Goal: Information Seeking & Learning: Learn about a topic

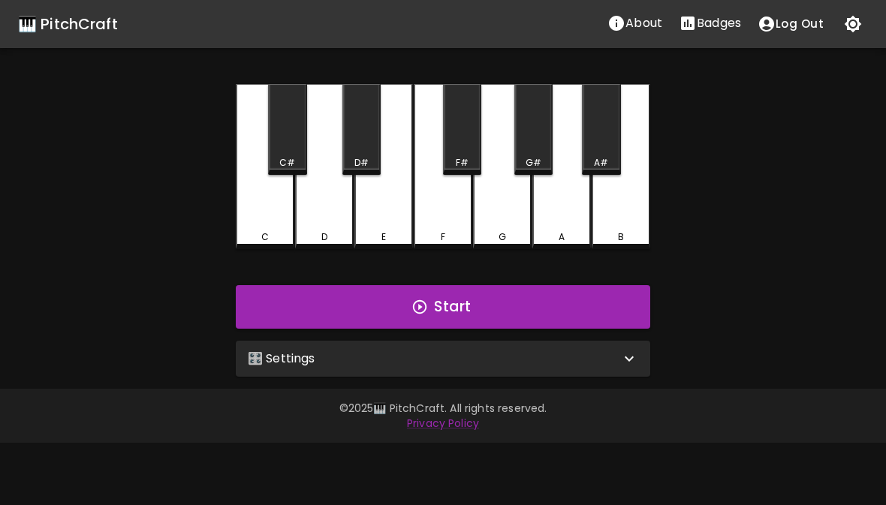
click at [272, 375] on div "🎛️ Settings" at bounding box center [443, 359] width 414 height 36
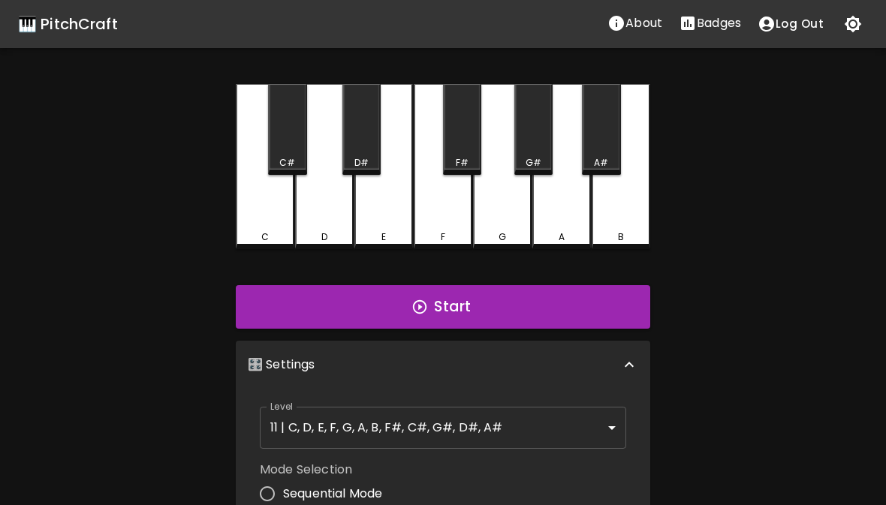
click at [596, 430] on body "🎹 PitchCraft About Badges Log Out C C# D D# E F F# G G# A A# B Start 🎛️ Setting…" at bounding box center [443, 454] width 886 height 909
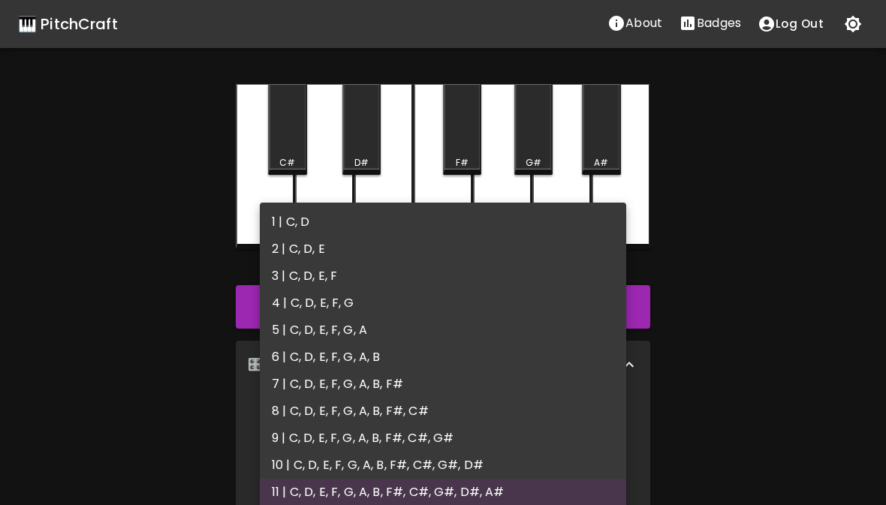
click at [343, 307] on li "4 | C, D, E, F, G" at bounding box center [443, 303] width 366 height 27
type input "7"
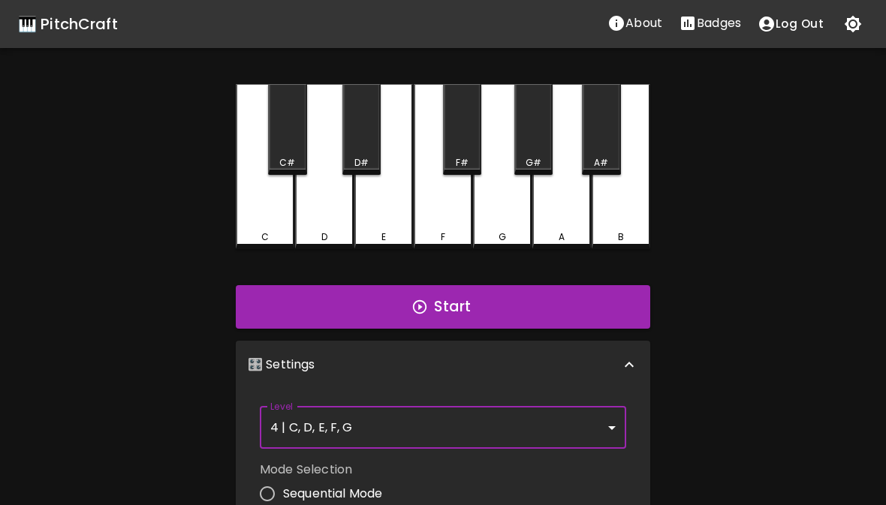
click at [582, 313] on button "Start" at bounding box center [443, 307] width 414 height 44
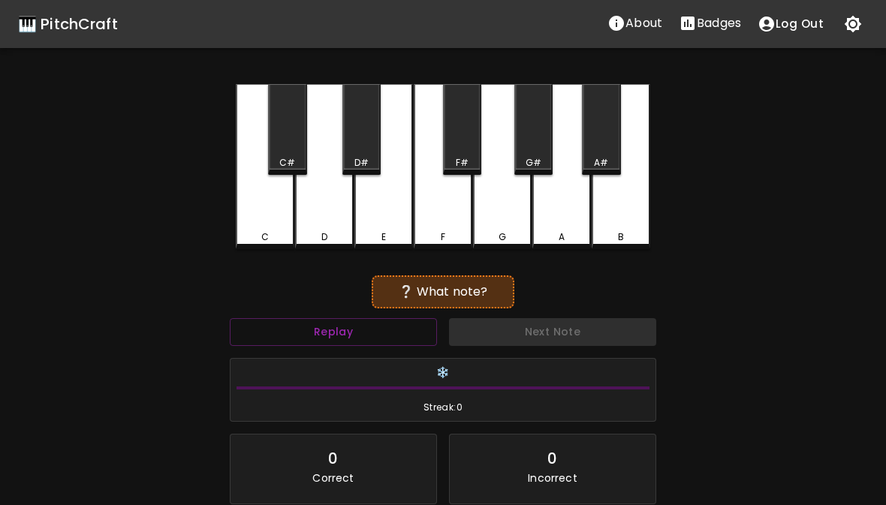
click at [260, 215] on div "C" at bounding box center [265, 166] width 59 height 165
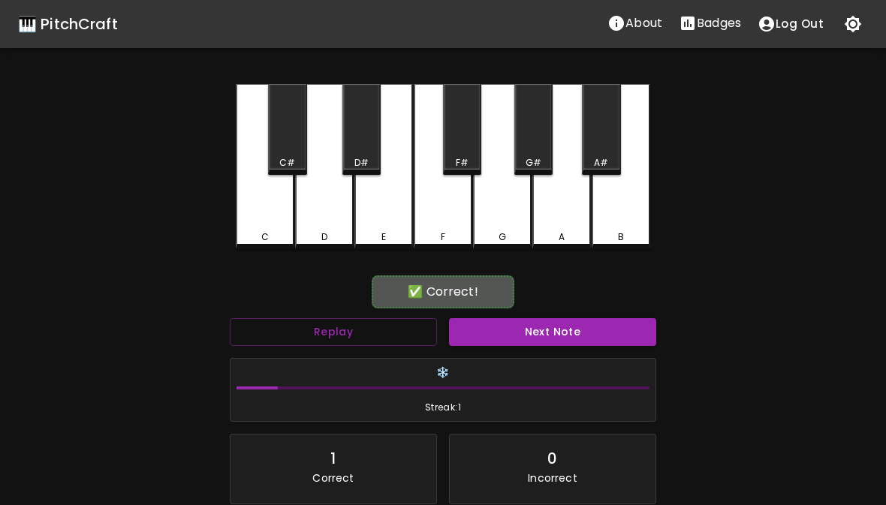
click at [273, 221] on div "C" at bounding box center [265, 166] width 59 height 165
click at [539, 329] on button "Next Note" at bounding box center [552, 332] width 207 height 28
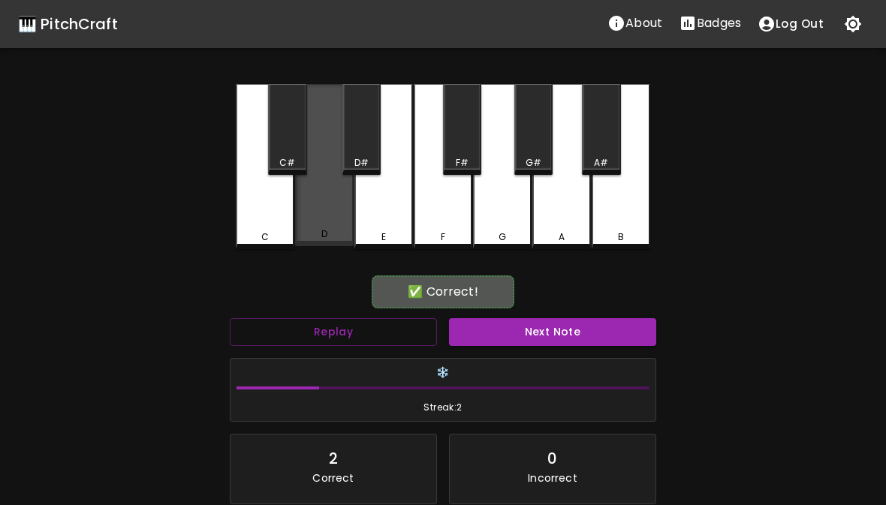
click at [332, 229] on div "D" at bounding box center [324, 165] width 59 height 162
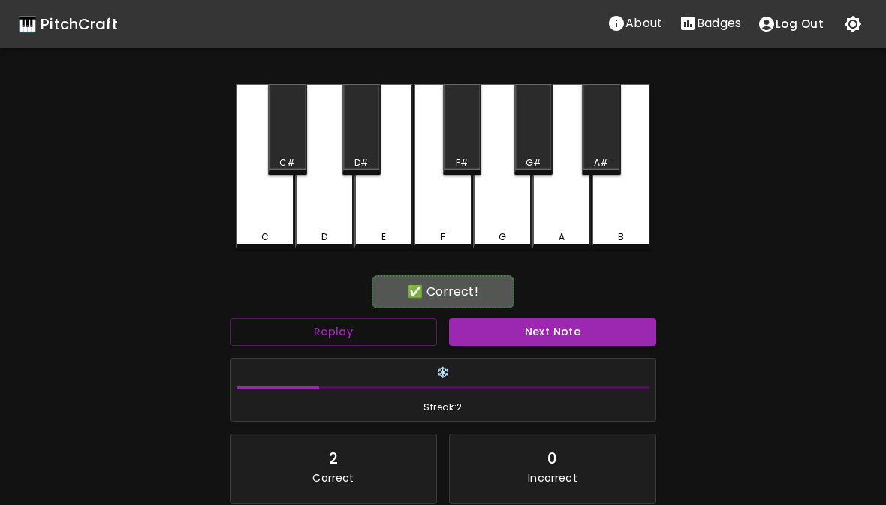
click at [551, 334] on button "Next Note" at bounding box center [552, 332] width 207 height 28
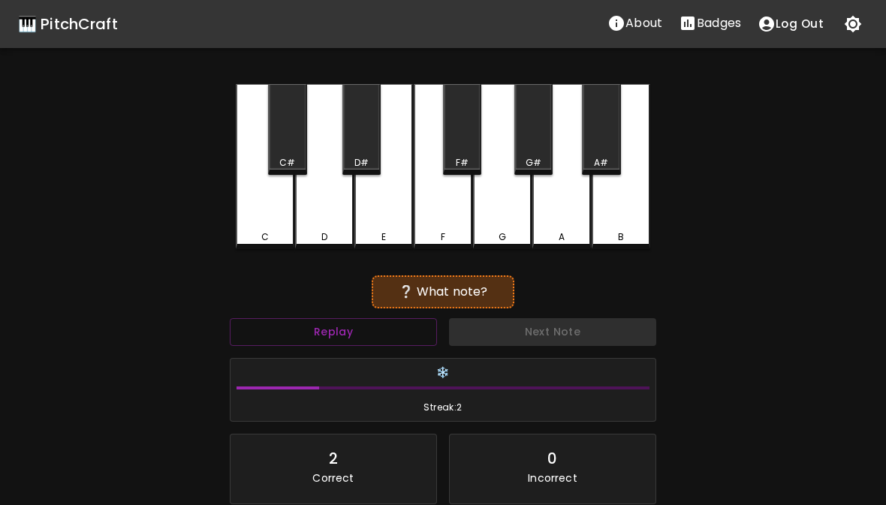
click at [329, 233] on div "D" at bounding box center [324, 237] width 56 height 14
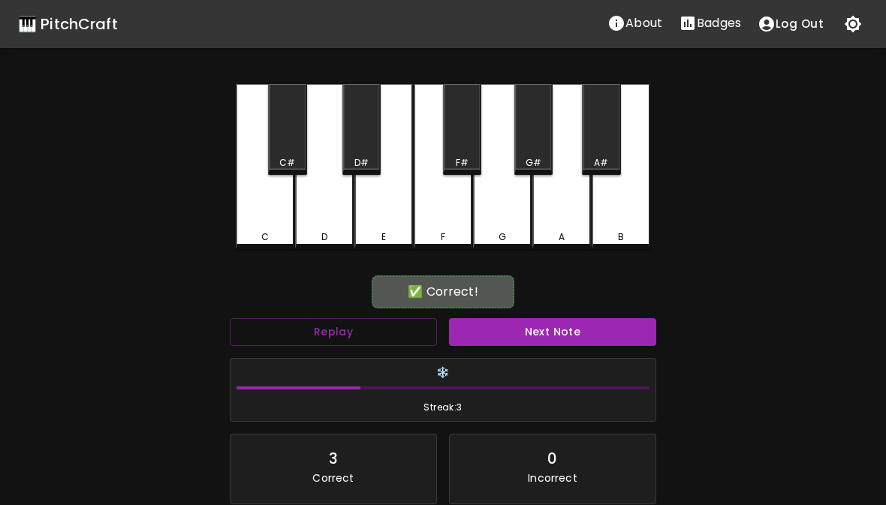
click at [543, 341] on button "Next Note" at bounding box center [552, 332] width 207 height 28
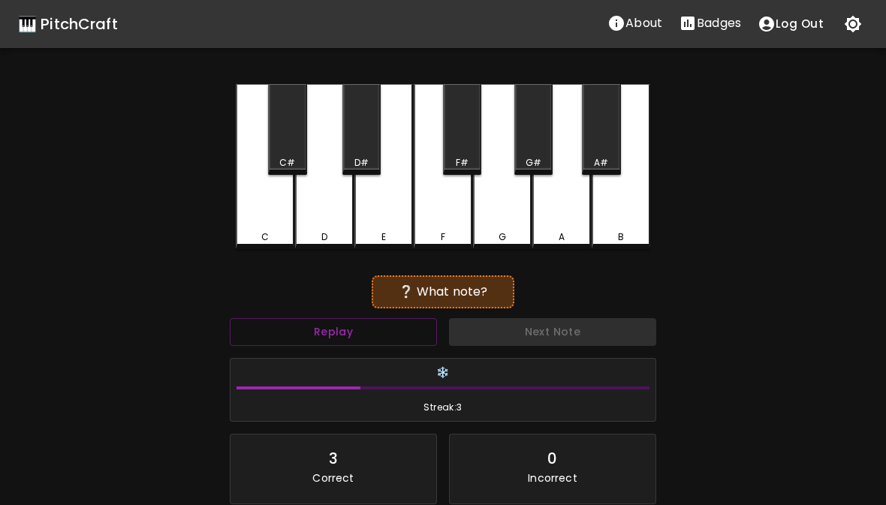
click at [375, 218] on div "E" at bounding box center [383, 166] width 59 height 165
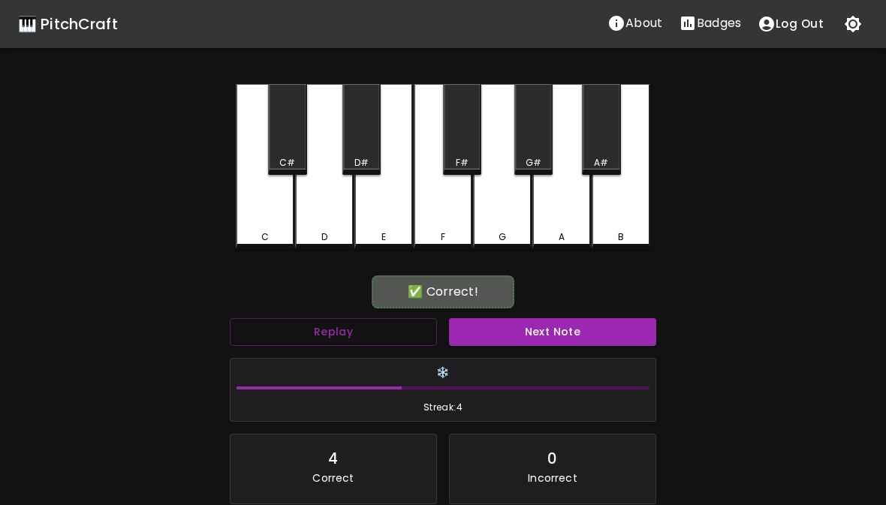
click at [514, 332] on button "Next Note" at bounding box center [552, 332] width 207 height 28
click at [498, 227] on div "G" at bounding box center [502, 166] width 59 height 165
click at [532, 332] on button "Next Note" at bounding box center [552, 332] width 207 height 28
click at [392, 229] on div "E" at bounding box center [383, 166] width 59 height 165
click at [537, 329] on button "Next Note" at bounding box center [552, 332] width 207 height 28
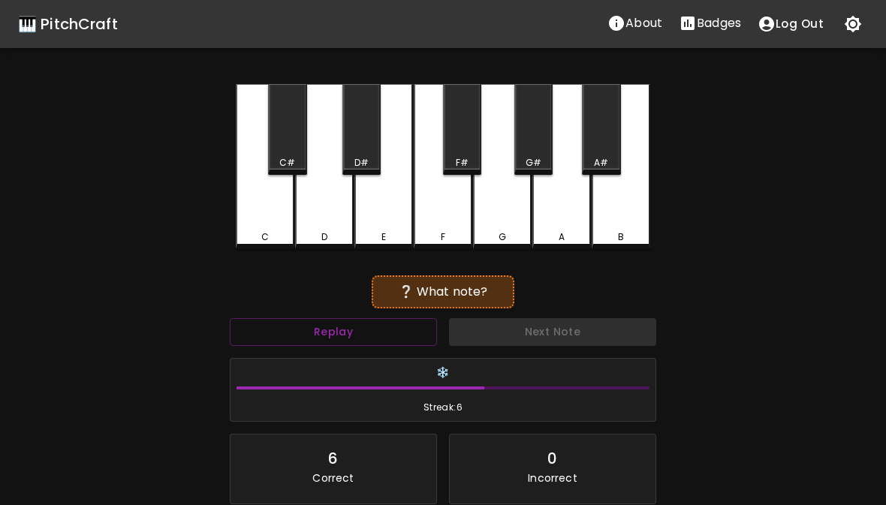
click at [269, 224] on div "C" at bounding box center [265, 166] width 59 height 165
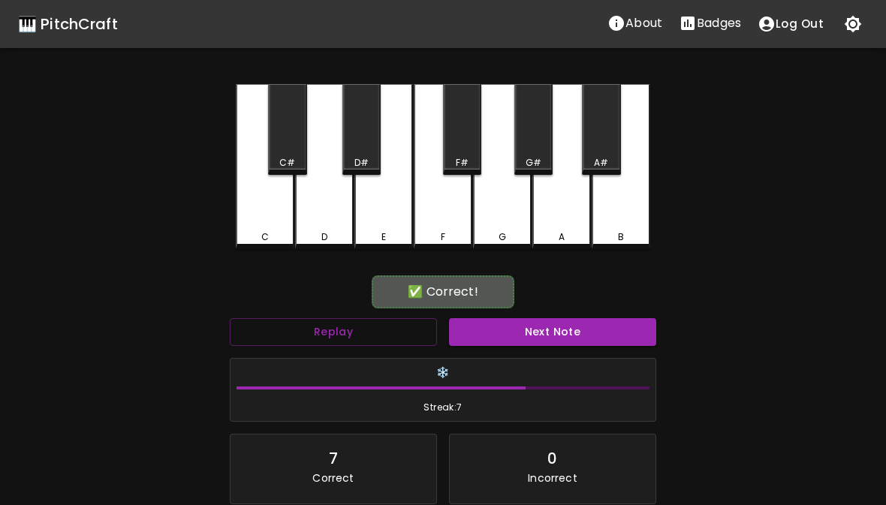
click at [540, 327] on button "Next Note" at bounding box center [552, 332] width 207 height 28
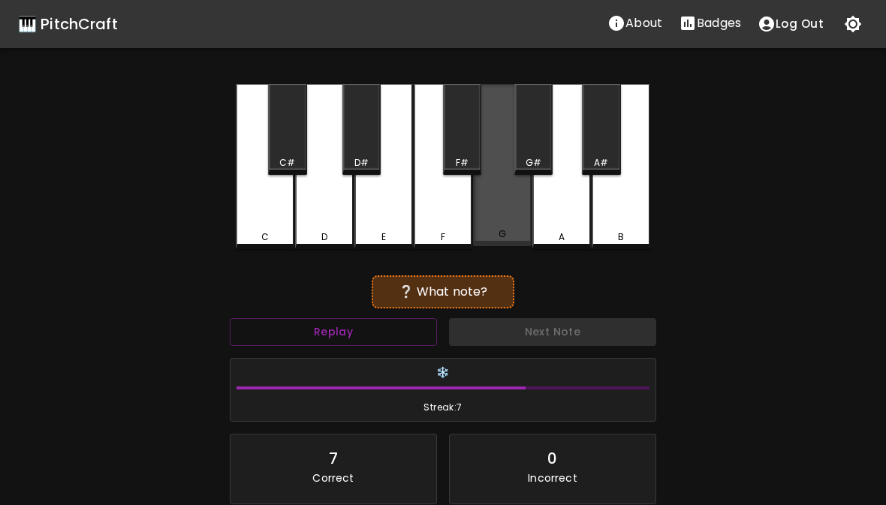
click at [492, 227] on div "G" at bounding box center [502, 165] width 59 height 162
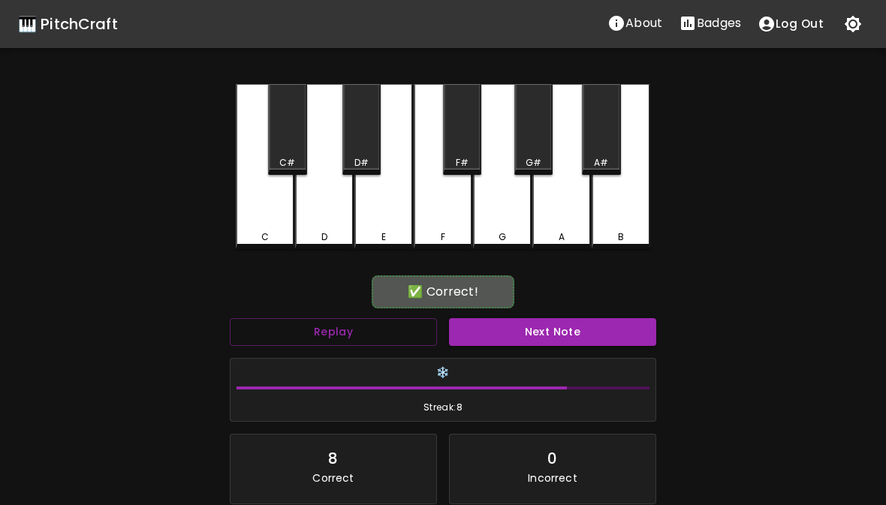
click at [520, 329] on button "Next Note" at bounding box center [552, 332] width 207 height 28
click at [451, 231] on div "F" at bounding box center [443, 237] width 56 height 14
click at [523, 327] on button "Next Note" at bounding box center [552, 332] width 207 height 28
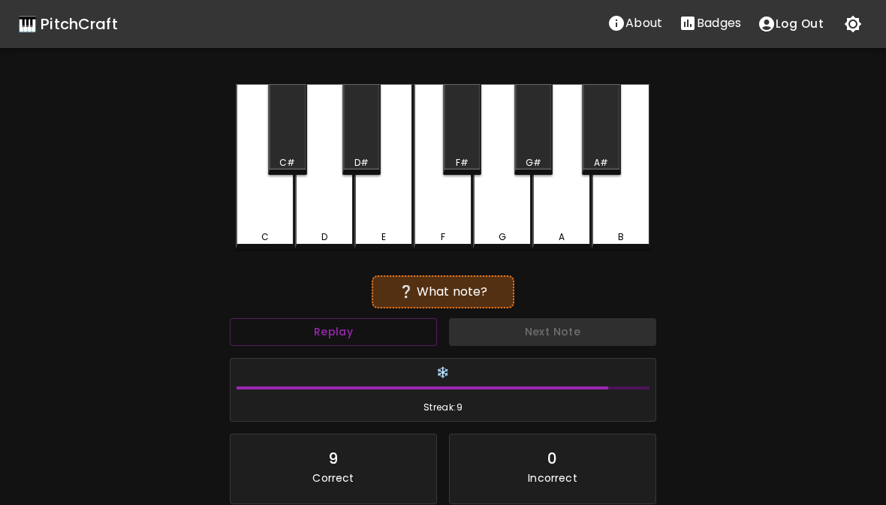
click at [265, 228] on div "C" at bounding box center [265, 166] width 59 height 165
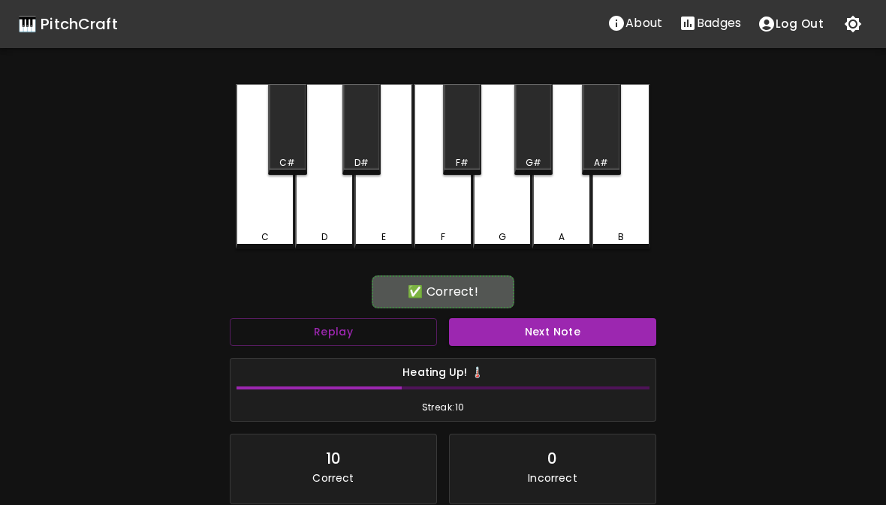
click at [512, 329] on button "Next Note" at bounding box center [552, 332] width 207 height 28
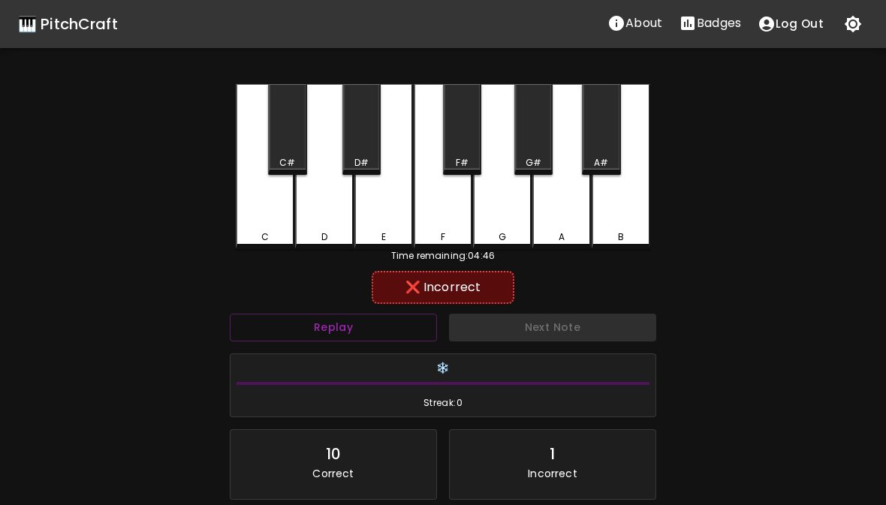
click at [399, 224] on div "E" at bounding box center [383, 166] width 59 height 165
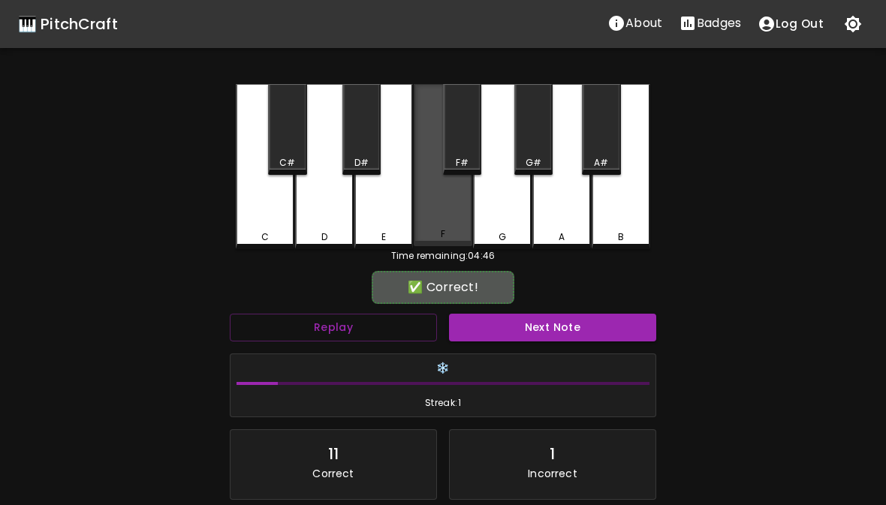
click at [443, 225] on div "F" at bounding box center [443, 165] width 59 height 162
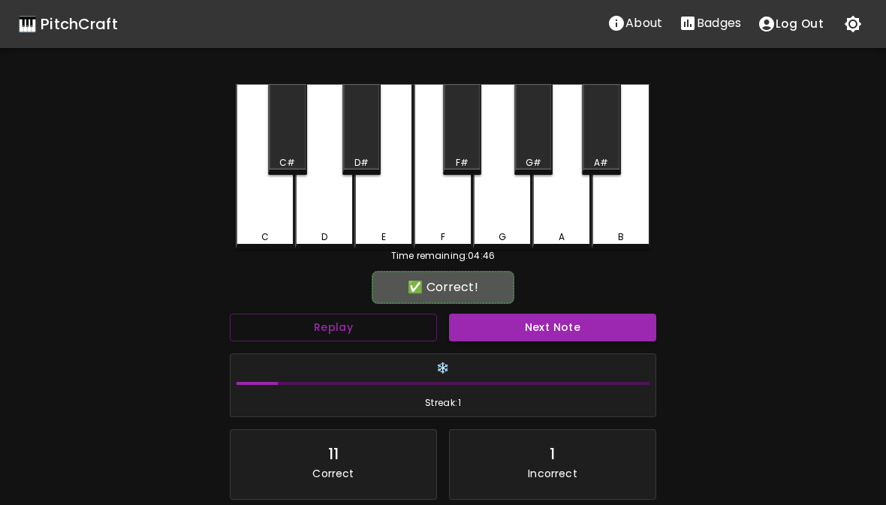
click at [520, 336] on button "Next Note" at bounding box center [552, 328] width 207 height 28
click at [465, 220] on div "F" at bounding box center [443, 166] width 59 height 165
click at [537, 329] on button "Next Note" at bounding box center [552, 328] width 207 height 28
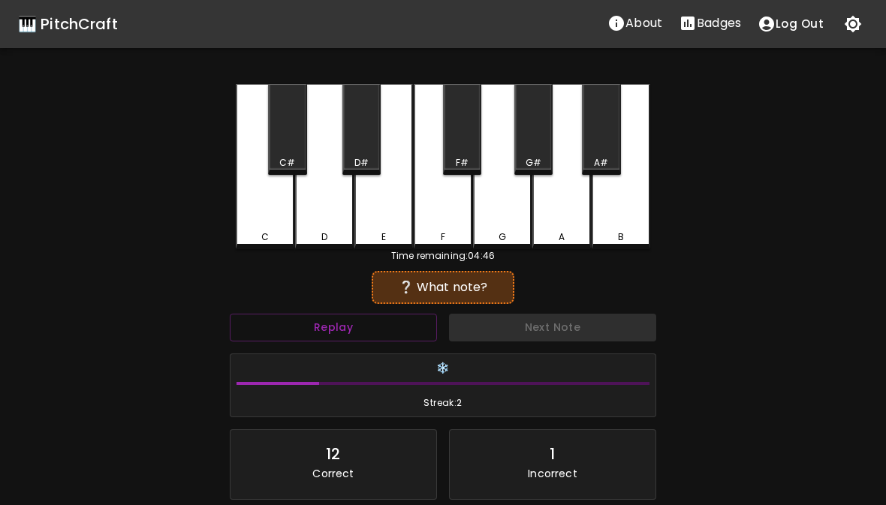
click at [496, 225] on div "G" at bounding box center [502, 166] width 59 height 165
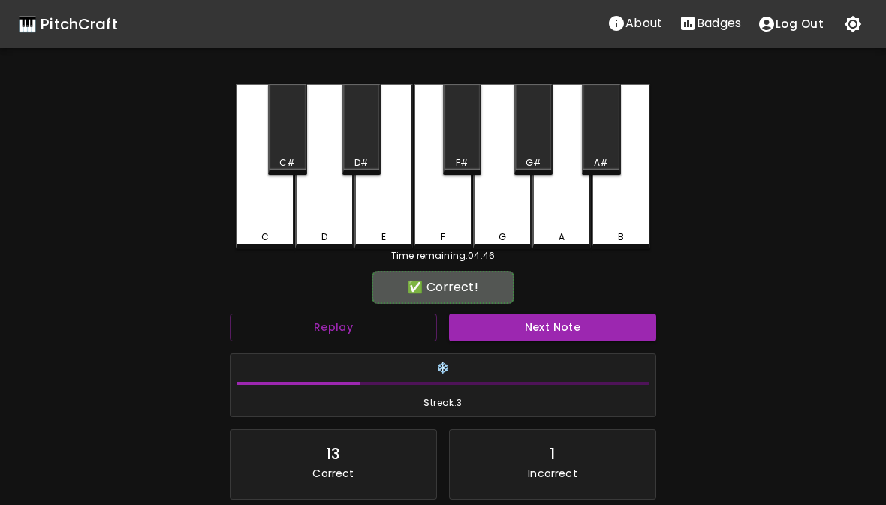
click at [517, 334] on button "Next Note" at bounding box center [552, 328] width 207 height 28
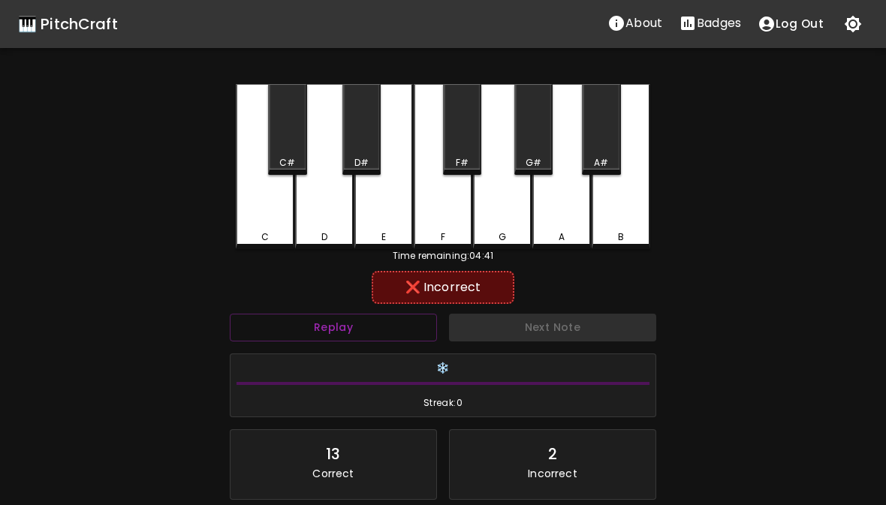
click at [335, 224] on div "D" at bounding box center [324, 166] width 59 height 165
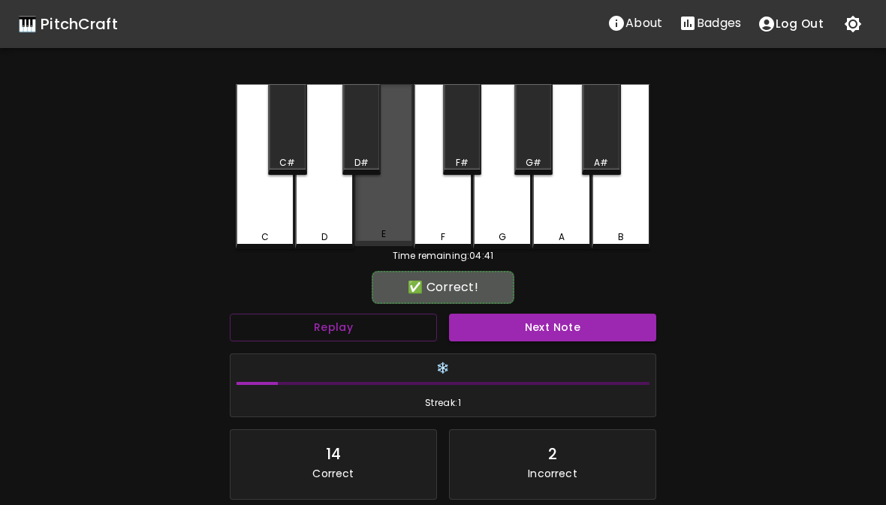
click at [381, 221] on div "E" at bounding box center [383, 165] width 59 height 162
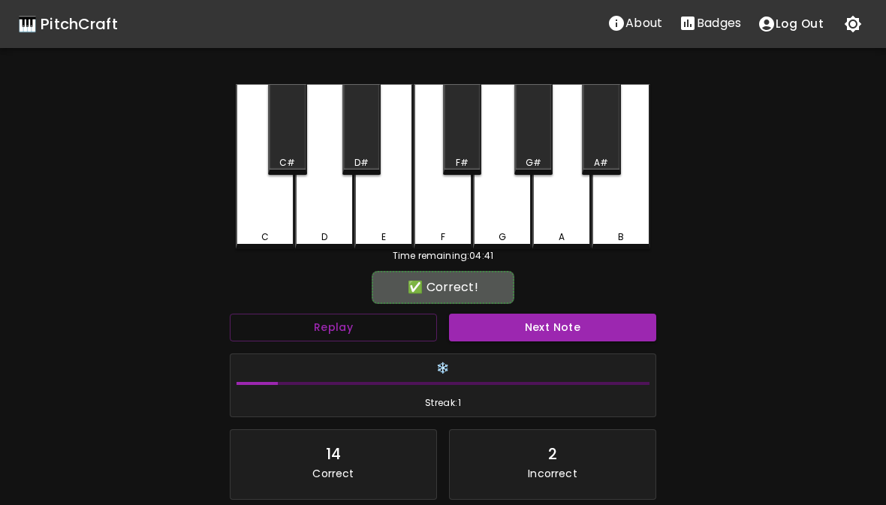
click at [535, 334] on button "Next Note" at bounding box center [552, 328] width 207 height 28
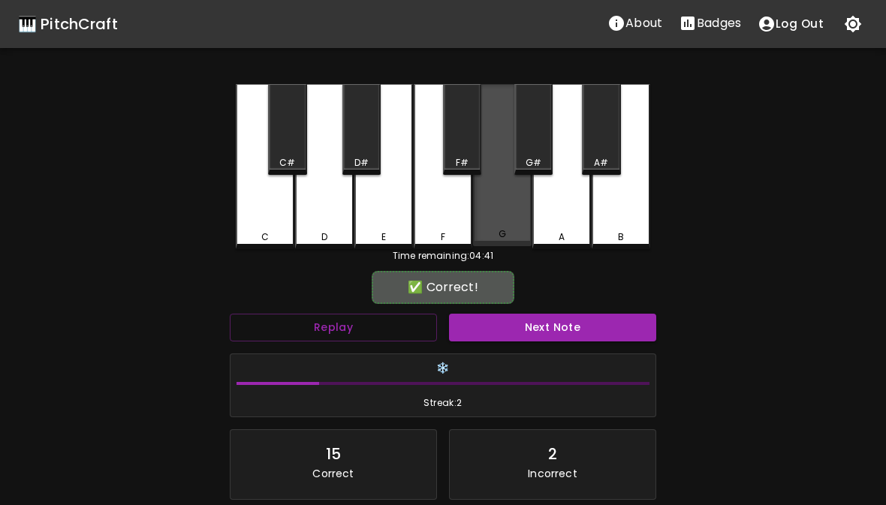
click at [505, 227] on div "G" at bounding box center [502, 165] width 59 height 162
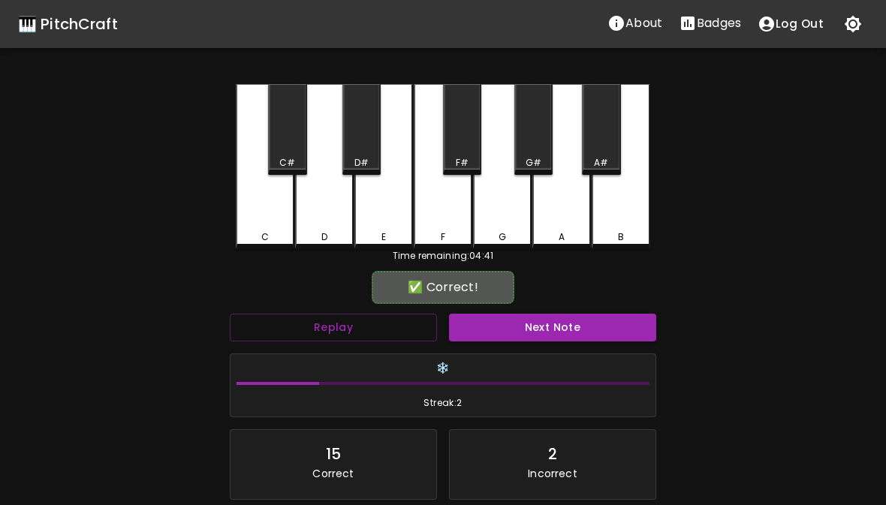
click at [520, 340] on button "Next Note" at bounding box center [552, 328] width 207 height 28
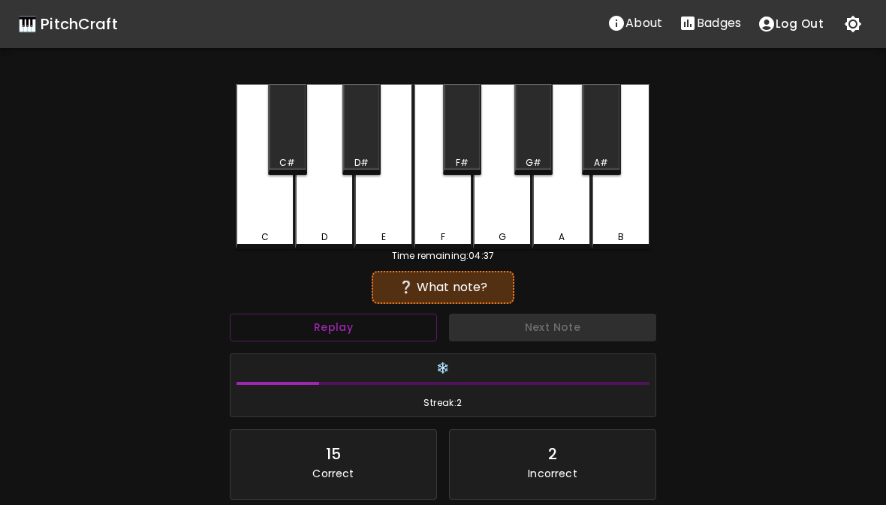
click at [392, 238] on div "E" at bounding box center [384, 237] width 56 height 14
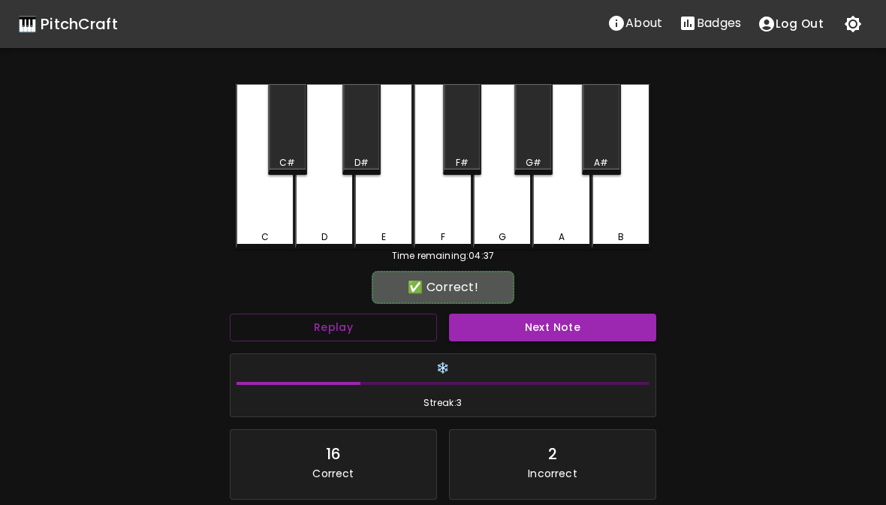
click at [522, 333] on button "Next Note" at bounding box center [552, 328] width 207 height 28
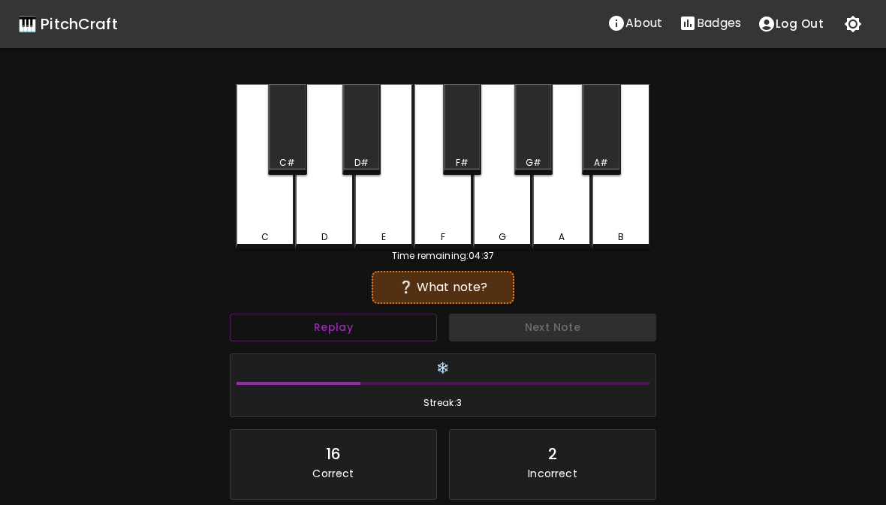
click at [390, 227] on div "E" at bounding box center [383, 166] width 59 height 165
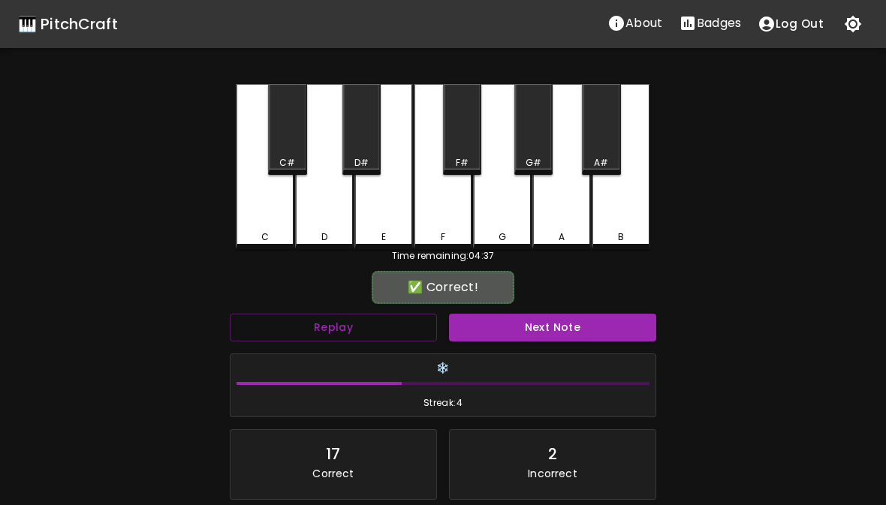
click at [528, 332] on button "Next Note" at bounding box center [552, 328] width 207 height 28
click at [391, 224] on div "E" at bounding box center [383, 166] width 59 height 165
click at [501, 335] on button "Next Note" at bounding box center [552, 328] width 207 height 28
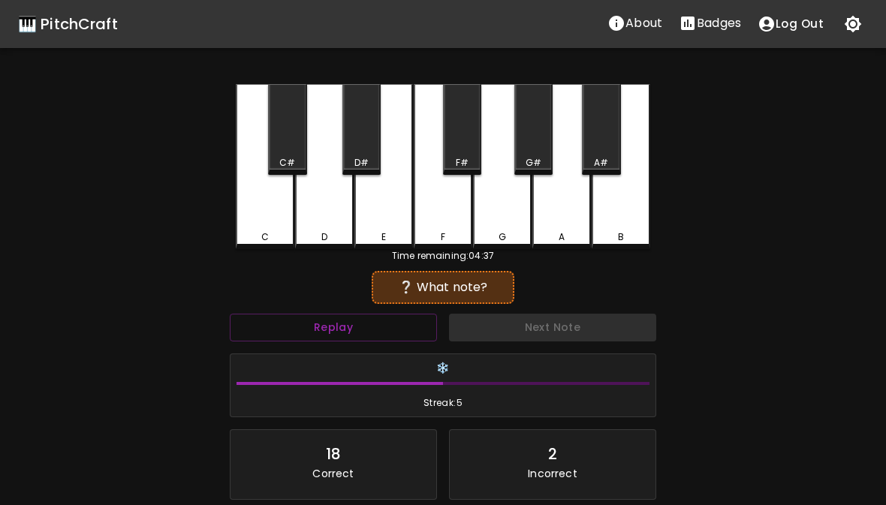
click at [326, 231] on div "D" at bounding box center [324, 237] width 6 height 14
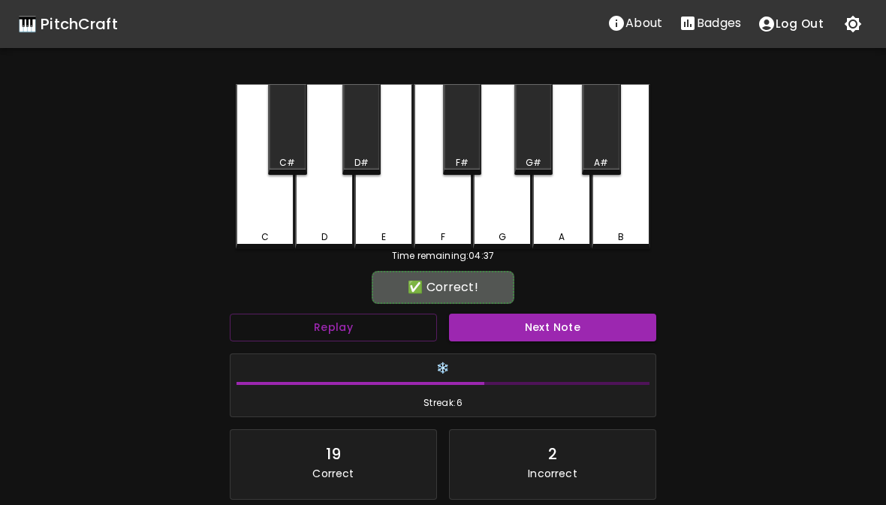
click at [516, 339] on button "Next Note" at bounding box center [552, 328] width 207 height 28
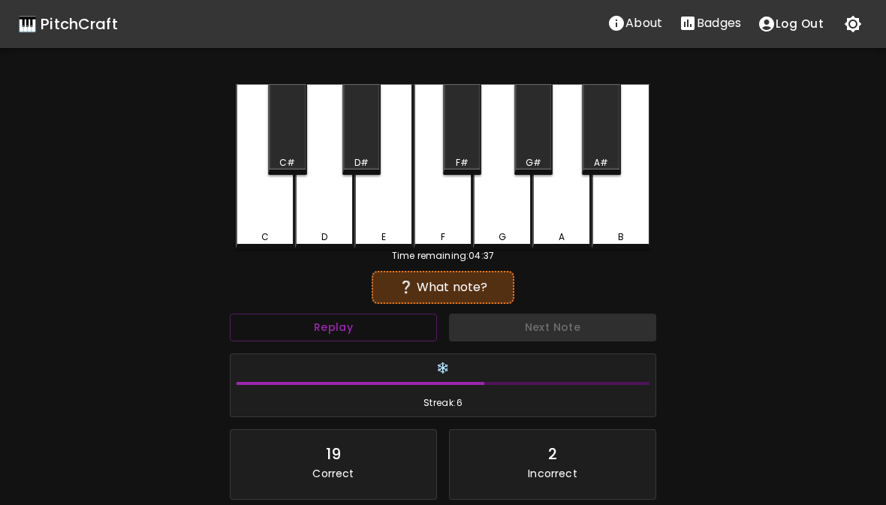
click at [325, 227] on div "D" at bounding box center [324, 166] width 59 height 165
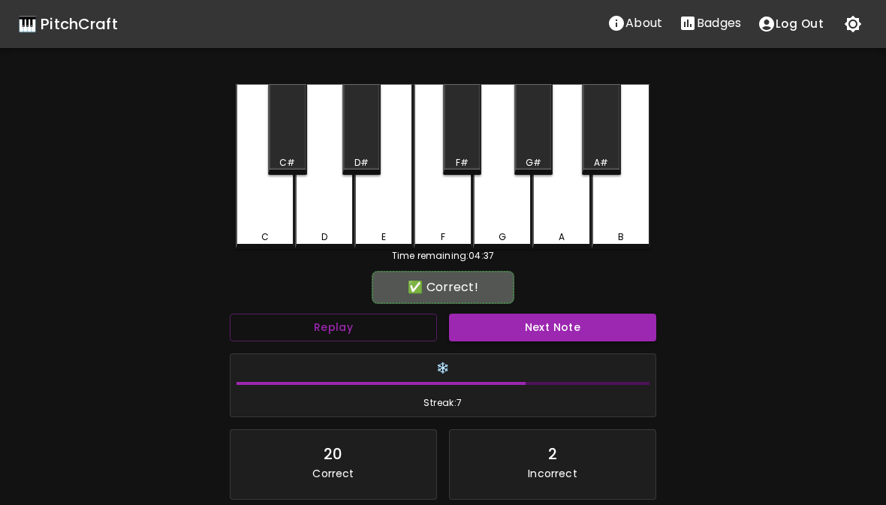
click at [526, 323] on button "Next Note" at bounding box center [552, 328] width 207 height 28
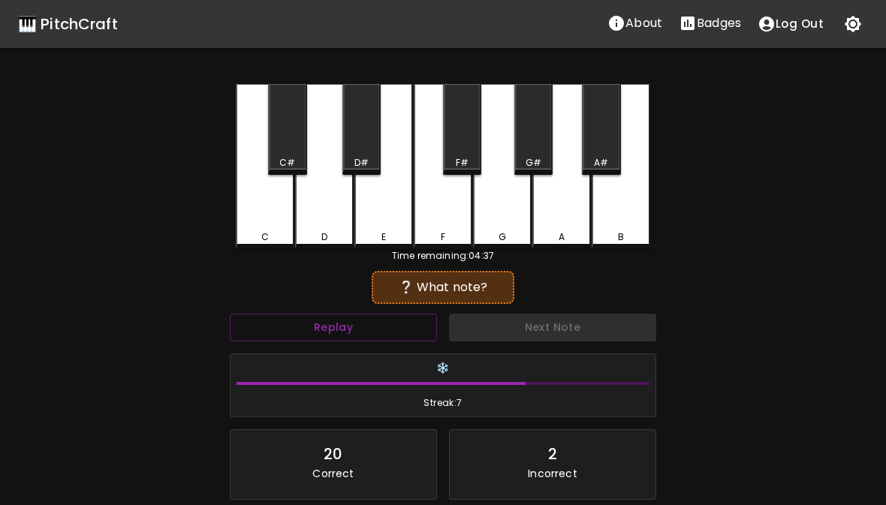
click at [385, 228] on div "E" at bounding box center [383, 166] width 59 height 165
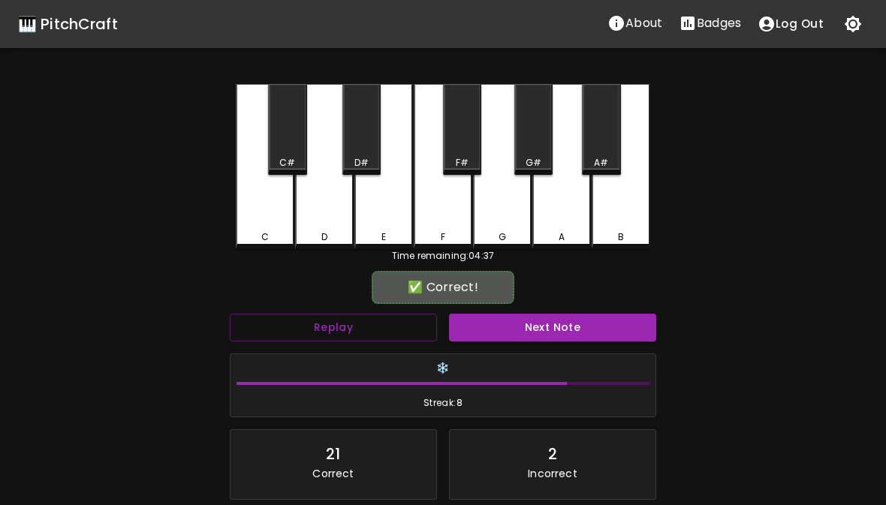
click at [513, 338] on button "Next Note" at bounding box center [552, 328] width 207 height 28
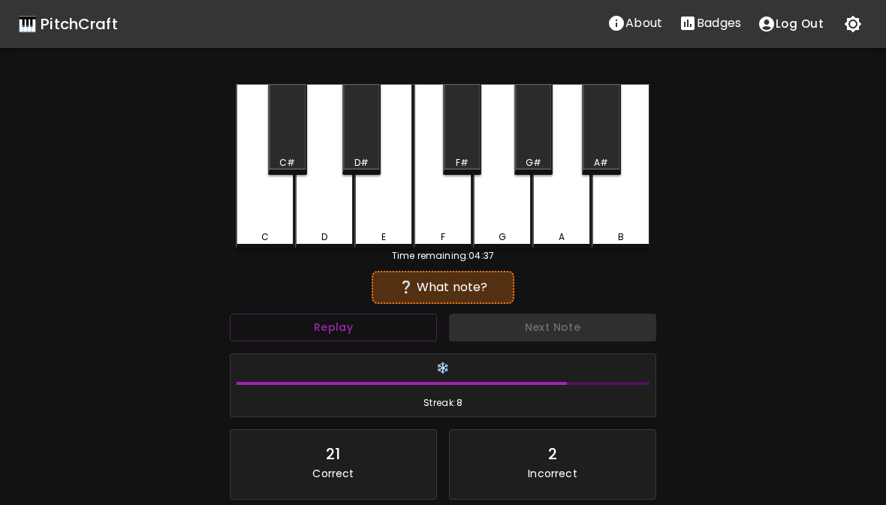
click at [451, 216] on div "F" at bounding box center [443, 166] width 59 height 165
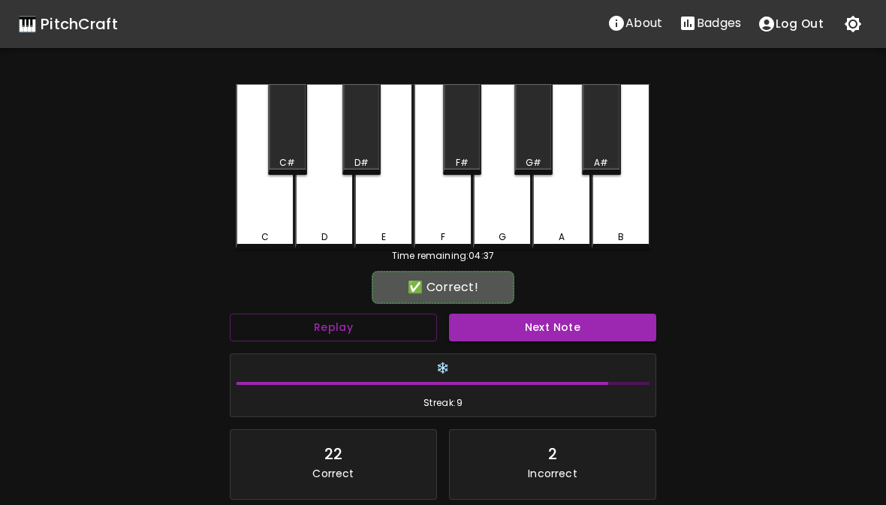
click at [512, 332] on button "Next Note" at bounding box center [552, 328] width 207 height 28
click at [510, 227] on div "G" at bounding box center [502, 166] width 59 height 165
click at [521, 334] on button "Next Note" at bounding box center [552, 328] width 207 height 28
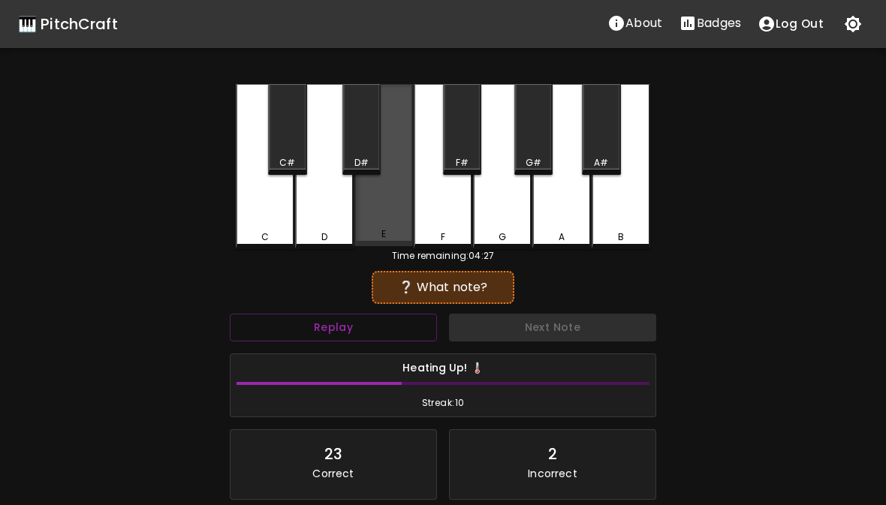
click at [396, 226] on div "E" at bounding box center [383, 165] width 59 height 162
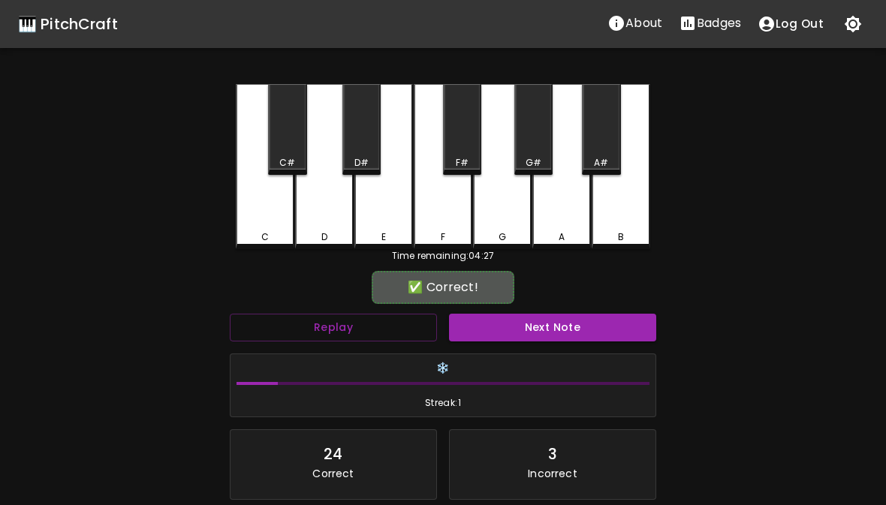
click at [320, 235] on div "D" at bounding box center [324, 237] width 56 height 14
click at [516, 330] on button "Next Note" at bounding box center [552, 328] width 207 height 28
click at [276, 231] on div "C" at bounding box center [265, 237] width 56 height 14
click at [508, 336] on button "Next Note" at bounding box center [552, 328] width 207 height 28
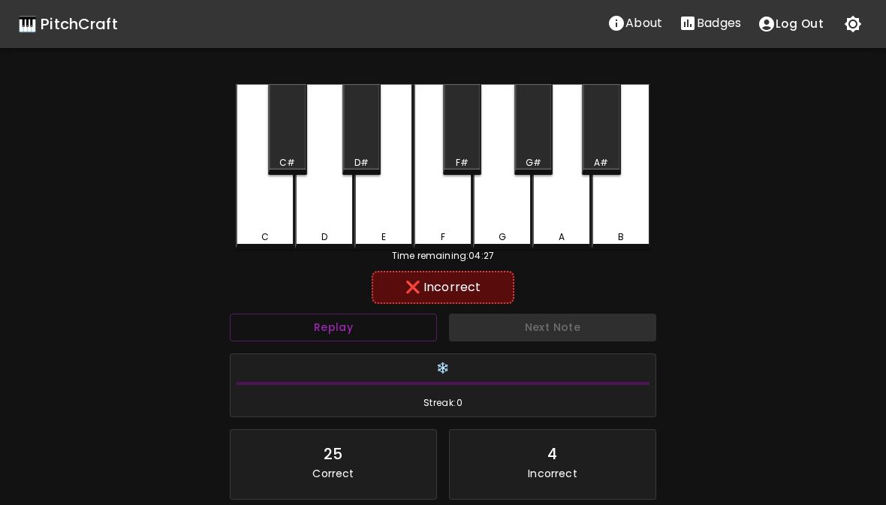
click at [498, 221] on div "G" at bounding box center [502, 166] width 59 height 165
click at [453, 218] on div "F" at bounding box center [443, 166] width 59 height 165
click at [521, 332] on div "Next Note" at bounding box center [552, 328] width 219 height 40
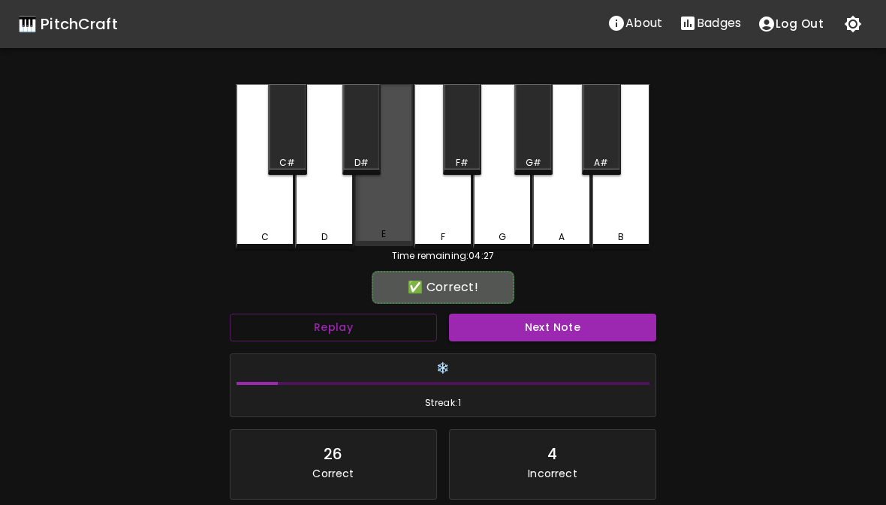
click at [380, 206] on div "E" at bounding box center [383, 165] width 59 height 162
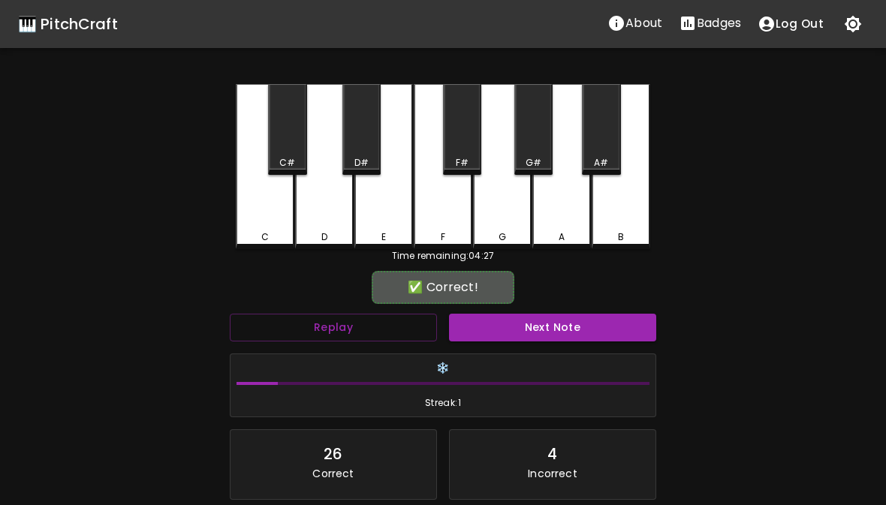
click at [530, 329] on button "Next Note" at bounding box center [552, 328] width 207 height 28
click at [448, 218] on div "F" at bounding box center [443, 166] width 59 height 165
click at [539, 332] on button "Next Note" at bounding box center [552, 328] width 207 height 28
click at [287, 229] on div "C" at bounding box center [265, 166] width 59 height 165
click at [519, 310] on div "Next Note" at bounding box center [552, 328] width 219 height 40
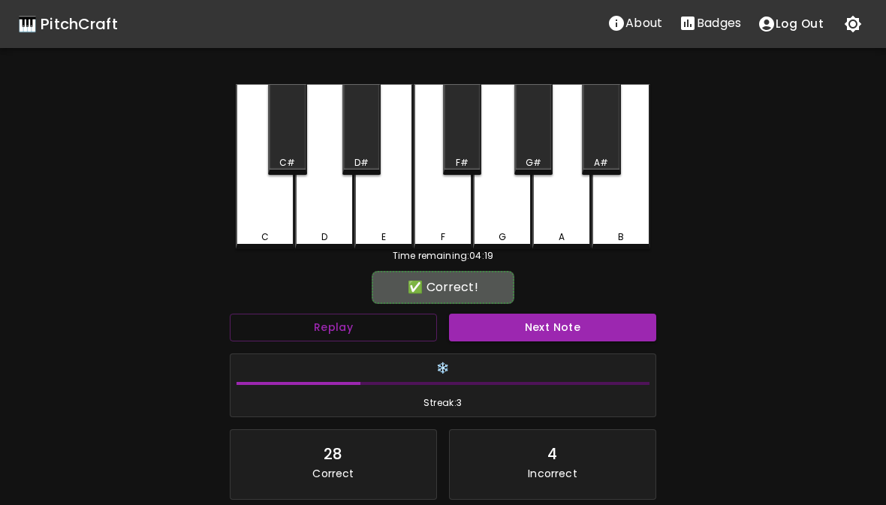
click at [521, 329] on button "Next Note" at bounding box center [552, 328] width 207 height 28
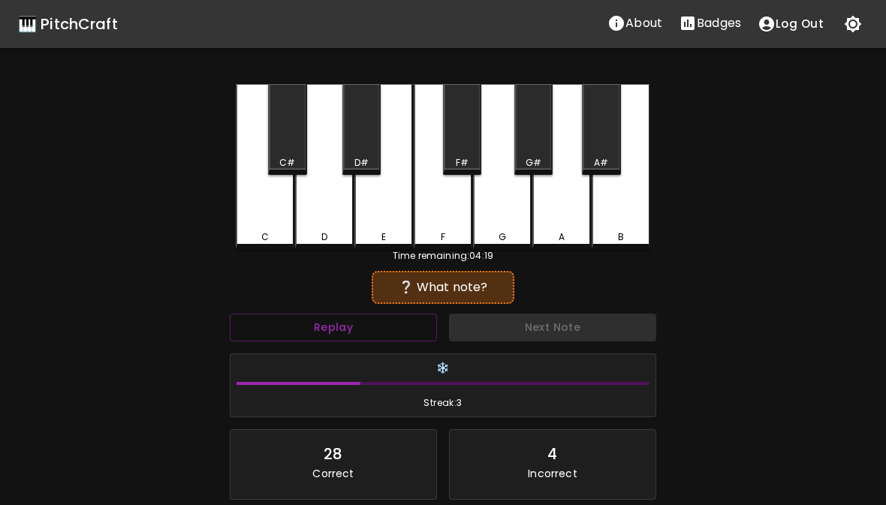
click at [274, 229] on div "C" at bounding box center [265, 166] width 59 height 165
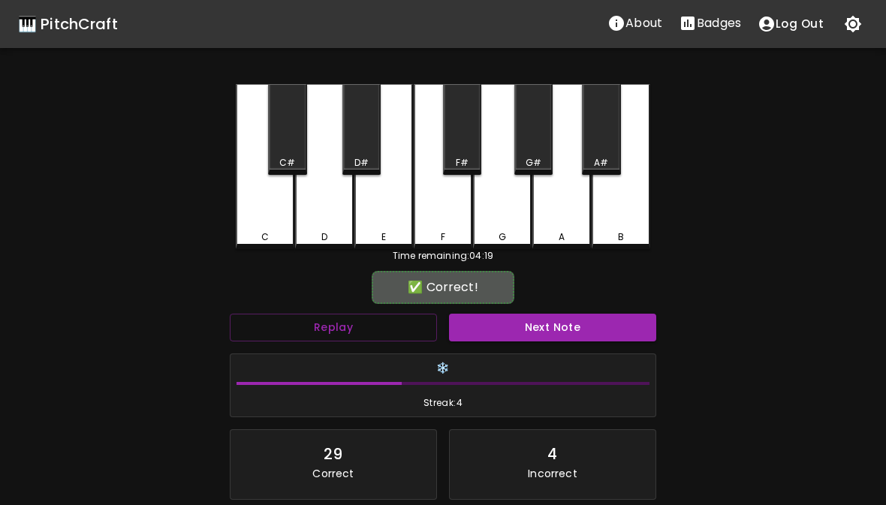
click at [532, 331] on button "Next Note" at bounding box center [552, 328] width 207 height 28
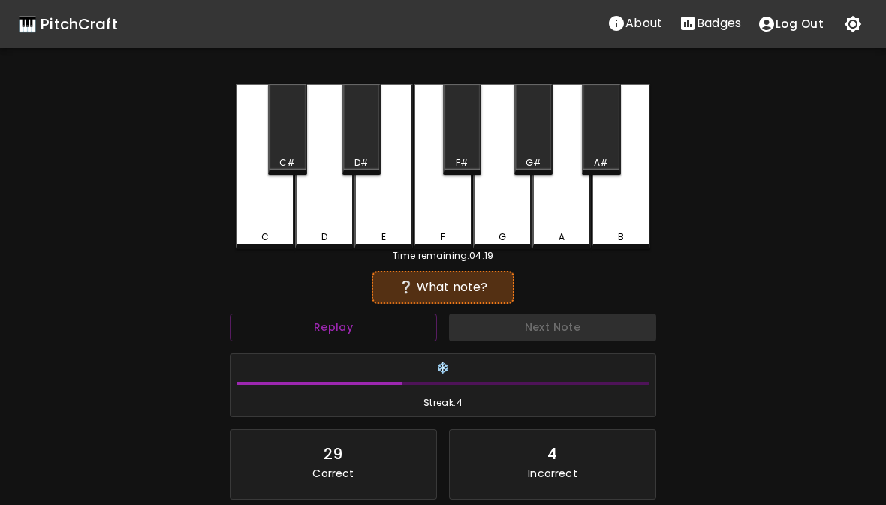
click at [501, 231] on div "G" at bounding box center [502, 237] width 8 height 14
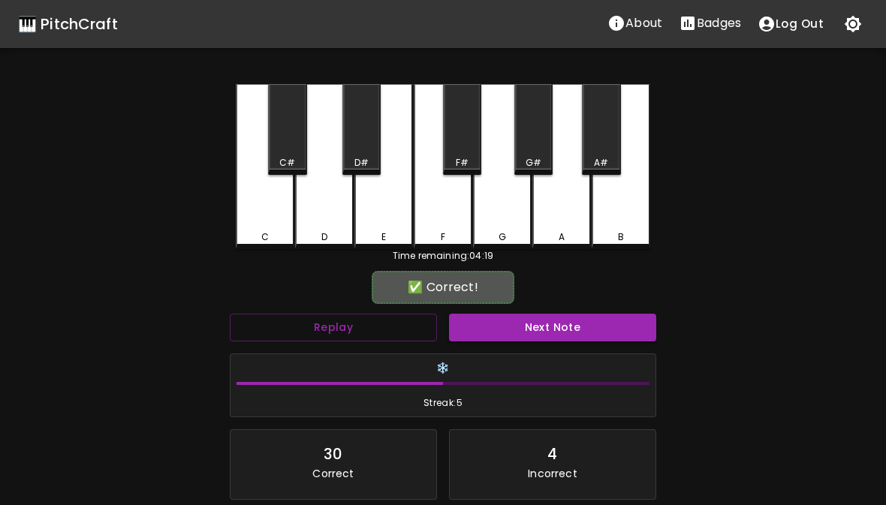
click at [535, 329] on button "Next Note" at bounding box center [552, 328] width 207 height 28
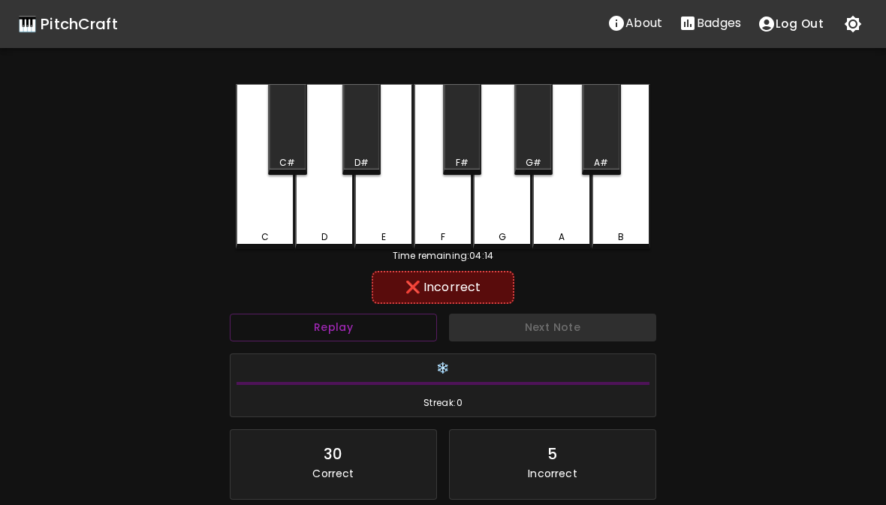
click at [403, 227] on div "E" at bounding box center [383, 166] width 59 height 165
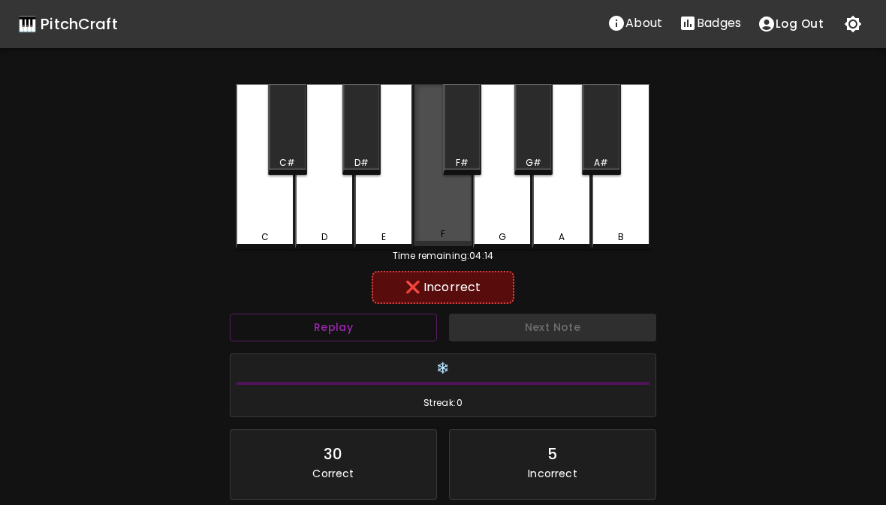
click at [455, 221] on div "F" at bounding box center [443, 165] width 59 height 162
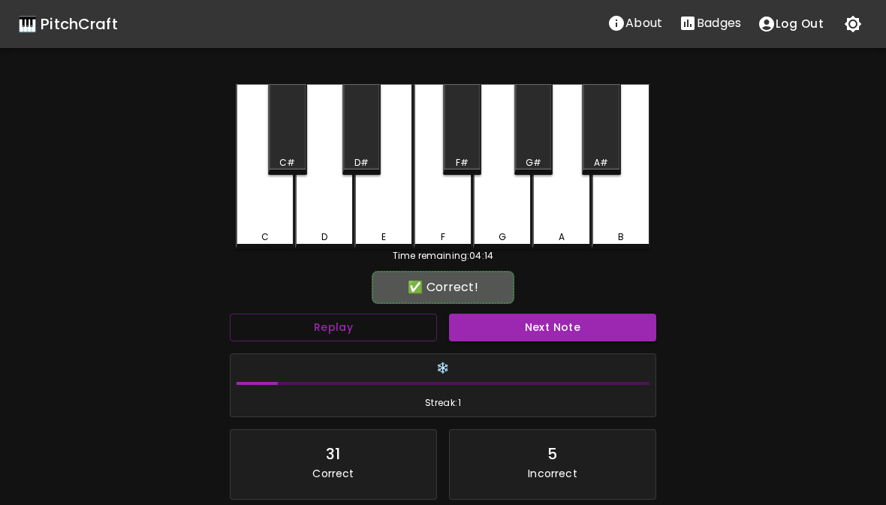
click at [545, 325] on button "Next Note" at bounding box center [552, 328] width 207 height 28
click at [507, 221] on div "G" at bounding box center [502, 166] width 59 height 165
click at [534, 322] on button "Next Note" at bounding box center [552, 328] width 207 height 28
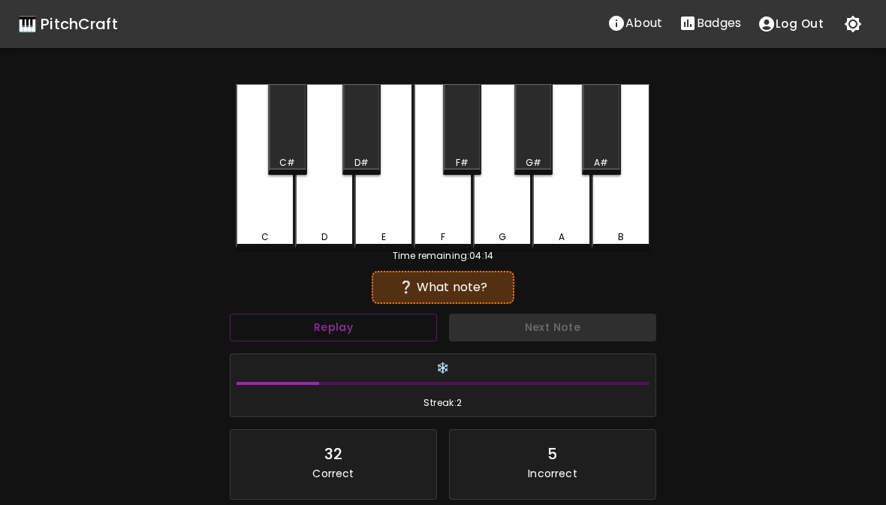
click at [504, 218] on div "G" at bounding box center [502, 166] width 59 height 165
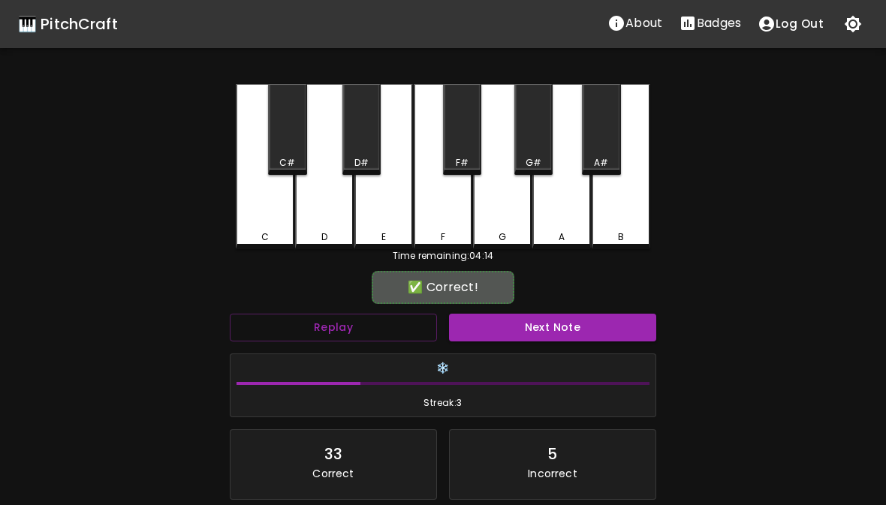
click at [516, 325] on button "Next Note" at bounding box center [552, 328] width 207 height 28
click at [503, 221] on div "G" at bounding box center [502, 166] width 59 height 165
click at [546, 335] on button "Next Note" at bounding box center [552, 328] width 207 height 28
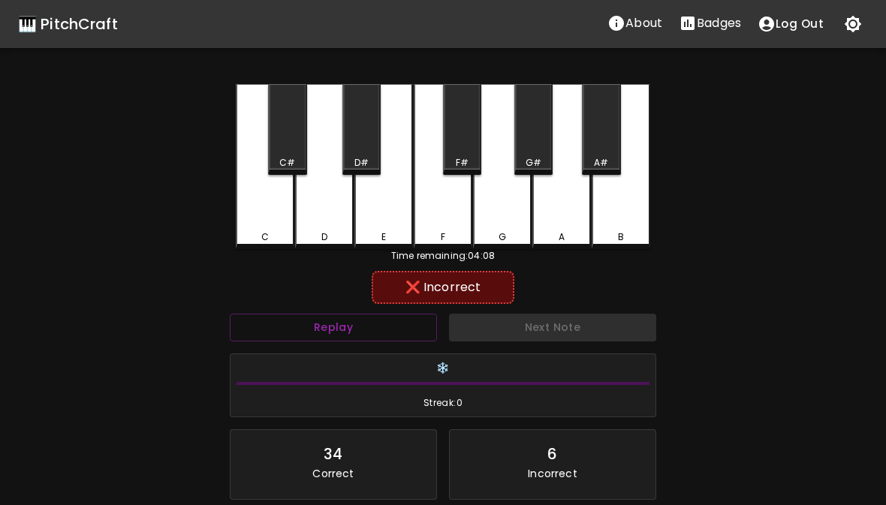
click at [342, 233] on div "D" at bounding box center [324, 237] width 56 height 14
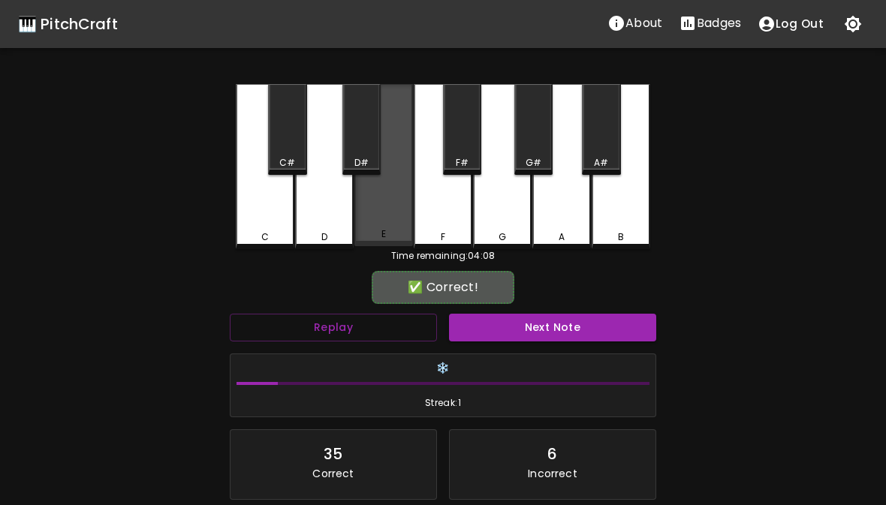
click at [381, 231] on div "E" at bounding box center [383, 234] width 5 height 14
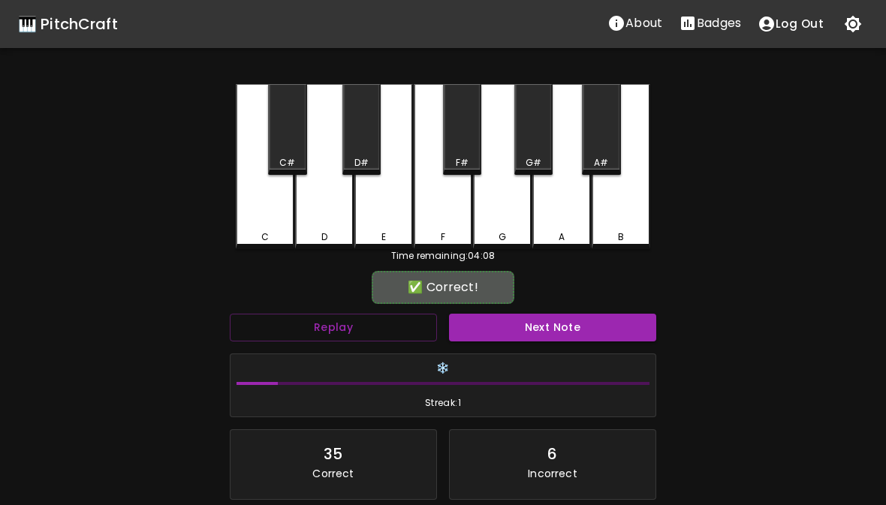
click at [505, 320] on button "Next Note" at bounding box center [552, 328] width 207 height 28
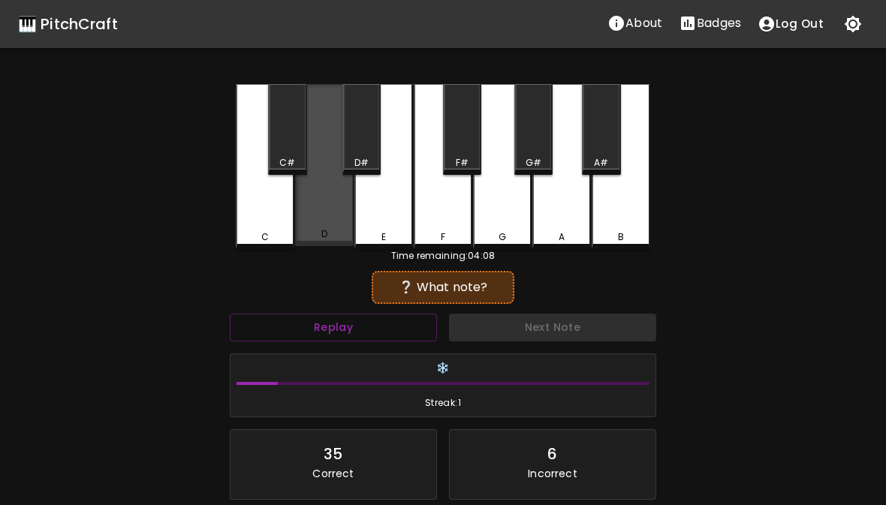
click at [337, 227] on div "D" at bounding box center [324, 165] width 59 height 162
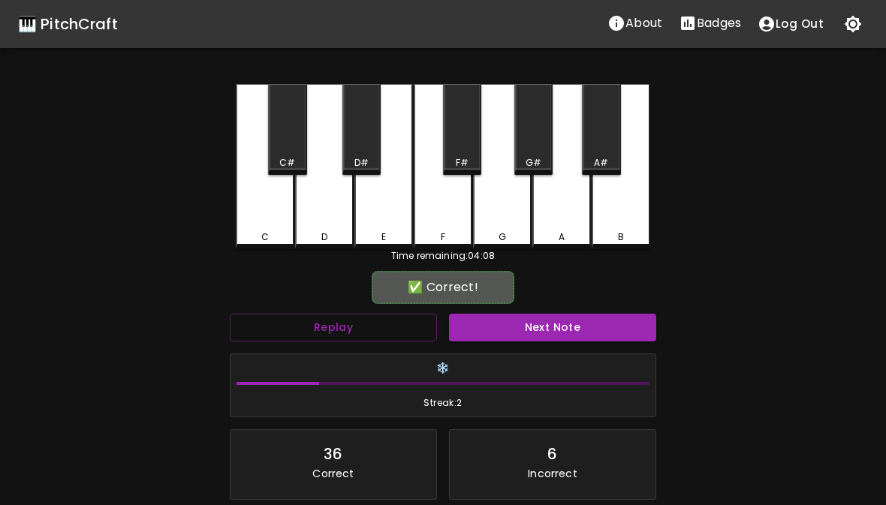
click at [522, 335] on button "Next Note" at bounding box center [552, 328] width 207 height 28
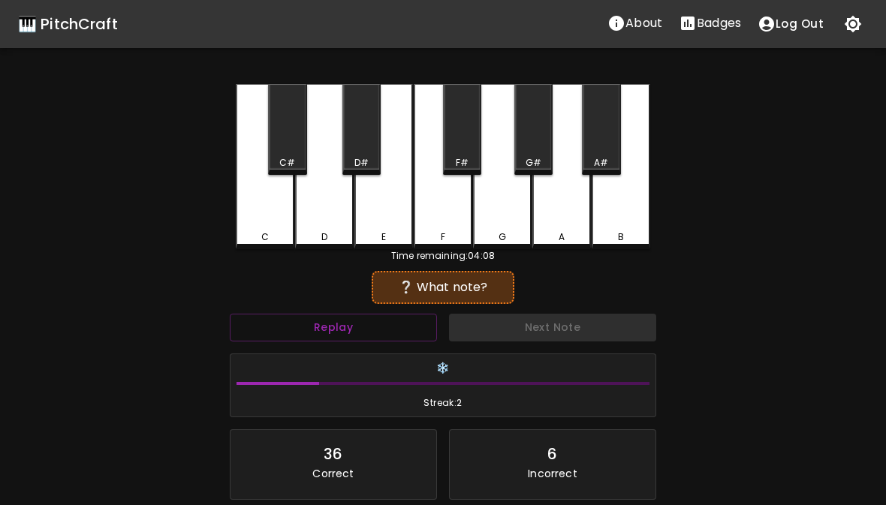
click at [498, 230] on div "G" at bounding box center [502, 237] width 56 height 14
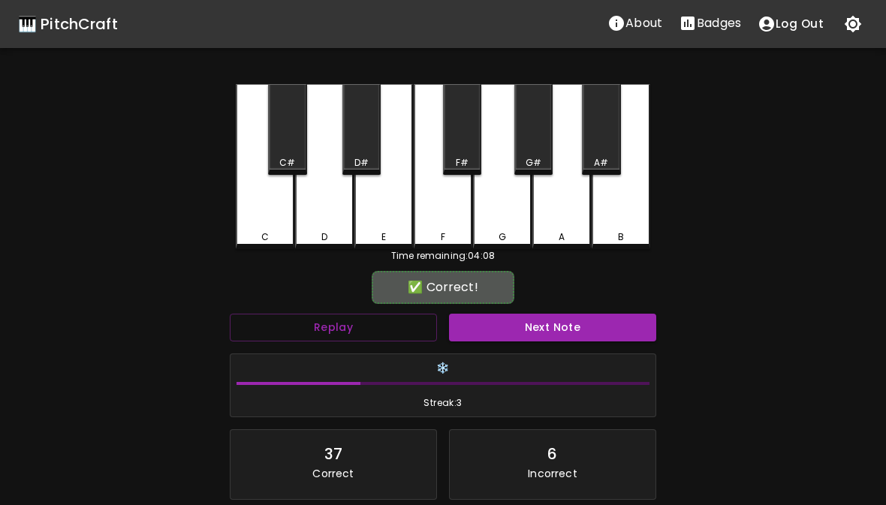
click at [531, 326] on button "Next Note" at bounding box center [552, 328] width 207 height 28
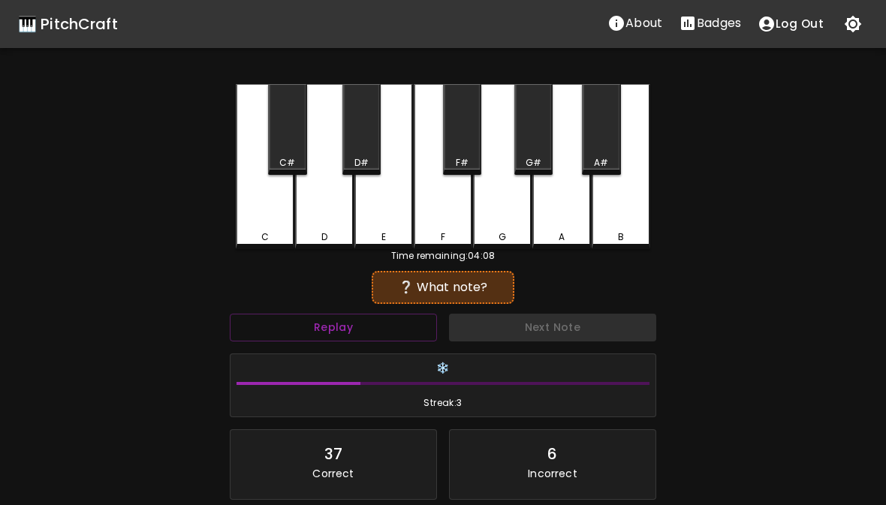
click at [268, 227] on div "C" at bounding box center [265, 166] width 59 height 165
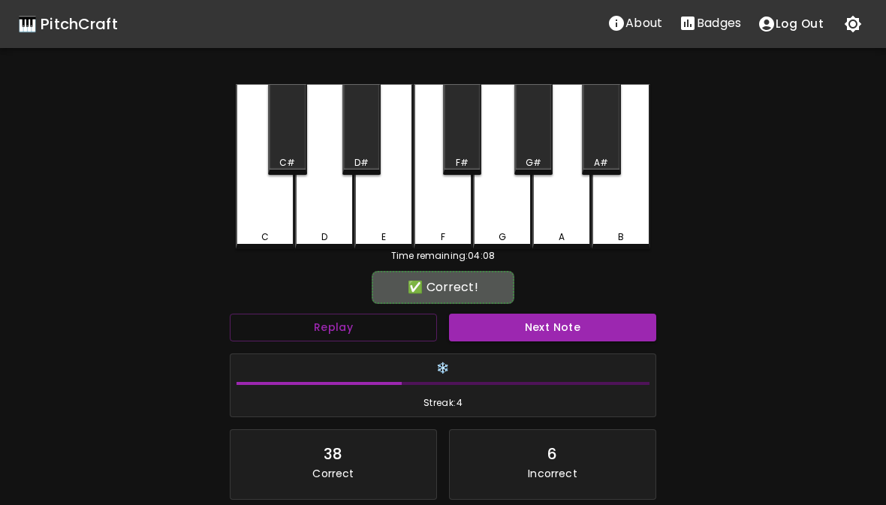
click at [518, 338] on button "Next Note" at bounding box center [552, 328] width 207 height 28
click at [328, 224] on div "D" at bounding box center [324, 166] width 59 height 165
click at [543, 339] on button "Next Note" at bounding box center [552, 328] width 207 height 28
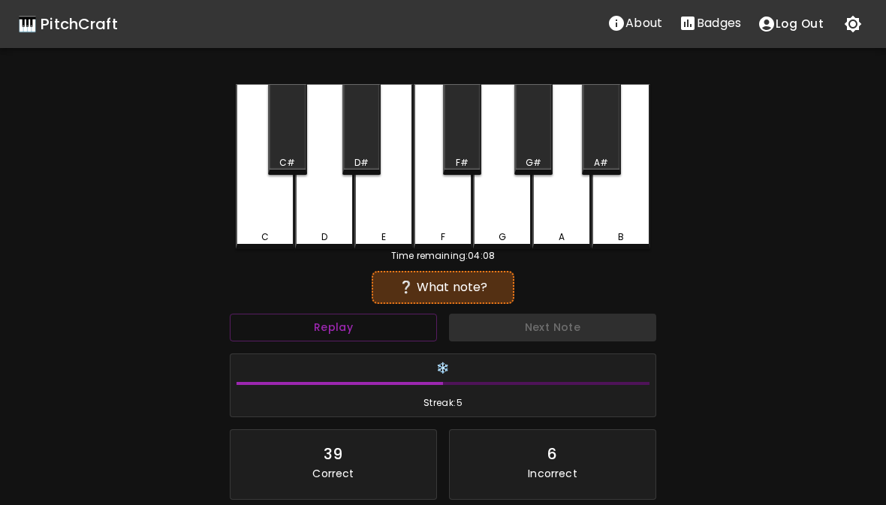
click at [500, 234] on div "G" at bounding box center [502, 237] width 8 height 14
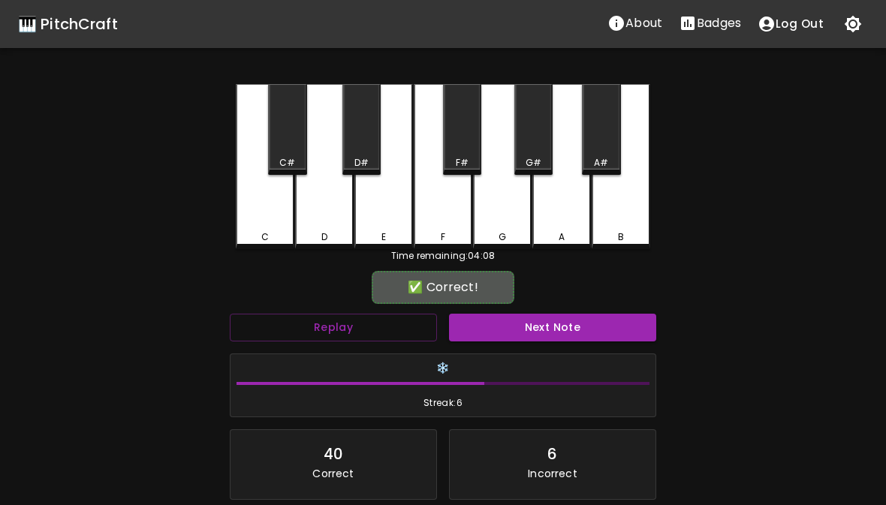
click at [526, 338] on button "Next Note" at bounding box center [552, 328] width 207 height 28
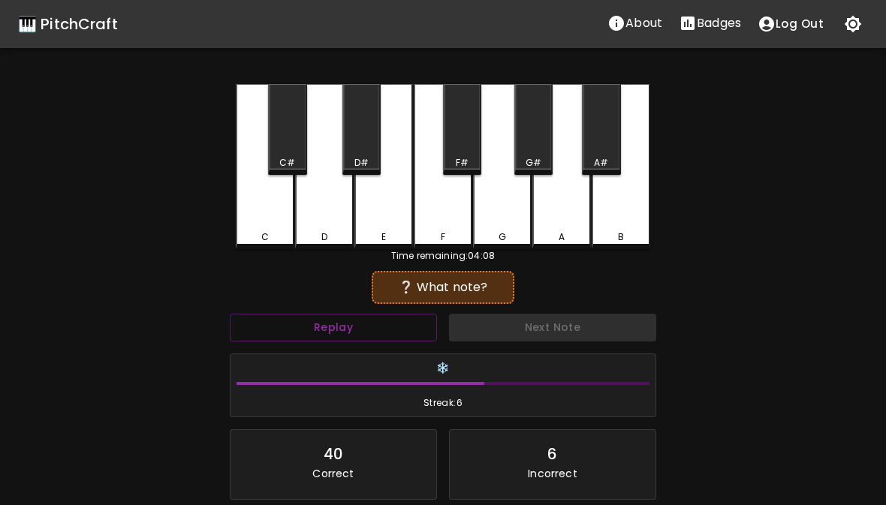
click at [272, 224] on div "C" at bounding box center [265, 166] width 59 height 165
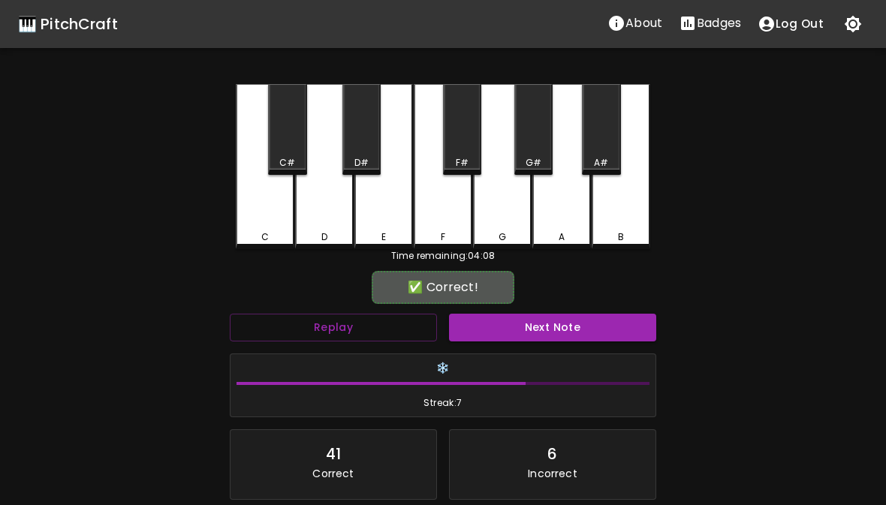
click at [534, 327] on button "Next Note" at bounding box center [552, 328] width 207 height 28
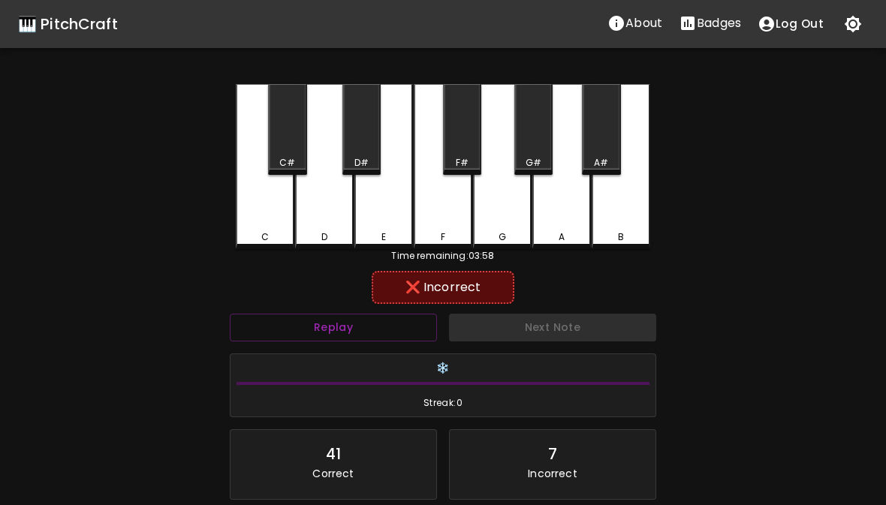
click at [391, 236] on div "E" at bounding box center [384, 237] width 56 height 14
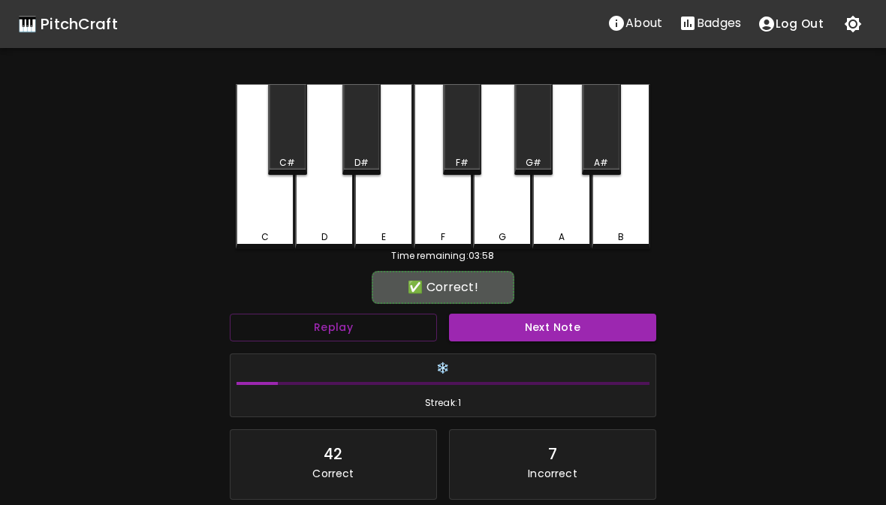
click at [444, 234] on div "F" at bounding box center [443, 237] width 5 height 14
click at [530, 326] on button "Next Note" at bounding box center [552, 328] width 207 height 28
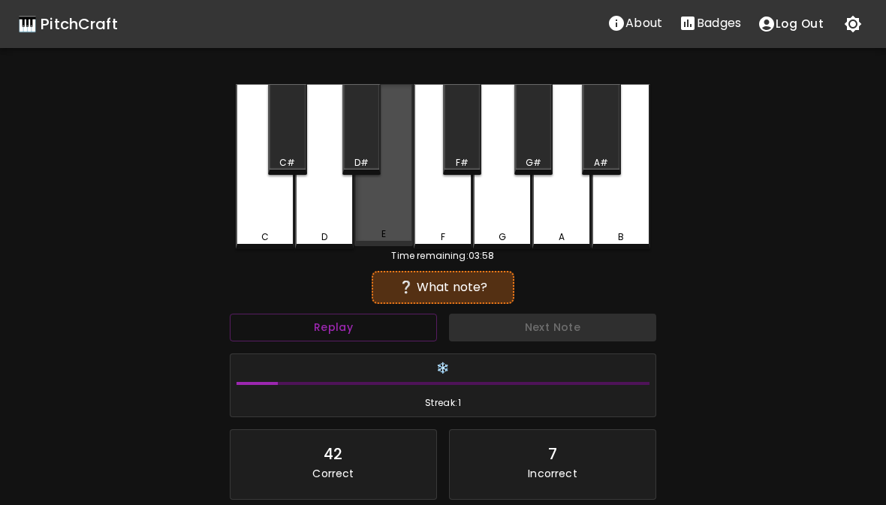
click at [393, 227] on div "E" at bounding box center [383, 165] width 59 height 162
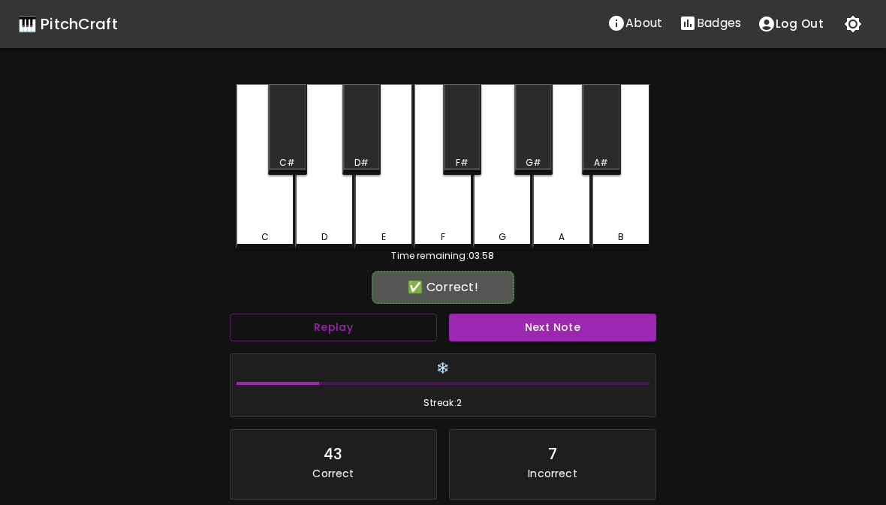
click at [564, 336] on button "Next Note" at bounding box center [552, 328] width 207 height 28
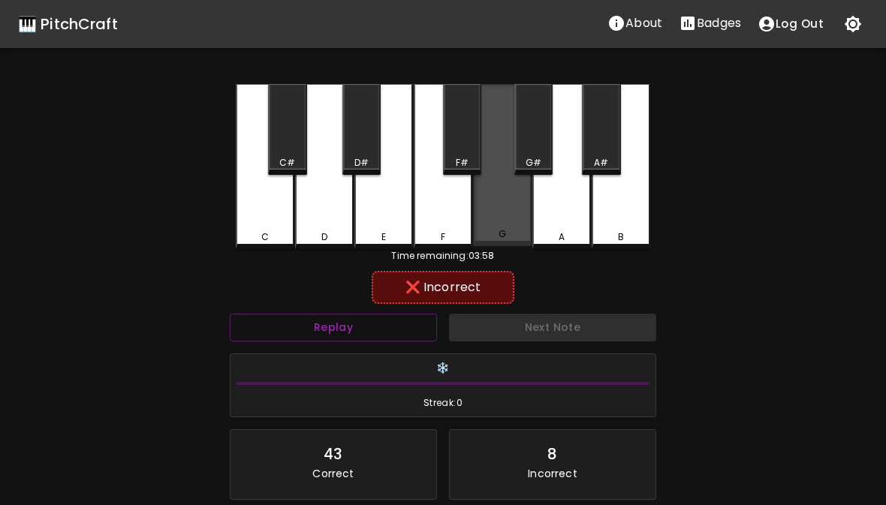
click at [504, 237] on div "G" at bounding box center [502, 234] width 8 height 14
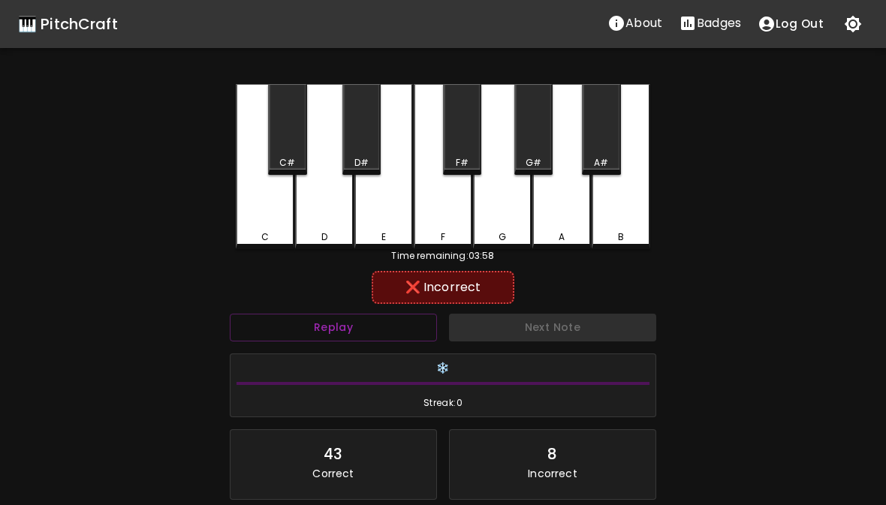
click at [551, 330] on div "Next Note" at bounding box center [552, 328] width 219 height 40
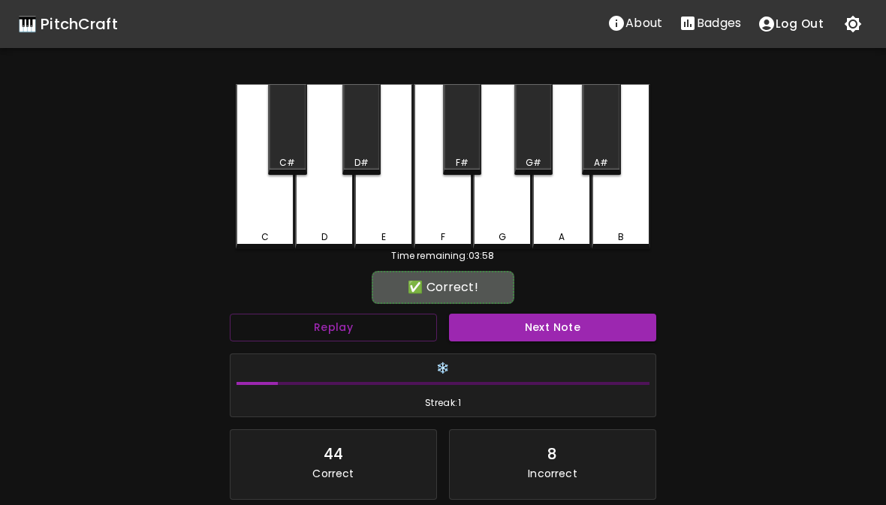
click at [443, 233] on div "F" at bounding box center [443, 237] width 5 height 14
click at [552, 328] on button "Next Note" at bounding box center [552, 328] width 207 height 28
click at [514, 229] on div "G" at bounding box center [502, 166] width 59 height 165
click at [544, 331] on button "Next Note" at bounding box center [552, 328] width 207 height 28
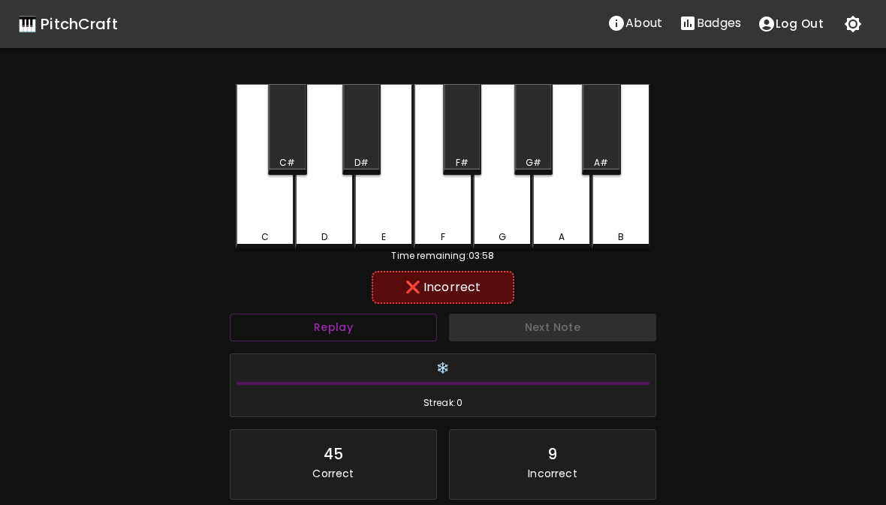
click at [330, 238] on div "D" at bounding box center [324, 237] width 56 height 14
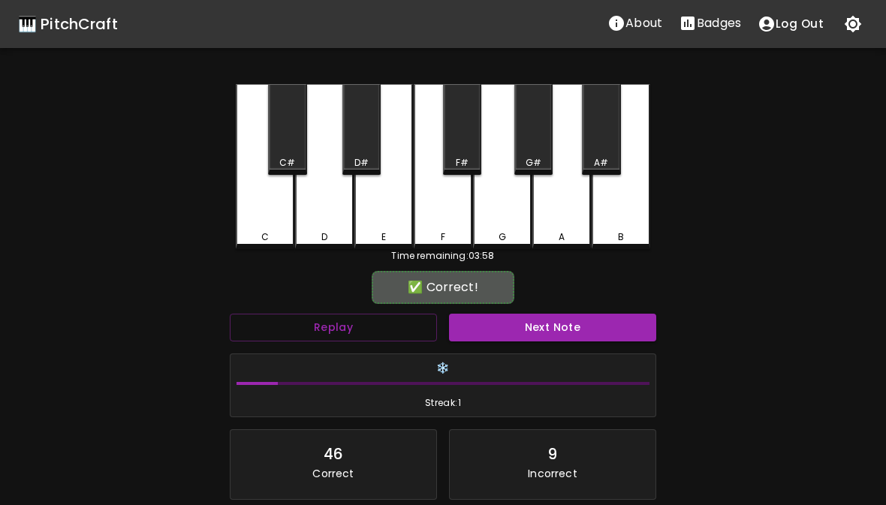
click at [392, 225] on div "E" at bounding box center [383, 166] width 59 height 165
click at [540, 332] on button "Next Note" at bounding box center [552, 328] width 207 height 28
click at [343, 235] on div "D" at bounding box center [324, 237] width 56 height 14
click at [511, 338] on button "Next Note" at bounding box center [552, 328] width 207 height 28
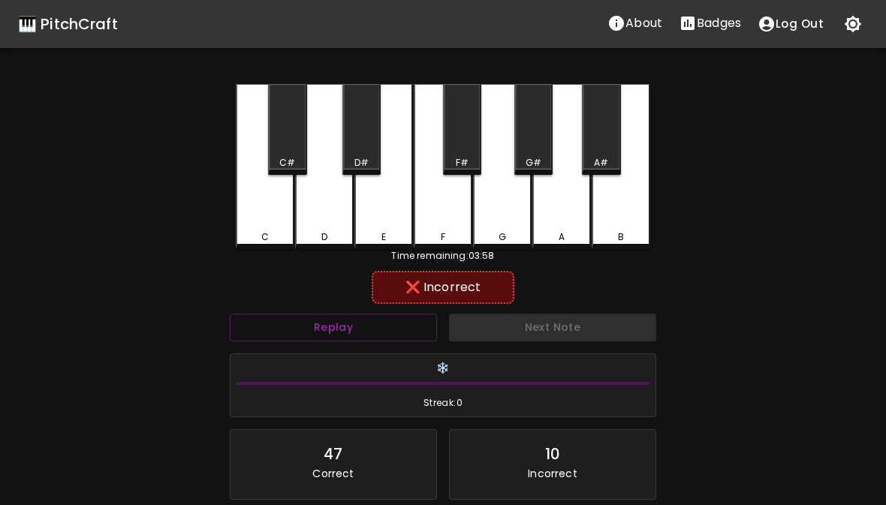
click at [513, 230] on div "G" at bounding box center [502, 237] width 56 height 14
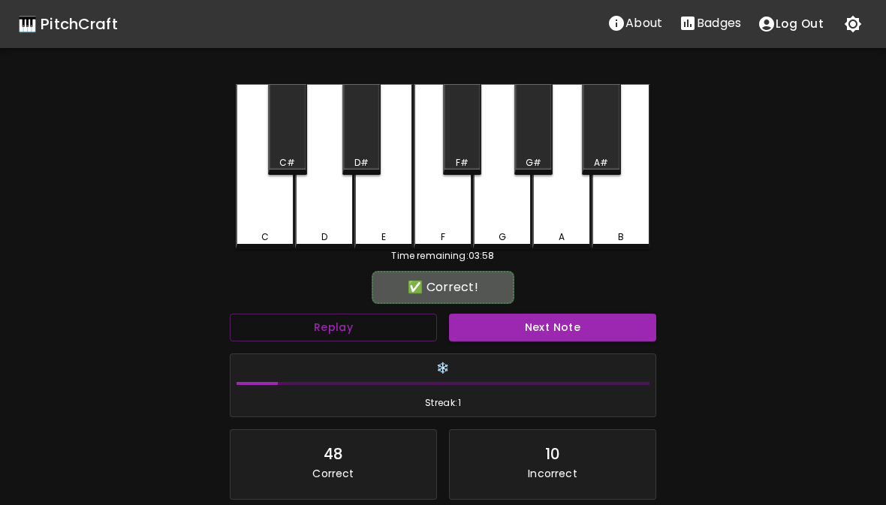
click at [441, 227] on div "F" at bounding box center [443, 166] width 59 height 165
click at [533, 325] on button "Next Note" at bounding box center [552, 328] width 207 height 28
click at [260, 227] on div "C" at bounding box center [265, 166] width 59 height 165
click at [521, 326] on button "Next Note" at bounding box center [552, 328] width 207 height 28
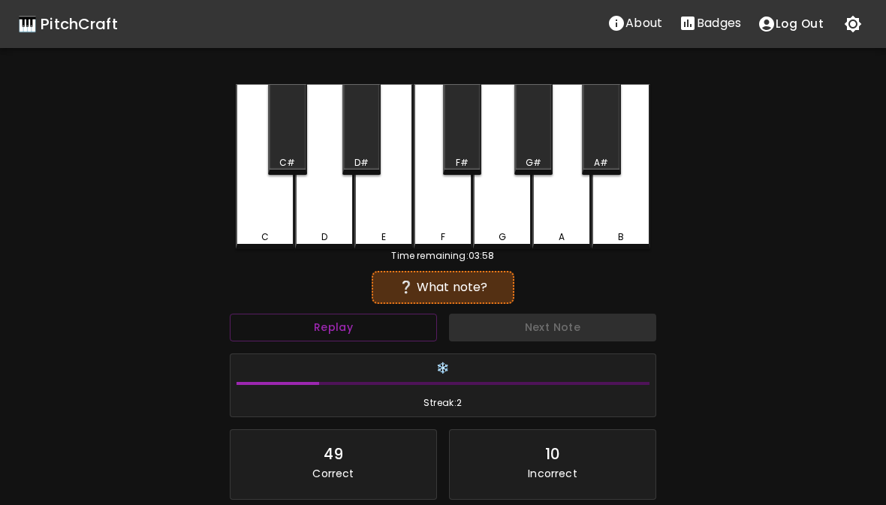
click at [332, 233] on div "D" at bounding box center [324, 237] width 56 height 14
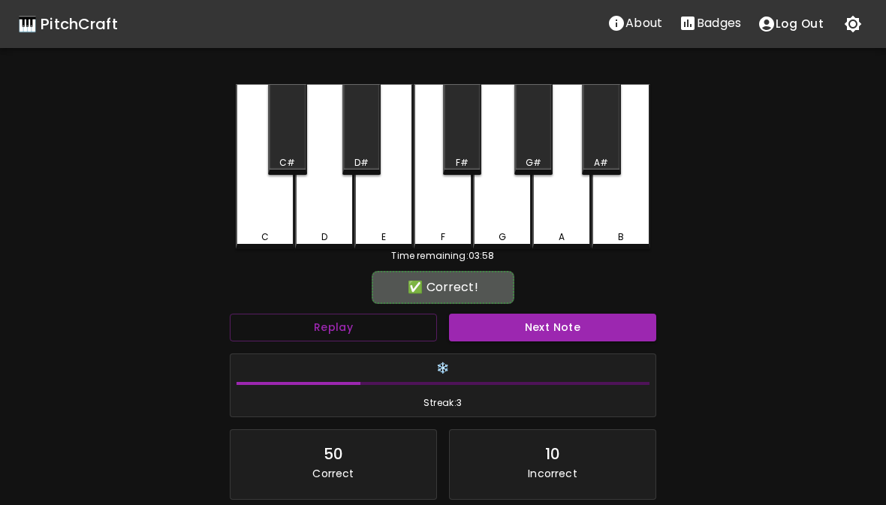
click at [517, 329] on button "Next Note" at bounding box center [552, 328] width 207 height 28
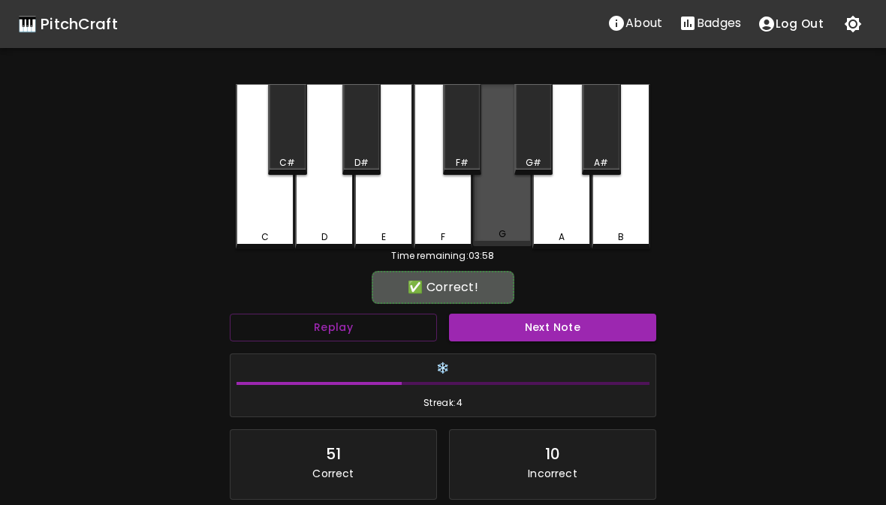
click at [503, 234] on div "G" at bounding box center [502, 234] width 8 height 14
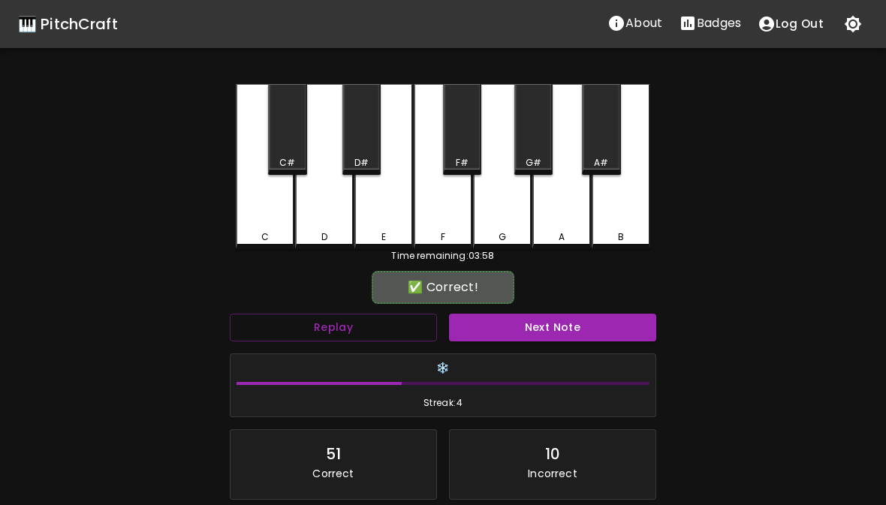
click at [524, 335] on button "Next Note" at bounding box center [552, 328] width 207 height 28
click at [268, 228] on div "C" at bounding box center [265, 166] width 59 height 165
click at [501, 320] on button "Next Note" at bounding box center [552, 328] width 207 height 28
click at [455, 238] on div "F" at bounding box center [443, 237] width 56 height 14
click at [506, 323] on button "Next Note" at bounding box center [552, 328] width 207 height 28
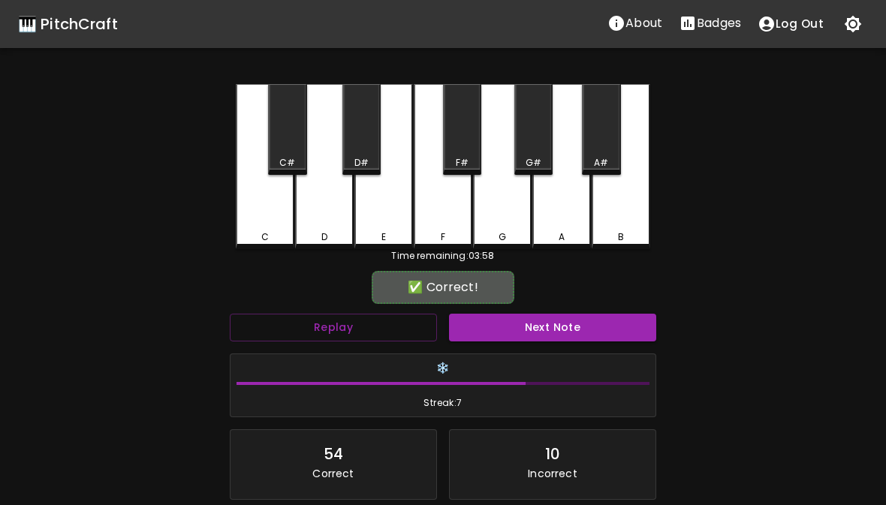
click at [510, 237] on div "G" at bounding box center [502, 237] width 56 height 14
click at [540, 339] on button "Next Note" at bounding box center [552, 328] width 207 height 28
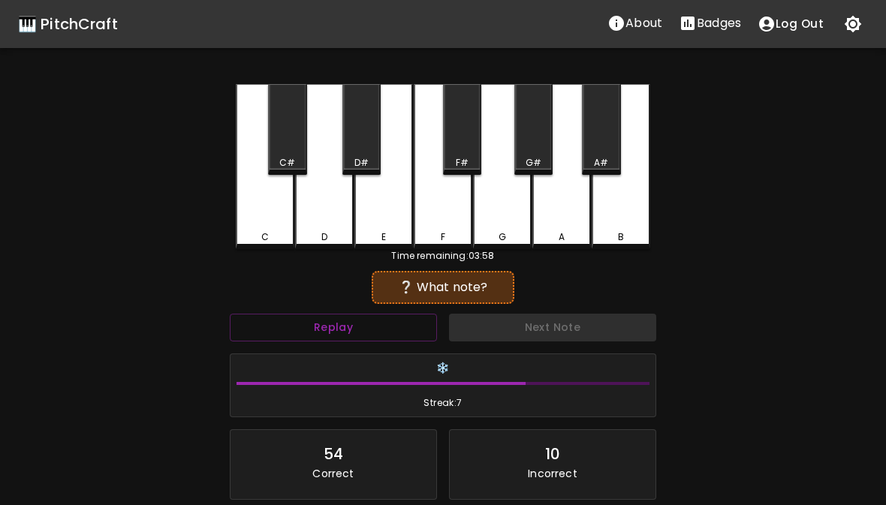
click at [451, 223] on div "F" at bounding box center [443, 166] width 59 height 165
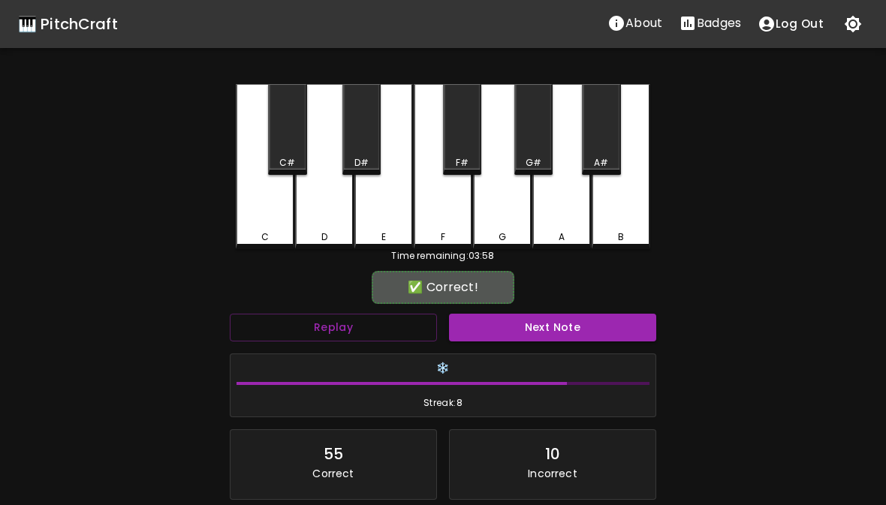
click at [576, 320] on button "Next Note" at bounding box center [552, 328] width 207 height 28
click at [499, 233] on div "G" at bounding box center [502, 237] width 8 height 14
click at [555, 320] on button "Next Note" at bounding box center [552, 328] width 207 height 28
click at [329, 233] on div "D" at bounding box center [324, 237] width 56 height 14
click at [519, 329] on button "Next Note" at bounding box center [552, 328] width 207 height 28
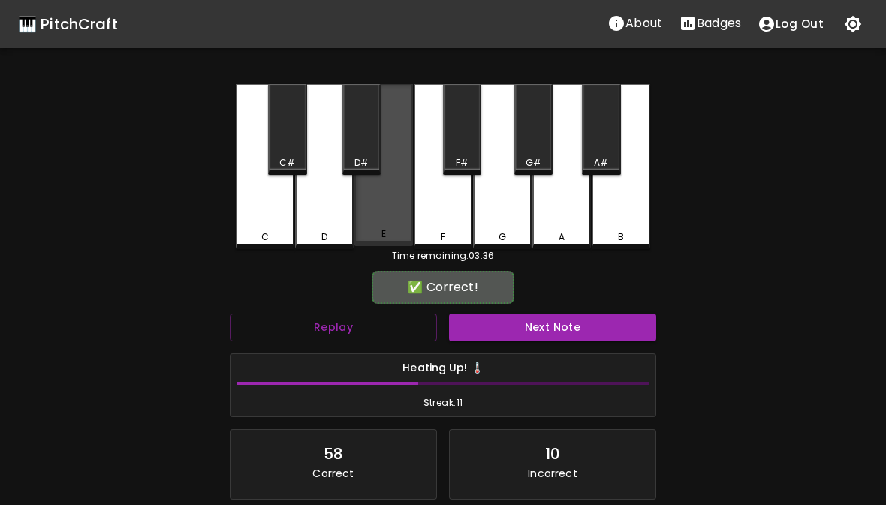
click at [383, 236] on div "E" at bounding box center [383, 234] width 5 height 14
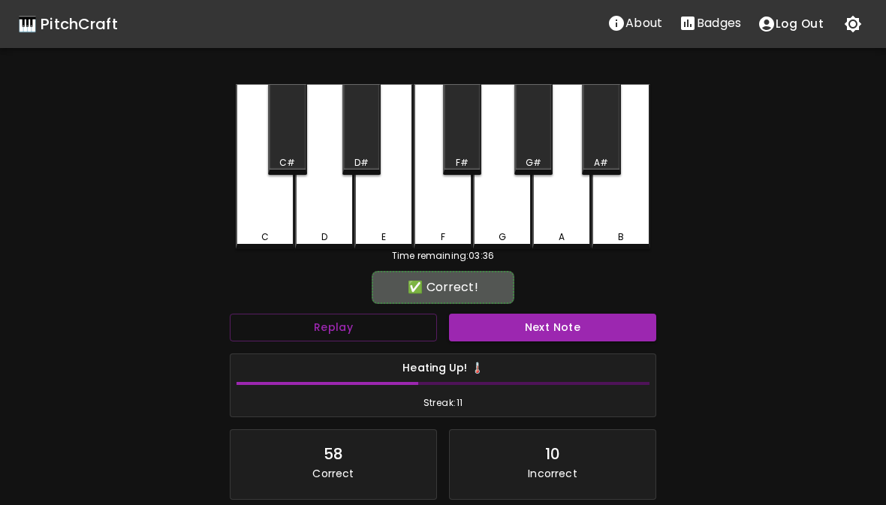
click at [525, 332] on button "Next Note" at bounding box center [552, 328] width 207 height 28
click at [446, 227] on div "F" at bounding box center [443, 166] width 59 height 165
click at [519, 323] on button "Next Note" at bounding box center [552, 328] width 207 height 28
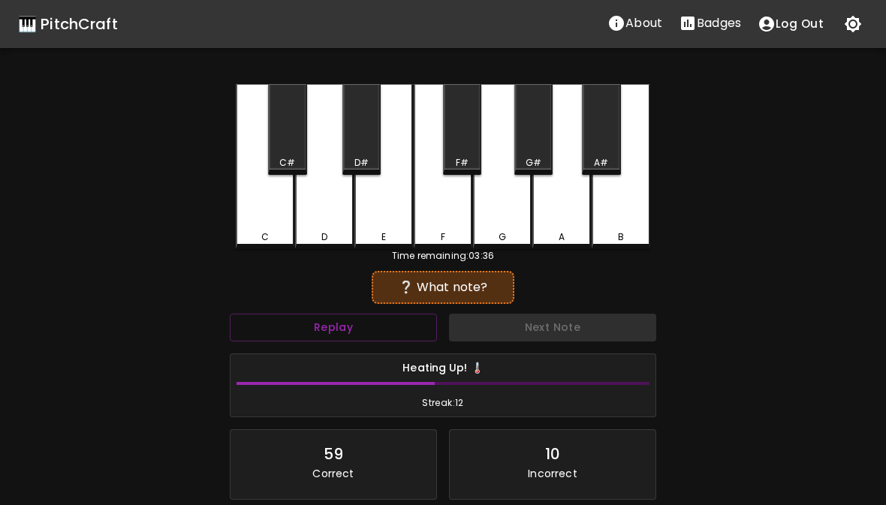
click at [504, 228] on div "G" at bounding box center [502, 166] width 59 height 165
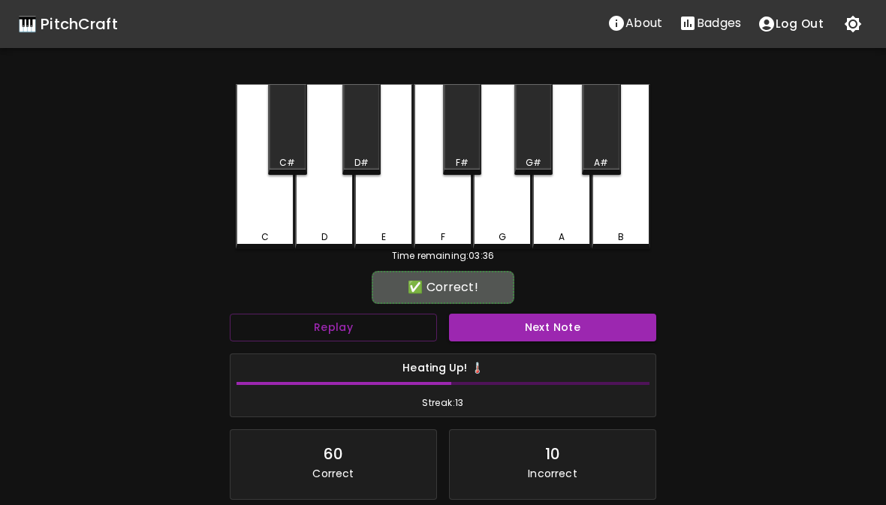
click at [517, 326] on button "Next Note" at bounding box center [552, 328] width 207 height 28
click at [284, 230] on div "C" at bounding box center [265, 166] width 59 height 165
click at [507, 320] on button "Next Note" at bounding box center [552, 328] width 207 height 28
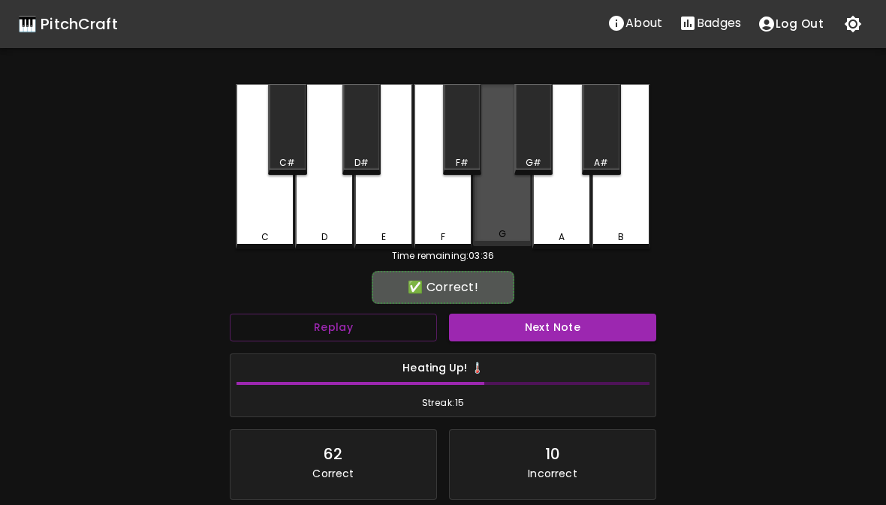
click at [495, 220] on div "G" at bounding box center [502, 165] width 59 height 162
click at [501, 319] on button "Next Note" at bounding box center [552, 328] width 207 height 28
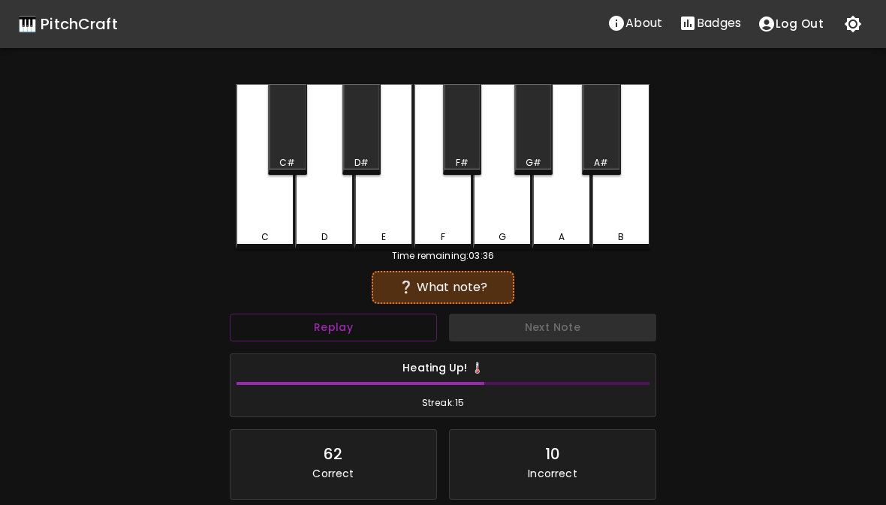
click at [260, 224] on div "C" at bounding box center [265, 166] width 59 height 165
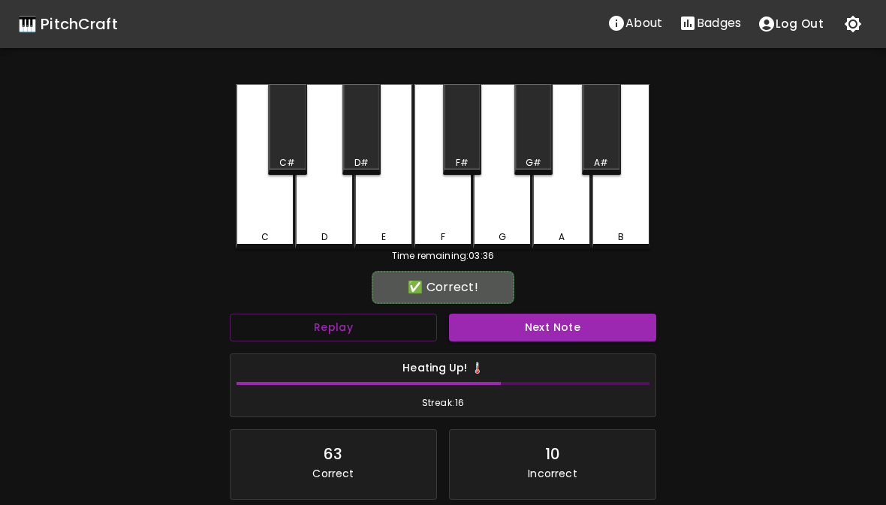
click at [494, 335] on button "Next Note" at bounding box center [552, 328] width 207 height 28
click at [521, 229] on div "G" at bounding box center [502, 166] width 59 height 165
click at [524, 335] on button "Next Note" at bounding box center [552, 328] width 207 height 28
click at [399, 239] on div "E" at bounding box center [384, 237] width 56 height 14
click at [510, 325] on button "Next Note" at bounding box center [552, 328] width 207 height 28
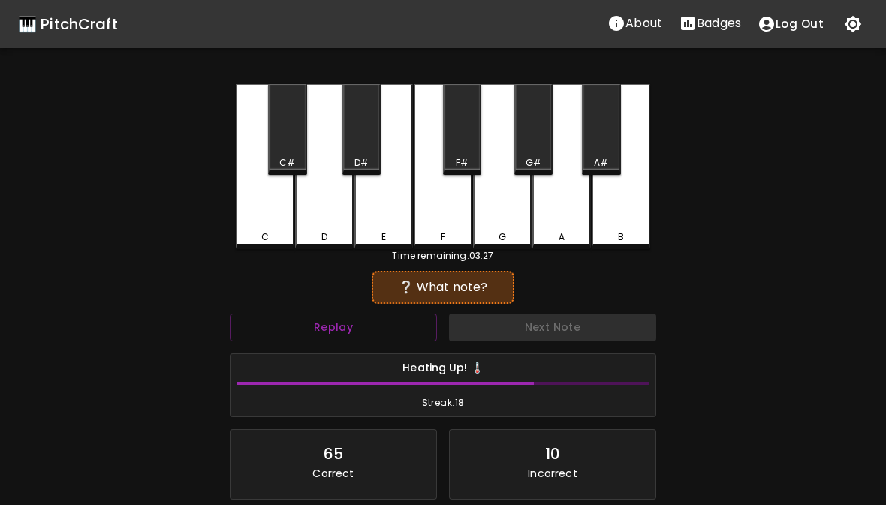
click at [273, 239] on div "C" at bounding box center [265, 237] width 56 height 14
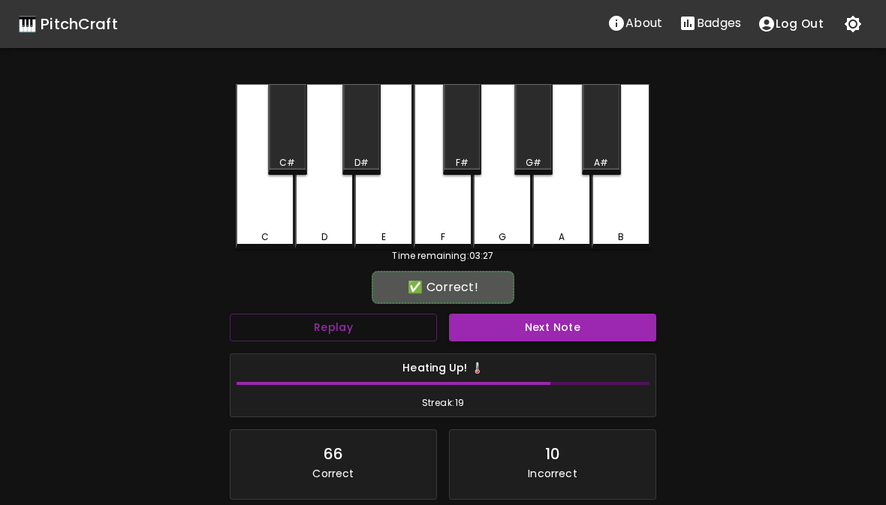
click at [528, 327] on button "Next Note" at bounding box center [552, 328] width 207 height 28
click at [379, 229] on div "E" at bounding box center [383, 166] width 59 height 165
click at [528, 338] on button "Next Note" at bounding box center [552, 328] width 207 height 28
click at [495, 220] on div "G" at bounding box center [502, 166] width 59 height 165
click at [510, 328] on button "Next Note" at bounding box center [552, 328] width 207 height 28
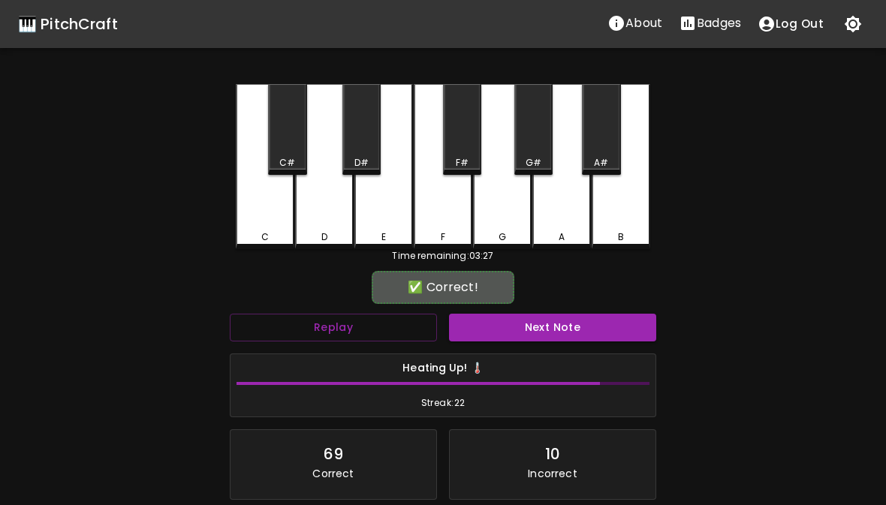
click at [261, 224] on div "C" at bounding box center [265, 166] width 59 height 165
click at [517, 333] on button "Next Note" at bounding box center [552, 328] width 207 height 28
click at [495, 228] on div "G" at bounding box center [502, 166] width 59 height 165
click at [502, 338] on button "Next Note" at bounding box center [552, 328] width 207 height 28
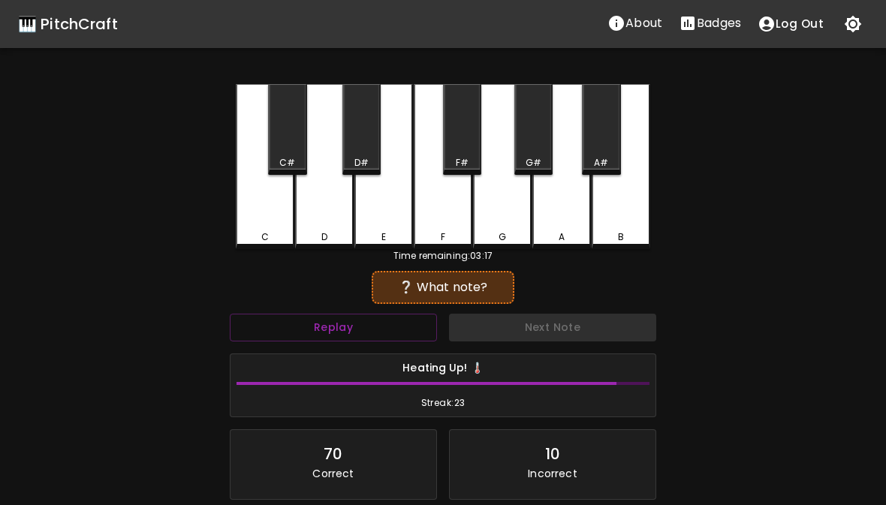
click at [394, 228] on div "E" at bounding box center [383, 166] width 59 height 165
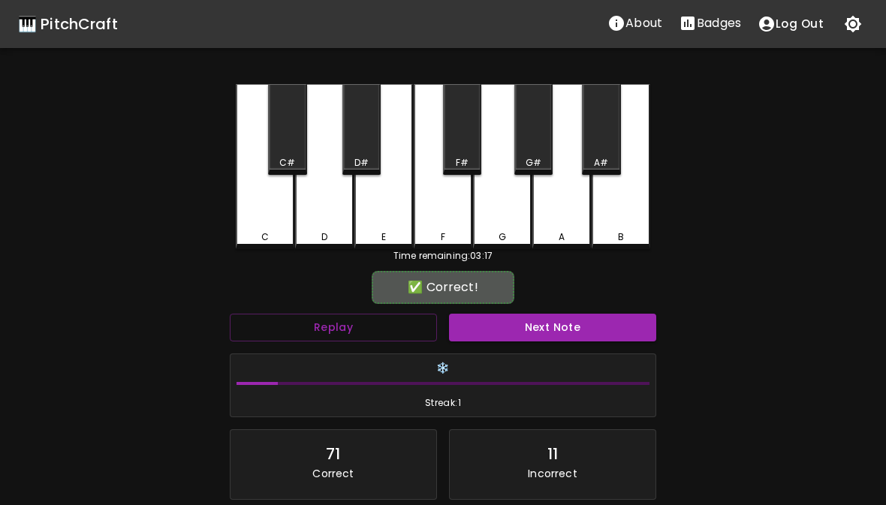
click at [444, 220] on div "F" at bounding box center [443, 166] width 59 height 165
click at [534, 323] on button "Next Note" at bounding box center [552, 328] width 207 height 28
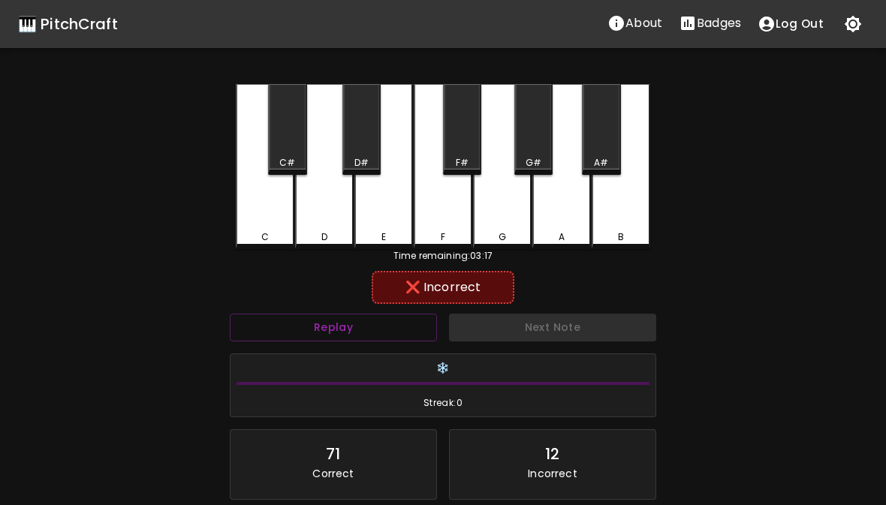
click at [401, 224] on div "E" at bounding box center [383, 166] width 59 height 165
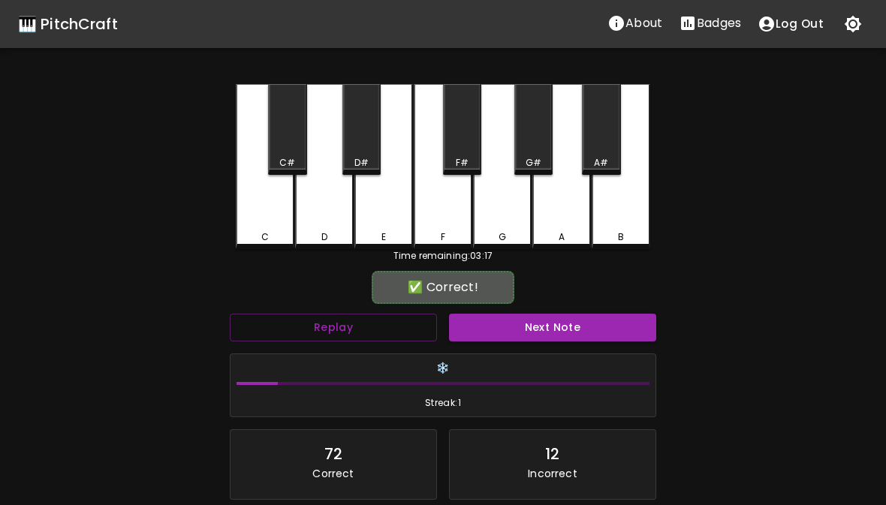
click at [456, 225] on div "F" at bounding box center [443, 166] width 59 height 165
click at [565, 333] on button "Next Note" at bounding box center [552, 328] width 207 height 28
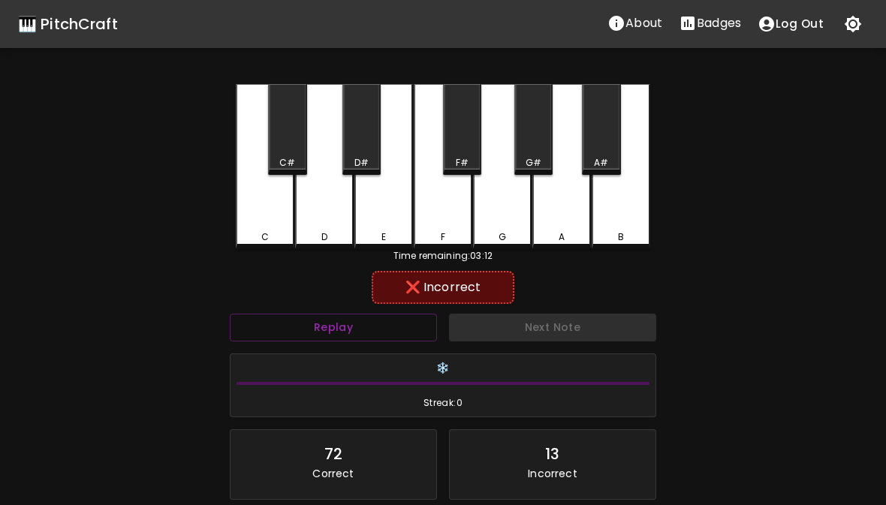
click at [567, 227] on div "A" at bounding box center [561, 166] width 59 height 165
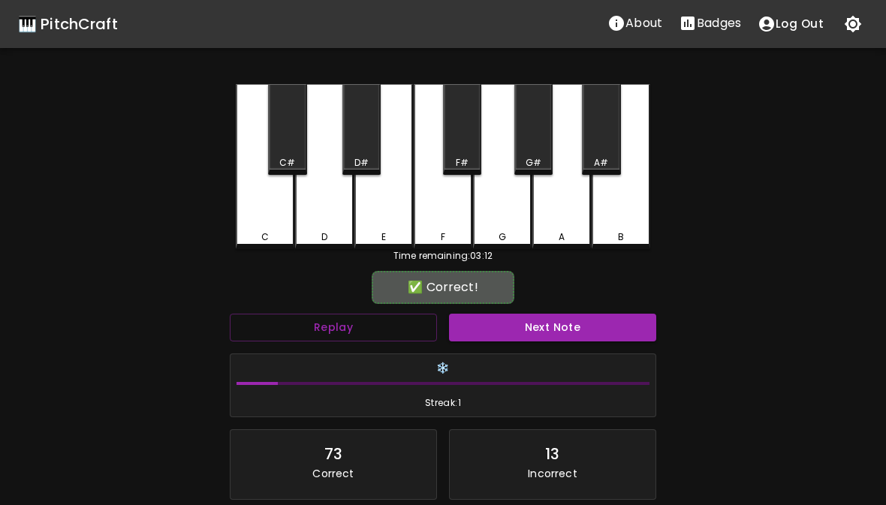
click at [421, 215] on div "F" at bounding box center [443, 166] width 59 height 165
click at [514, 326] on button "Next Note" at bounding box center [552, 328] width 207 height 28
click at [444, 229] on div "F" at bounding box center [443, 166] width 59 height 165
click at [531, 329] on button "Next Note" at bounding box center [552, 328] width 207 height 28
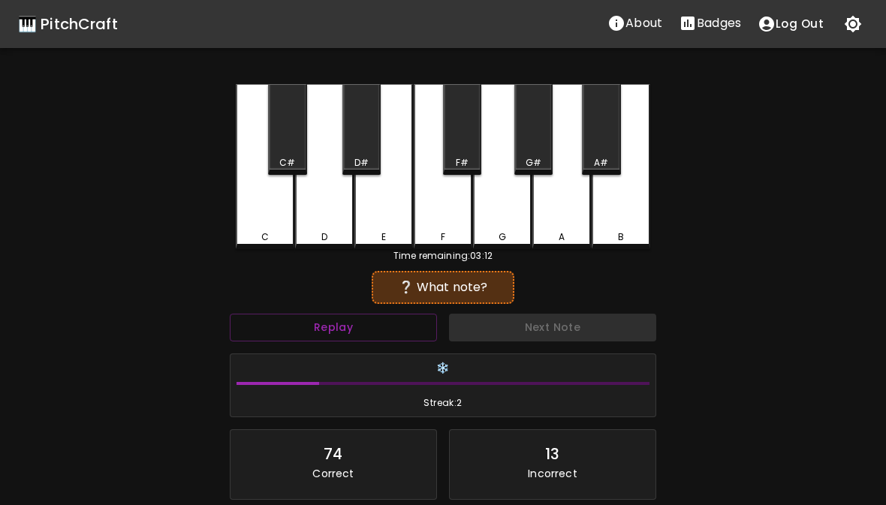
click at [451, 236] on div "F" at bounding box center [443, 237] width 56 height 14
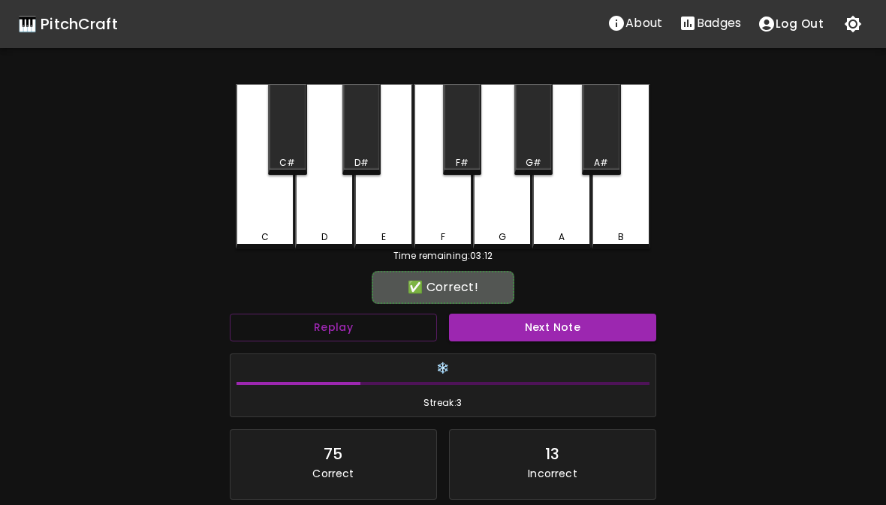
click at [531, 328] on button "Next Note" at bounding box center [552, 328] width 207 height 28
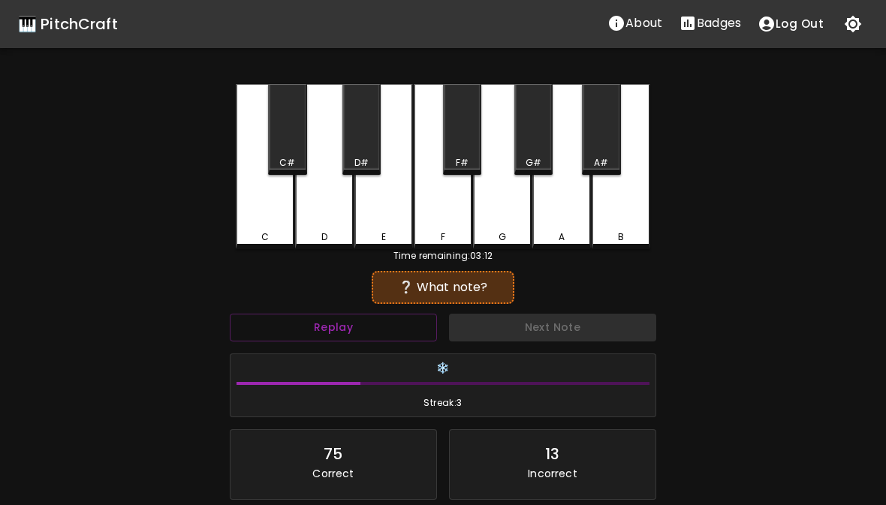
click at [448, 235] on div "F" at bounding box center [443, 237] width 56 height 14
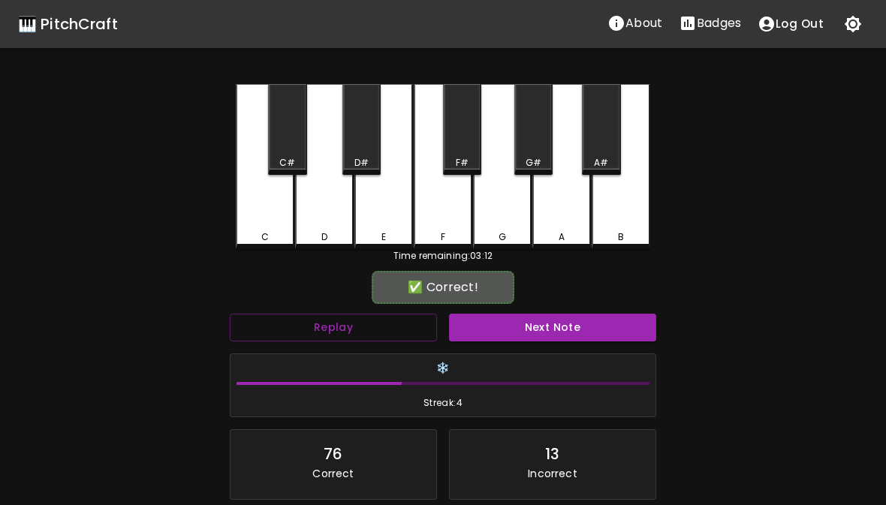
click at [521, 322] on button "Next Note" at bounding box center [552, 328] width 207 height 28
click at [387, 222] on div "E" at bounding box center [383, 166] width 59 height 165
click at [540, 333] on button "Next Note" at bounding box center [552, 328] width 207 height 28
click at [455, 225] on div "F" at bounding box center [443, 166] width 59 height 165
click at [530, 331] on button "Next Note" at bounding box center [552, 328] width 207 height 28
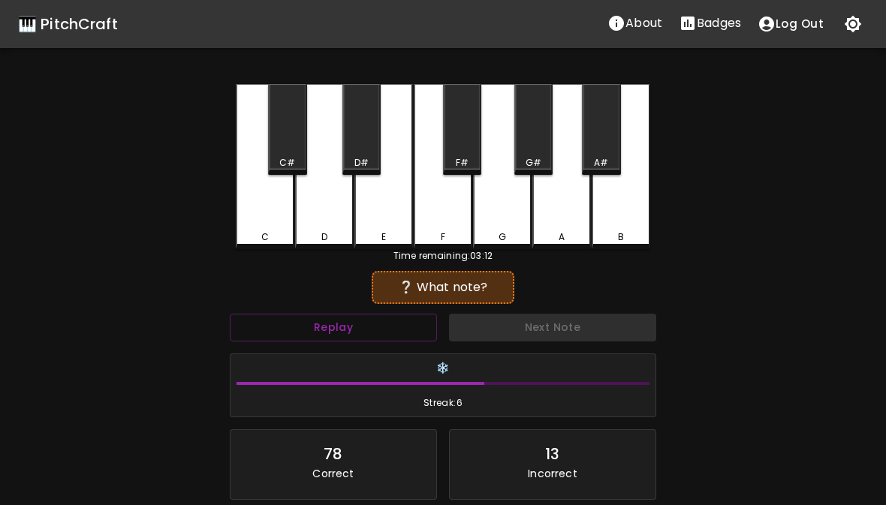
click at [398, 230] on div "E" at bounding box center [384, 237] width 56 height 14
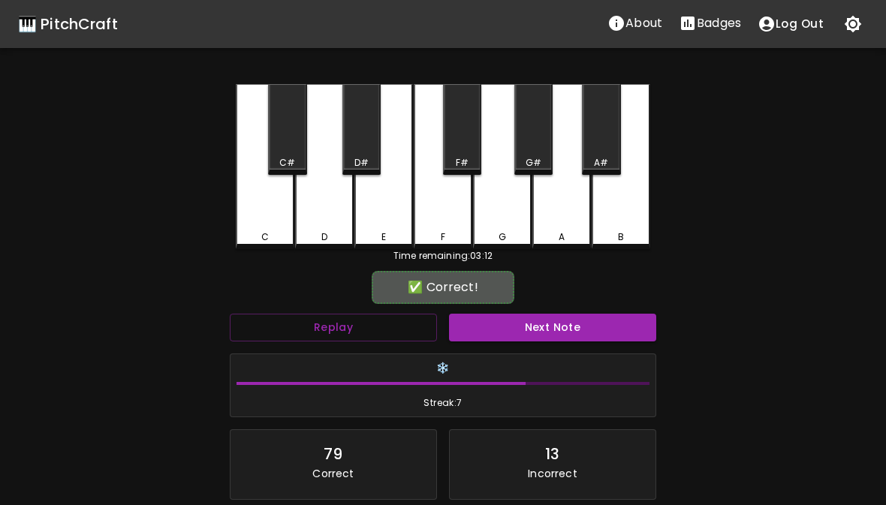
click at [550, 340] on button "Next Note" at bounding box center [552, 328] width 207 height 28
click at [386, 233] on div "E" at bounding box center [383, 237] width 5 height 14
click at [523, 332] on button "Next Note" at bounding box center [552, 328] width 207 height 28
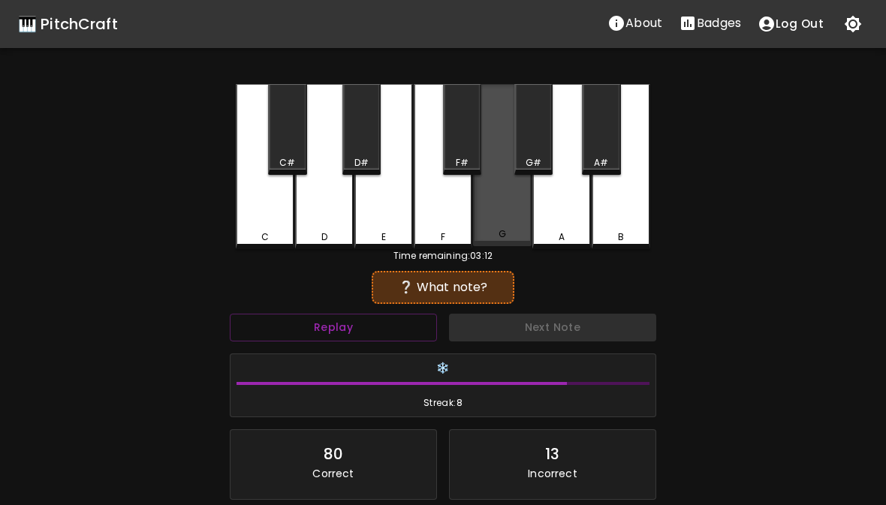
click at [519, 227] on div "G" at bounding box center [502, 165] width 59 height 162
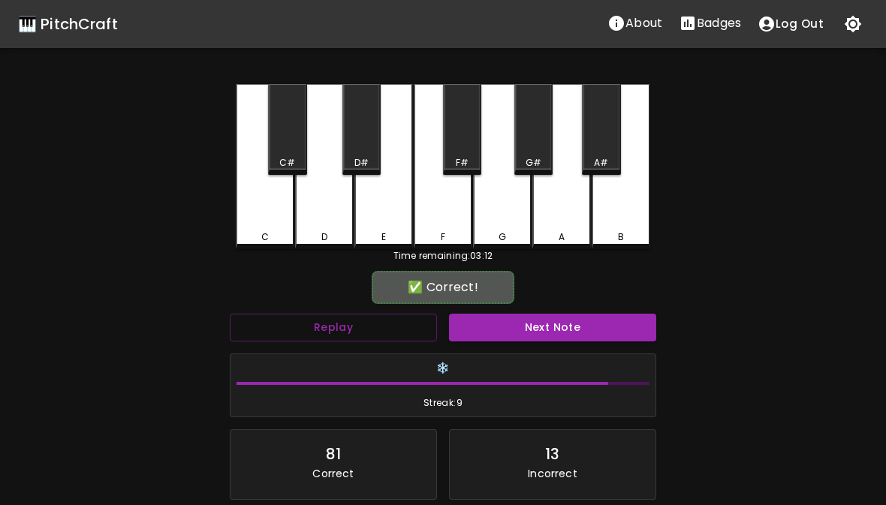
click at [551, 327] on button "Next Note" at bounding box center [552, 328] width 207 height 28
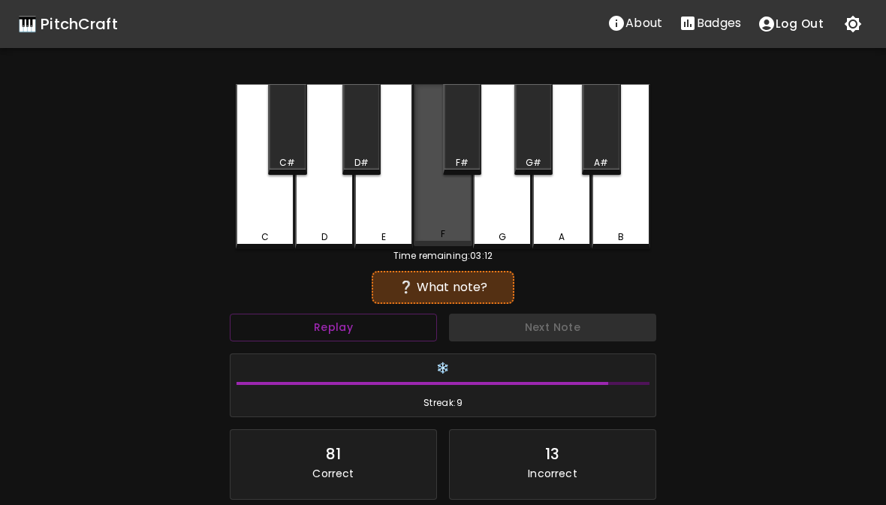
click at [453, 236] on div "F" at bounding box center [443, 234] width 56 height 14
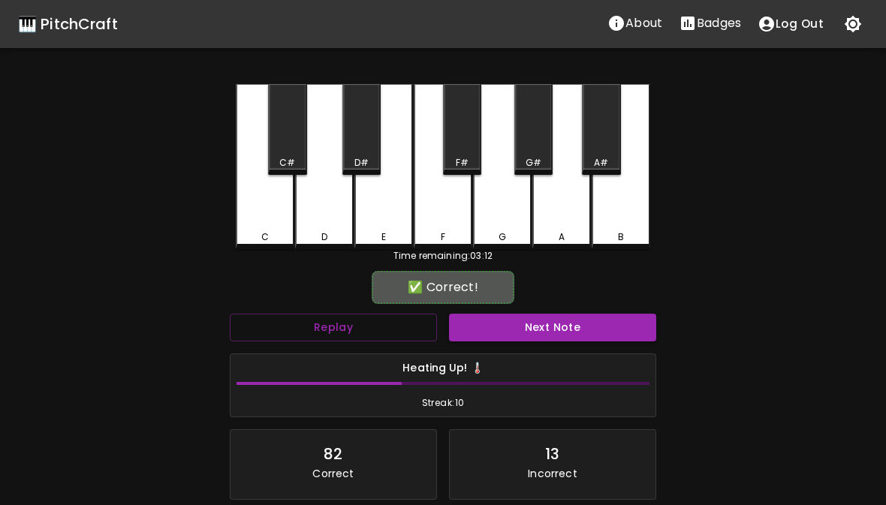
click at [537, 339] on button "Next Note" at bounding box center [552, 328] width 207 height 28
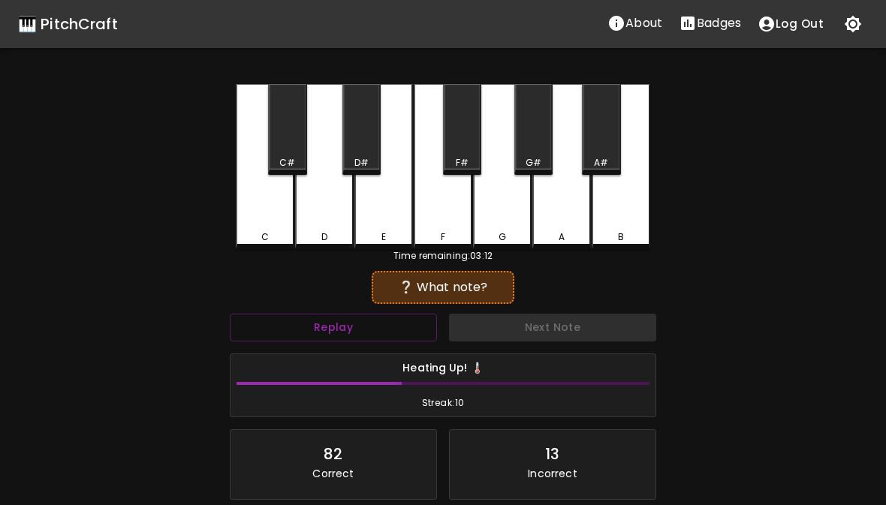
click at [447, 231] on div "F" at bounding box center [443, 237] width 56 height 14
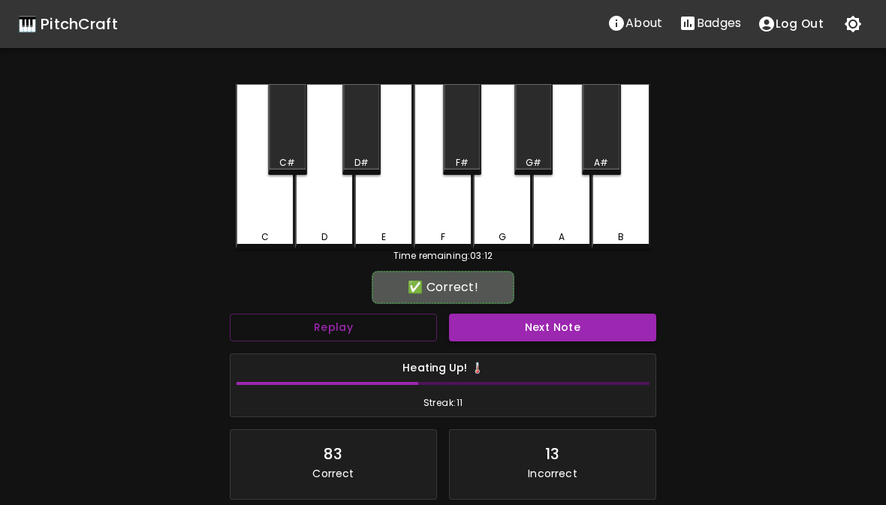
click at [517, 323] on button "Next Note" at bounding box center [552, 328] width 207 height 28
click at [386, 220] on div "E" at bounding box center [383, 166] width 59 height 165
click at [514, 326] on button "Next Note" at bounding box center [552, 328] width 207 height 28
click at [340, 229] on div "D" at bounding box center [324, 166] width 59 height 165
click at [520, 338] on button "Next Note" at bounding box center [552, 328] width 207 height 28
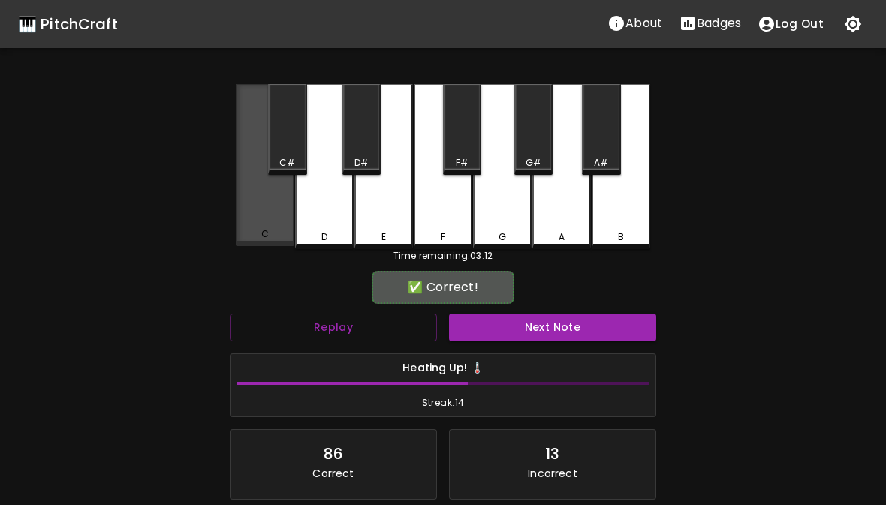
click at [289, 226] on div "C" at bounding box center [265, 165] width 59 height 162
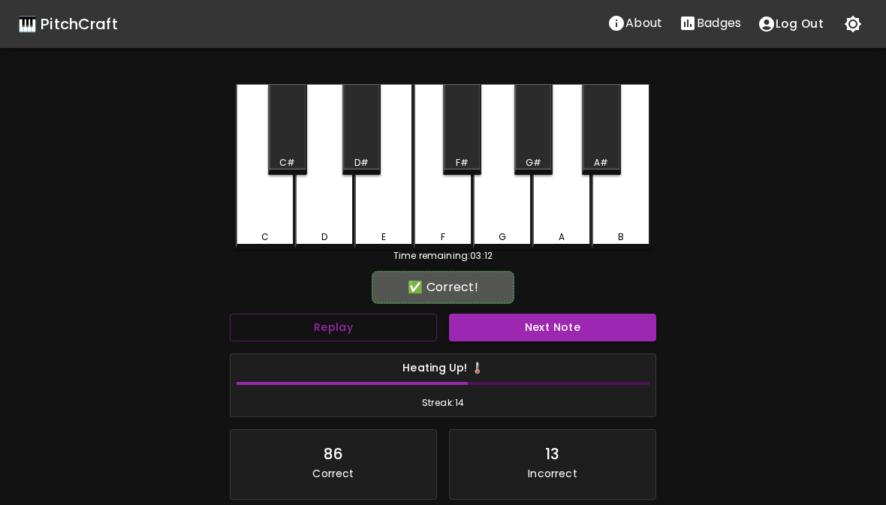
click at [516, 332] on button "Next Note" at bounding box center [552, 328] width 207 height 28
click at [383, 227] on div "E" at bounding box center [383, 166] width 59 height 165
click at [521, 320] on button "Next Note" at bounding box center [552, 328] width 207 height 28
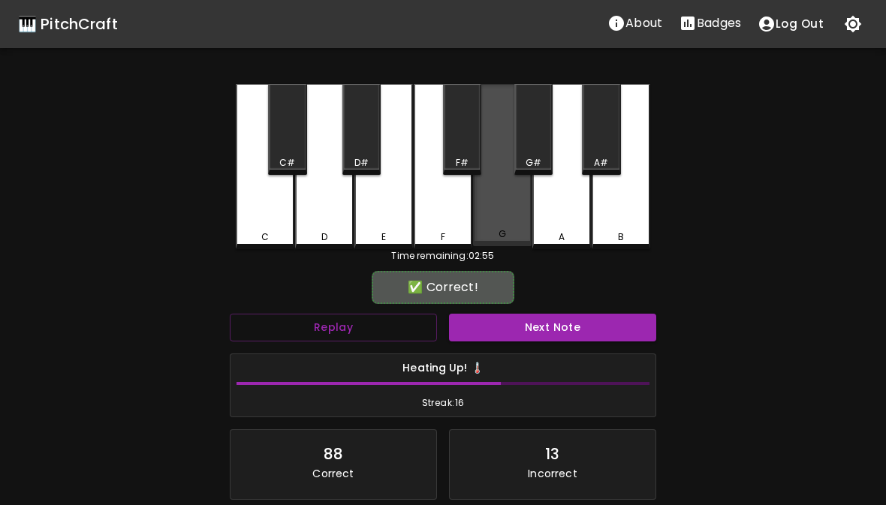
click at [510, 218] on div "G" at bounding box center [502, 165] width 59 height 162
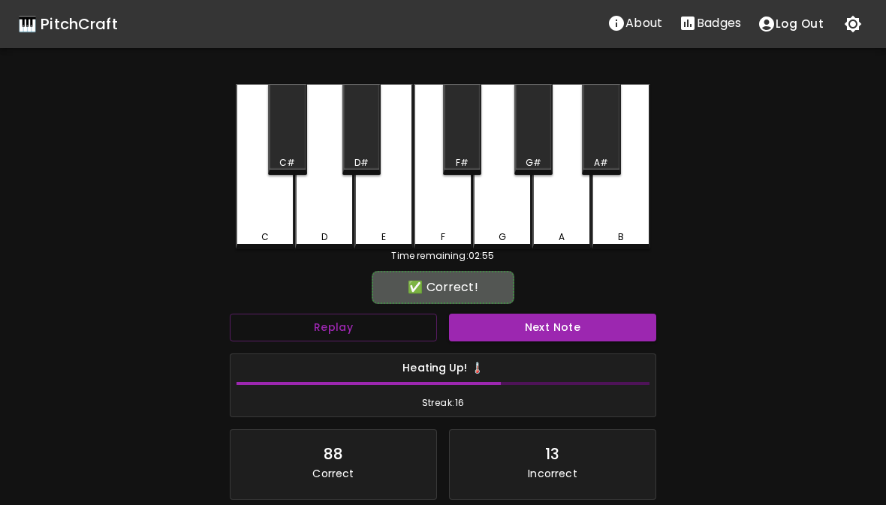
click at [537, 323] on button "Next Note" at bounding box center [552, 328] width 207 height 28
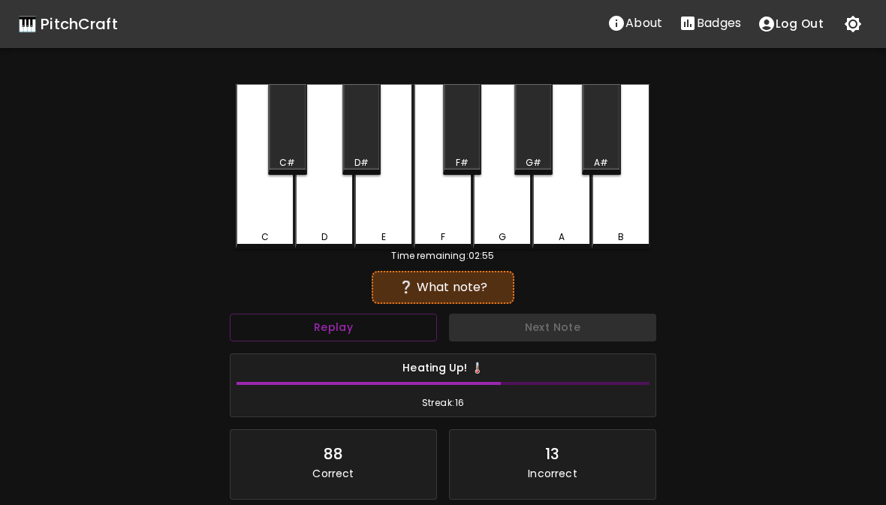
click at [441, 229] on div "F" at bounding box center [443, 166] width 59 height 165
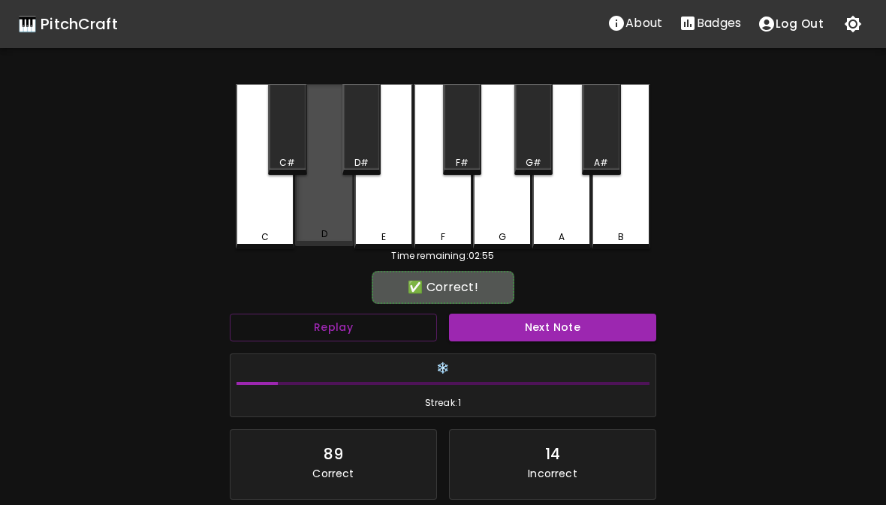
click at [317, 232] on div "D" at bounding box center [324, 234] width 56 height 14
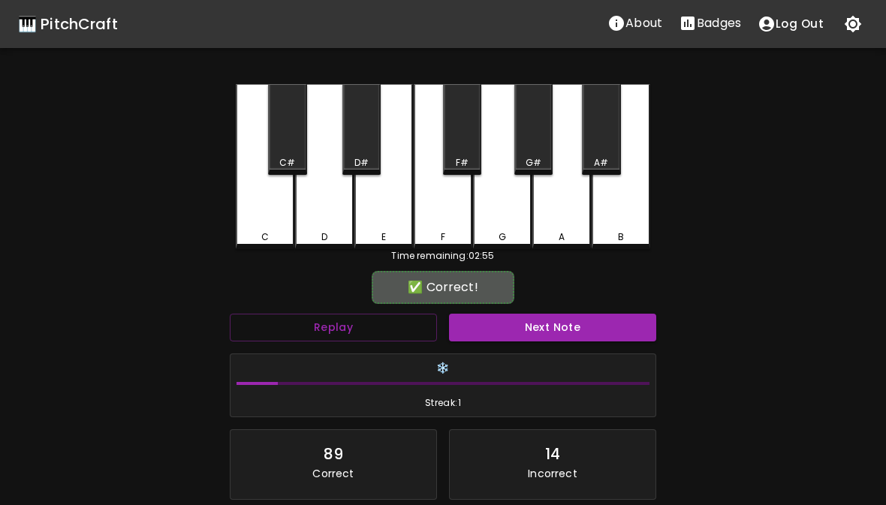
click at [513, 326] on button "Next Note" at bounding box center [552, 328] width 207 height 28
click at [263, 227] on div "C" at bounding box center [265, 166] width 59 height 165
click at [507, 332] on button "Next Note" at bounding box center [552, 328] width 207 height 28
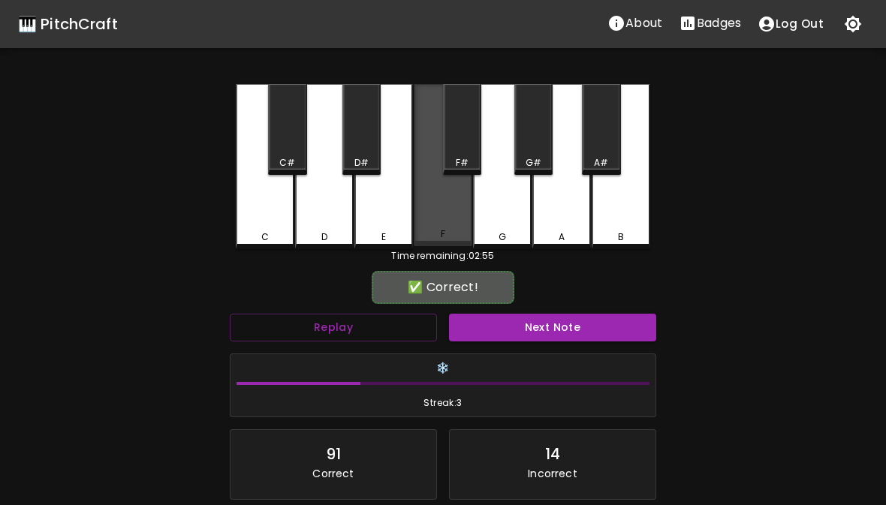
click at [446, 230] on div "F" at bounding box center [443, 234] width 56 height 14
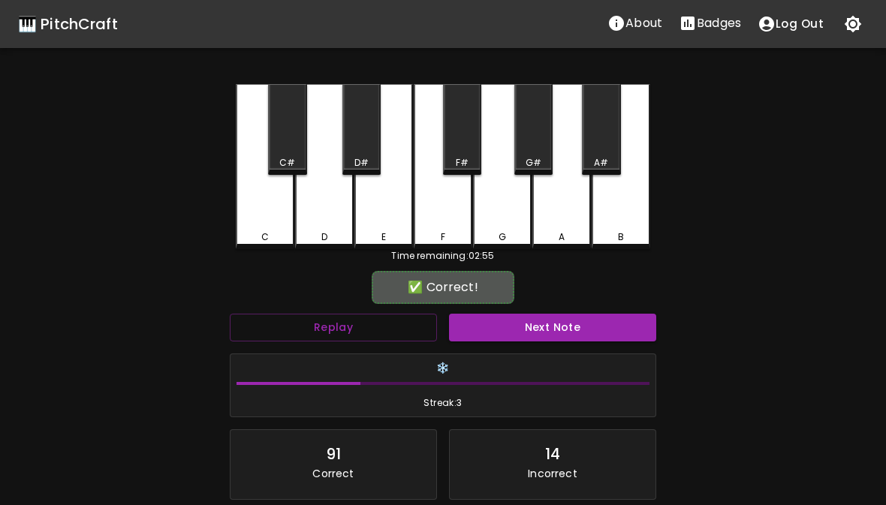
click at [518, 329] on button "Next Note" at bounding box center [552, 328] width 207 height 28
click at [256, 228] on div "C" at bounding box center [265, 166] width 59 height 165
click at [484, 340] on button "Next Note" at bounding box center [552, 328] width 207 height 28
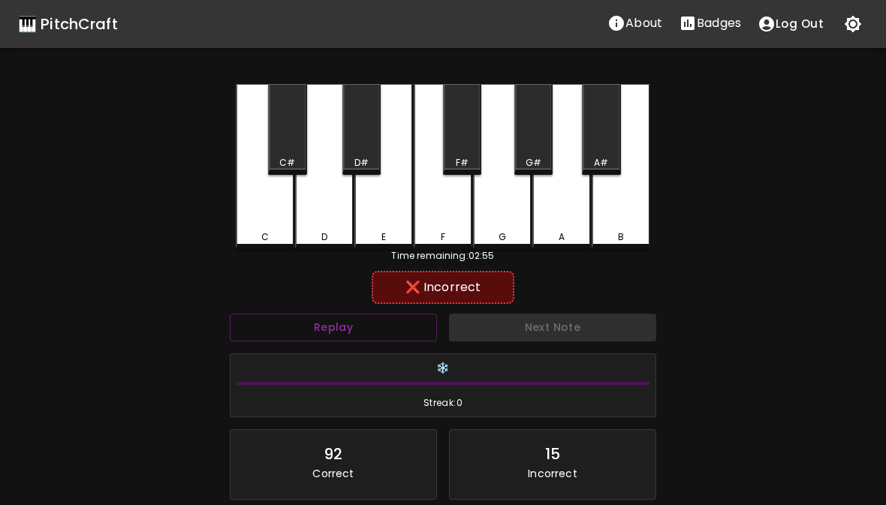
click at [337, 233] on div "D" at bounding box center [324, 237] width 56 height 14
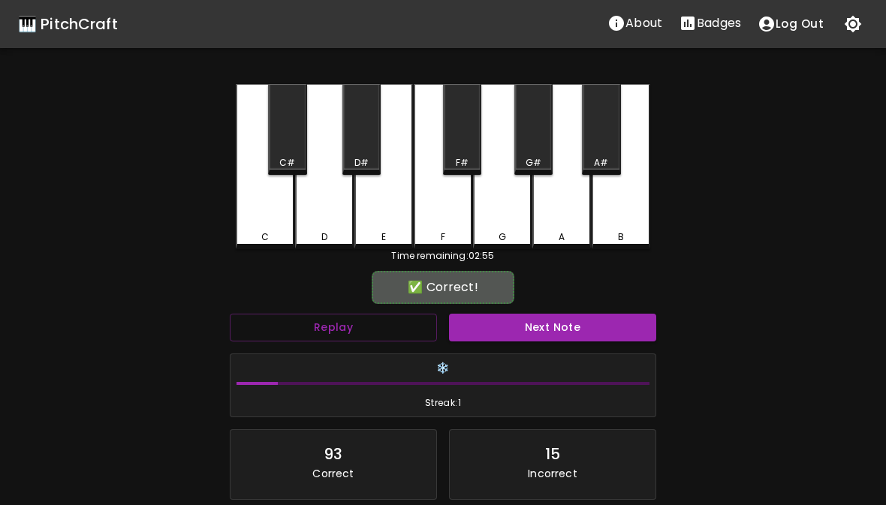
click at [378, 228] on div "E" at bounding box center [383, 166] width 59 height 165
click at [514, 336] on button "Next Note" at bounding box center [552, 328] width 207 height 28
click at [439, 226] on div "F" at bounding box center [443, 166] width 59 height 165
click at [504, 338] on button "Next Note" at bounding box center [552, 328] width 207 height 28
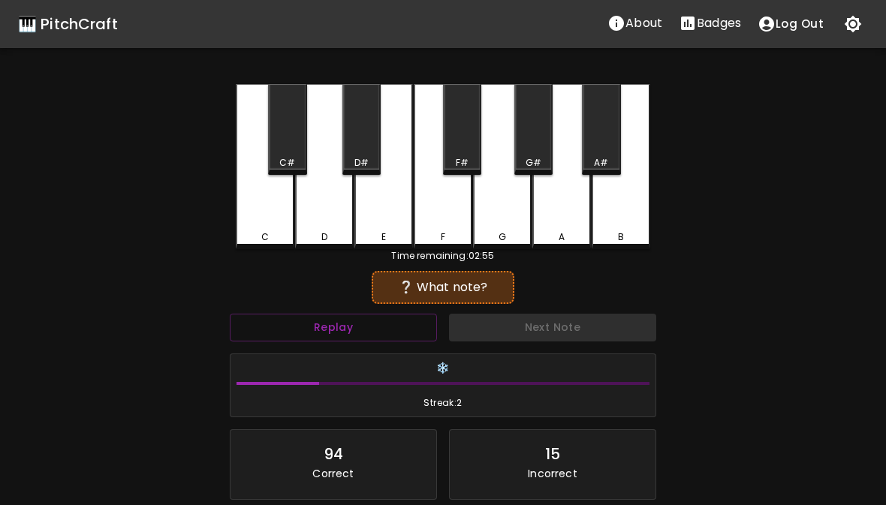
click at [500, 233] on div "G" at bounding box center [502, 237] width 8 height 14
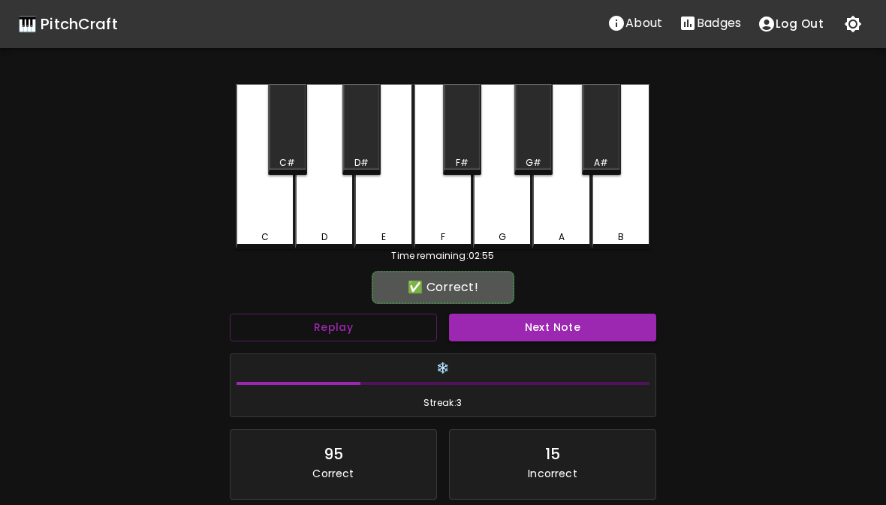
click at [528, 335] on button "Next Note" at bounding box center [552, 328] width 207 height 28
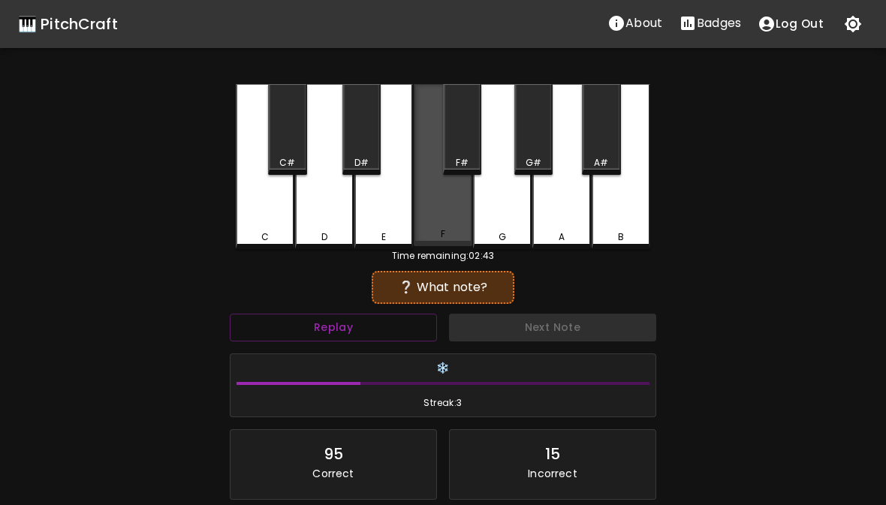
click at [445, 233] on div "F" at bounding box center [443, 234] width 5 height 14
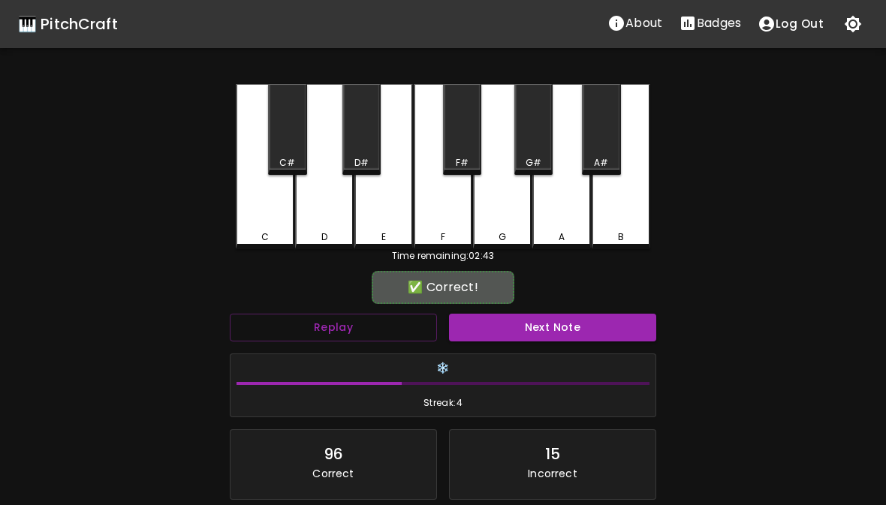
click at [531, 331] on button "Next Note" at bounding box center [552, 328] width 207 height 28
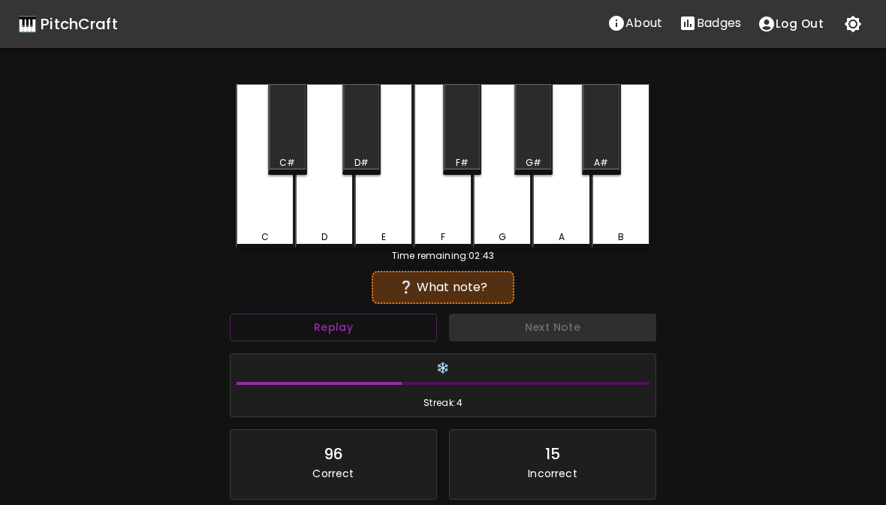
click at [377, 227] on div "E" at bounding box center [383, 166] width 59 height 165
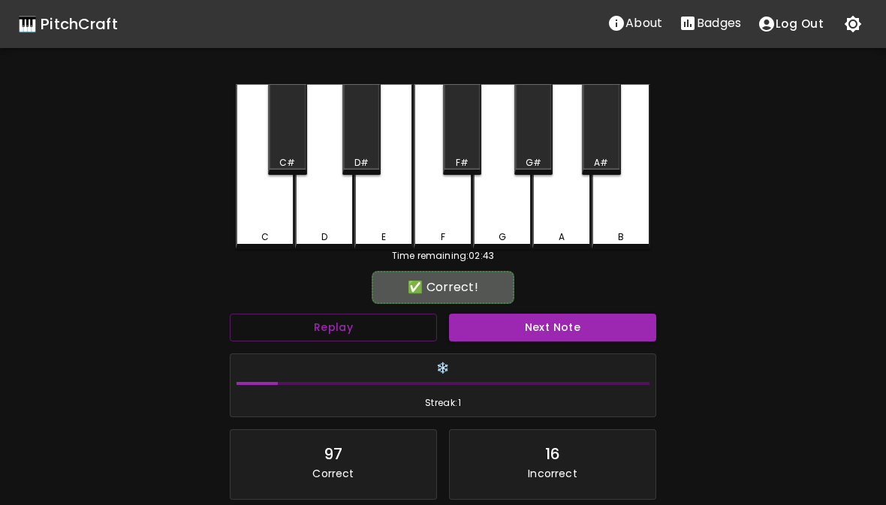
click at [309, 220] on div "D" at bounding box center [324, 166] width 59 height 165
click at [547, 332] on button "Next Note" at bounding box center [552, 328] width 207 height 28
click at [278, 236] on div "C" at bounding box center [265, 237] width 56 height 14
click at [530, 326] on button "Next Note" at bounding box center [552, 328] width 207 height 28
click at [335, 227] on div "D" at bounding box center [324, 166] width 59 height 165
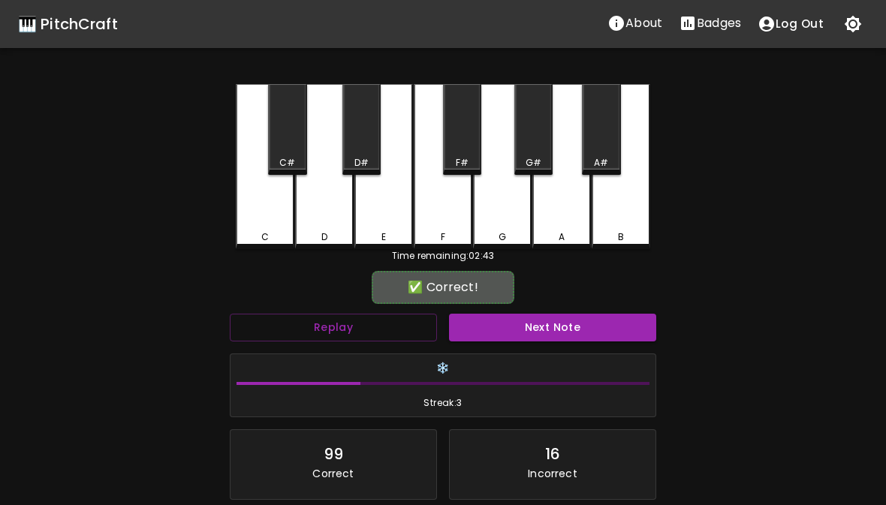
click at [520, 339] on button "Next Note" at bounding box center [552, 328] width 207 height 28
click at [524, 323] on button "Next Note" at bounding box center [552, 328] width 207 height 28
click at [262, 237] on div "C" at bounding box center [265, 237] width 8 height 14
click at [546, 335] on button "Next Note" at bounding box center [552, 328] width 207 height 28
click at [391, 227] on div "E" at bounding box center [383, 166] width 59 height 165
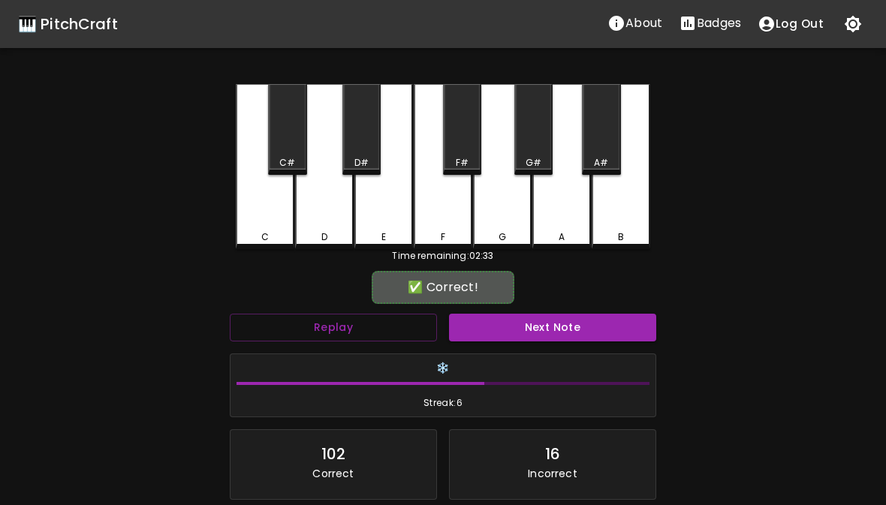
click at [530, 325] on button "Next Note" at bounding box center [552, 328] width 207 height 28
click at [496, 241] on div "G" at bounding box center [502, 237] width 56 height 14
click at [516, 326] on button "Next Note" at bounding box center [552, 328] width 207 height 28
click at [267, 230] on div "C" at bounding box center [265, 237] width 8 height 14
click at [522, 329] on button "Next Note" at bounding box center [552, 328] width 207 height 28
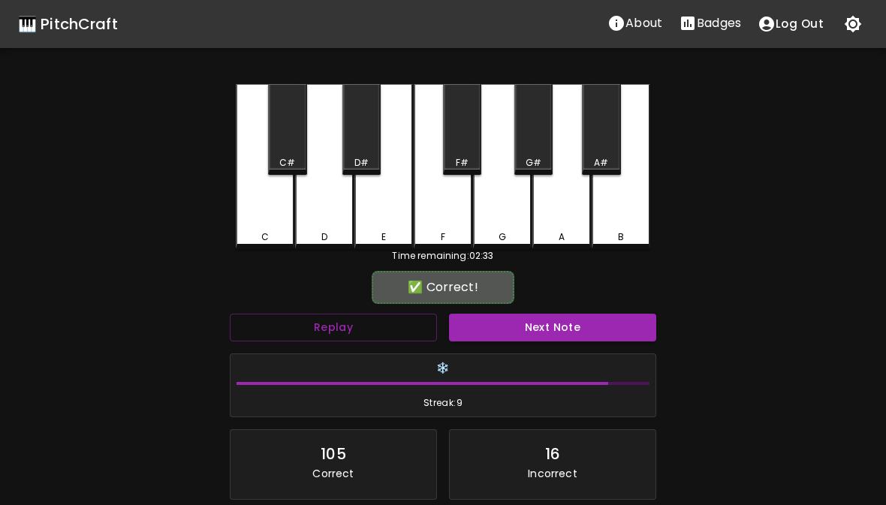
click at [332, 230] on div "D" at bounding box center [324, 166] width 59 height 165
click at [529, 339] on button "Next Note" at bounding box center [552, 328] width 207 height 28
click at [319, 227] on div "D" at bounding box center [324, 166] width 59 height 165
click at [543, 335] on button "Next Note" at bounding box center [552, 328] width 207 height 28
click at [456, 236] on div "F" at bounding box center [443, 237] width 56 height 14
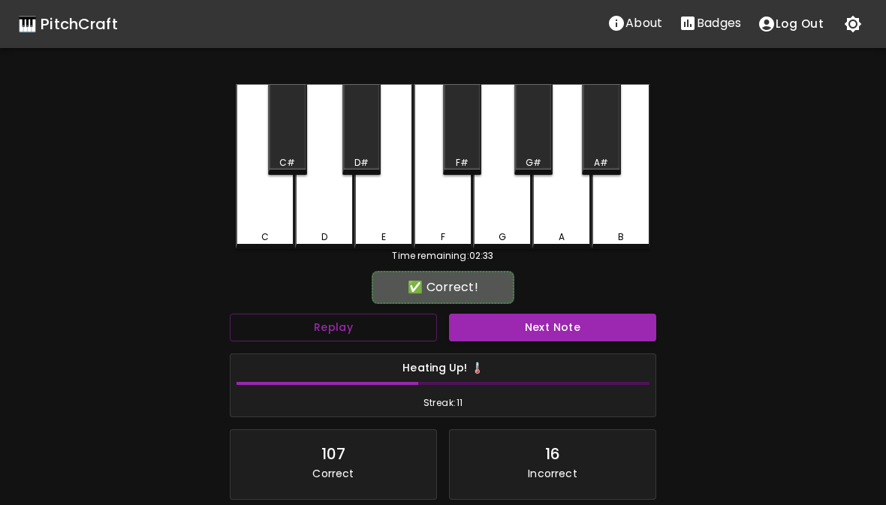
click at [511, 327] on button "Next Note" at bounding box center [552, 328] width 207 height 28
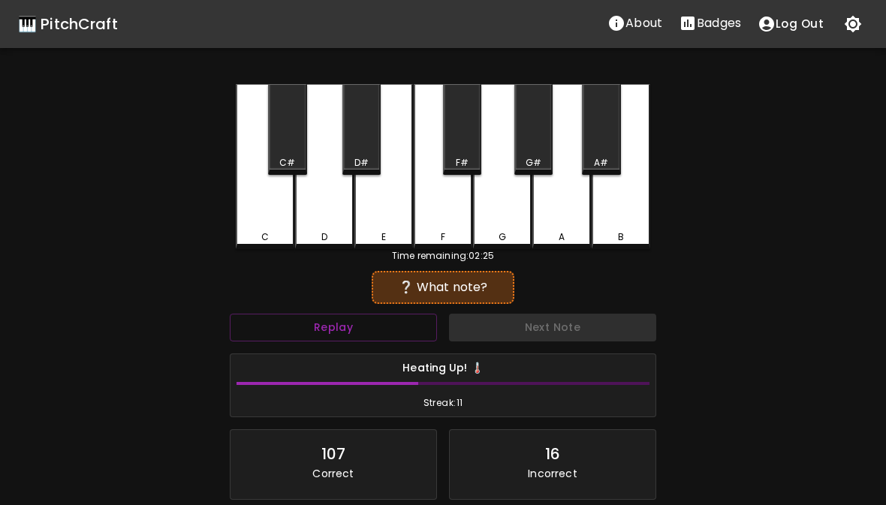
click at [332, 233] on div "D" at bounding box center [324, 237] width 56 height 14
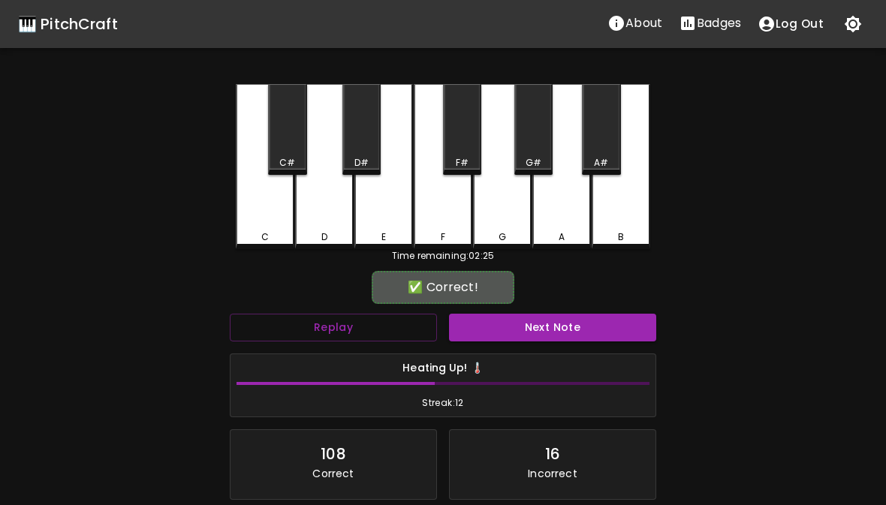
click at [549, 339] on button "Next Note" at bounding box center [552, 328] width 207 height 28
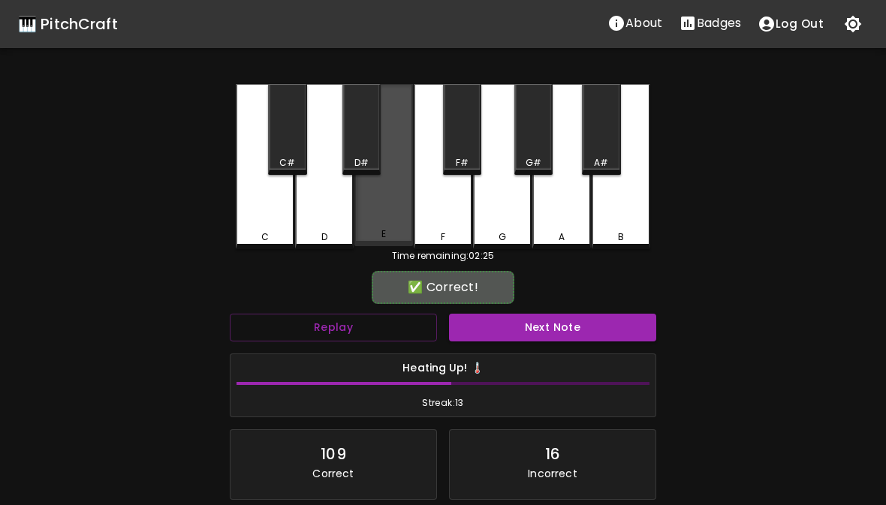
click at [381, 230] on div "E" at bounding box center [383, 234] width 5 height 14
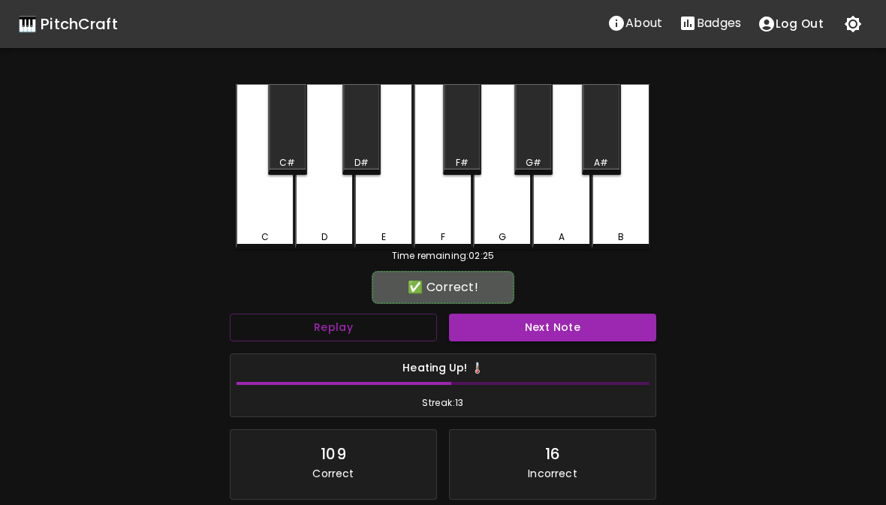
click at [522, 335] on button "Next Note" at bounding box center [552, 328] width 207 height 28
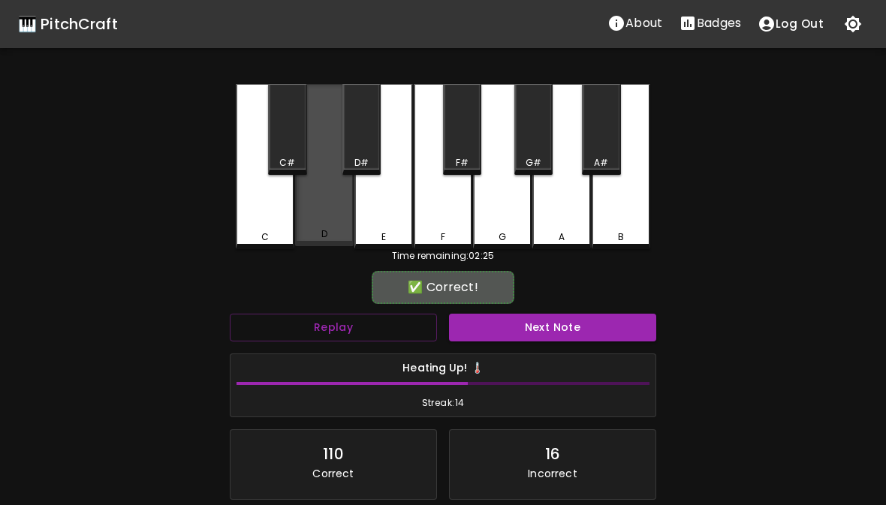
click at [326, 232] on div "D" at bounding box center [324, 234] width 6 height 14
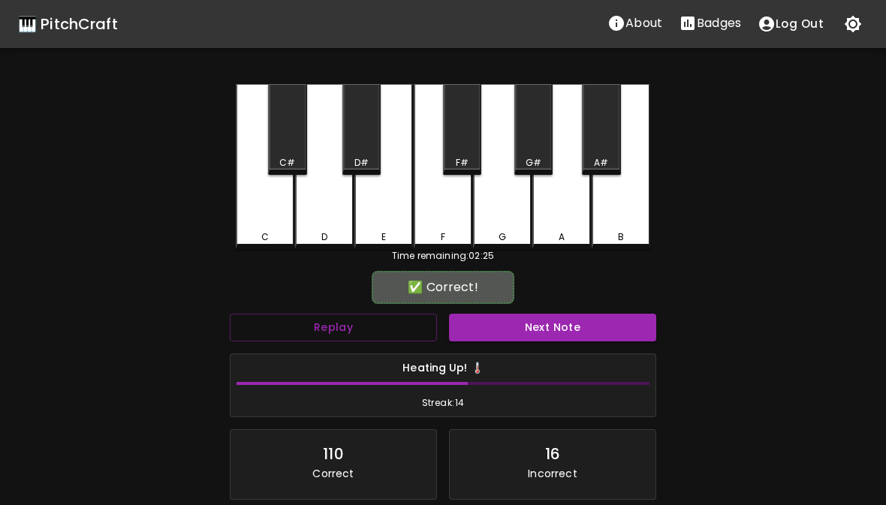
click at [538, 331] on button "Next Note" at bounding box center [552, 328] width 207 height 28
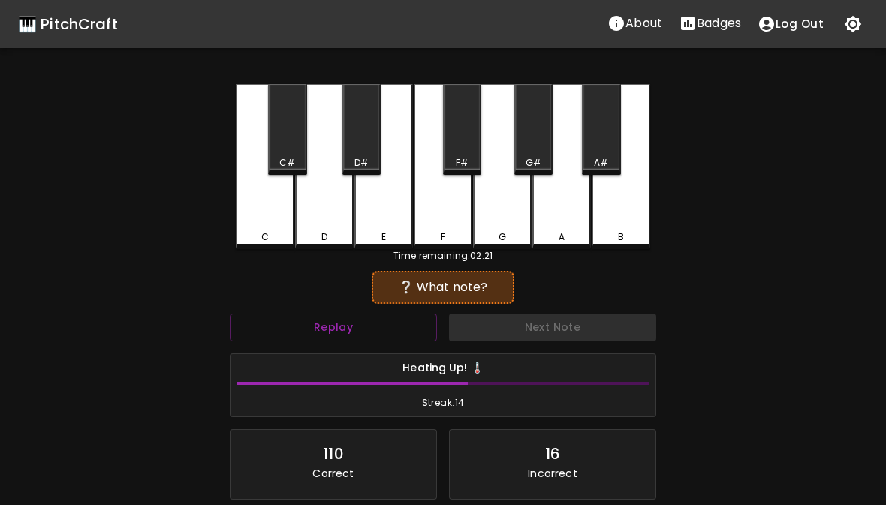
click at [398, 239] on div "E" at bounding box center [384, 237] width 56 height 14
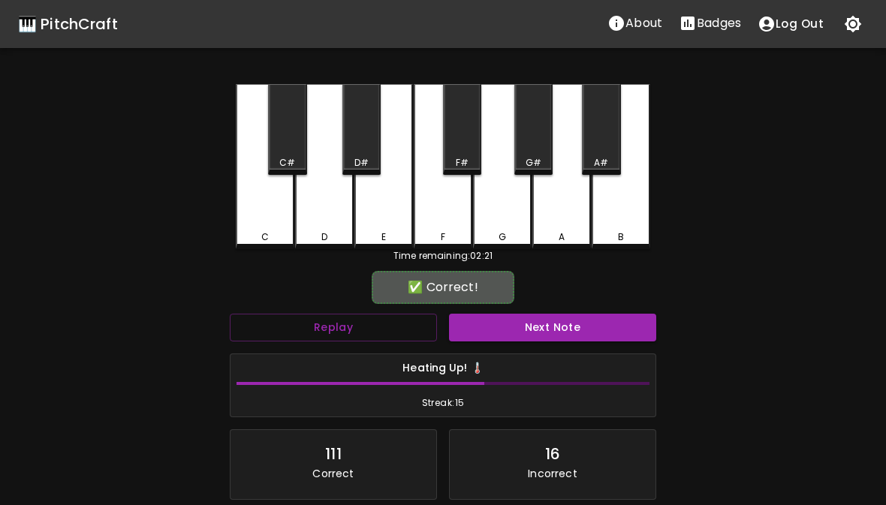
click at [505, 328] on button "Next Note" at bounding box center [552, 328] width 207 height 28
click at [269, 234] on div "C" at bounding box center [265, 237] width 56 height 14
click at [516, 322] on button "Next Note" at bounding box center [552, 328] width 207 height 28
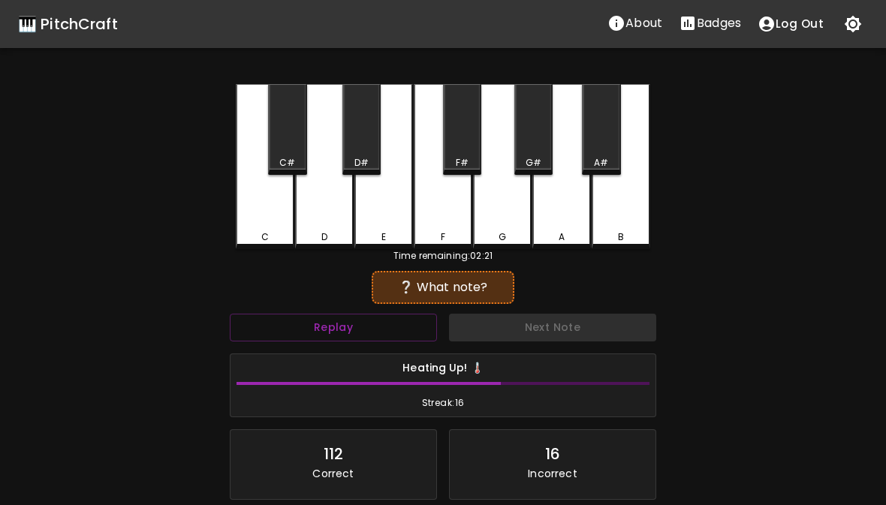
click at [501, 240] on div "G" at bounding box center [502, 237] width 8 height 14
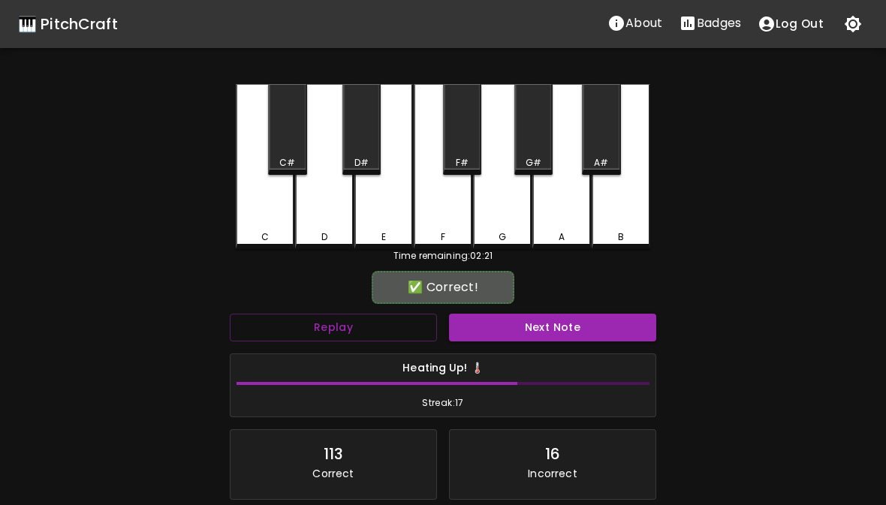
click at [519, 338] on button "Next Note" at bounding box center [552, 328] width 207 height 28
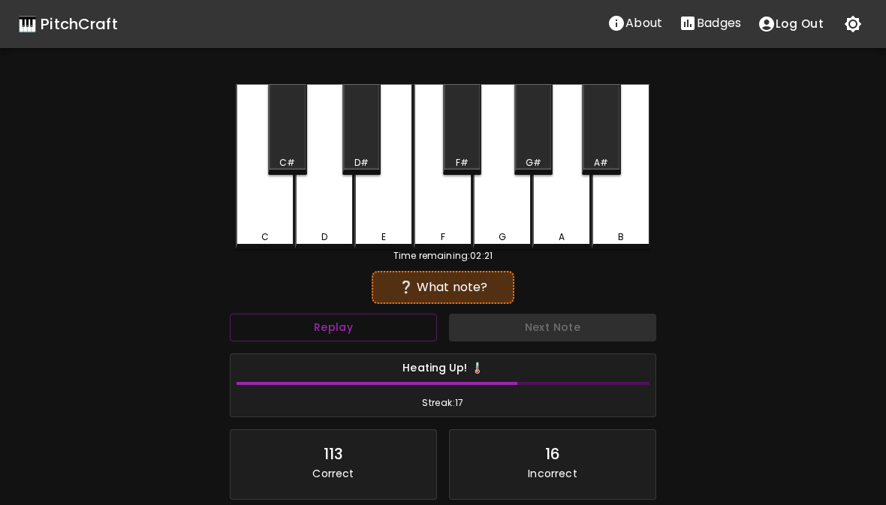
click at [498, 230] on div "G" at bounding box center [502, 237] width 56 height 14
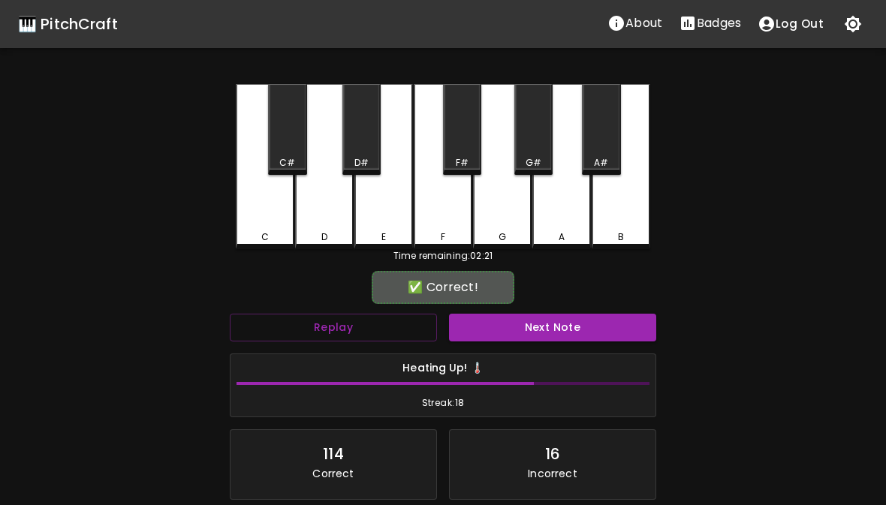
click at [535, 327] on button "Next Note" at bounding box center [552, 328] width 207 height 28
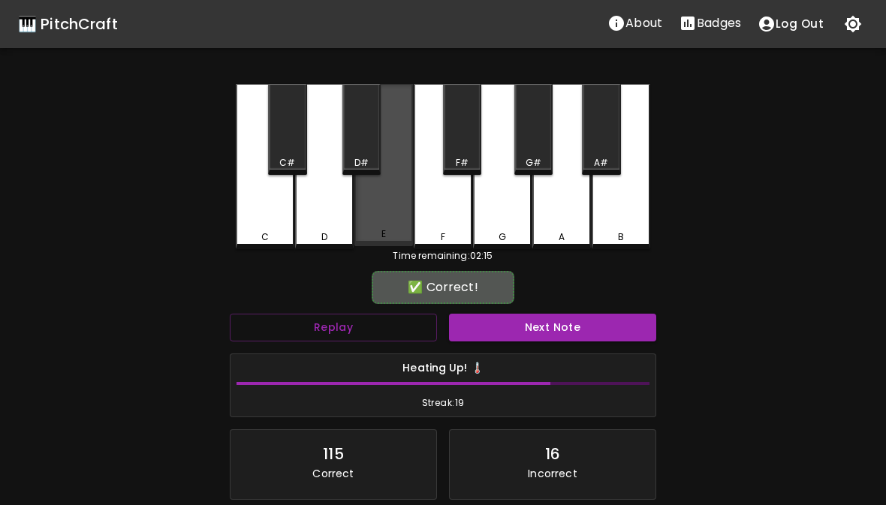
click at [386, 227] on div "E" at bounding box center [383, 165] width 59 height 162
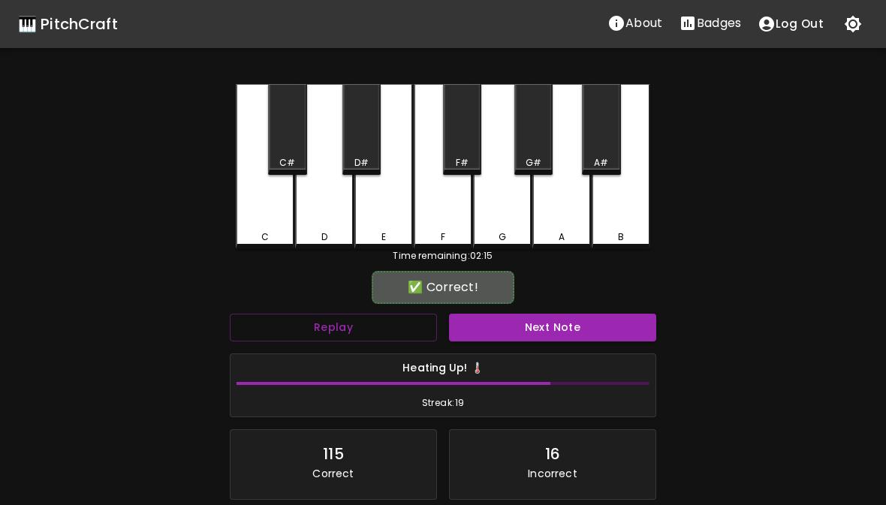
click at [534, 338] on button "Next Note" at bounding box center [552, 328] width 207 height 28
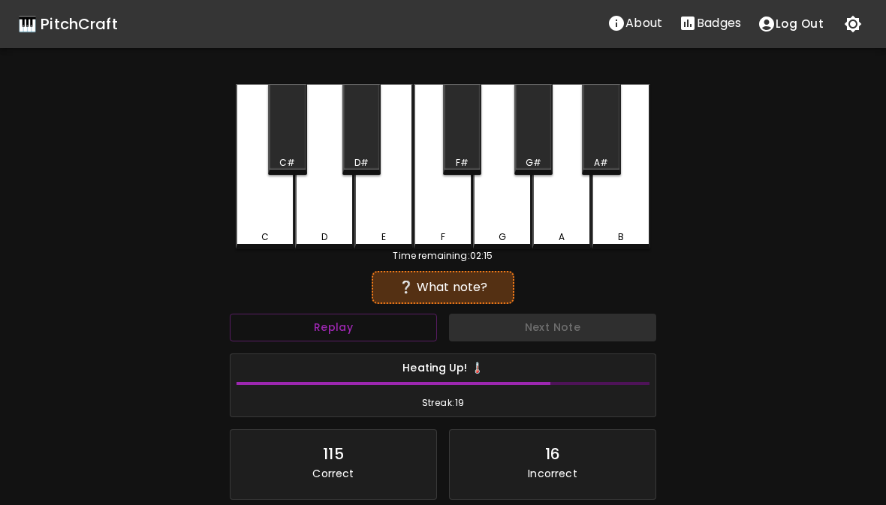
click at [264, 229] on div "C" at bounding box center [265, 166] width 59 height 165
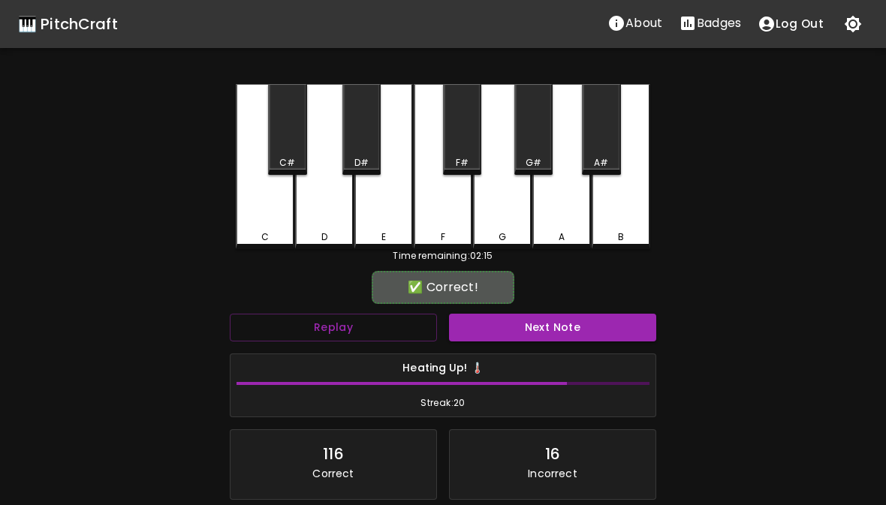
click at [516, 325] on button "Next Note" at bounding box center [552, 328] width 207 height 28
click at [330, 229] on div "D" at bounding box center [324, 166] width 59 height 165
click at [531, 348] on div "Heating Up! 🌡️ Streak: 21" at bounding box center [443, 385] width 438 height 77
click at [523, 326] on button "Next Note" at bounding box center [552, 328] width 207 height 28
click at [337, 233] on div "D" at bounding box center [324, 237] width 56 height 14
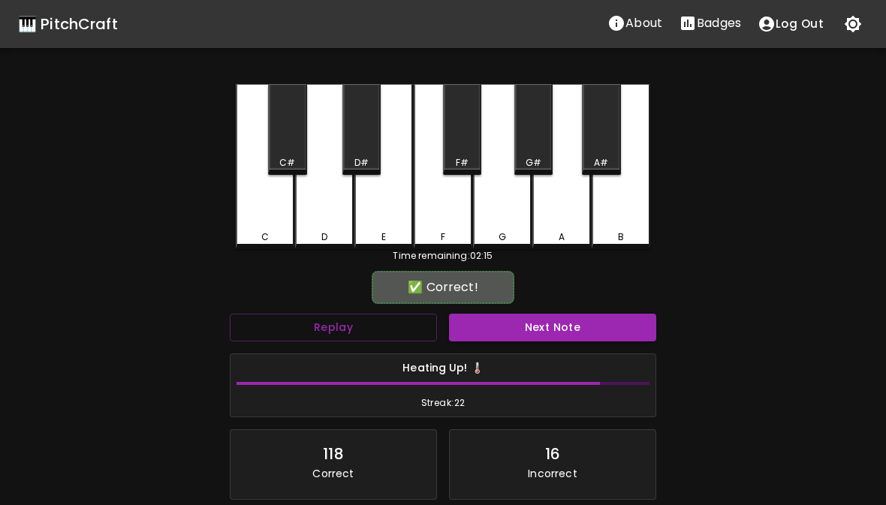
click at [523, 335] on button "Next Note" at bounding box center [552, 328] width 207 height 28
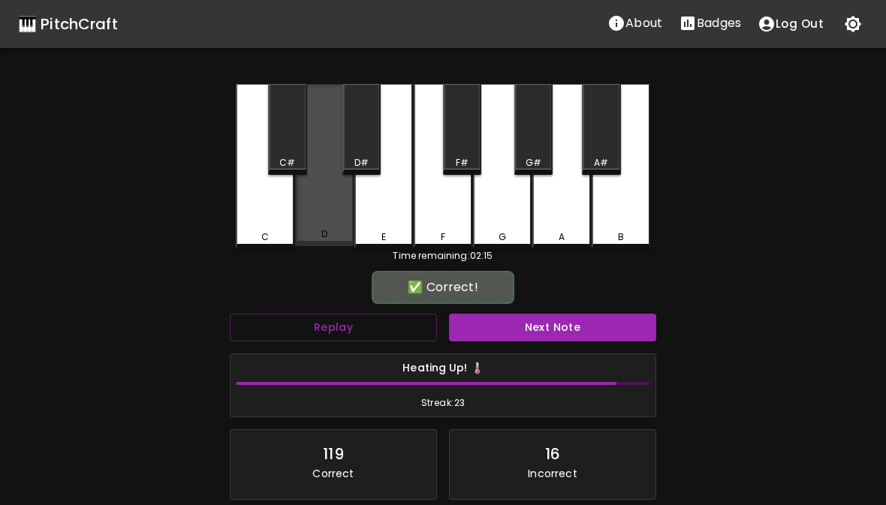
click at [333, 224] on div "D" at bounding box center [324, 165] width 59 height 162
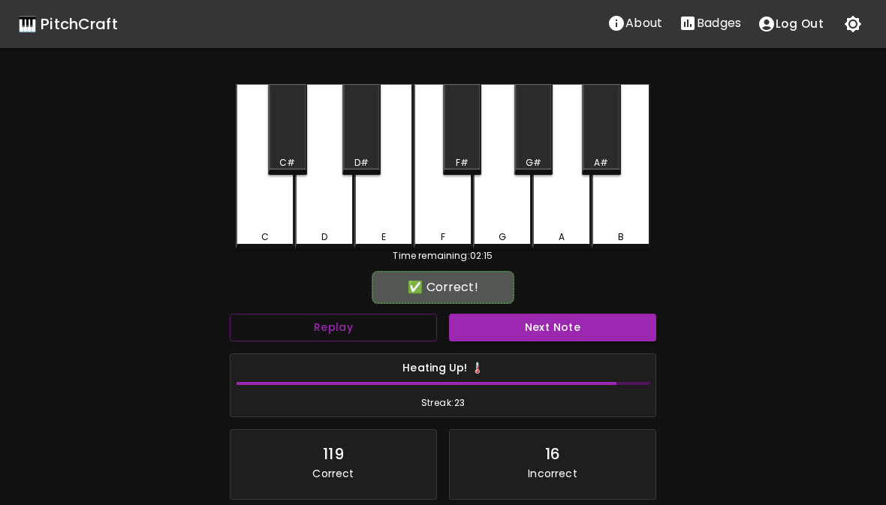
click at [519, 315] on button "Next Note" at bounding box center [552, 328] width 207 height 28
click at [337, 229] on div "D" at bounding box center [324, 166] width 59 height 165
click at [525, 320] on button "Next Note" at bounding box center [552, 328] width 207 height 28
click at [512, 231] on div "G" at bounding box center [502, 237] width 56 height 14
click at [526, 332] on button "Next Note" at bounding box center [552, 328] width 207 height 28
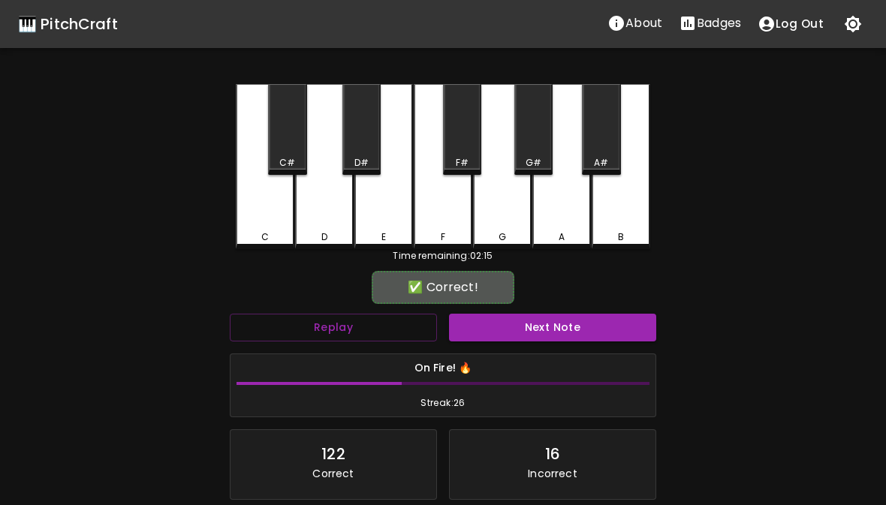
click at [275, 228] on div "C" at bounding box center [265, 166] width 59 height 165
click at [510, 332] on button "Next Note" at bounding box center [552, 328] width 207 height 28
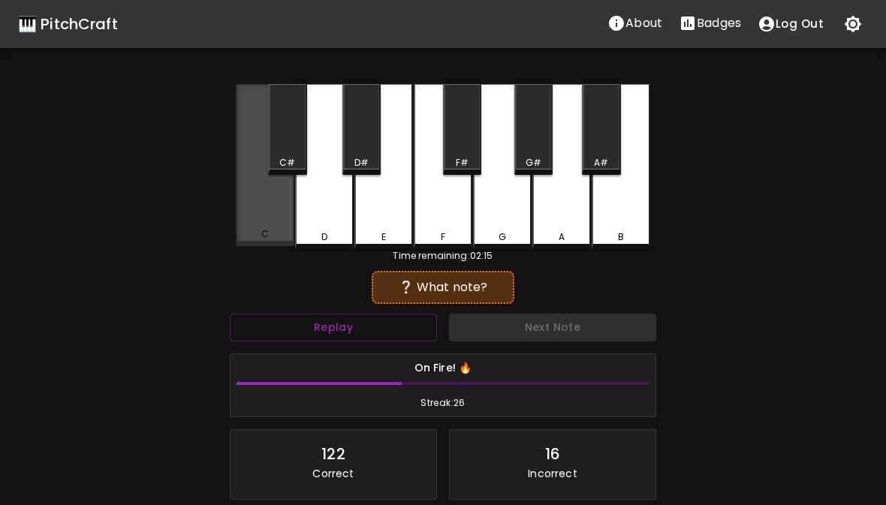
click at [275, 215] on div "C" at bounding box center [265, 165] width 59 height 162
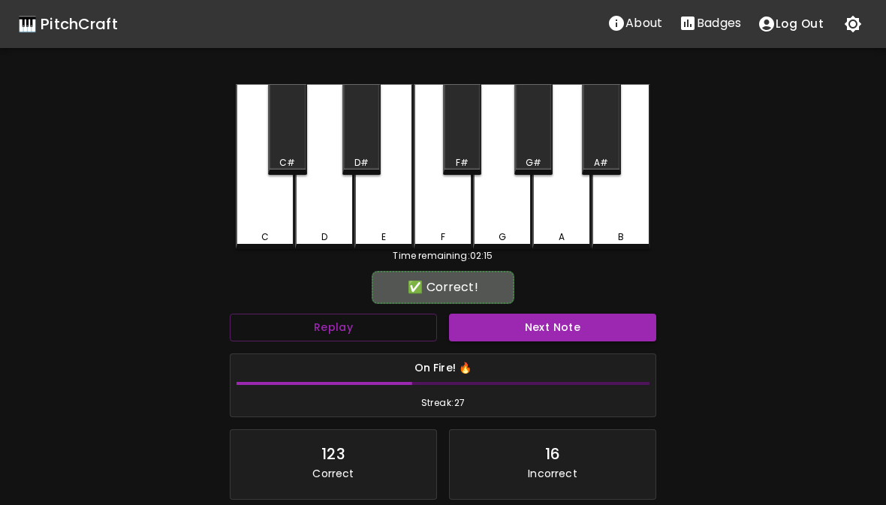
click at [505, 350] on div "On Fire! 🔥 Streak: 27" at bounding box center [443, 385] width 438 height 77
click at [524, 329] on button "Next Note" at bounding box center [552, 328] width 207 height 28
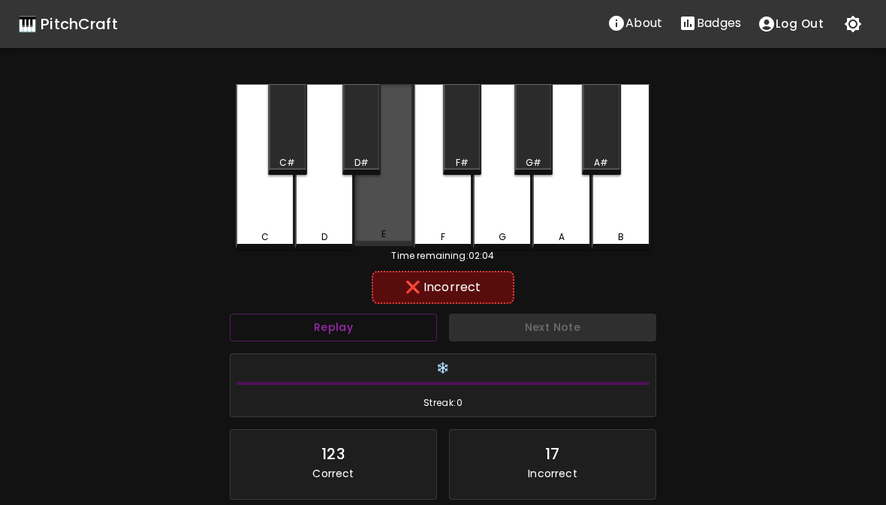
click at [397, 240] on div "E" at bounding box center [384, 234] width 56 height 14
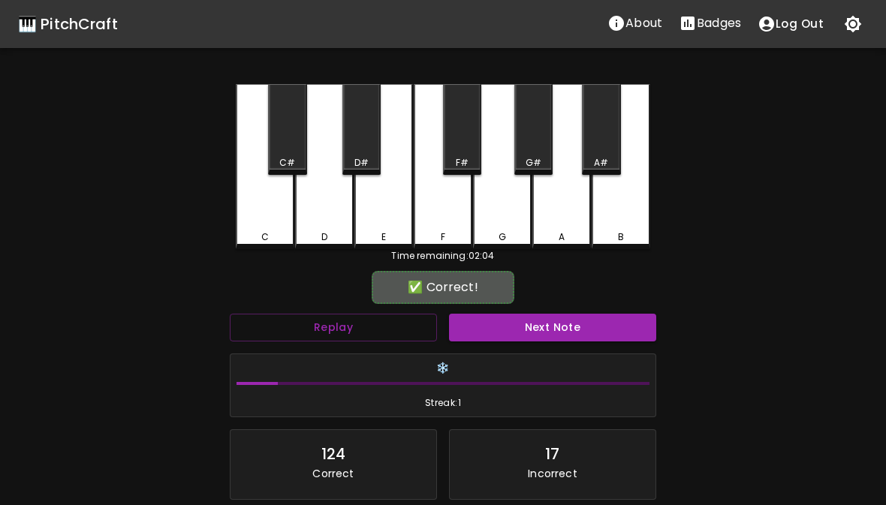
click at [444, 238] on div "F" at bounding box center [443, 237] width 5 height 14
click at [508, 335] on button "Next Note" at bounding box center [552, 328] width 207 height 28
click at [491, 233] on div "G" at bounding box center [502, 237] width 56 height 14
click at [519, 332] on button "Next Note" at bounding box center [552, 328] width 207 height 28
click at [530, 225] on div "G" at bounding box center [502, 166] width 59 height 165
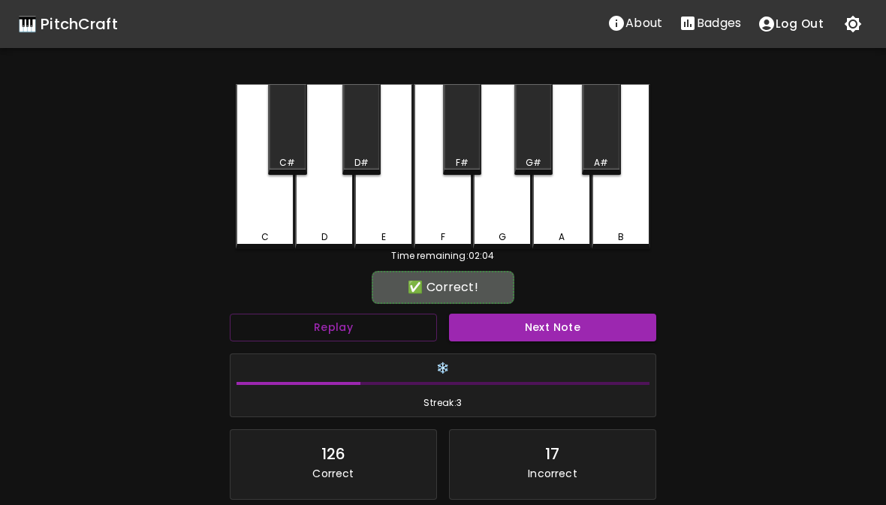
click at [520, 315] on button "Next Note" at bounding box center [552, 328] width 207 height 28
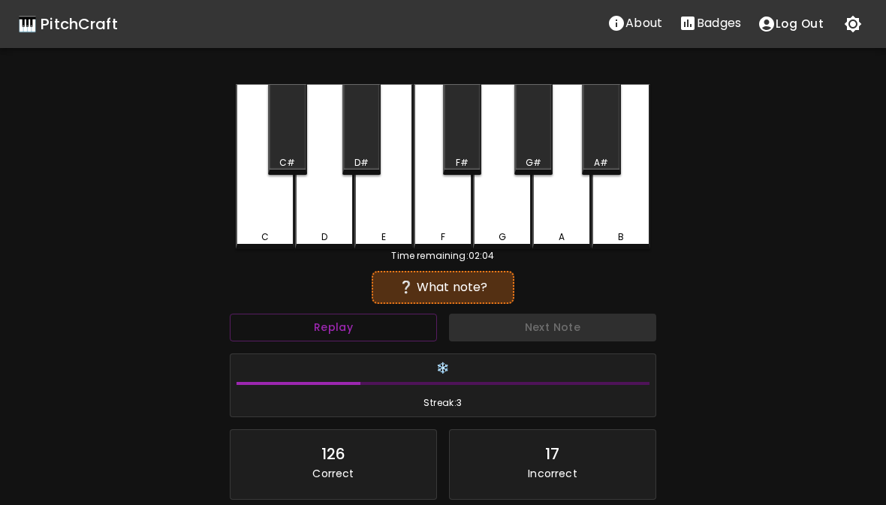
click at [324, 230] on div "D" at bounding box center [324, 166] width 59 height 165
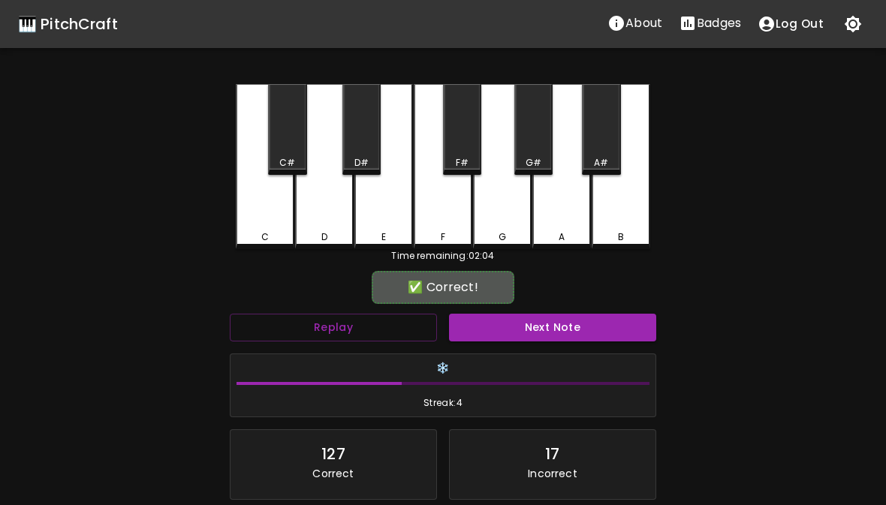
click at [532, 323] on button "Next Note" at bounding box center [552, 328] width 207 height 28
click at [265, 220] on div "C" at bounding box center [265, 166] width 59 height 165
click at [507, 329] on button "Next Note" at bounding box center [552, 328] width 207 height 28
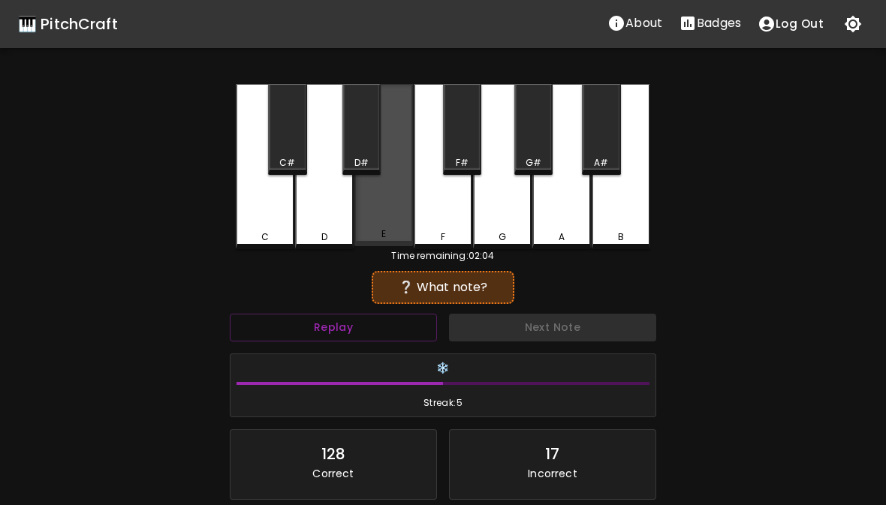
click at [377, 233] on div "E" at bounding box center [384, 234] width 56 height 14
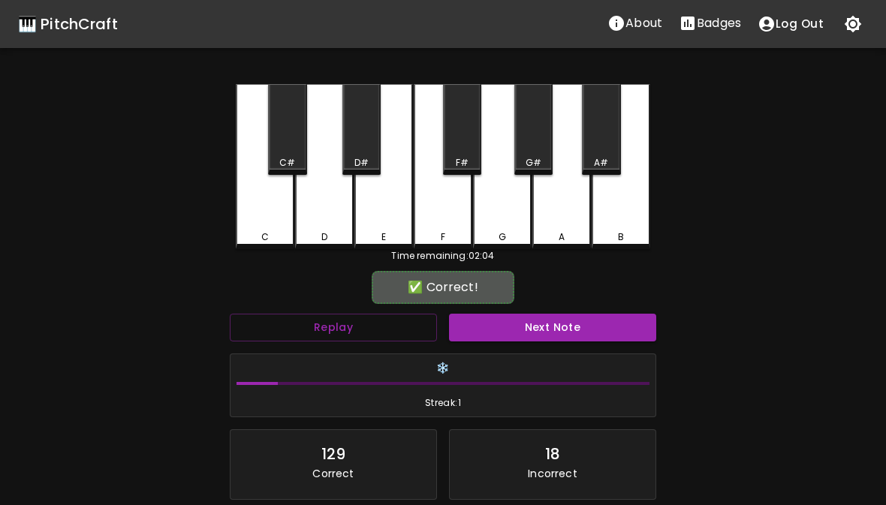
click at [452, 221] on div "F" at bounding box center [443, 166] width 59 height 165
click at [526, 324] on button "Next Note" at bounding box center [552, 328] width 207 height 28
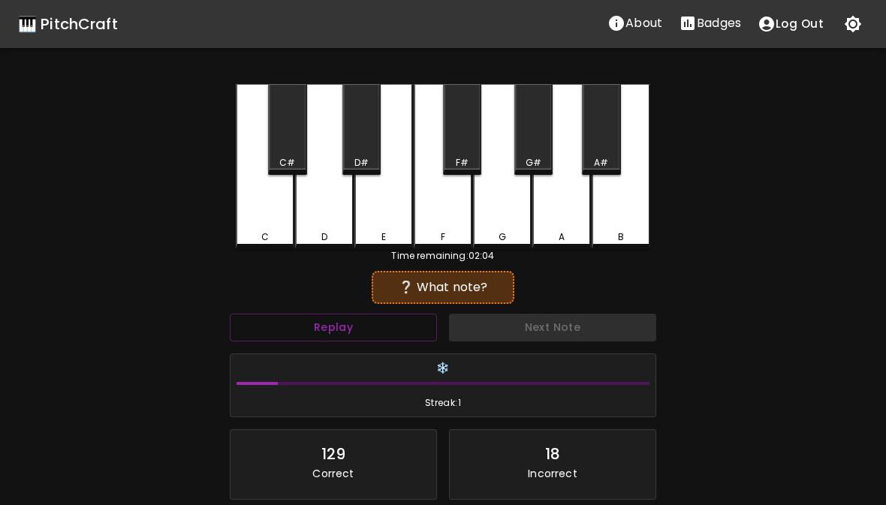
click at [389, 207] on div "E" at bounding box center [383, 166] width 59 height 165
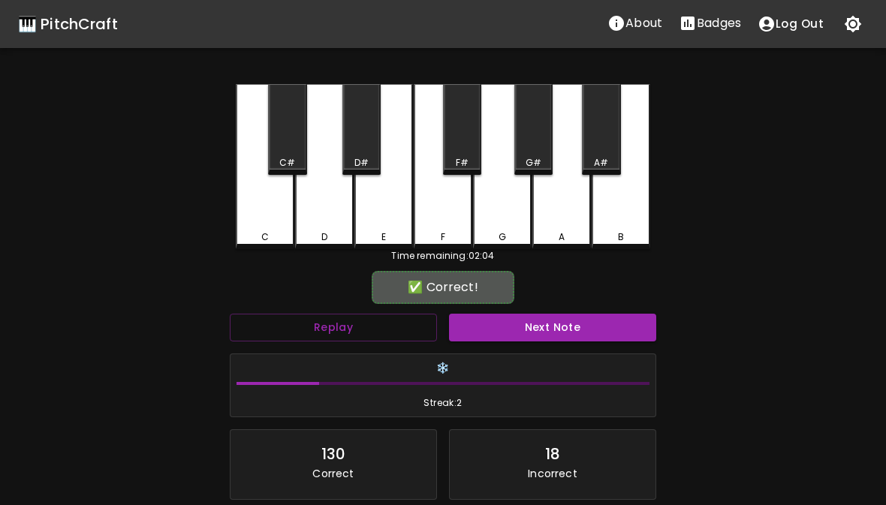
click at [532, 306] on div "✅ Correct! Replay Next Note ❄️ Streak: 2 130 Correct 18 Incorrect Placeholder f…" at bounding box center [443, 439] width 426 height 328
click at [537, 326] on button "Next Note" at bounding box center [552, 328] width 207 height 28
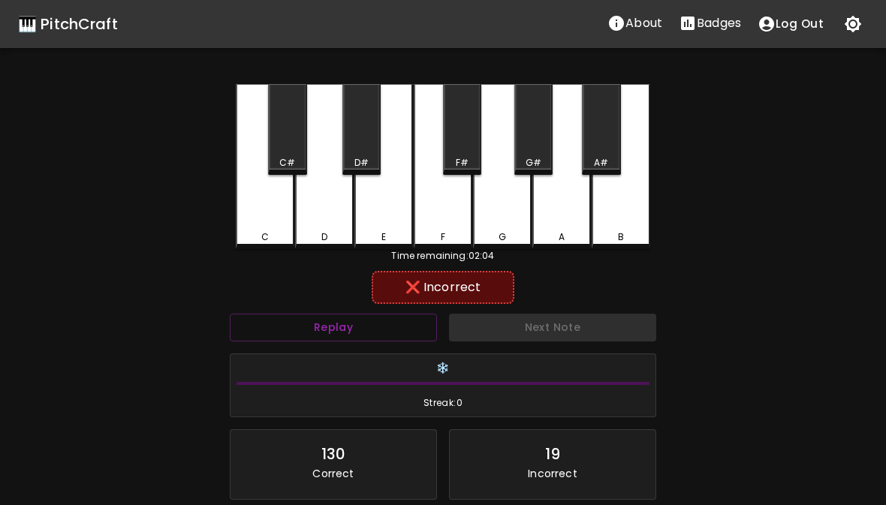
click at [535, 214] on div "A" at bounding box center [561, 166] width 59 height 165
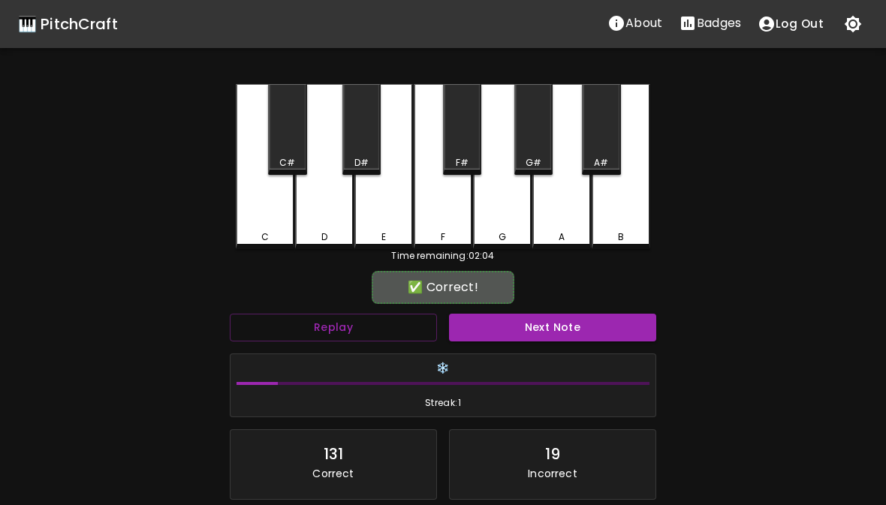
click at [504, 231] on div "G" at bounding box center [502, 237] width 8 height 14
click at [571, 324] on button "Next Note" at bounding box center [552, 328] width 207 height 28
click at [501, 243] on div "G" at bounding box center [502, 237] width 8 height 14
click at [579, 353] on div "❄️ Streak: 2" at bounding box center [443, 385] width 426 height 65
click at [561, 329] on button "Next Note" at bounding box center [552, 328] width 207 height 28
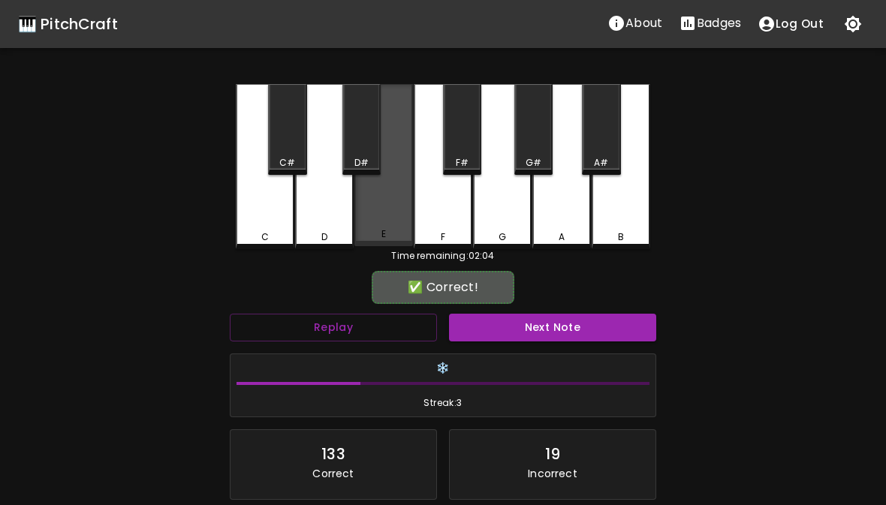
click at [378, 227] on div "E" at bounding box center [383, 165] width 59 height 162
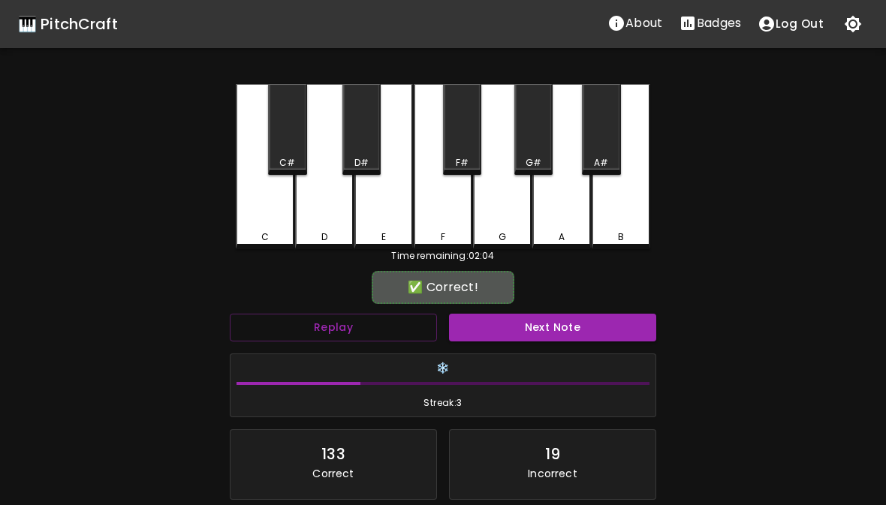
click at [521, 338] on button "Next Note" at bounding box center [552, 328] width 207 height 28
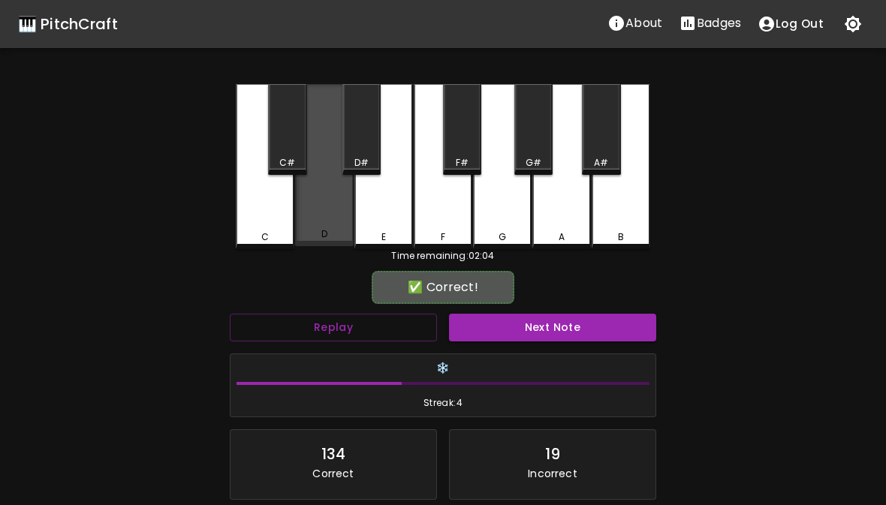
click at [324, 225] on div "D" at bounding box center [324, 165] width 59 height 162
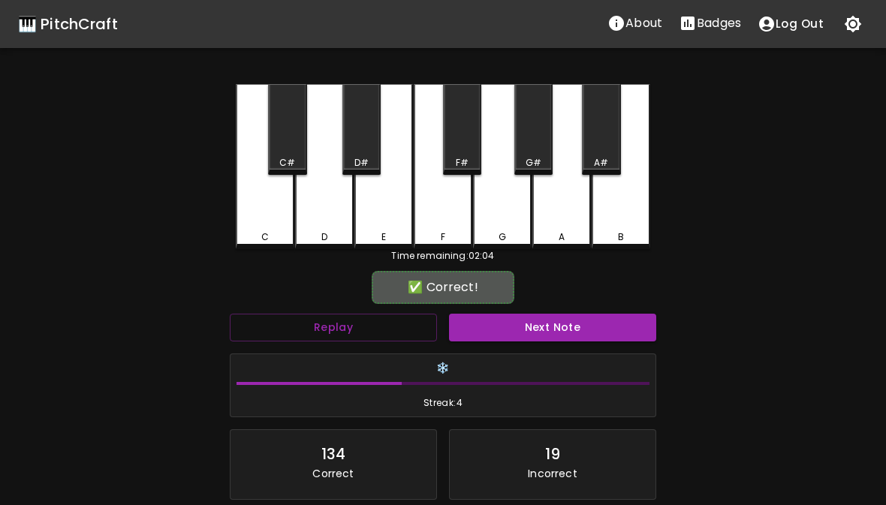
click at [557, 338] on button "Next Note" at bounding box center [552, 328] width 207 height 28
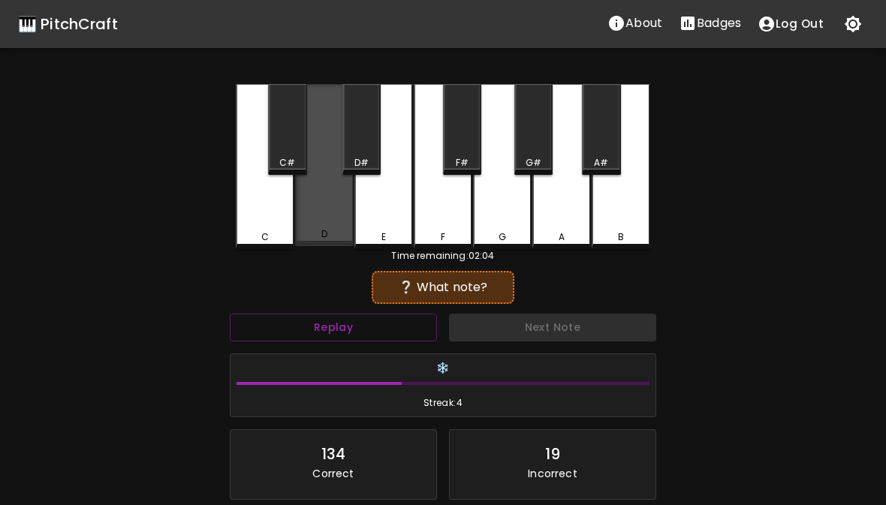
click at [332, 224] on div "D" at bounding box center [324, 165] width 59 height 162
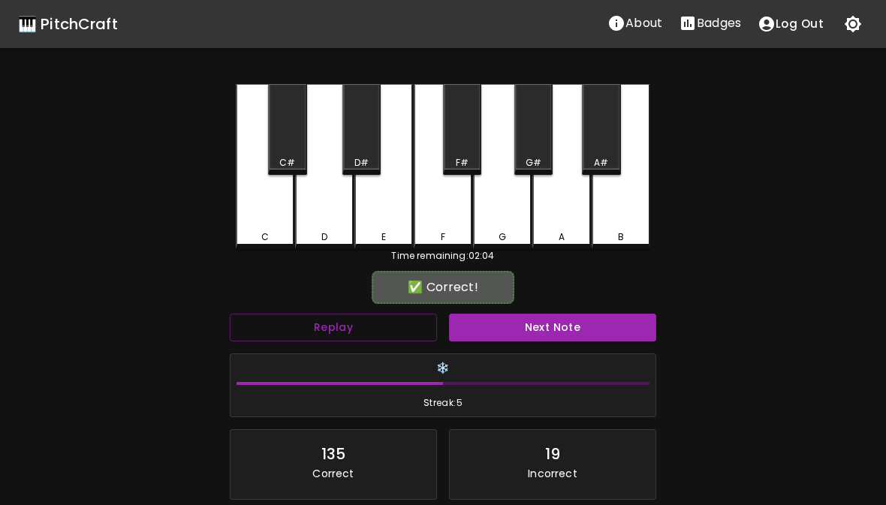
click at [495, 337] on button "Next Note" at bounding box center [552, 328] width 207 height 28
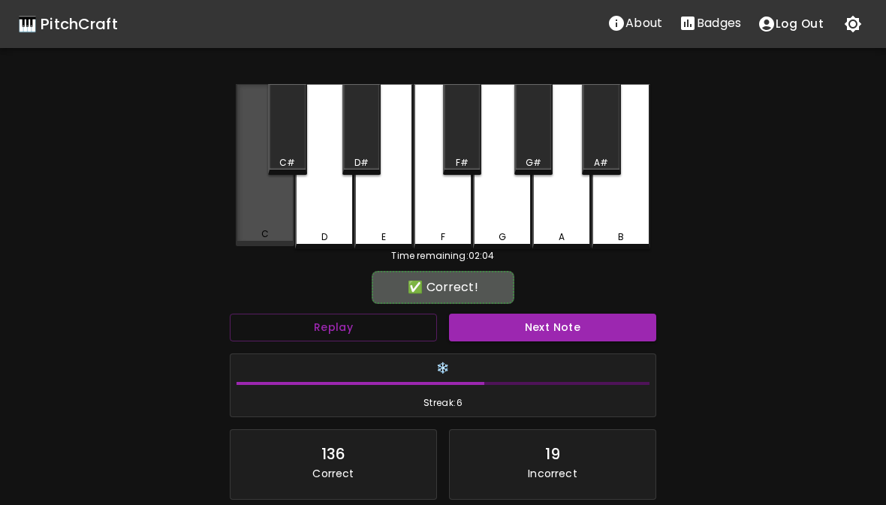
click at [274, 230] on div "C" at bounding box center [265, 165] width 59 height 162
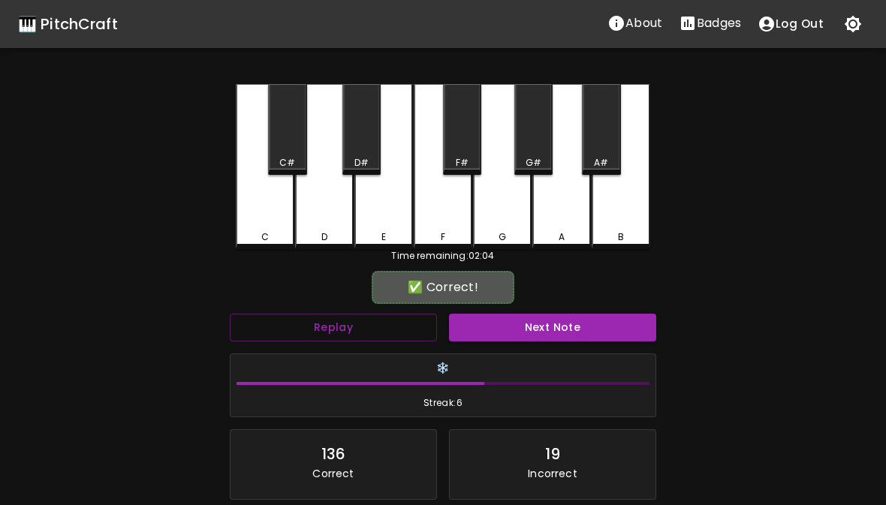
click at [540, 340] on button "Next Note" at bounding box center [552, 328] width 207 height 28
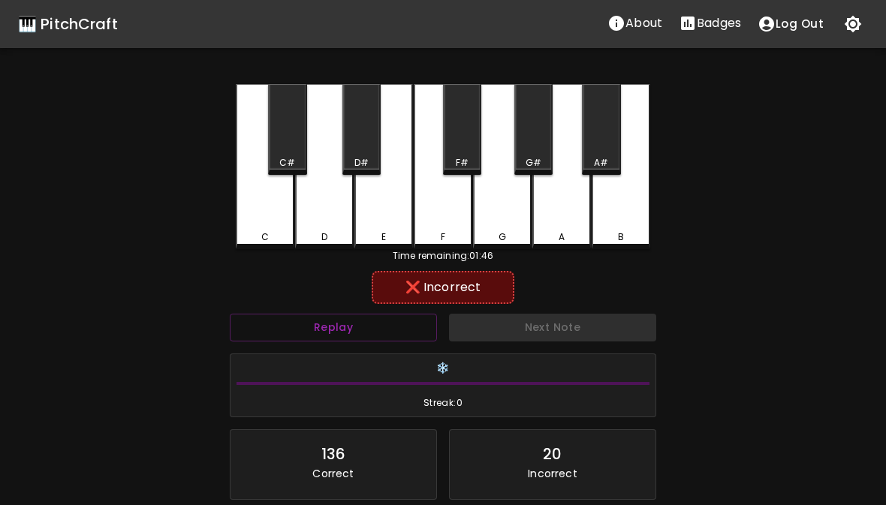
click at [456, 230] on div "F" at bounding box center [443, 237] width 56 height 14
click at [522, 245] on div "G" at bounding box center [502, 166] width 59 height 165
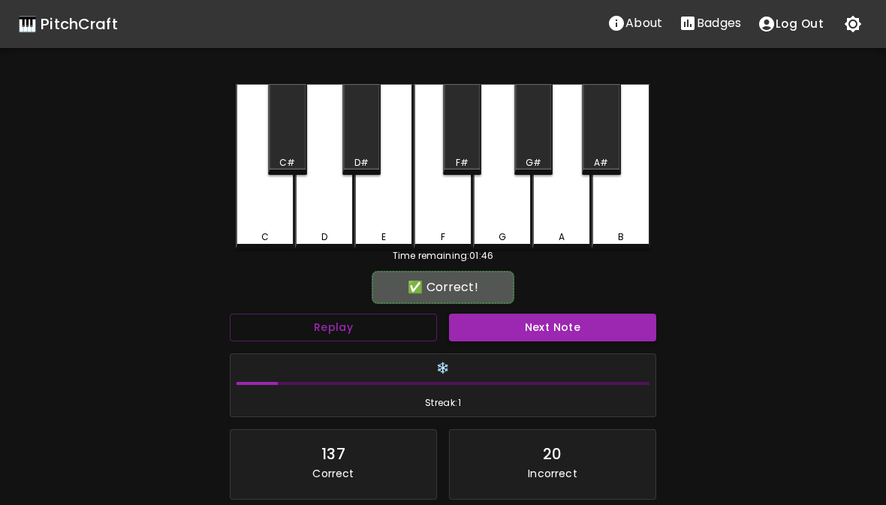
click at [382, 222] on div "E" at bounding box center [383, 166] width 59 height 165
click at [545, 339] on button "Next Note" at bounding box center [552, 328] width 207 height 28
click at [444, 231] on div "F" at bounding box center [443, 237] width 5 height 14
click at [525, 338] on button "Next Note" at bounding box center [552, 328] width 207 height 28
click at [391, 223] on div "E" at bounding box center [383, 166] width 59 height 165
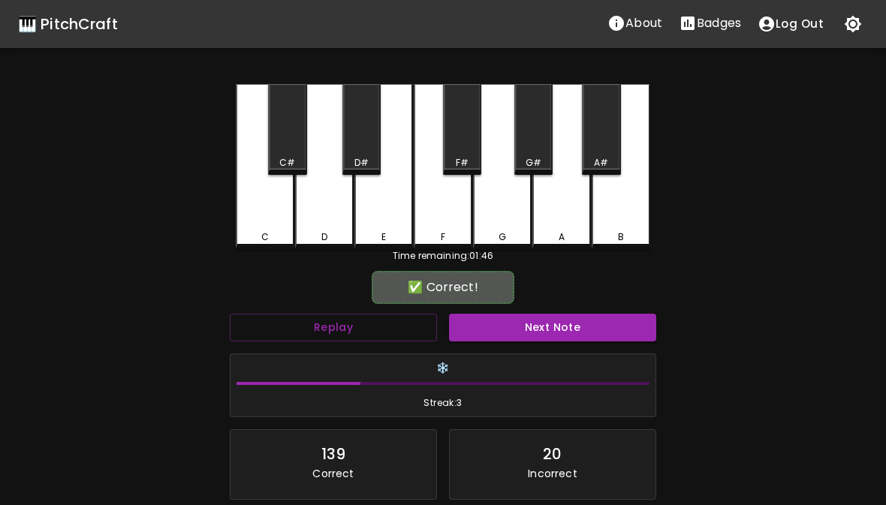
click at [535, 335] on button "Next Note" at bounding box center [552, 328] width 207 height 28
click at [337, 224] on div "D" at bounding box center [324, 166] width 59 height 165
click at [507, 328] on button "Next Note" at bounding box center [552, 328] width 207 height 28
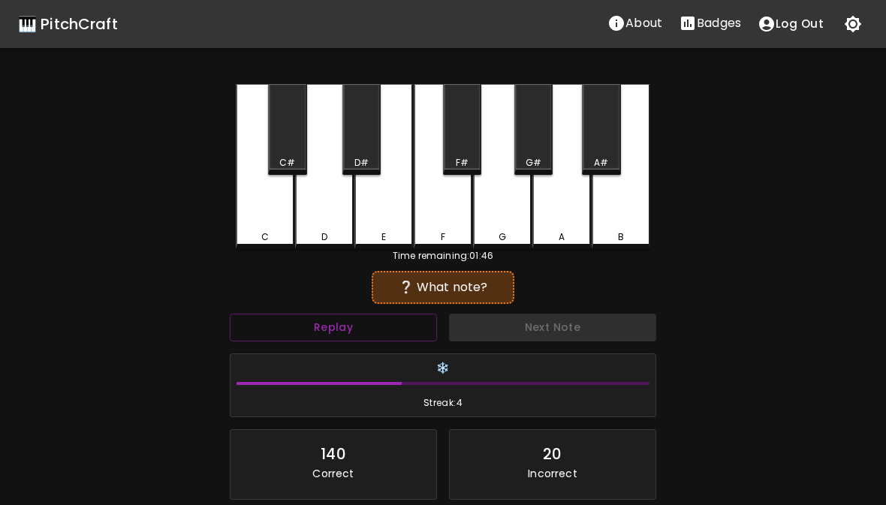
click at [329, 222] on div "D" at bounding box center [324, 166] width 59 height 165
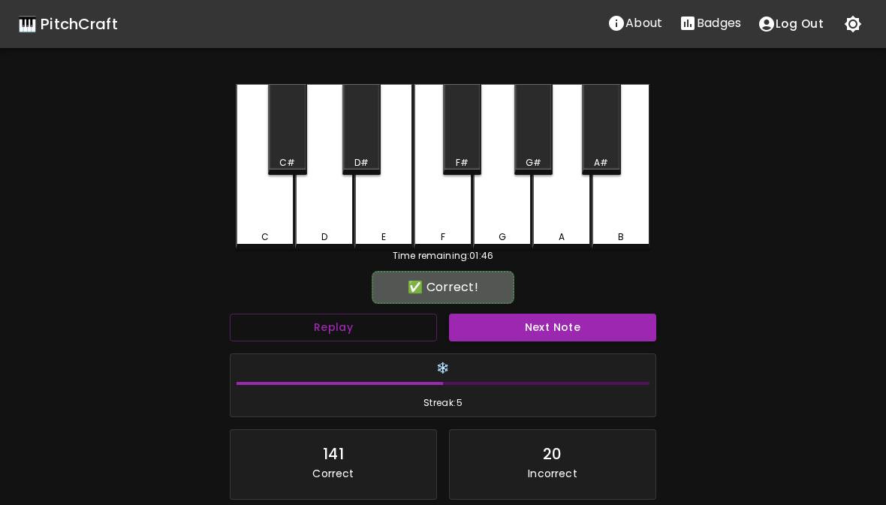
click at [533, 332] on button "Next Note" at bounding box center [552, 328] width 207 height 28
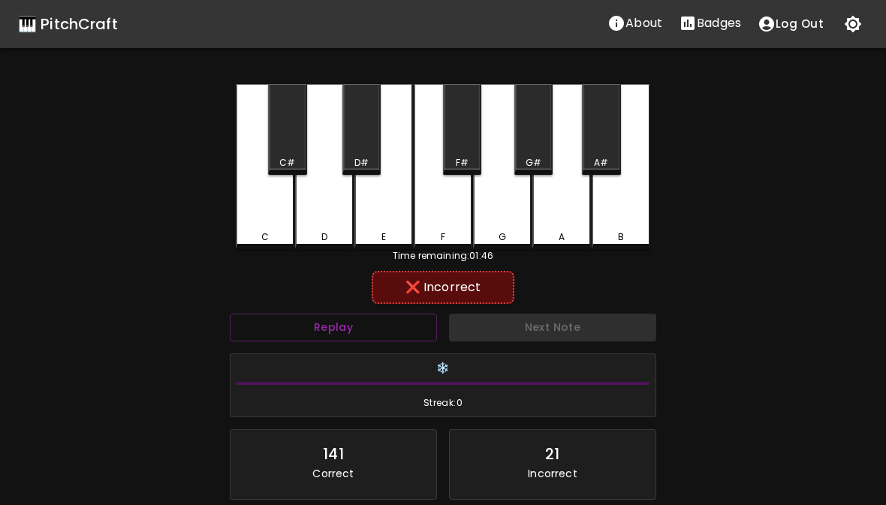
click at [387, 224] on div "E" at bounding box center [383, 166] width 59 height 165
click at [438, 233] on div "F" at bounding box center [443, 237] width 56 height 14
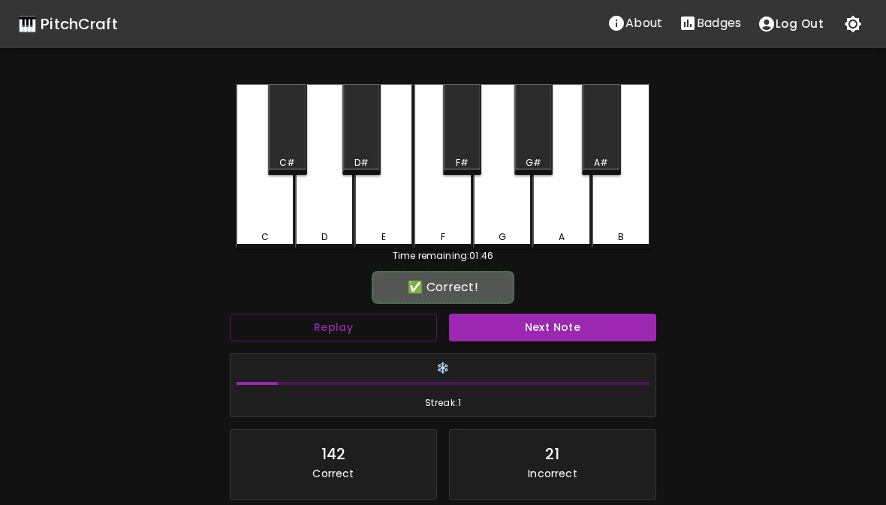
click at [537, 340] on button "Next Note" at bounding box center [552, 328] width 207 height 28
click at [265, 235] on div "C" at bounding box center [265, 237] width 8 height 14
click at [517, 318] on button "Next Note" at bounding box center [552, 328] width 207 height 28
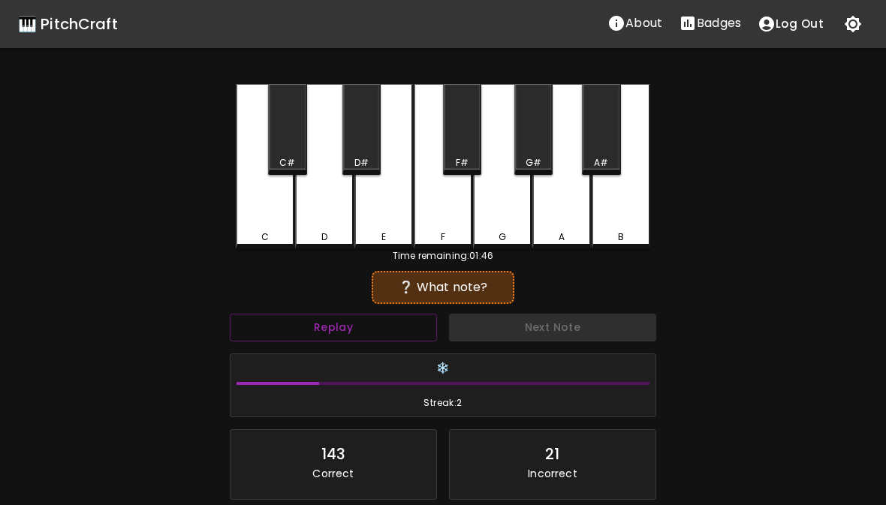
click at [331, 230] on div "D" at bounding box center [324, 237] width 56 height 14
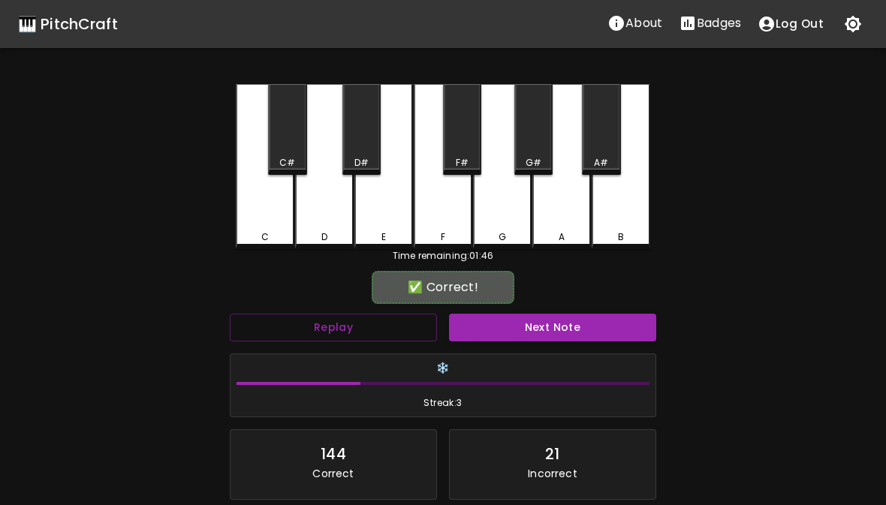
click at [516, 351] on div "❄️ Streak: 3" at bounding box center [443, 385] width 438 height 77
click at [501, 336] on button "Next Note" at bounding box center [552, 328] width 207 height 28
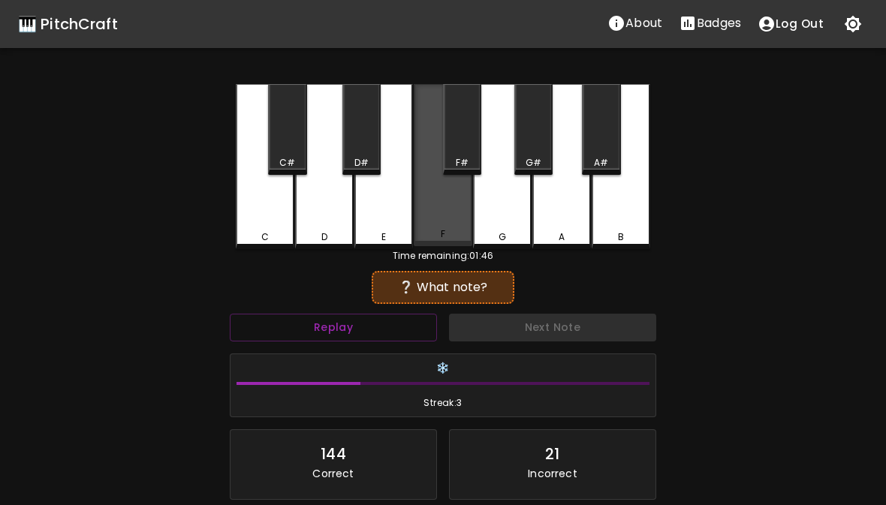
click at [468, 219] on div "F" at bounding box center [443, 165] width 59 height 162
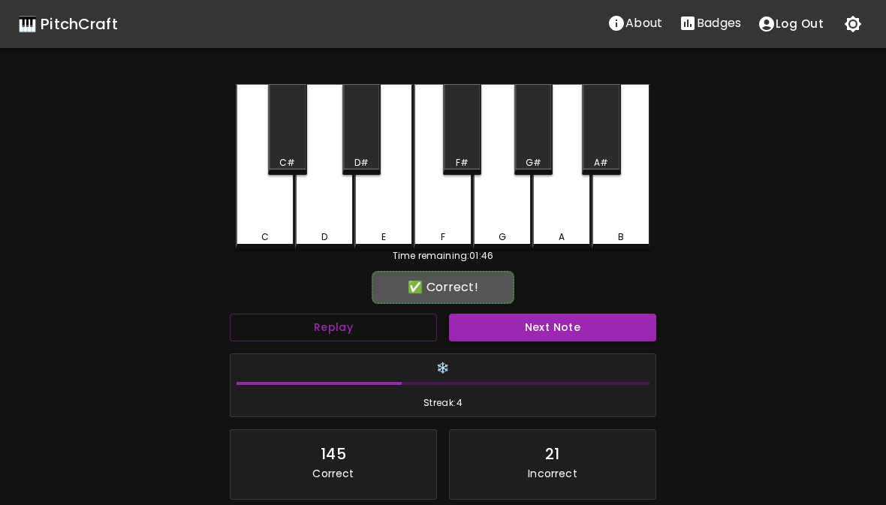
click at [530, 323] on button "Next Note" at bounding box center [552, 328] width 207 height 28
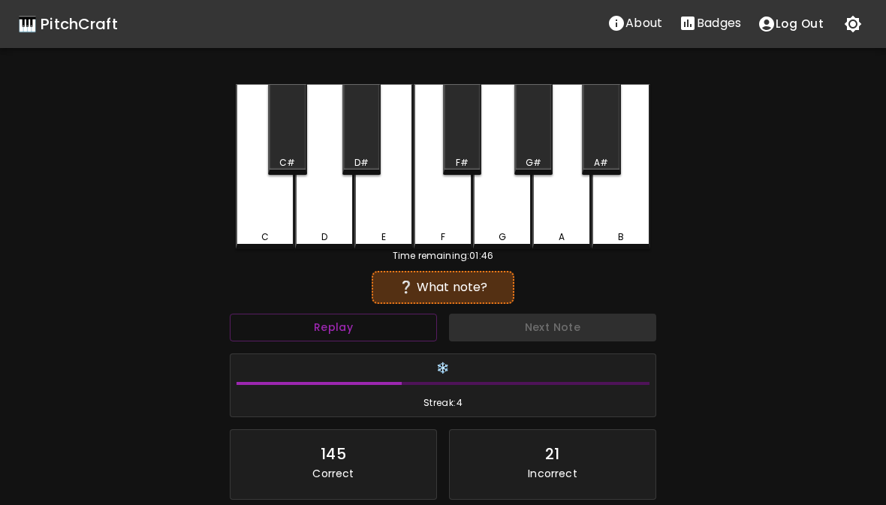
click at [386, 227] on div "E" at bounding box center [383, 166] width 59 height 165
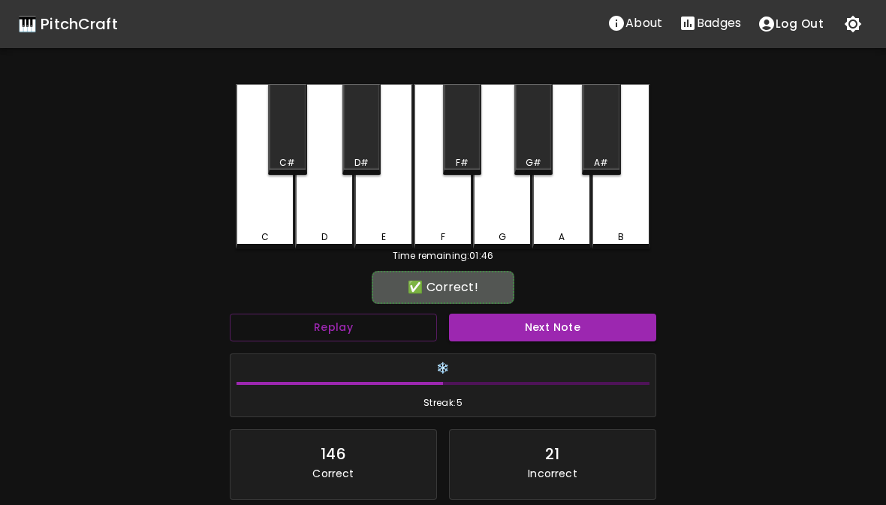
click at [534, 338] on button "Next Note" at bounding box center [552, 328] width 207 height 28
click at [388, 220] on div "E" at bounding box center [383, 166] width 59 height 165
click at [530, 349] on div "❄️ Streak: 6" at bounding box center [443, 385] width 438 height 77
click at [507, 320] on button "Next Note" at bounding box center [552, 328] width 207 height 28
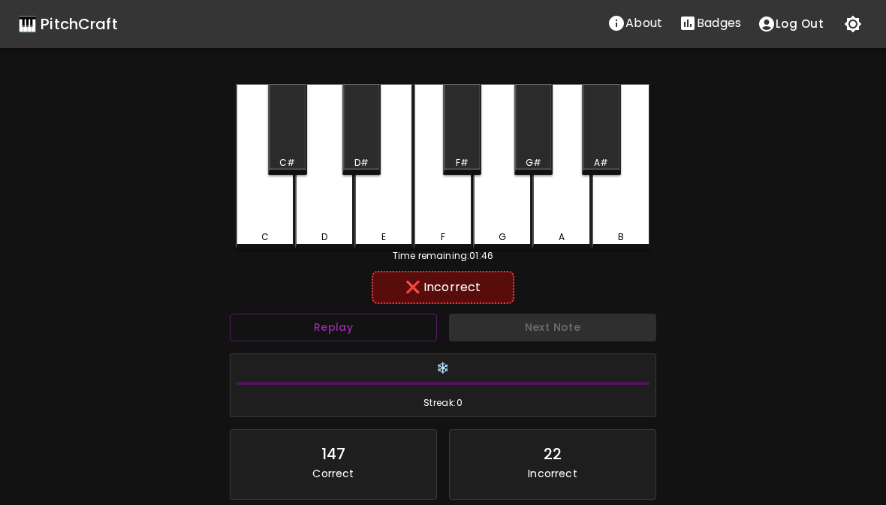
click at [326, 234] on div "D" at bounding box center [324, 237] width 6 height 14
click at [240, 238] on div "C" at bounding box center [265, 237] width 56 height 14
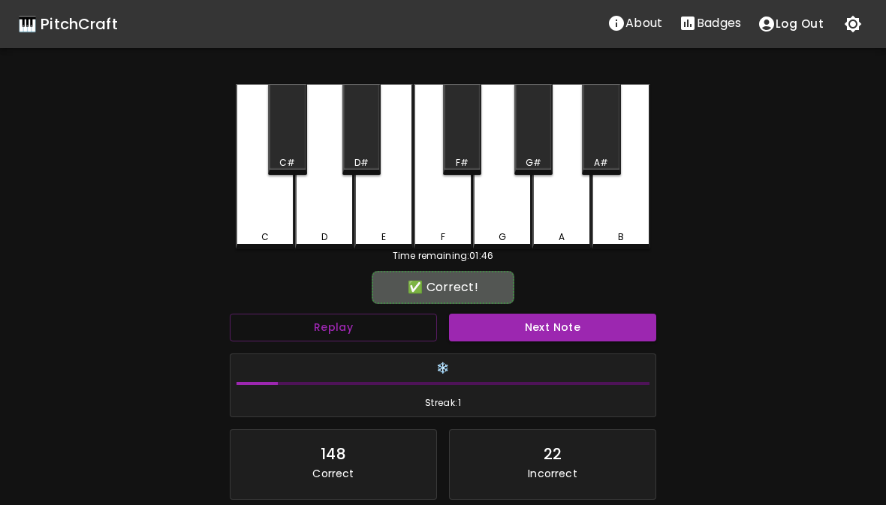
click at [507, 354] on div "❄️ Streak: 1" at bounding box center [442, 385] width 425 height 63
click at [491, 329] on button "Next Note" at bounding box center [552, 328] width 207 height 28
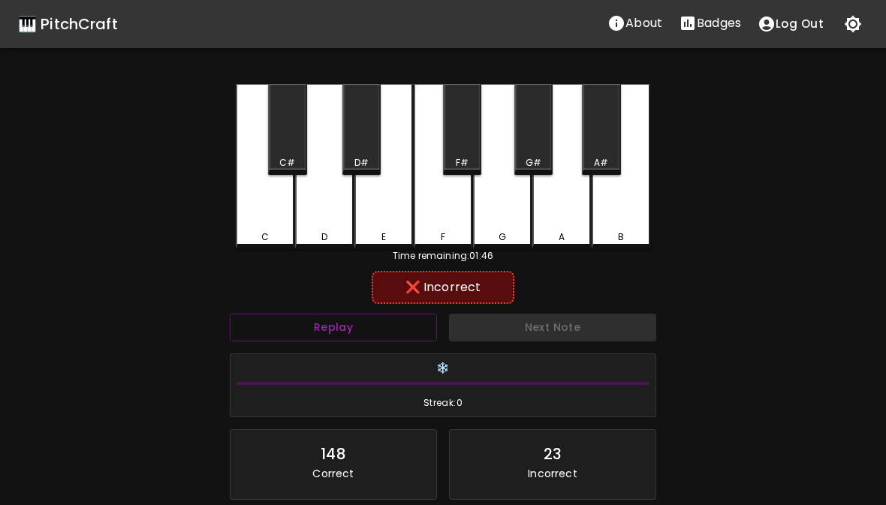
click at [492, 215] on div "G" at bounding box center [502, 166] width 59 height 165
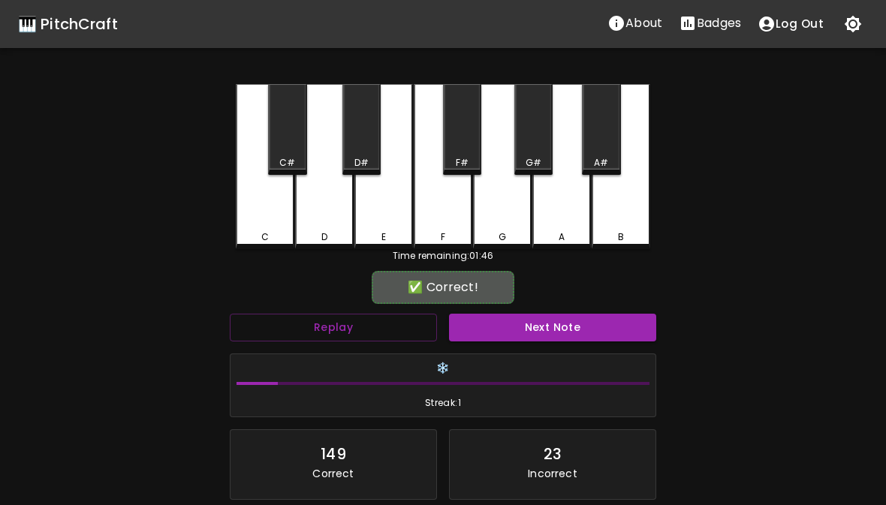
click at [452, 235] on div "F" at bounding box center [443, 237] width 56 height 14
click at [541, 351] on div "❄️ Streak: 1" at bounding box center [443, 385] width 438 height 77
click at [531, 308] on div "Next Note" at bounding box center [552, 328] width 219 height 40
click at [541, 340] on button "Next Note" at bounding box center [552, 328] width 207 height 28
click at [274, 231] on div "C" at bounding box center [265, 237] width 56 height 14
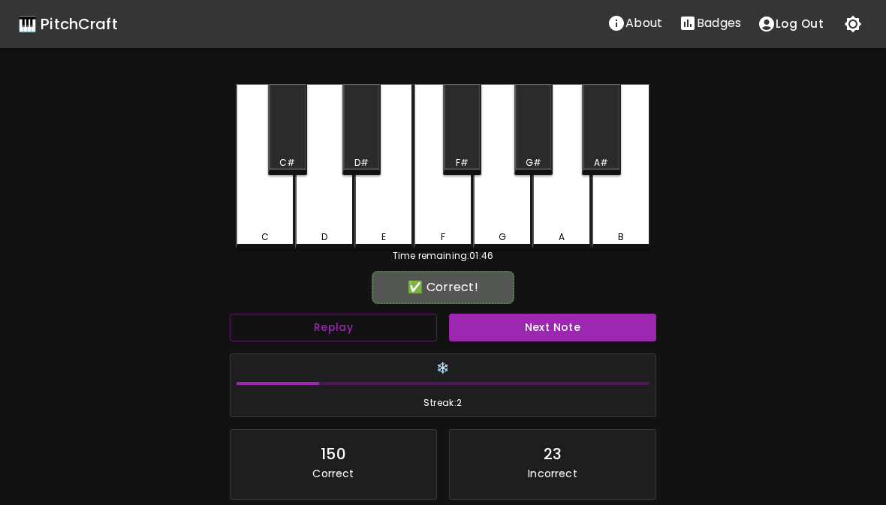
click at [516, 338] on button "Next Note" at bounding box center [552, 328] width 207 height 28
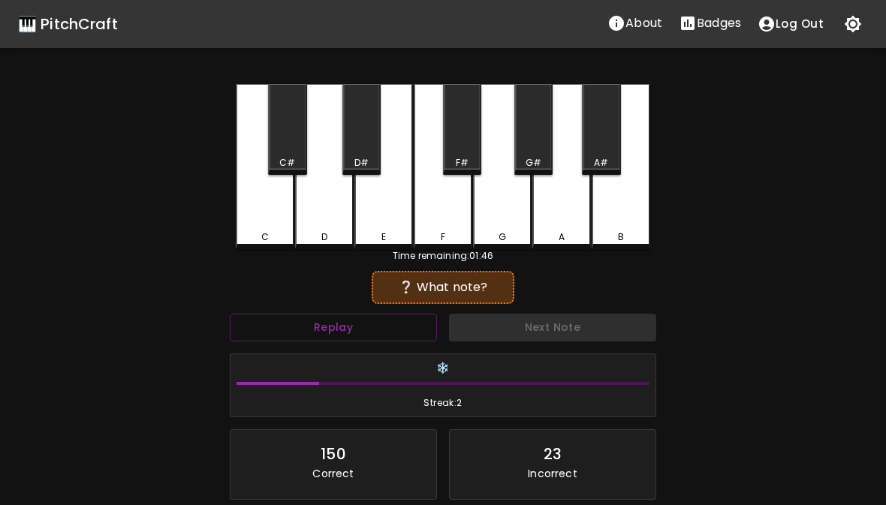
click at [269, 231] on div "C" at bounding box center [265, 237] width 56 height 14
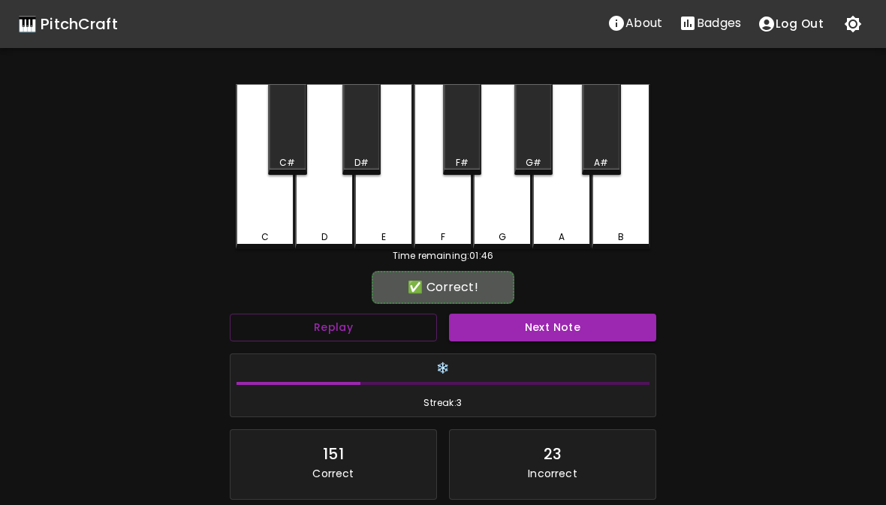
click at [504, 324] on button "Next Note" at bounding box center [552, 328] width 207 height 28
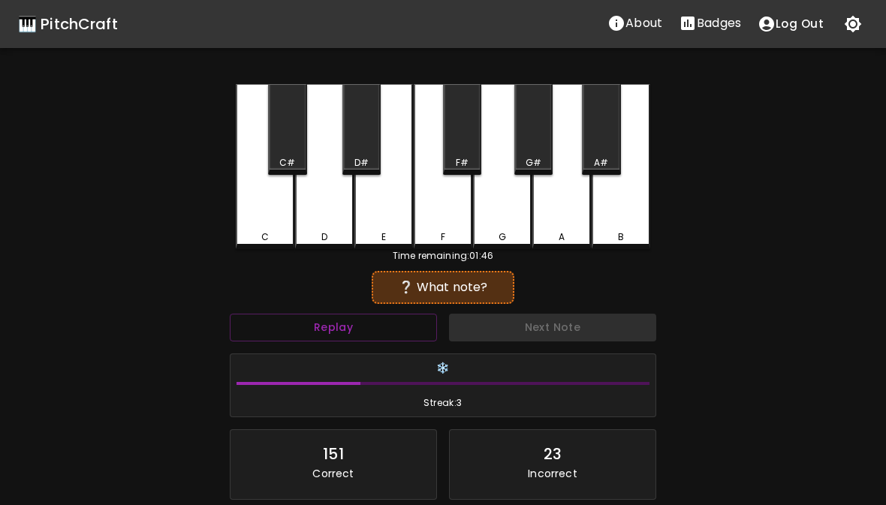
click at [525, 258] on div "Time remaining: 01:46" at bounding box center [443, 256] width 414 height 14
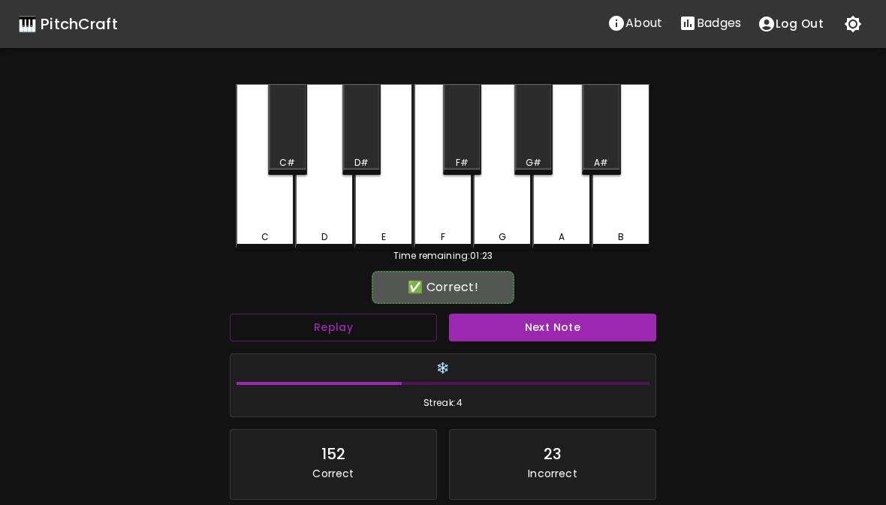
click at [509, 234] on div "G" at bounding box center [502, 237] width 56 height 14
click at [522, 329] on button "Next Note" at bounding box center [552, 328] width 207 height 28
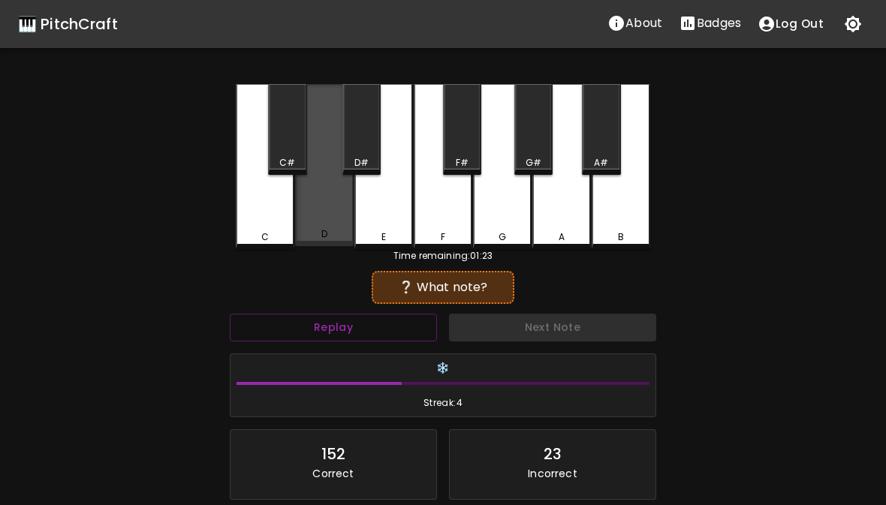
click at [338, 218] on div "D" at bounding box center [324, 165] width 59 height 162
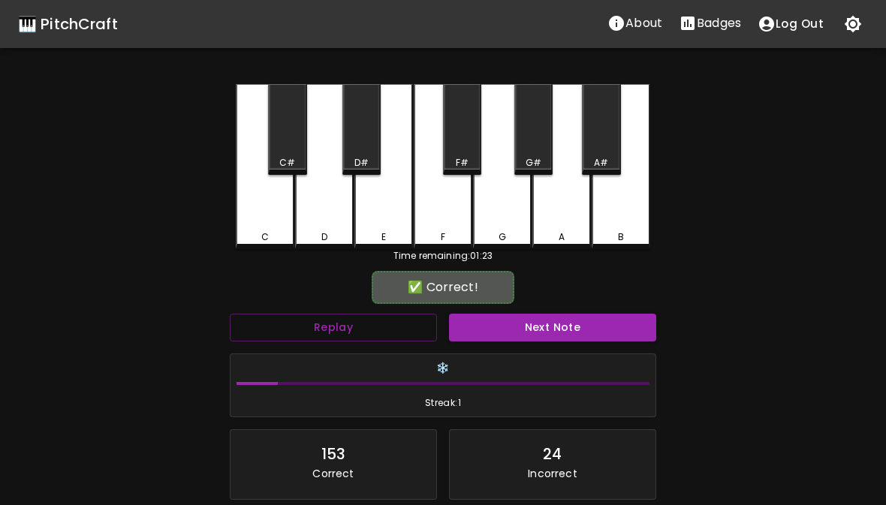
click at [388, 230] on div "E" at bounding box center [384, 237] width 56 height 14
click at [519, 336] on button "Next Note" at bounding box center [552, 328] width 207 height 28
click at [261, 230] on div "C" at bounding box center [265, 166] width 59 height 165
click at [495, 325] on button "Next Note" at bounding box center [552, 328] width 207 height 28
click at [522, 237] on div "G" at bounding box center [502, 237] width 56 height 14
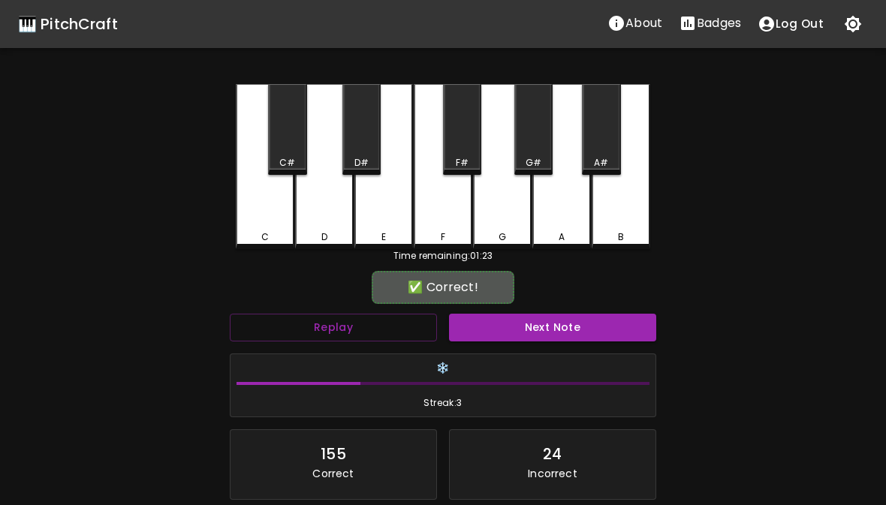
click at [524, 333] on button "Next Note" at bounding box center [552, 328] width 207 height 28
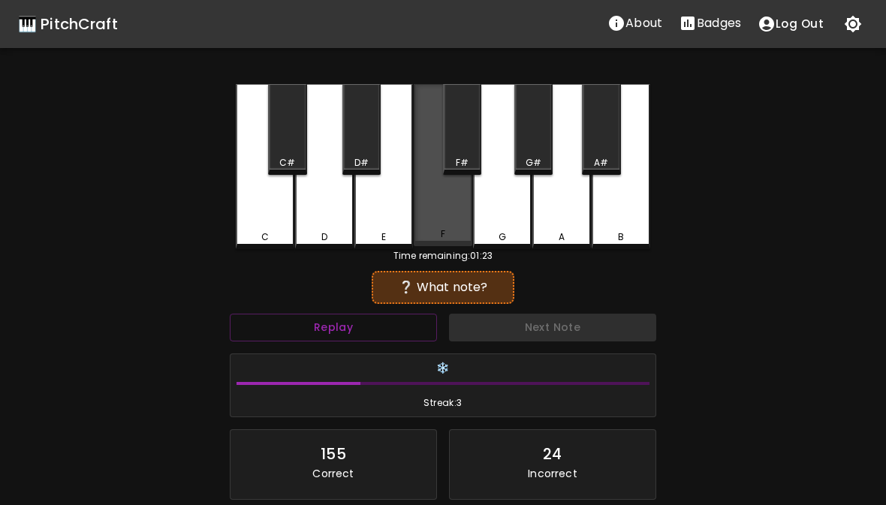
click at [454, 246] on div "F" at bounding box center [443, 165] width 59 height 162
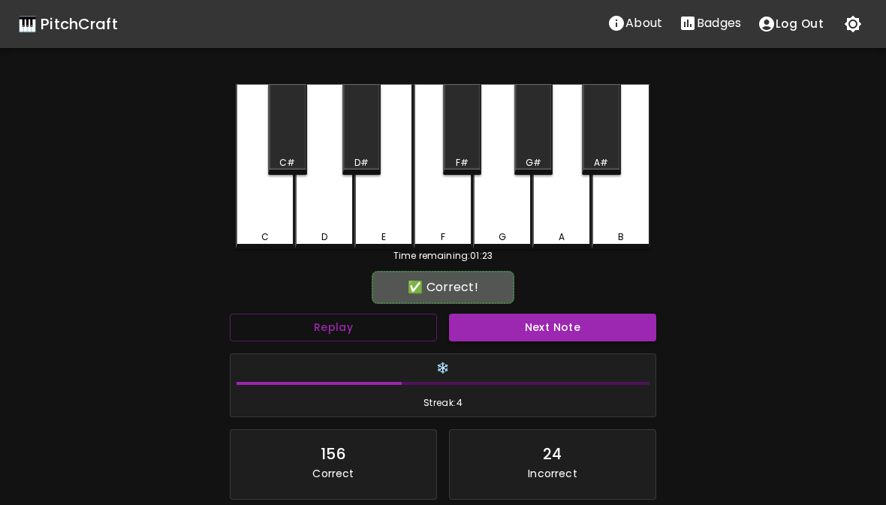
click at [513, 339] on button "Next Note" at bounding box center [552, 328] width 207 height 28
click at [341, 241] on div "D" at bounding box center [324, 237] width 56 height 14
click at [546, 339] on button "Next Note" at bounding box center [552, 328] width 207 height 28
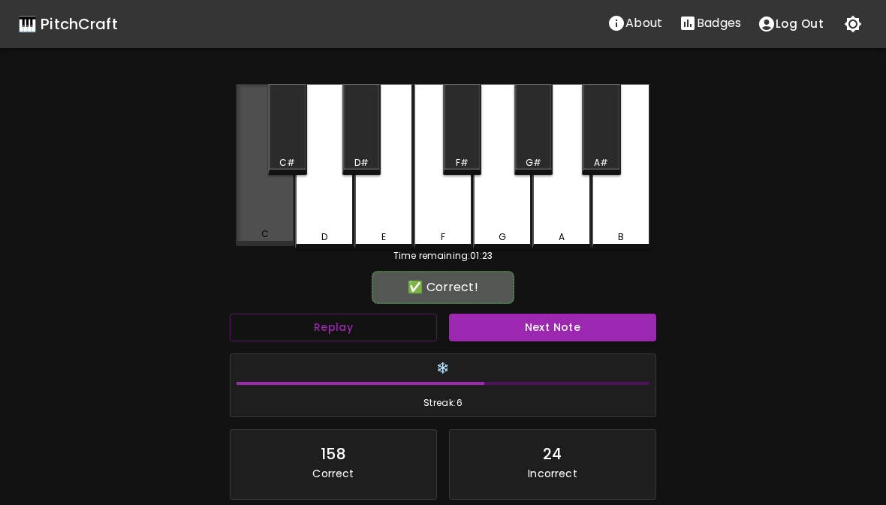
click at [277, 227] on div "C" at bounding box center [265, 165] width 59 height 162
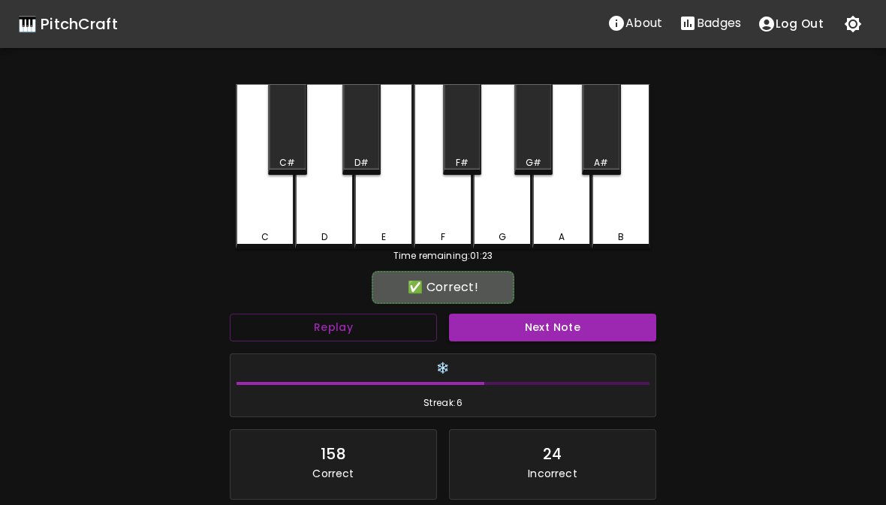
click at [517, 332] on button "Next Note" at bounding box center [552, 328] width 207 height 28
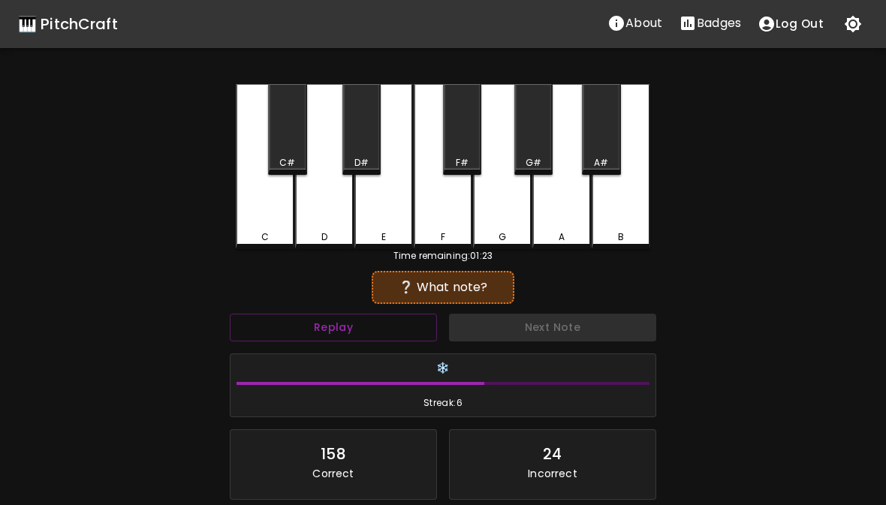
click at [438, 229] on div "F" at bounding box center [443, 166] width 59 height 165
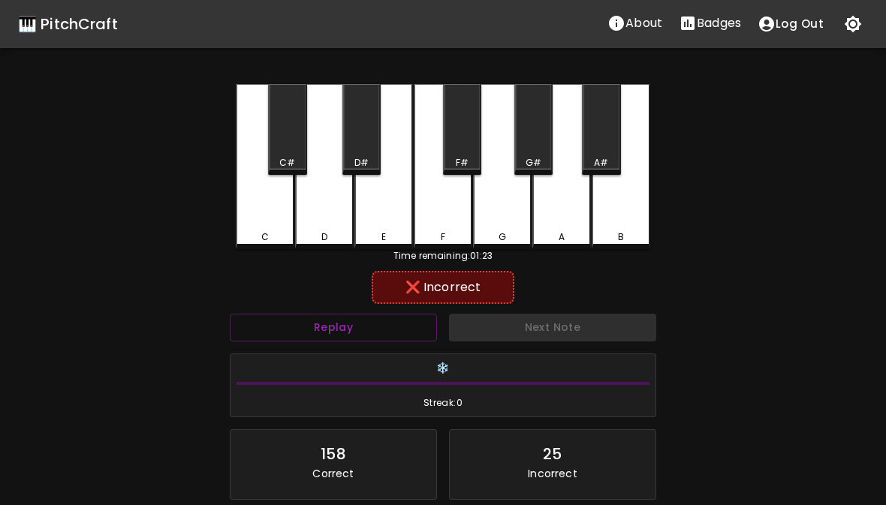
click at [523, 344] on div "Next Note" at bounding box center [552, 328] width 219 height 40
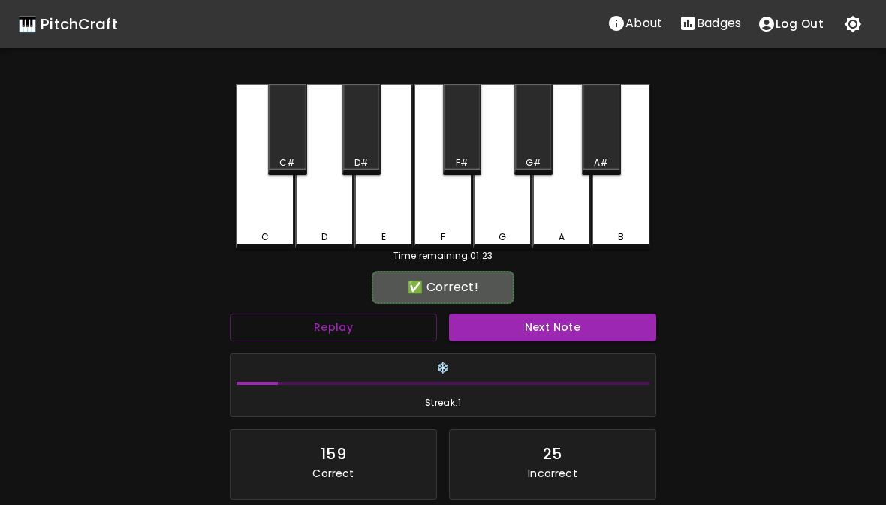
click at [403, 228] on div "E" at bounding box center [383, 166] width 59 height 165
click at [530, 331] on button "Next Note" at bounding box center [552, 328] width 207 height 28
click at [367, 221] on div "E" at bounding box center [383, 166] width 59 height 165
click at [568, 371] on h6 "❄️" at bounding box center [442, 368] width 413 height 17
click at [557, 328] on button "Next Note" at bounding box center [552, 328] width 207 height 28
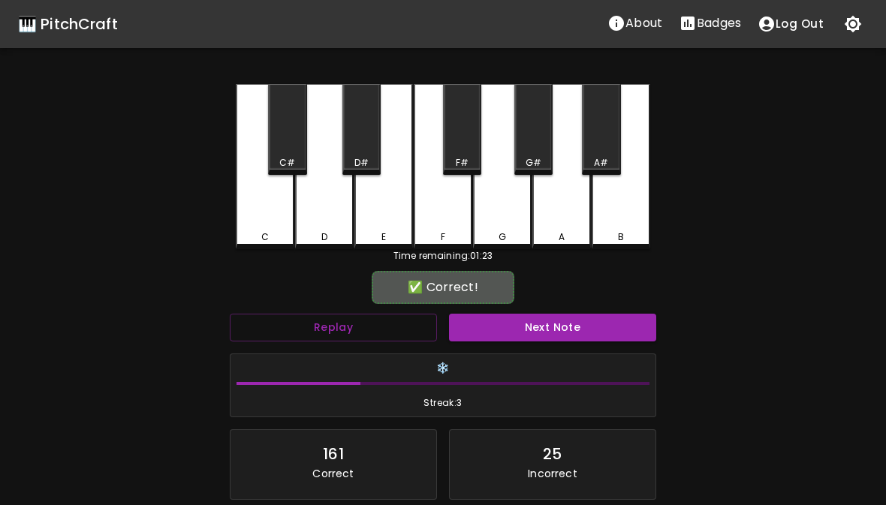
click at [343, 234] on div "D" at bounding box center [324, 237] width 56 height 14
click at [592, 349] on div "❄️ Streak: 3" at bounding box center [443, 385] width 438 height 77
click at [567, 340] on button "Next Note" at bounding box center [552, 328] width 207 height 28
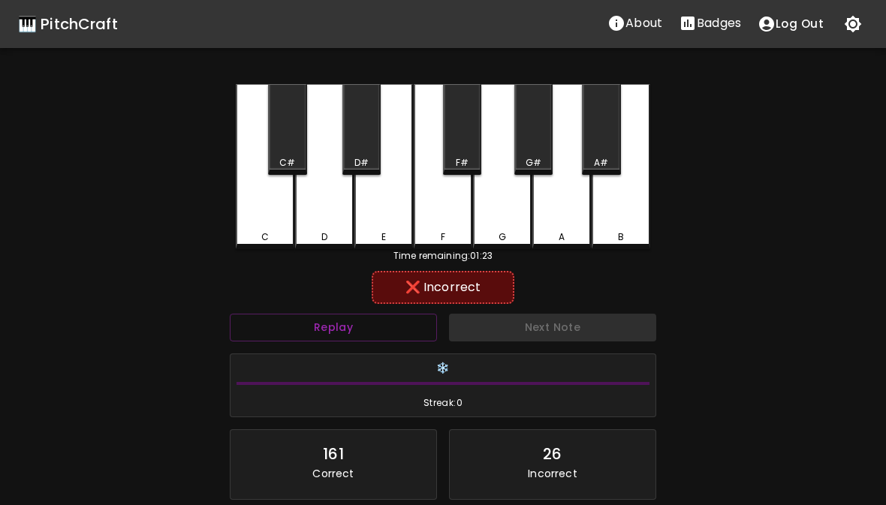
click at [516, 229] on div "G" at bounding box center [502, 166] width 59 height 165
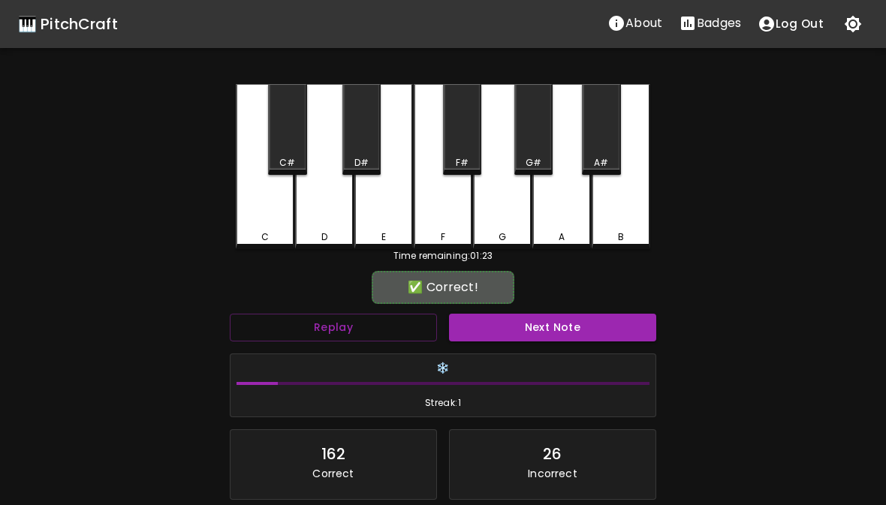
click at [459, 234] on div "F" at bounding box center [443, 237] width 56 height 14
click at [549, 333] on button "Next Note" at bounding box center [552, 328] width 207 height 28
click at [261, 234] on div "C" at bounding box center [265, 237] width 8 height 14
click at [569, 320] on button "Next Note" at bounding box center [552, 328] width 207 height 28
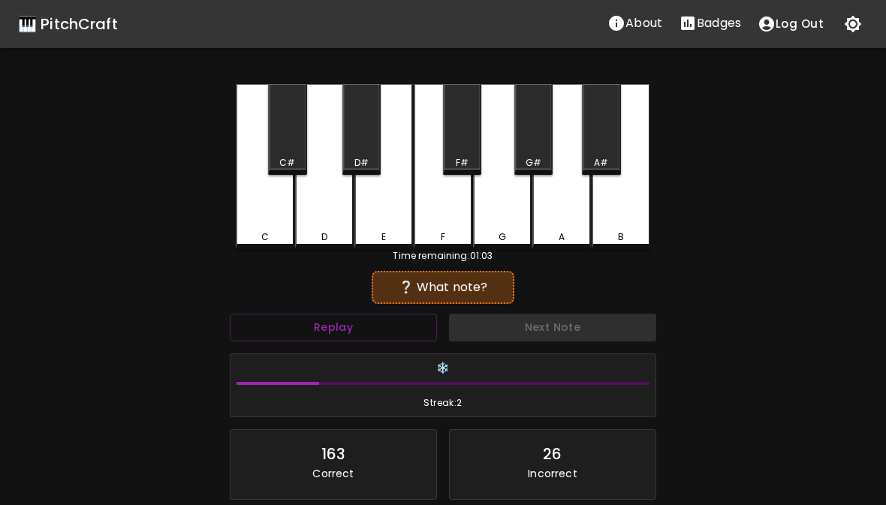
click at [483, 275] on div "❔ What note?" at bounding box center [442, 287] width 142 height 33
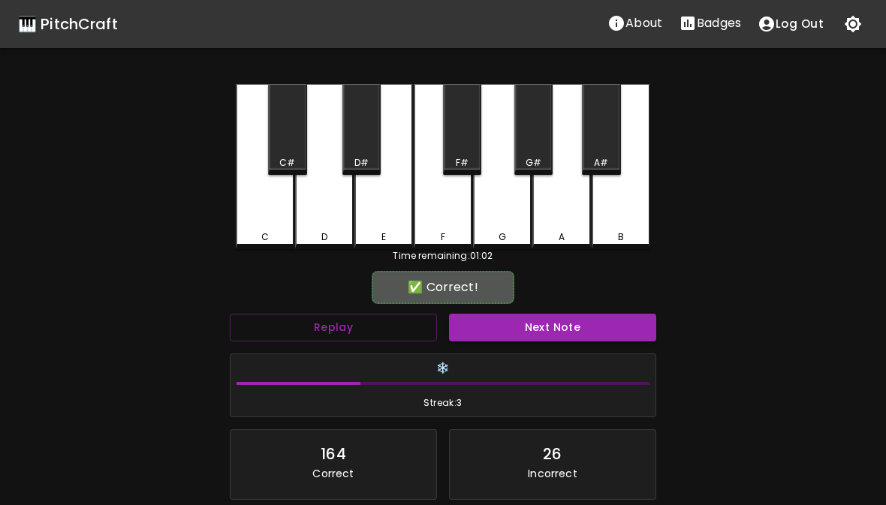
click at [487, 231] on div "G" at bounding box center [502, 237] width 56 height 14
click at [535, 338] on button "Next Note" at bounding box center [552, 328] width 207 height 28
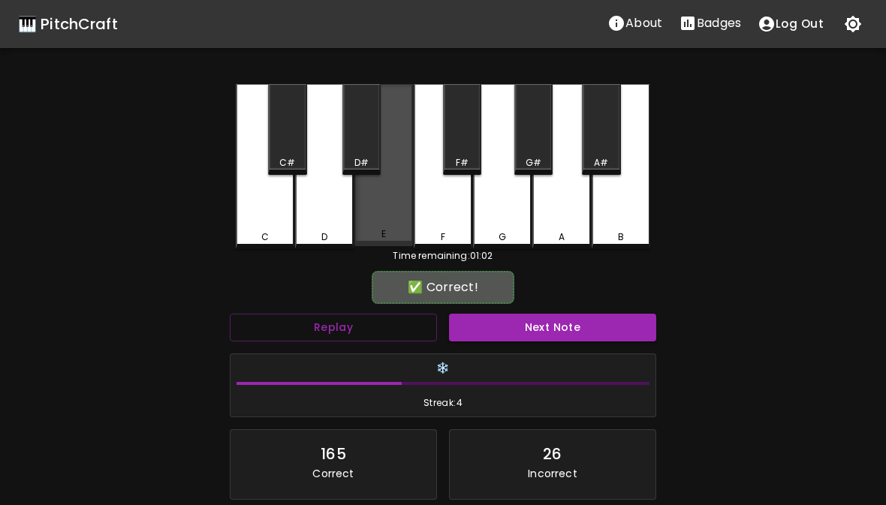
click at [397, 217] on div "E" at bounding box center [383, 165] width 59 height 162
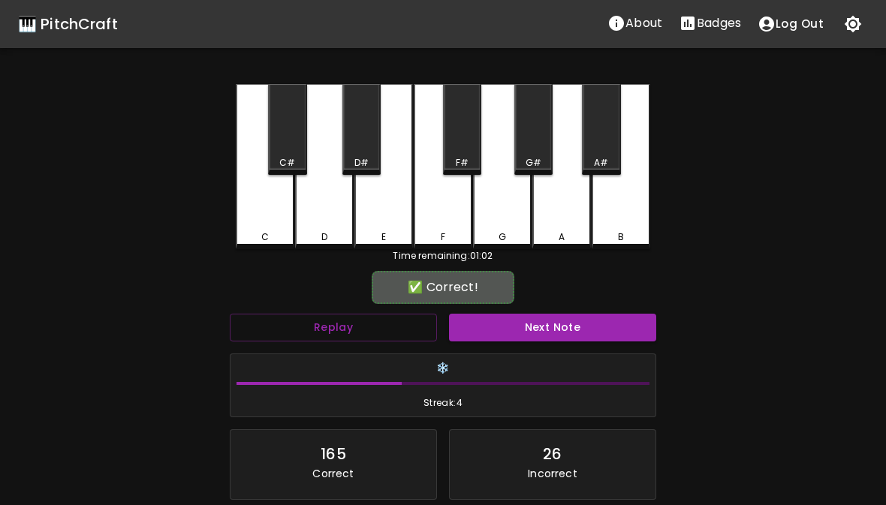
click at [512, 323] on button "Next Note" at bounding box center [552, 328] width 207 height 28
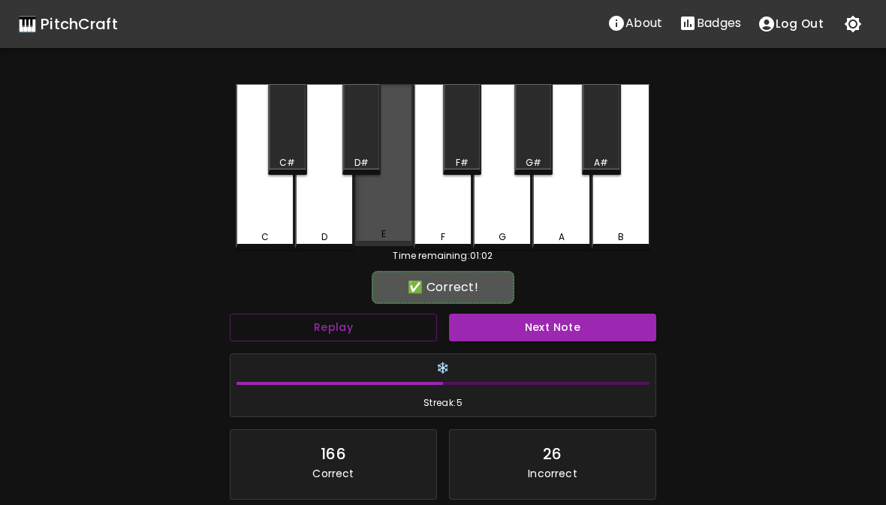
click at [390, 218] on div "E" at bounding box center [383, 165] width 59 height 162
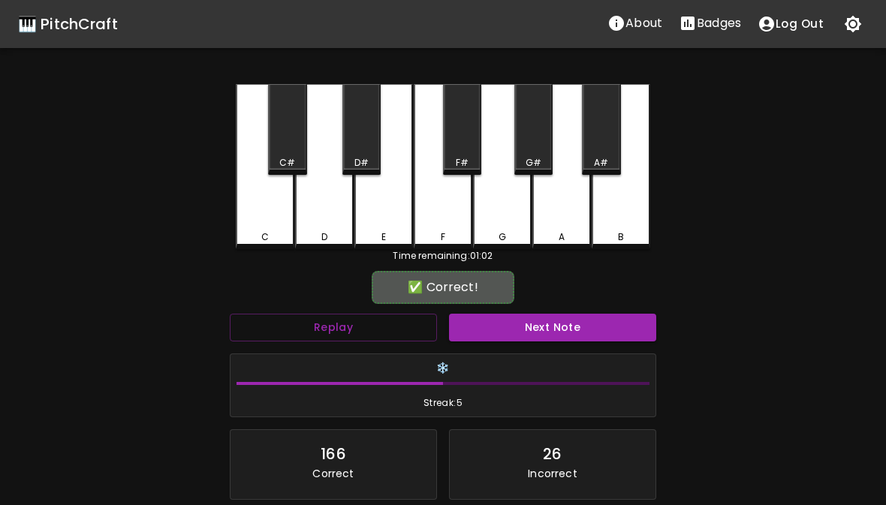
click at [504, 314] on button "Next Note" at bounding box center [552, 328] width 207 height 28
click at [443, 224] on div "F" at bounding box center [443, 166] width 59 height 165
click at [513, 328] on button "Next Note" at bounding box center [552, 328] width 207 height 28
click at [388, 227] on div "E" at bounding box center [383, 166] width 59 height 165
click at [519, 317] on button "Next Note" at bounding box center [552, 328] width 207 height 28
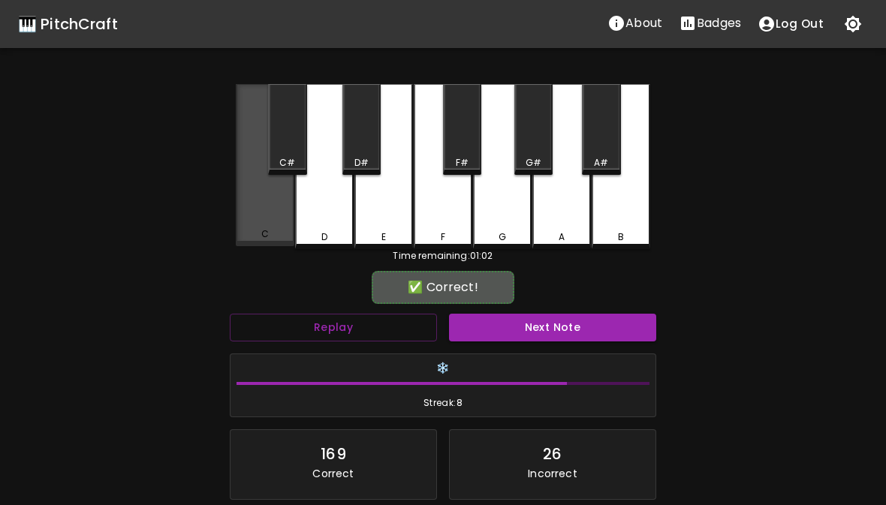
click at [257, 227] on div "C" at bounding box center [265, 165] width 59 height 162
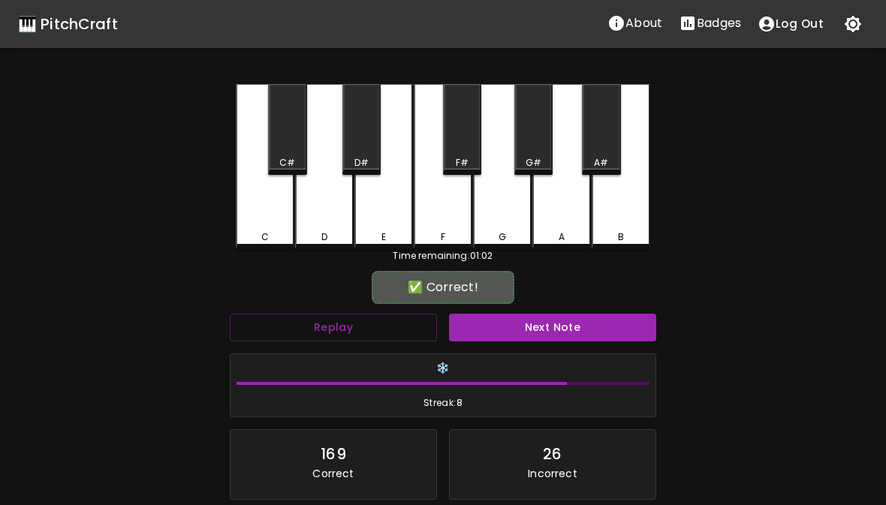
click at [517, 350] on div "❄️ Streak: 8" at bounding box center [443, 385] width 438 height 77
click at [500, 330] on button "Next Note" at bounding box center [552, 328] width 207 height 28
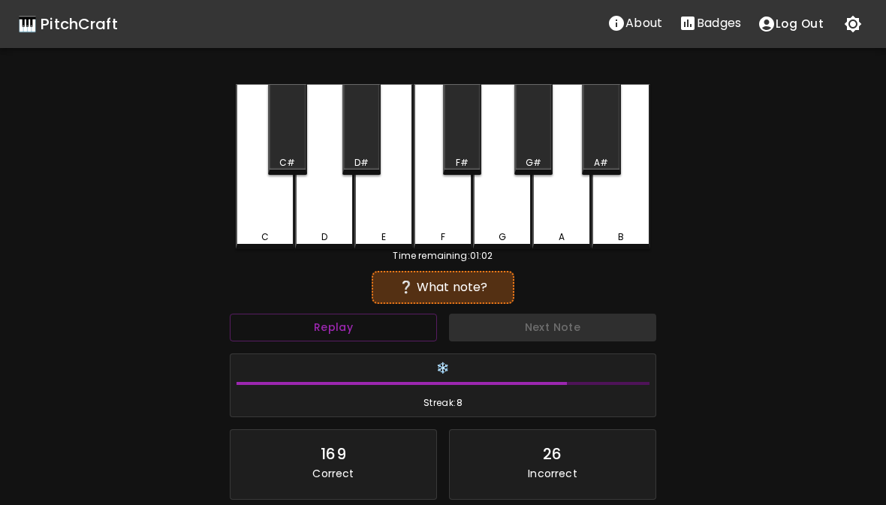
click at [501, 233] on div "G" at bounding box center [502, 237] width 8 height 14
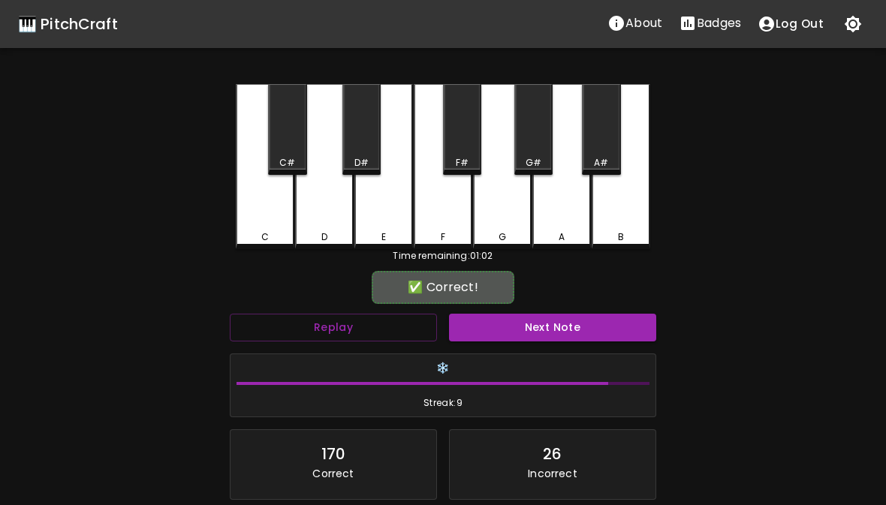
click at [514, 335] on button "Next Note" at bounding box center [552, 328] width 207 height 28
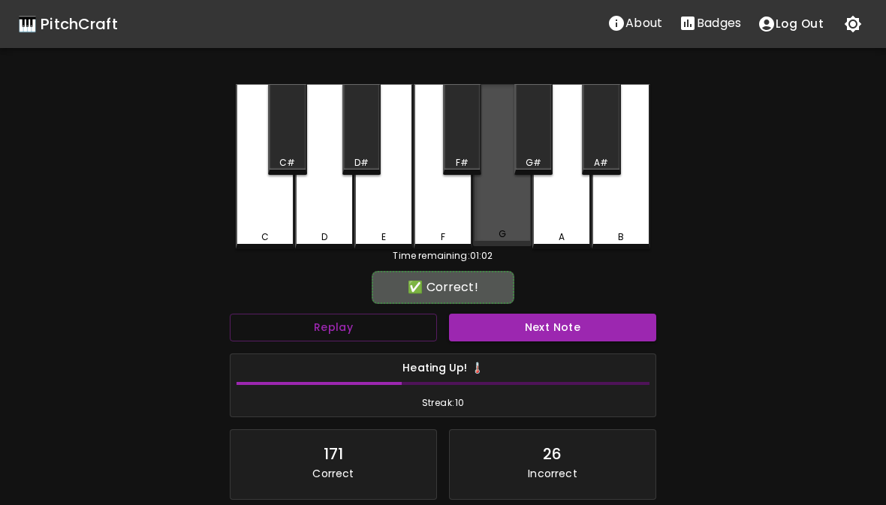
click at [505, 232] on div "G" at bounding box center [502, 234] width 8 height 14
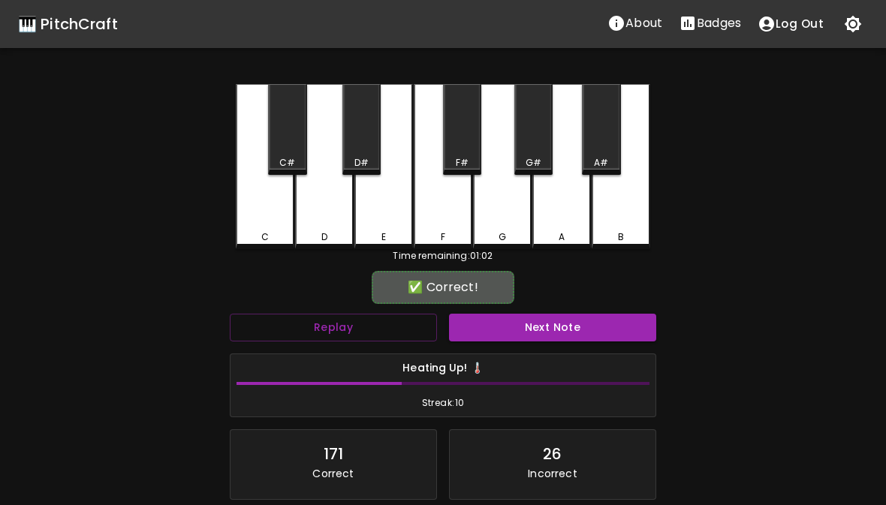
click at [519, 337] on button "Next Note" at bounding box center [552, 328] width 207 height 28
click at [263, 230] on div "C" at bounding box center [265, 237] width 8 height 14
click at [511, 314] on button "Next Note" at bounding box center [552, 328] width 207 height 28
click at [324, 238] on div "D" at bounding box center [324, 237] width 6 height 14
click at [483, 338] on button "Next Note" at bounding box center [552, 328] width 207 height 28
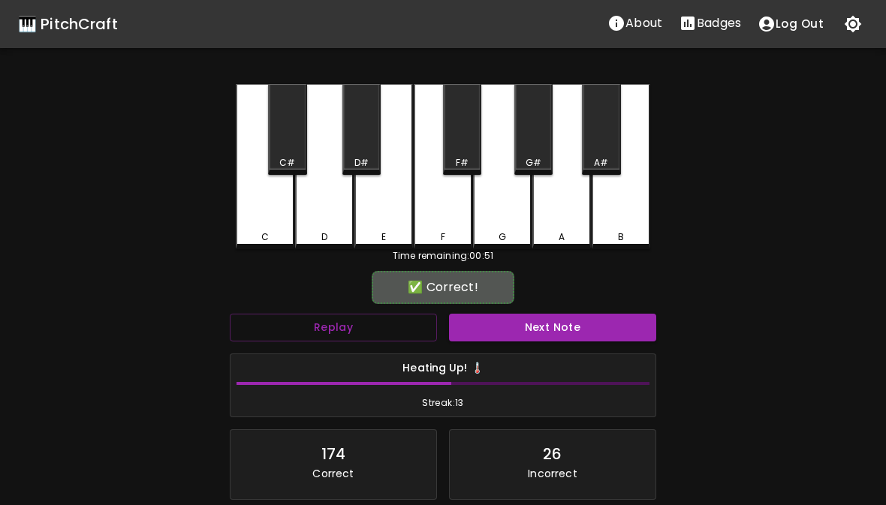
click at [487, 233] on div "G" at bounding box center [502, 237] width 56 height 14
click at [492, 339] on button "Next Note" at bounding box center [552, 328] width 207 height 28
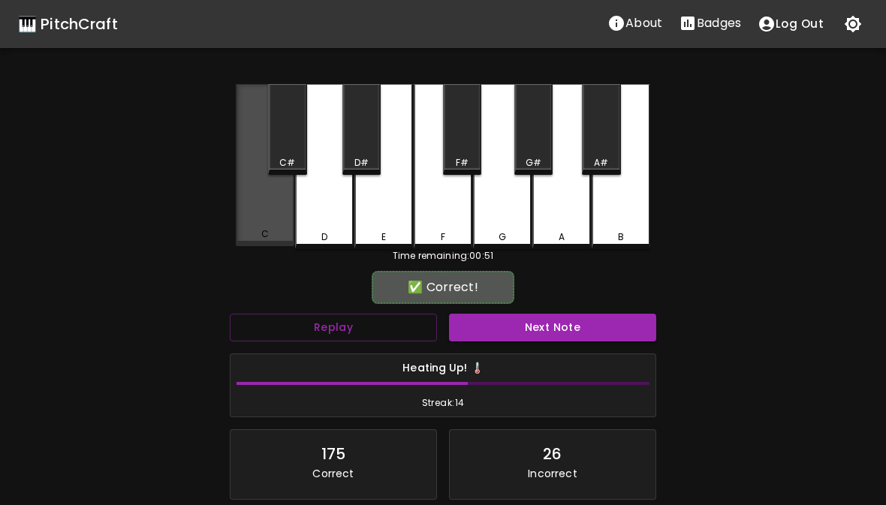
click at [279, 225] on div "C" at bounding box center [265, 165] width 59 height 162
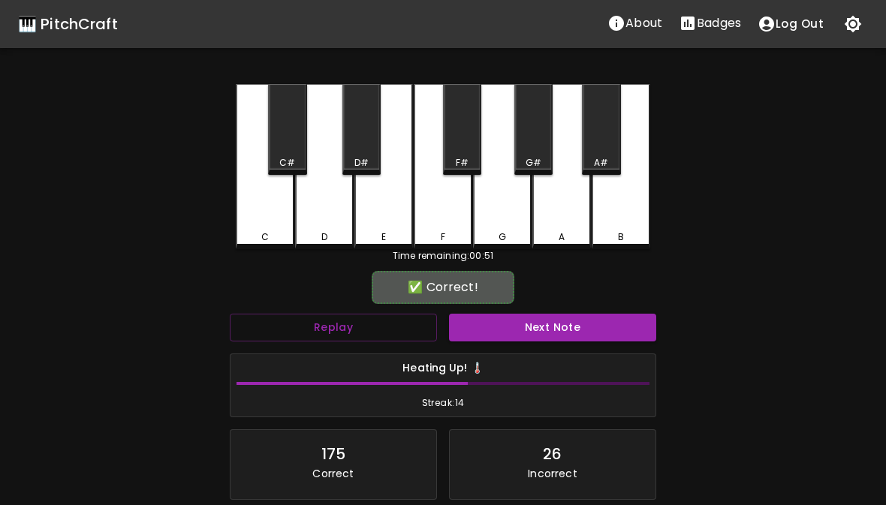
click at [513, 338] on button "Next Note" at bounding box center [552, 328] width 207 height 28
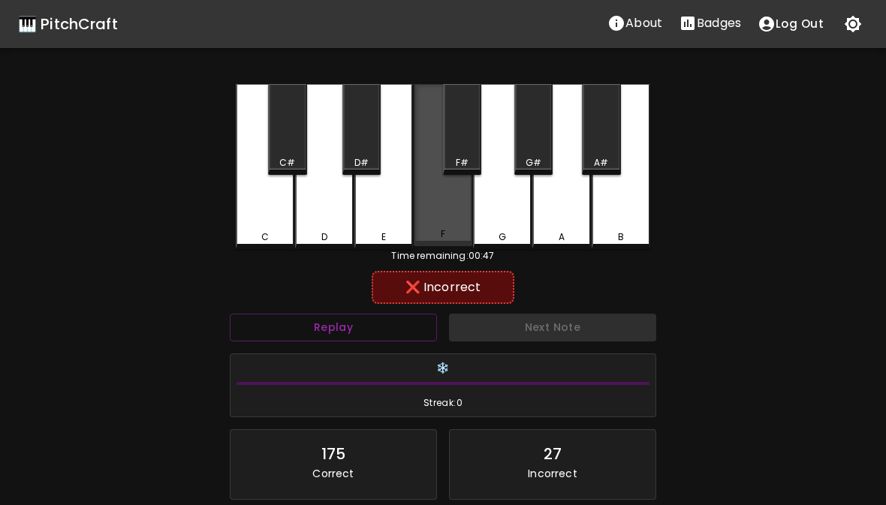
click at [444, 234] on div "F" at bounding box center [443, 234] width 5 height 14
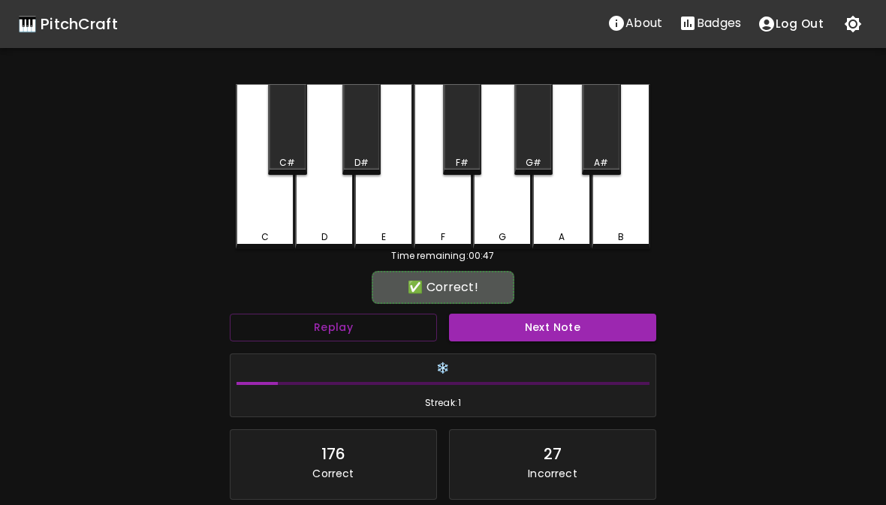
click at [380, 231] on div "E" at bounding box center [384, 237] width 56 height 14
click at [536, 327] on button "Next Note" at bounding box center [552, 328] width 207 height 28
click at [503, 221] on div "G" at bounding box center [502, 166] width 59 height 165
click at [529, 320] on button "Next Note" at bounding box center [552, 328] width 207 height 28
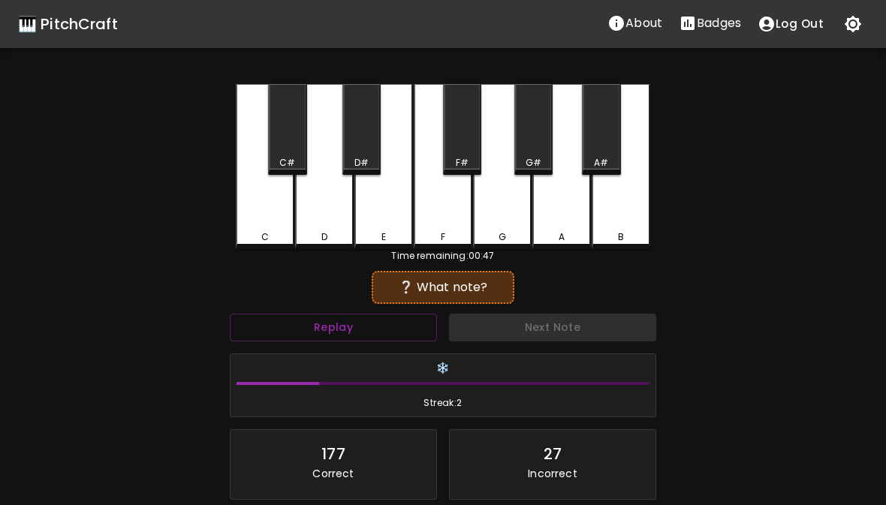
click at [389, 203] on div "E" at bounding box center [383, 166] width 59 height 165
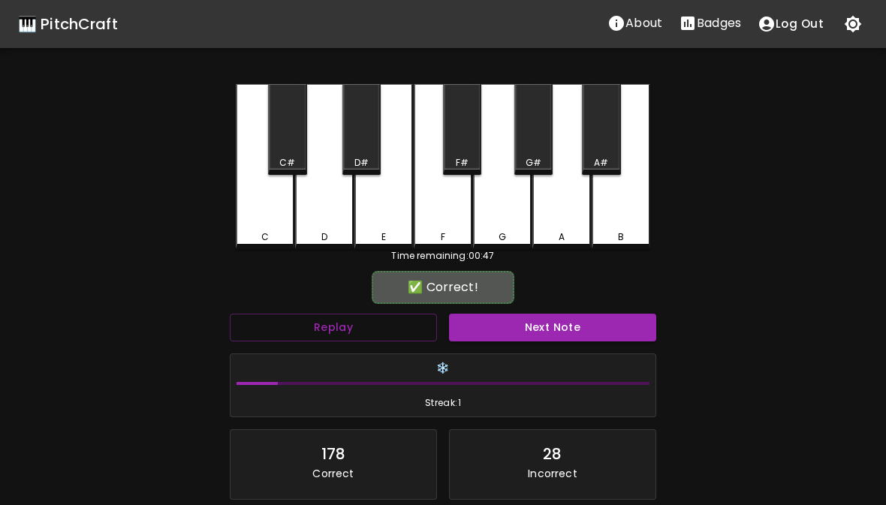
click at [466, 234] on div "F" at bounding box center [443, 237] width 56 height 14
click at [547, 340] on button "Next Note" at bounding box center [552, 328] width 207 height 28
click at [330, 227] on div "D" at bounding box center [324, 166] width 59 height 165
click at [571, 340] on button "Next Note" at bounding box center [552, 328] width 207 height 28
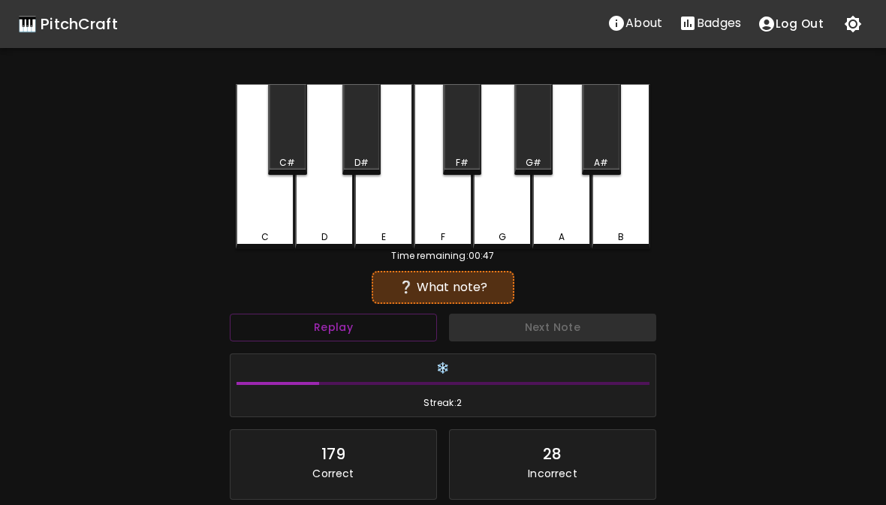
click at [441, 230] on div "F" at bounding box center [443, 237] width 5 height 14
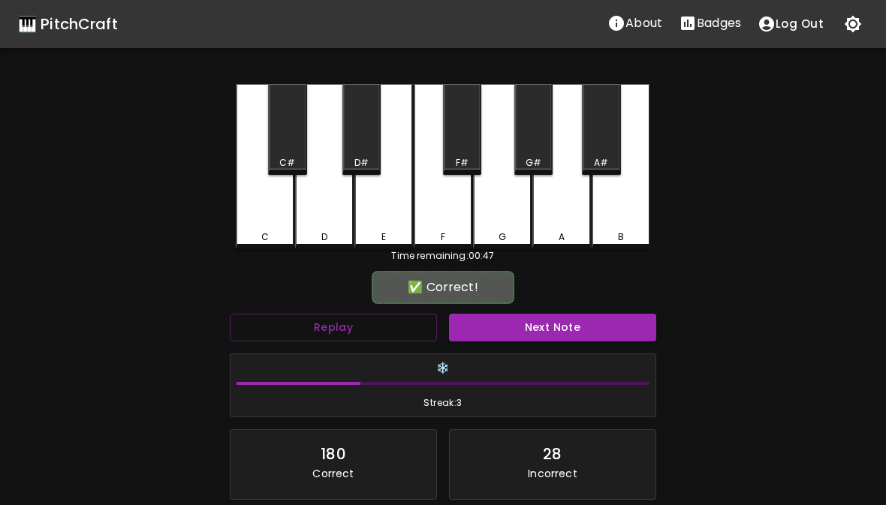
click at [546, 338] on button "Next Note" at bounding box center [552, 328] width 207 height 28
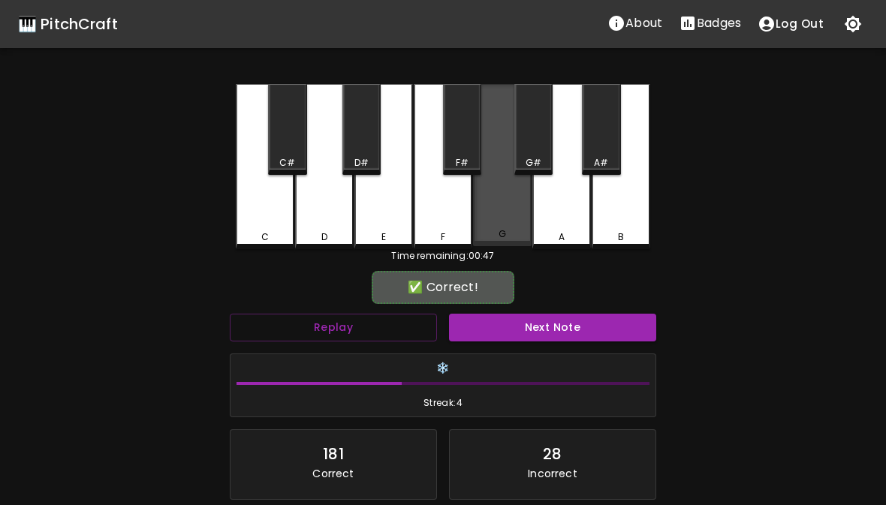
click at [507, 233] on div "G" at bounding box center [502, 234] width 56 height 14
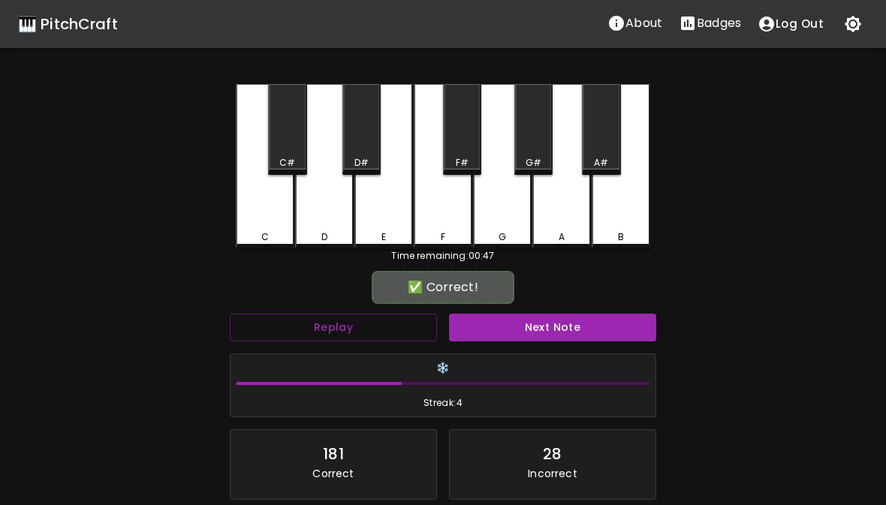
click at [552, 339] on button "Next Note" at bounding box center [552, 328] width 207 height 28
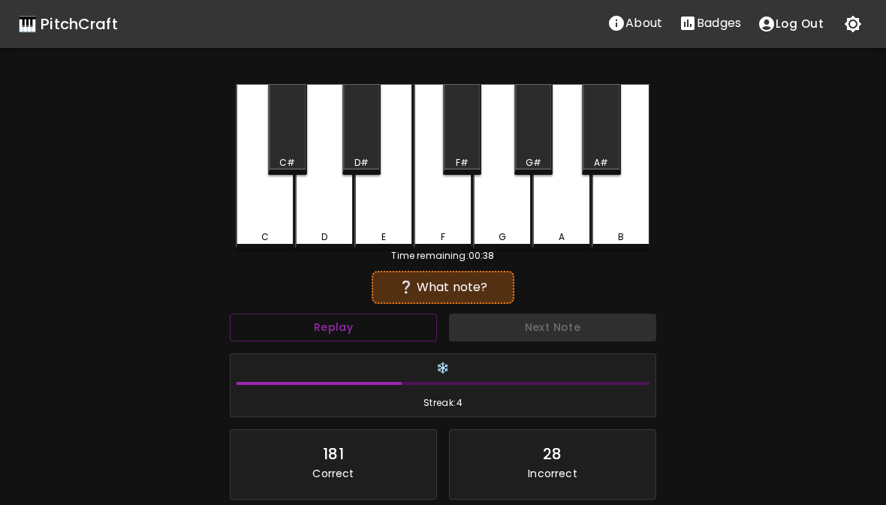
click at [451, 230] on div "F" at bounding box center [443, 237] width 56 height 14
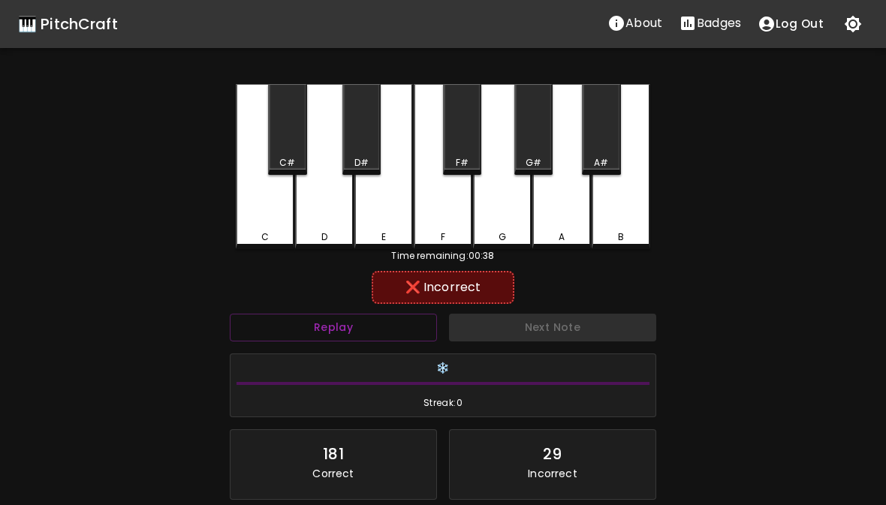
click at [390, 225] on div "E" at bounding box center [383, 166] width 59 height 165
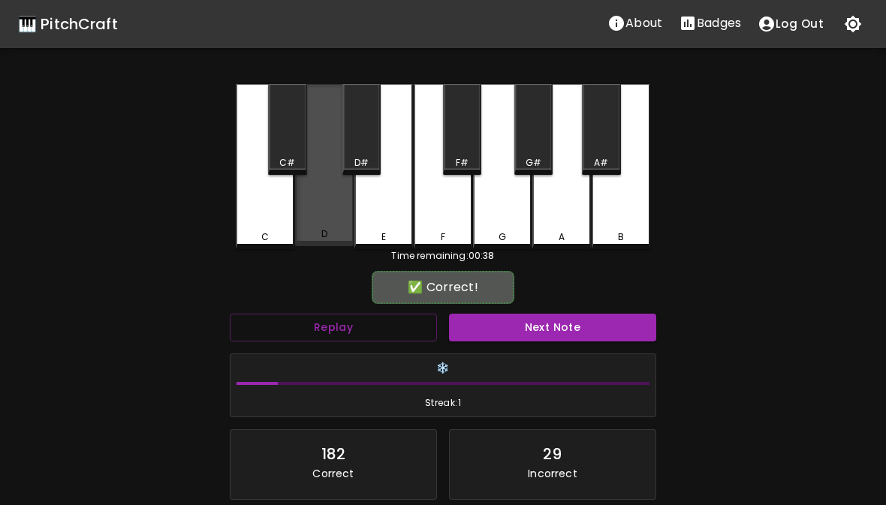
click at [311, 230] on div "D" at bounding box center [324, 234] width 56 height 14
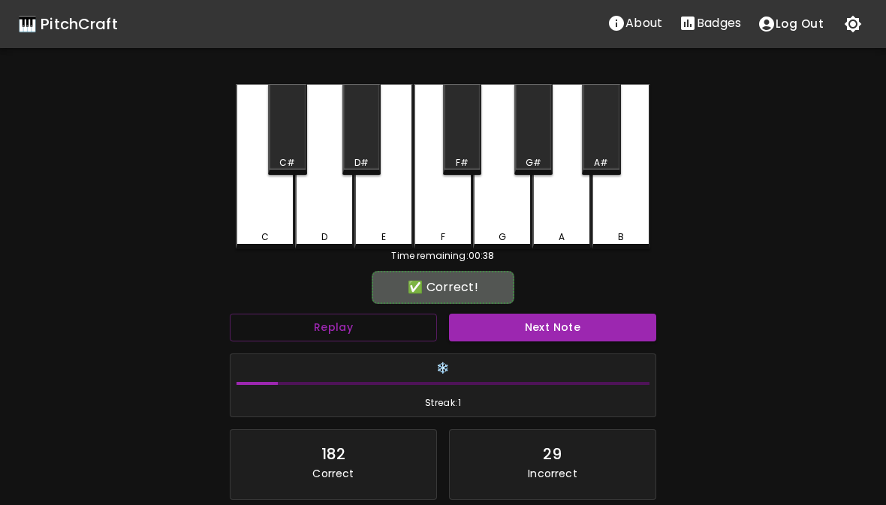
click at [537, 331] on button "Next Note" at bounding box center [552, 328] width 207 height 28
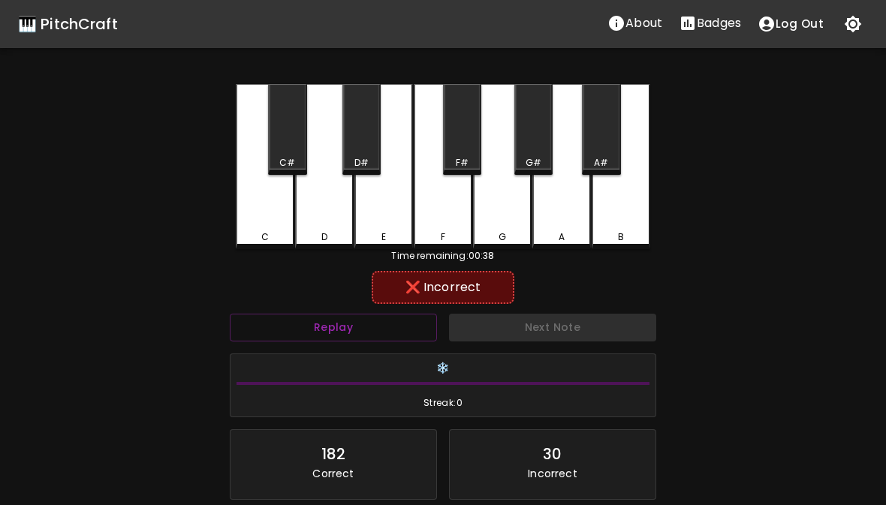
click at [442, 212] on div "F" at bounding box center [443, 166] width 59 height 165
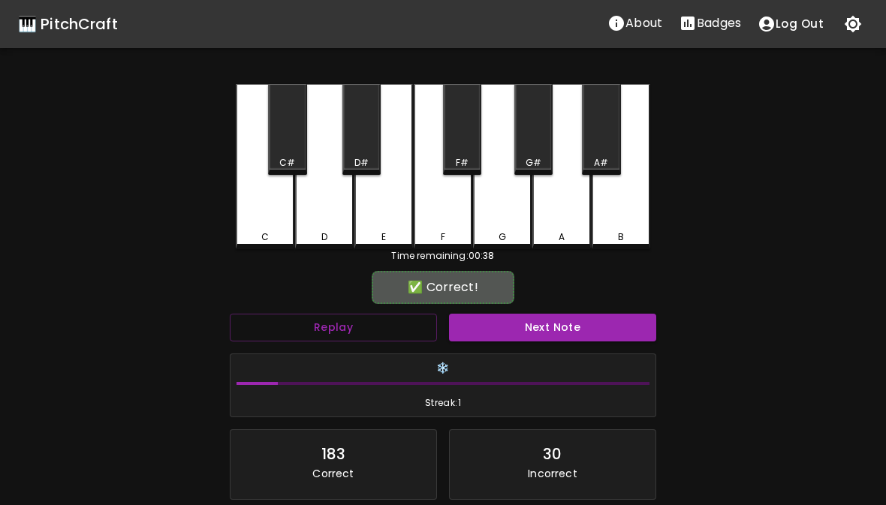
click at [375, 215] on div "E" at bounding box center [383, 166] width 59 height 165
click at [520, 317] on button "Next Note" at bounding box center [552, 328] width 207 height 28
click at [356, 213] on div "E" at bounding box center [383, 166] width 59 height 165
click at [547, 320] on button "Next Note" at bounding box center [552, 328] width 207 height 28
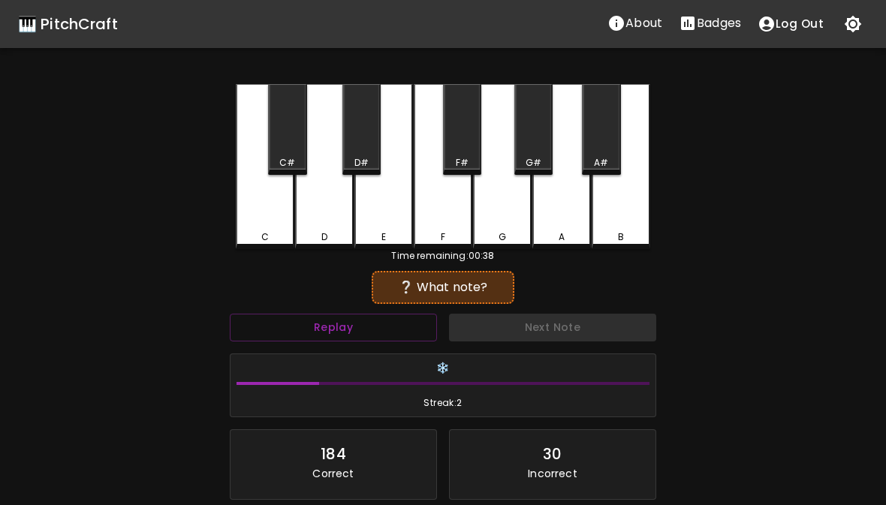
click at [455, 218] on div "F" at bounding box center [443, 166] width 59 height 165
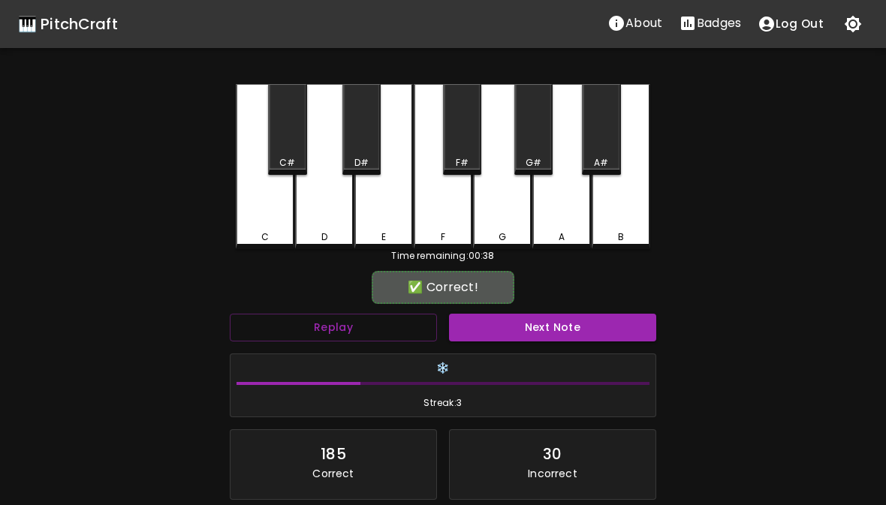
click at [518, 333] on button "Next Note" at bounding box center [552, 328] width 207 height 28
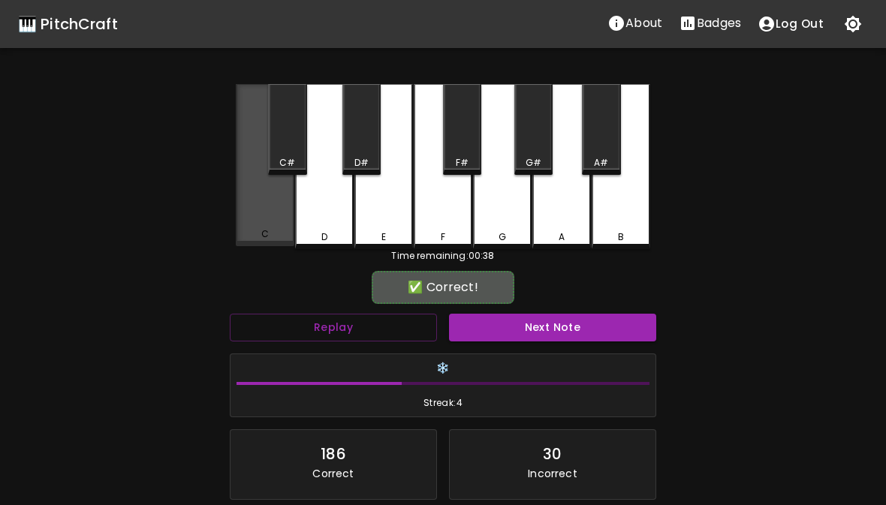
click at [291, 210] on div "C" at bounding box center [265, 165] width 59 height 162
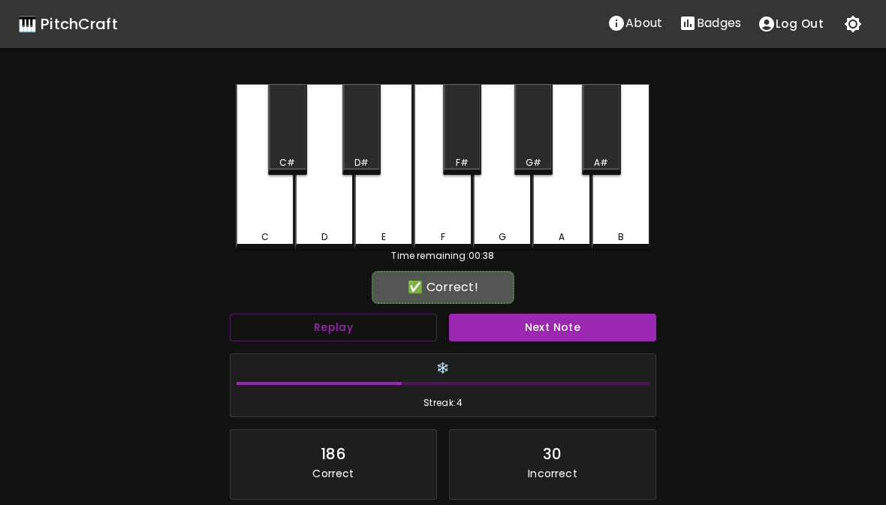
click at [521, 332] on button "Next Note" at bounding box center [552, 328] width 207 height 28
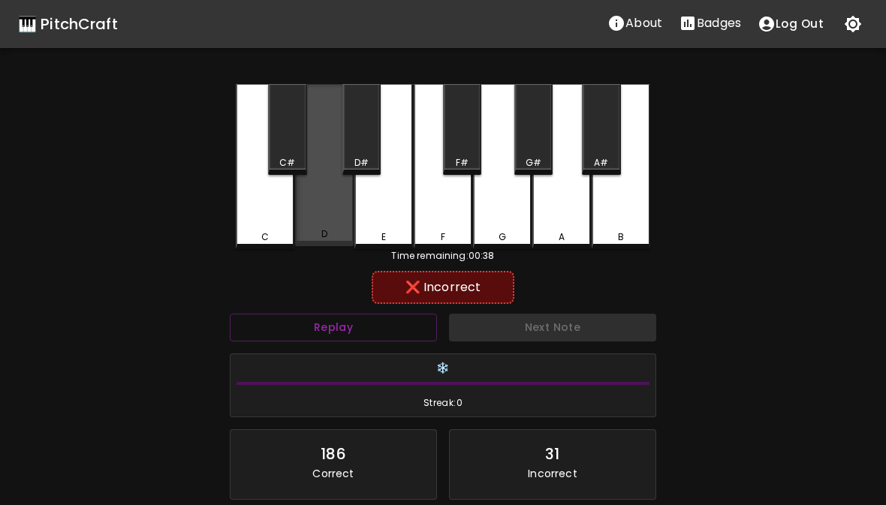
click at [332, 227] on div "D" at bounding box center [324, 165] width 59 height 162
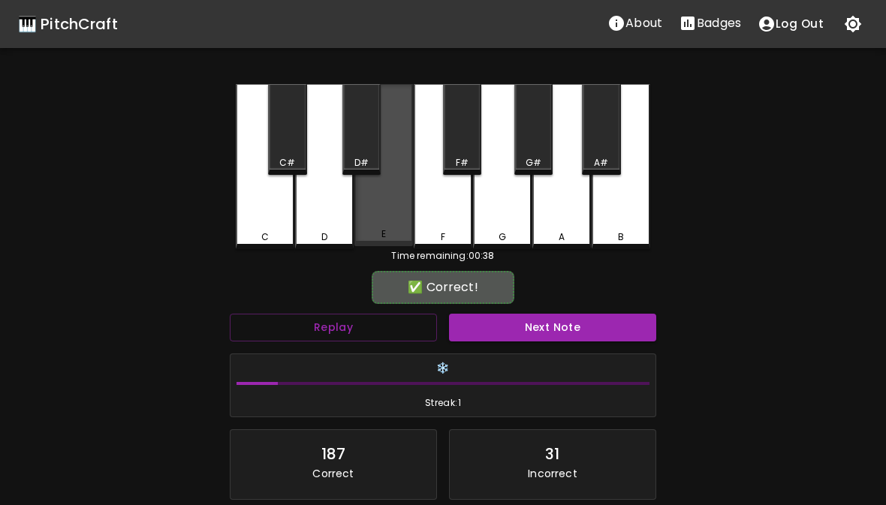
click at [382, 220] on div "E" at bounding box center [383, 165] width 59 height 162
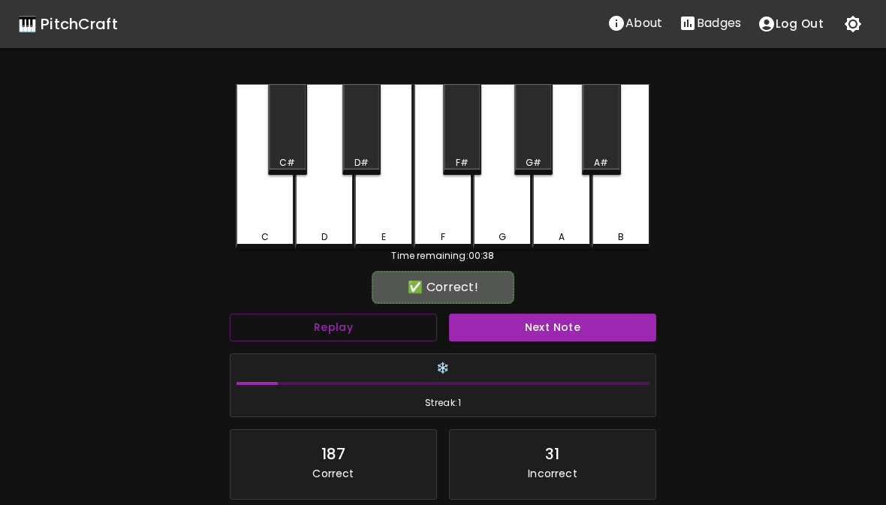
click at [480, 307] on div "✅ Correct! Replay Next Note ❄️ Streak: 1 187 Correct 31 Incorrect Placeholder f…" at bounding box center [443, 439] width 426 height 328
click at [490, 324] on button "Next Note" at bounding box center [552, 328] width 207 height 28
click at [519, 224] on div "G" at bounding box center [502, 166] width 59 height 165
click at [518, 340] on button "Next Note" at bounding box center [552, 328] width 207 height 28
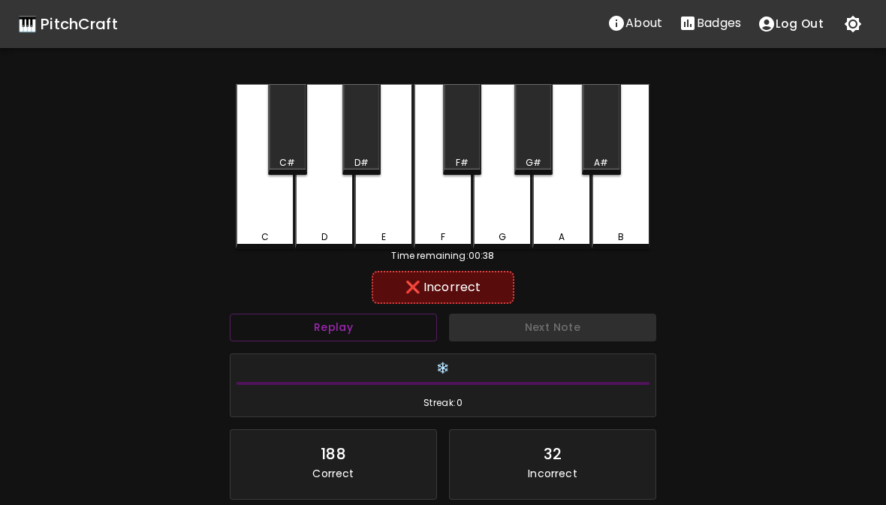
click at [446, 231] on div "F" at bounding box center [443, 237] width 56 height 14
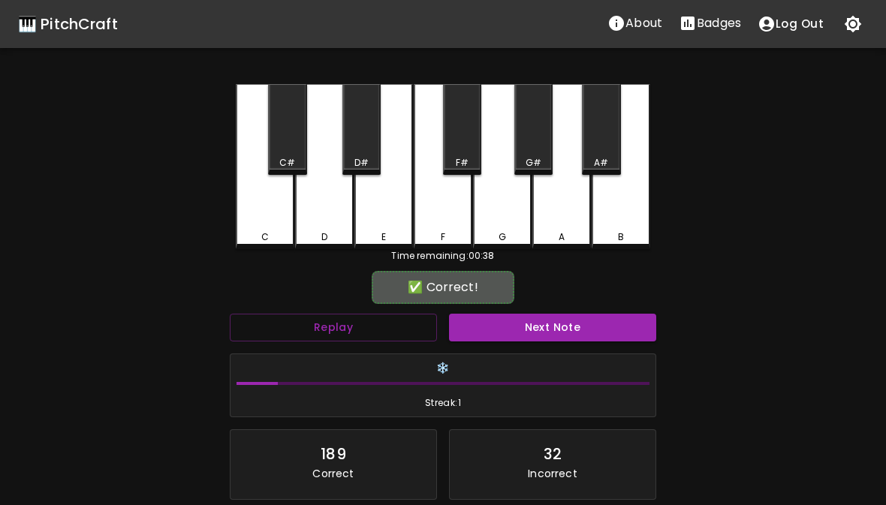
click at [378, 234] on div "E" at bounding box center [384, 237] width 56 height 14
click at [338, 239] on div "D" at bounding box center [324, 237] width 56 height 14
click at [392, 221] on div "E" at bounding box center [383, 166] width 59 height 165
click at [333, 231] on div "D" at bounding box center [324, 237] width 56 height 14
click at [376, 229] on div "E" at bounding box center [383, 166] width 59 height 165
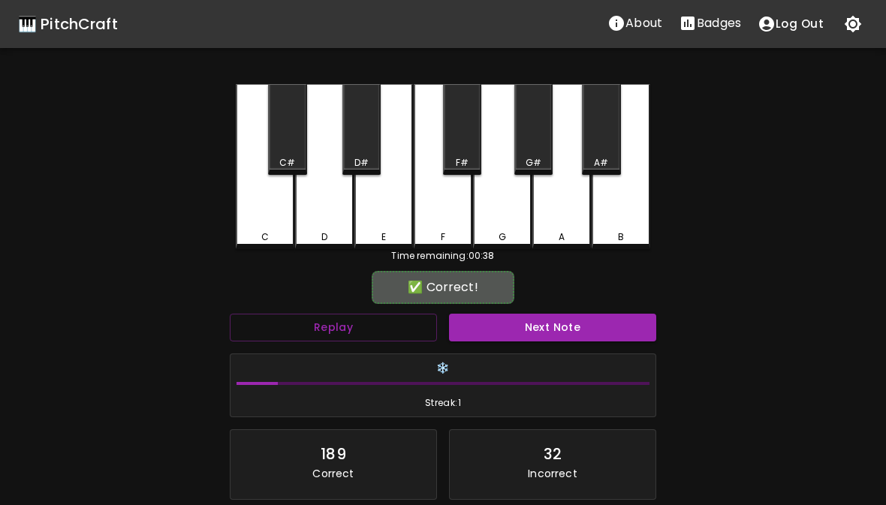
click at [330, 225] on div "D" at bounding box center [324, 166] width 59 height 165
click at [382, 231] on div "E" at bounding box center [383, 237] width 5 height 14
click at [381, 230] on div "E" at bounding box center [383, 237] width 5 height 14
click at [386, 234] on div "E" at bounding box center [384, 237] width 56 height 14
click at [386, 233] on div "E" at bounding box center [384, 237] width 56 height 14
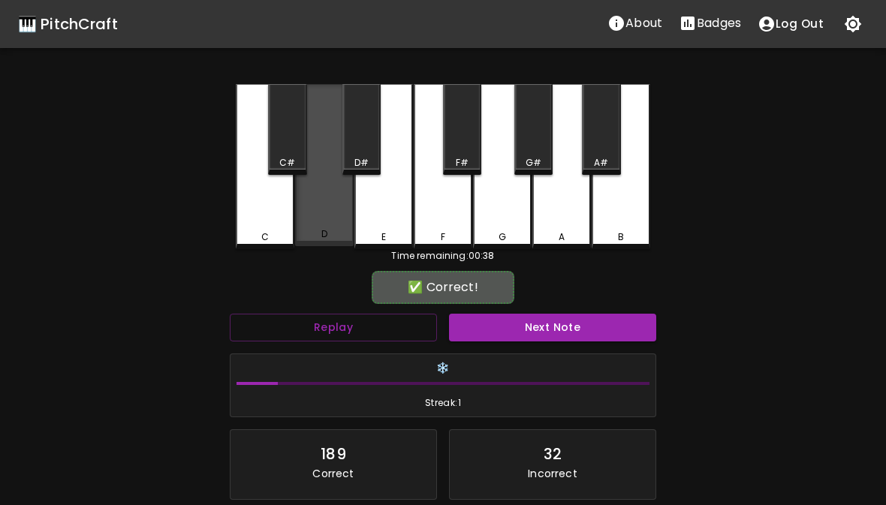
click at [328, 224] on div "D" at bounding box center [324, 165] width 59 height 162
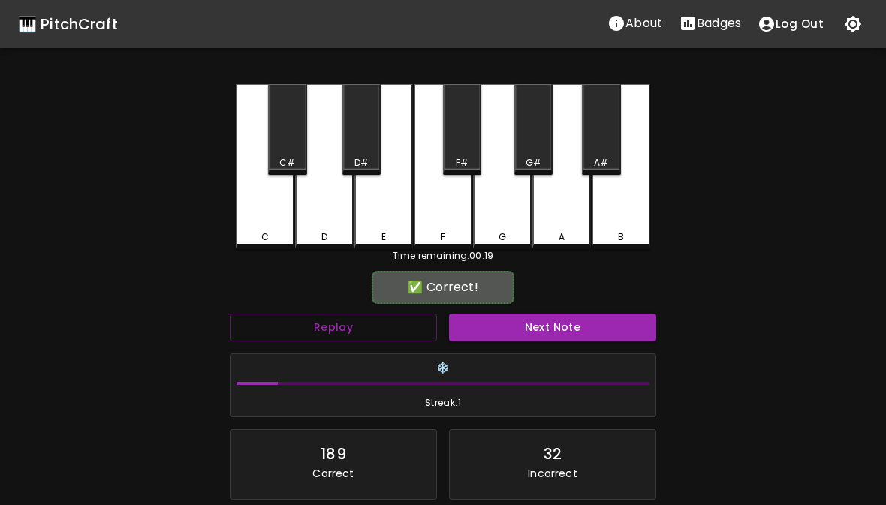
click at [295, 228] on div "D" at bounding box center [324, 166] width 59 height 165
click at [265, 229] on div "C" at bounding box center [265, 166] width 59 height 165
click at [154, 179] on div "🎹 PitchCraft About Badges Log Out C C# D D# E F F# G G# A A# B Time remaining: …" at bounding box center [443, 298] width 886 height 597
click at [387, 221] on div "E" at bounding box center [383, 166] width 59 height 165
click at [381, 219] on div "E" at bounding box center [383, 166] width 59 height 165
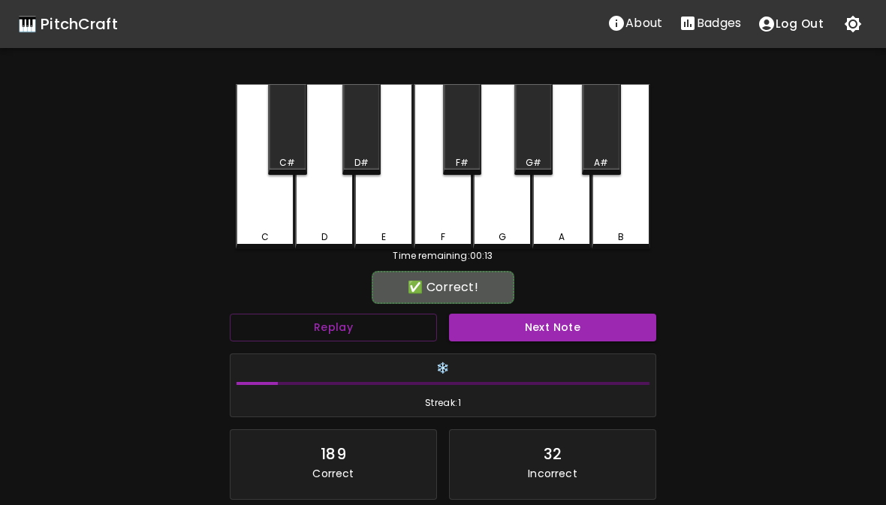
click at [366, 196] on div "E" at bounding box center [383, 166] width 59 height 165
click at [382, 197] on div "E" at bounding box center [383, 166] width 59 height 165
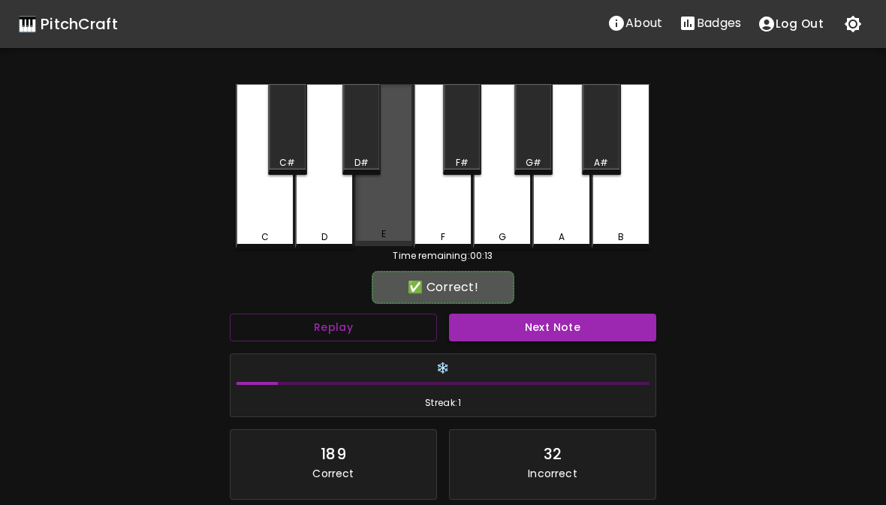
click at [386, 214] on div "E" at bounding box center [383, 165] width 59 height 162
click at [385, 213] on div "E" at bounding box center [383, 165] width 59 height 162
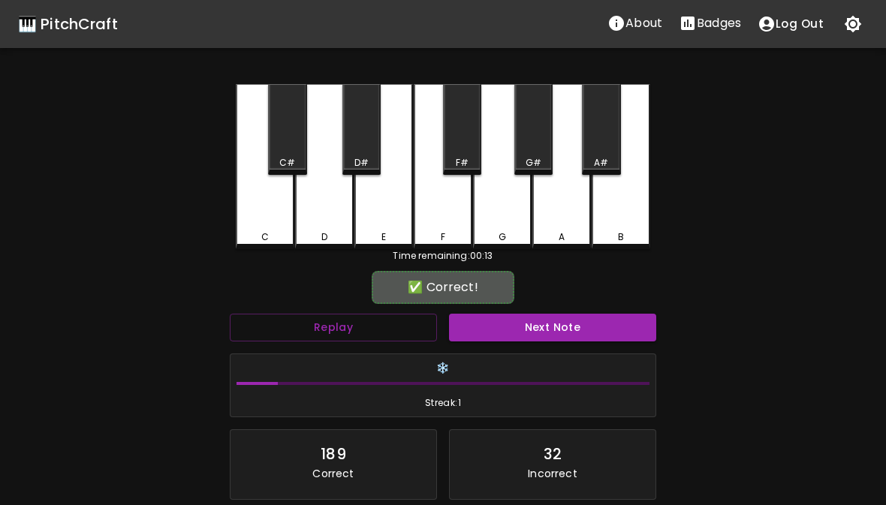
click at [375, 218] on div "E" at bounding box center [383, 166] width 59 height 165
click at [374, 218] on div "E" at bounding box center [383, 166] width 59 height 165
click at [369, 216] on div "E" at bounding box center [383, 166] width 59 height 165
click at [545, 214] on div "A" at bounding box center [561, 166] width 59 height 165
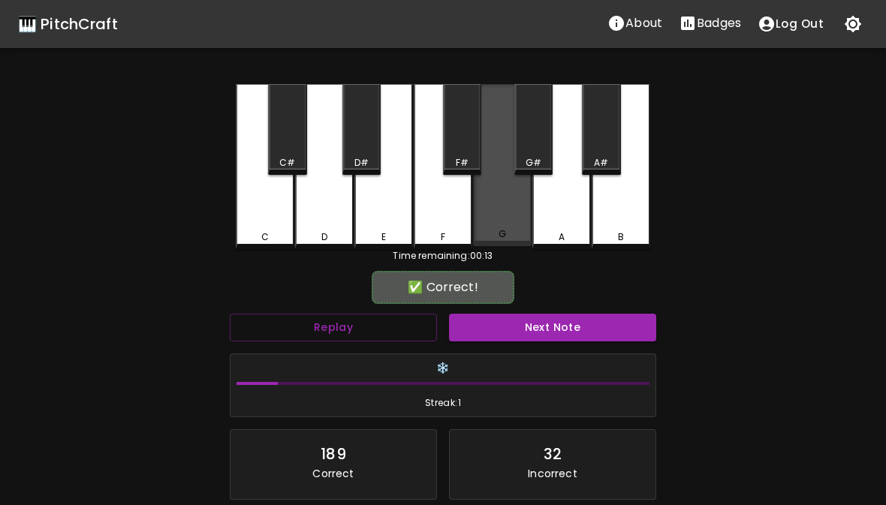
click at [511, 216] on div "G" at bounding box center [502, 165] width 59 height 162
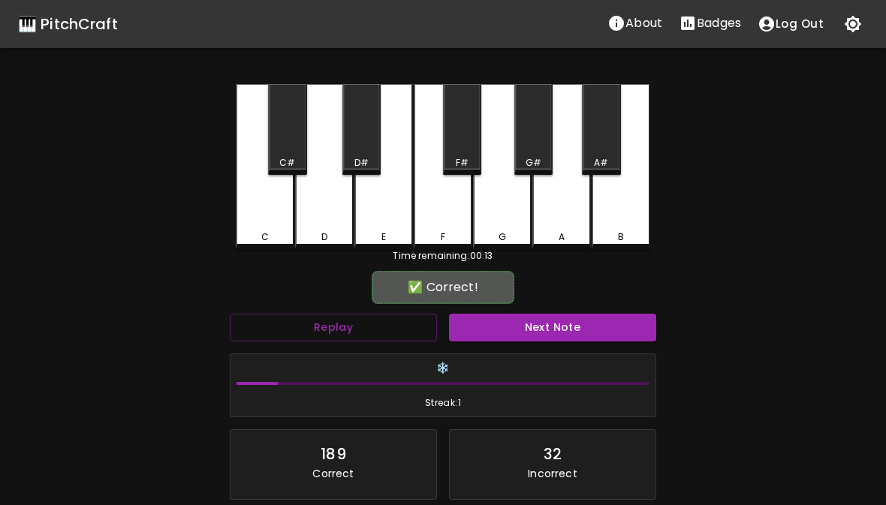
click at [453, 221] on div "F" at bounding box center [443, 166] width 59 height 165
click at [497, 212] on div "G" at bounding box center [502, 166] width 59 height 165
click at [543, 215] on div "A" at bounding box center [561, 166] width 59 height 165
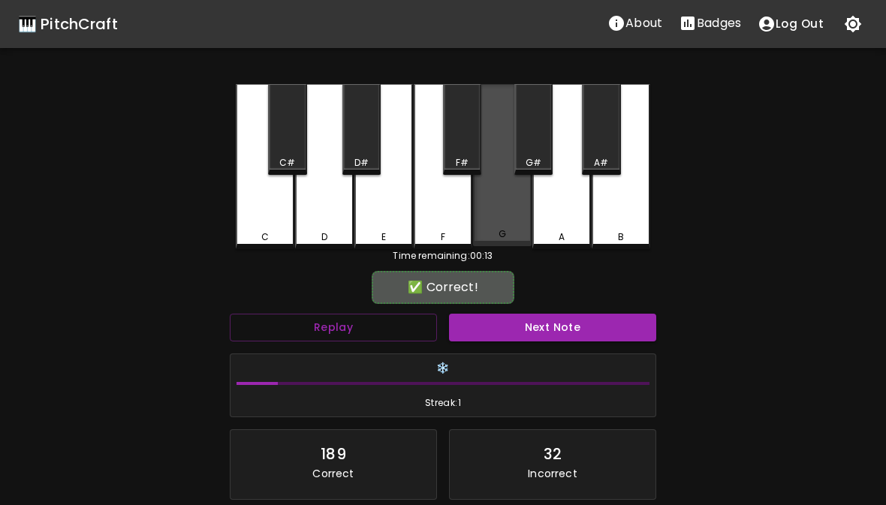
click at [498, 218] on div "G" at bounding box center [502, 165] width 59 height 162
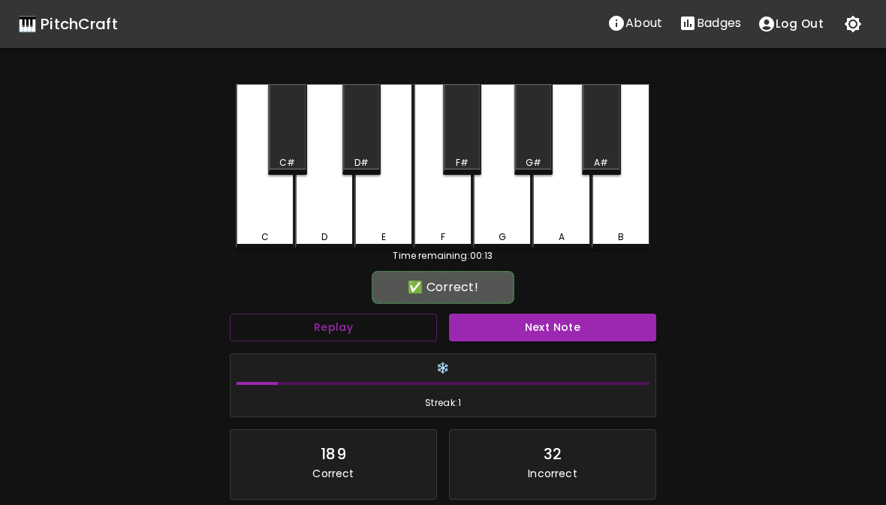
click at [448, 224] on div "F" at bounding box center [443, 166] width 59 height 165
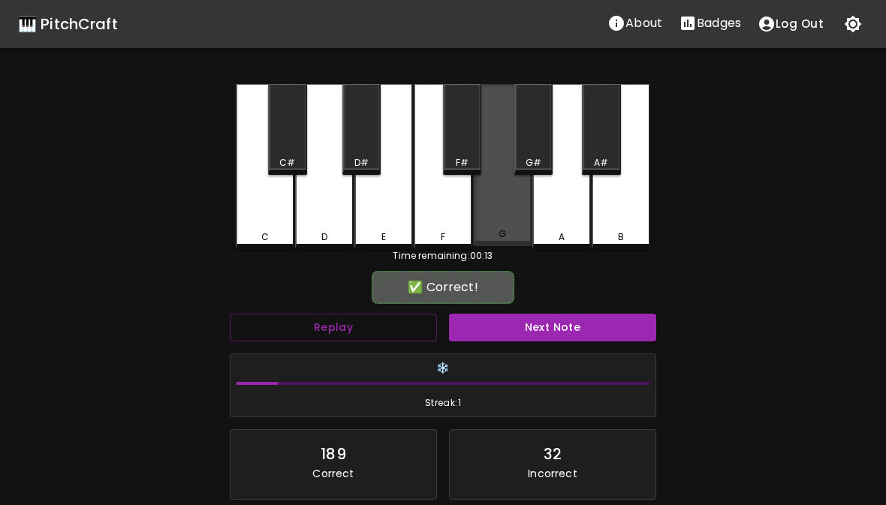
click at [501, 211] on div "G" at bounding box center [502, 165] width 59 height 162
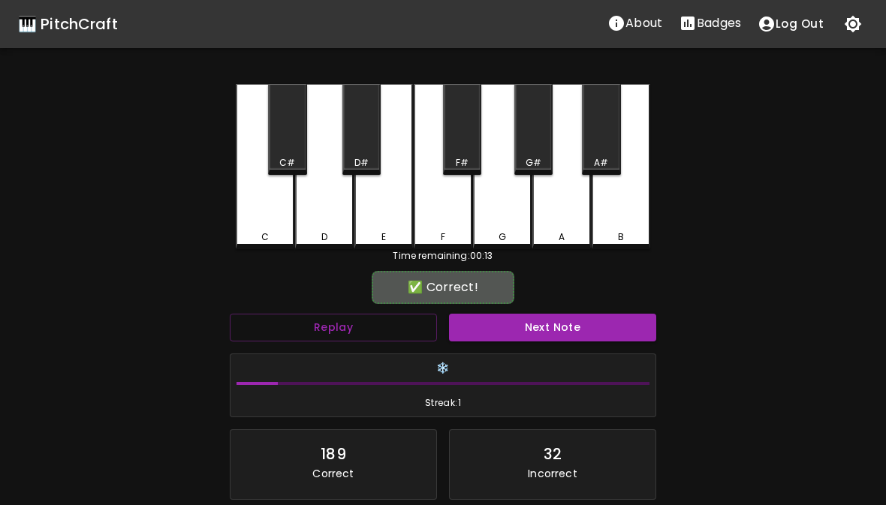
click at [569, 218] on div "A" at bounding box center [561, 166] width 59 height 165
click at [541, 197] on div "A" at bounding box center [561, 166] width 59 height 165
click at [440, 221] on div "F" at bounding box center [443, 166] width 59 height 165
click at [558, 212] on div "A" at bounding box center [561, 166] width 59 height 165
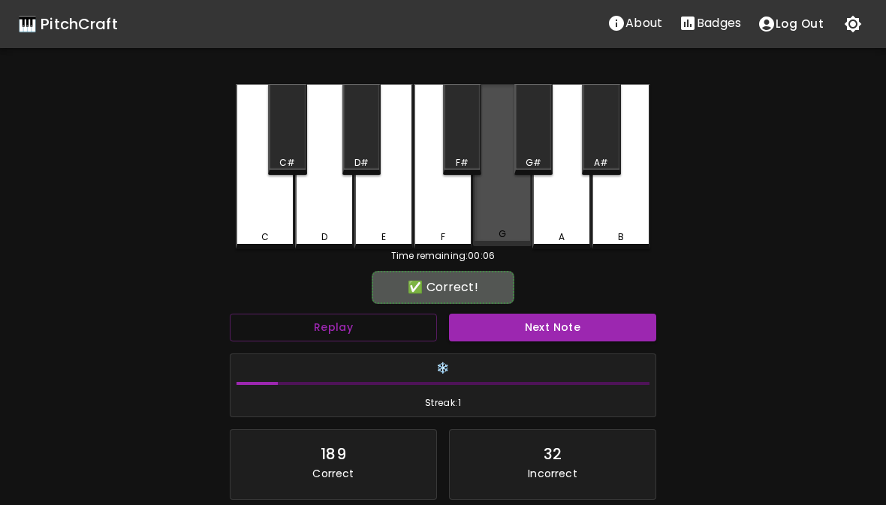
click at [504, 221] on div "G" at bounding box center [502, 165] width 59 height 162
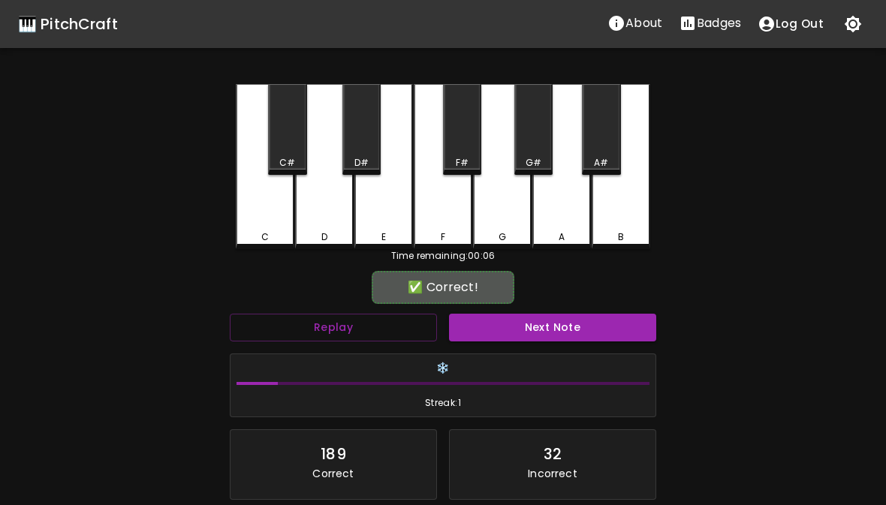
click at [450, 224] on div "F" at bounding box center [443, 166] width 59 height 165
click at [495, 241] on div "G" at bounding box center [502, 237] width 56 height 14
click at [453, 222] on div "F" at bounding box center [443, 166] width 59 height 165
click at [504, 214] on div "G" at bounding box center [502, 166] width 59 height 165
click at [459, 222] on div "F" at bounding box center [443, 166] width 59 height 165
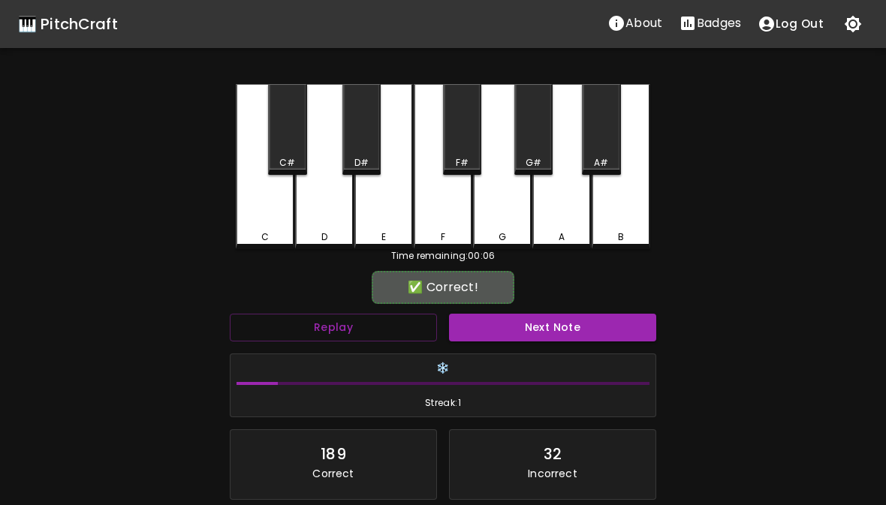
click at [501, 218] on div "G" at bounding box center [502, 166] width 59 height 165
click at [534, 223] on div "A" at bounding box center [561, 166] width 59 height 165
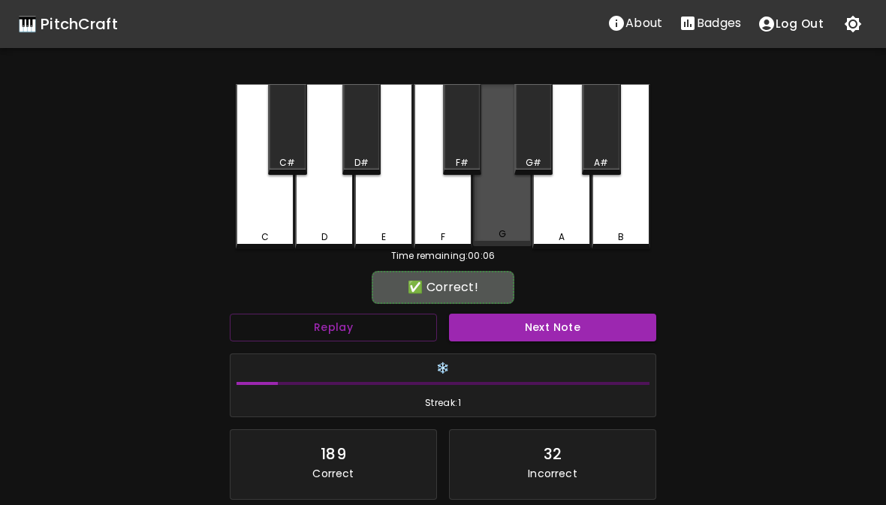
click at [534, 223] on div "A" at bounding box center [561, 166] width 59 height 165
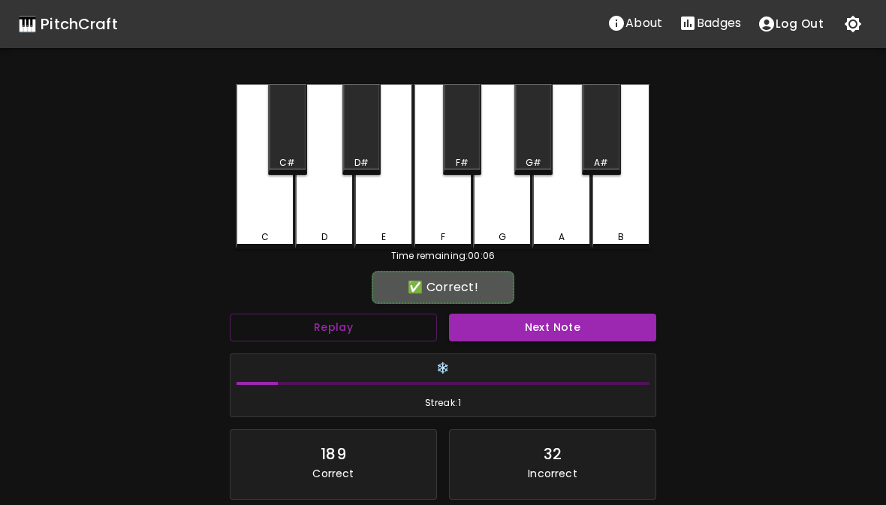
click at [439, 218] on div "F" at bounding box center [443, 166] width 59 height 165
click at [493, 226] on div "G" at bounding box center [502, 166] width 59 height 165
click at [563, 221] on div "A" at bounding box center [561, 166] width 59 height 165
click at [500, 227] on div "G" at bounding box center [502, 166] width 59 height 165
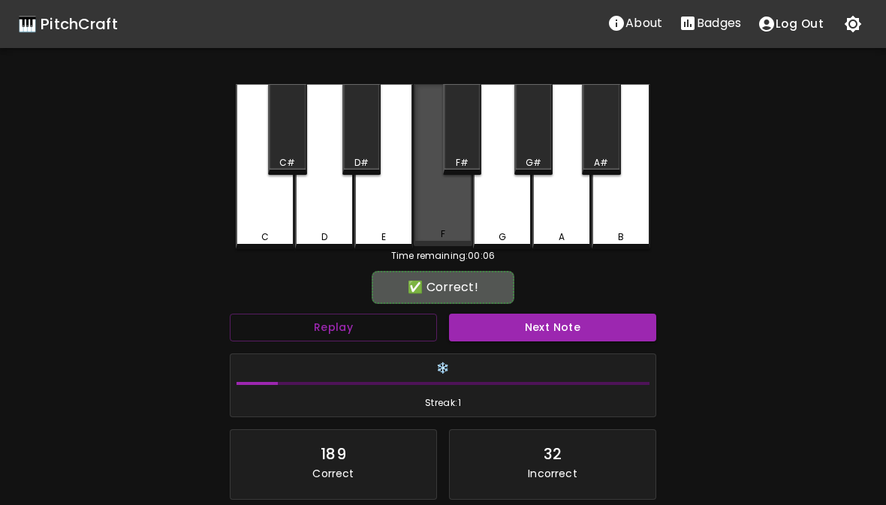
click at [448, 221] on div "F" at bounding box center [443, 165] width 59 height 162
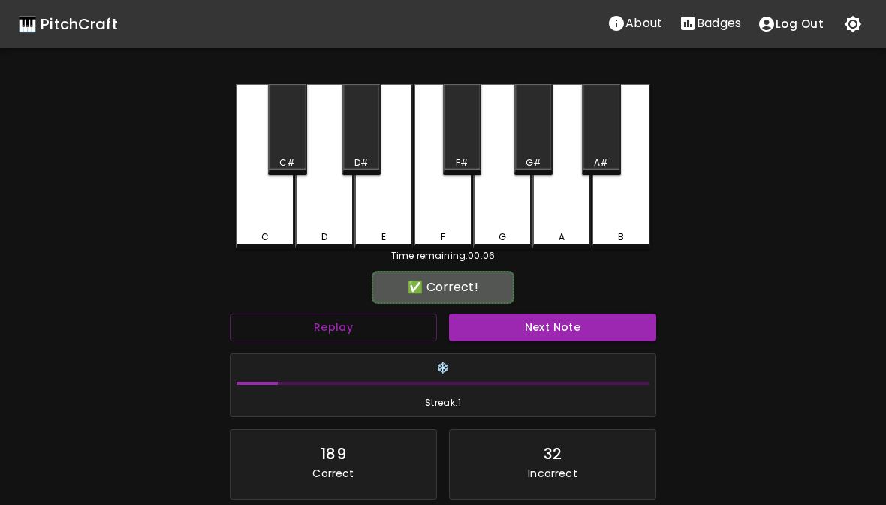
click at [552, 203] on div "A" at bounding box center [561, 166] width 59 height 165
click at [540, 204] on div "A" at bounding box center [561, 166] width 59 height 165
click at [496, 217] on div "G" at bounding box center [502, 166] width 59 height 165
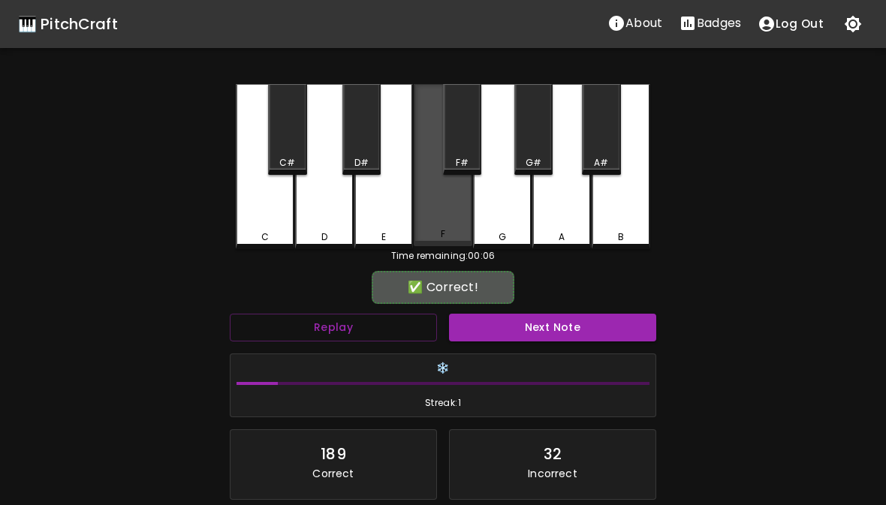
click at [444, 221] on div "F" at bounding box center [443, 165] width 59 height 162
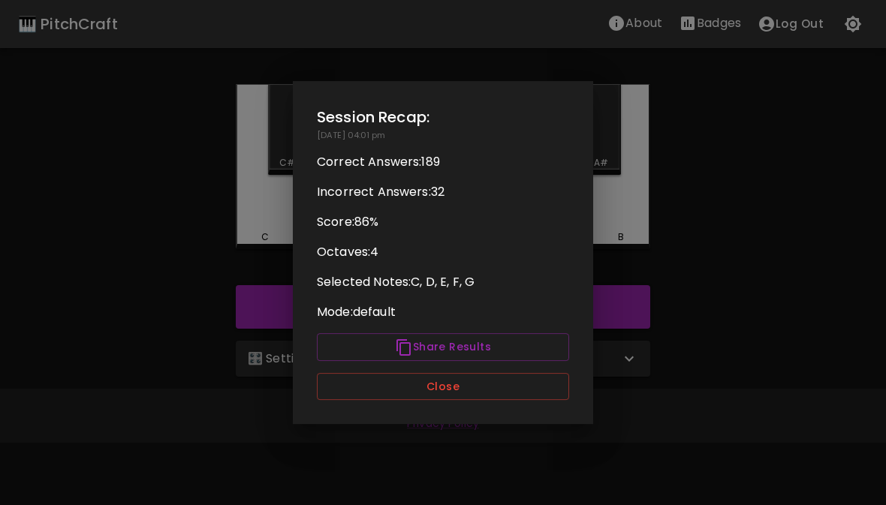
click at [486, 386] on button "Close" at bounding box center [443, 387] width 252 height 28
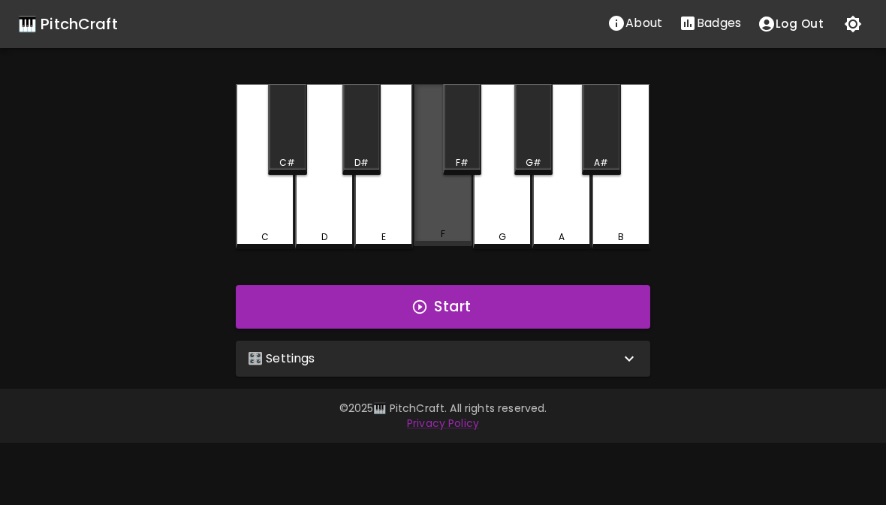
click at [521, 219] on div "G" at bounding box center [502, 166] width 59 height 165
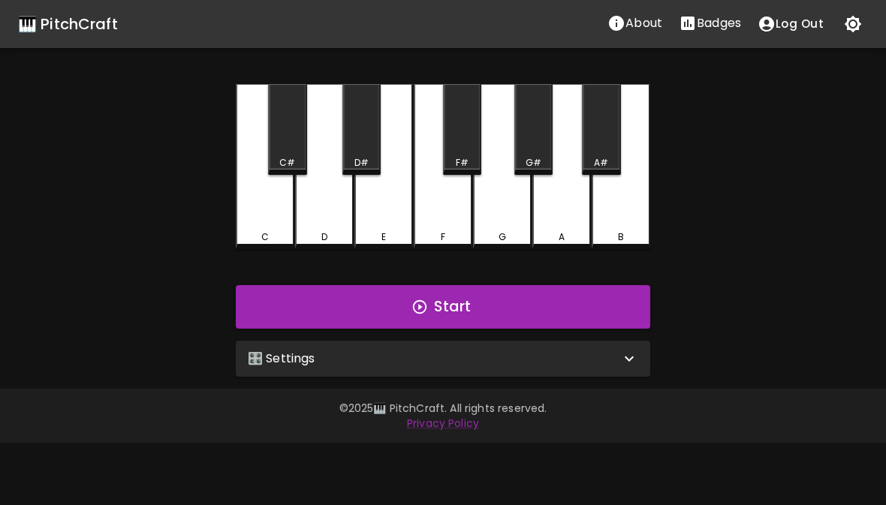
click at [441, 249] on div "C C# D D# E F F# G G# A A# B Start 🎛️ Settings Level 4 | C, D, E, F, G 7 Level …" at bounding box center [443, 230] width 450 height 293
click at [442, 243] on div "F" at bounding box center [443, 237] width 5 height 14
click at [496, 218] on div "G" at bounding box center [502, 166] width 59 height 165
click at [455, 371] on div "🎛️ Settings" at bounding box center [443, 359] width 414 height 36
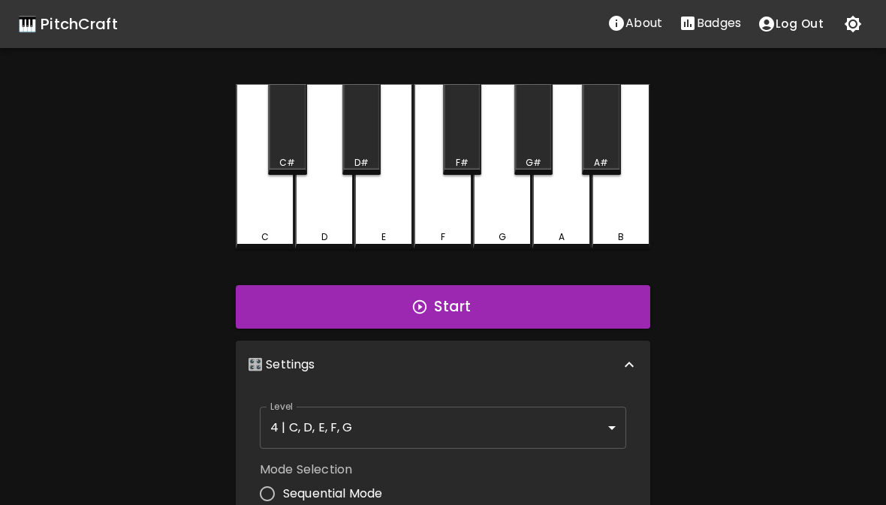
click at [490, 185] on div "G" at bounding box center [502, 166] width 59 height 165
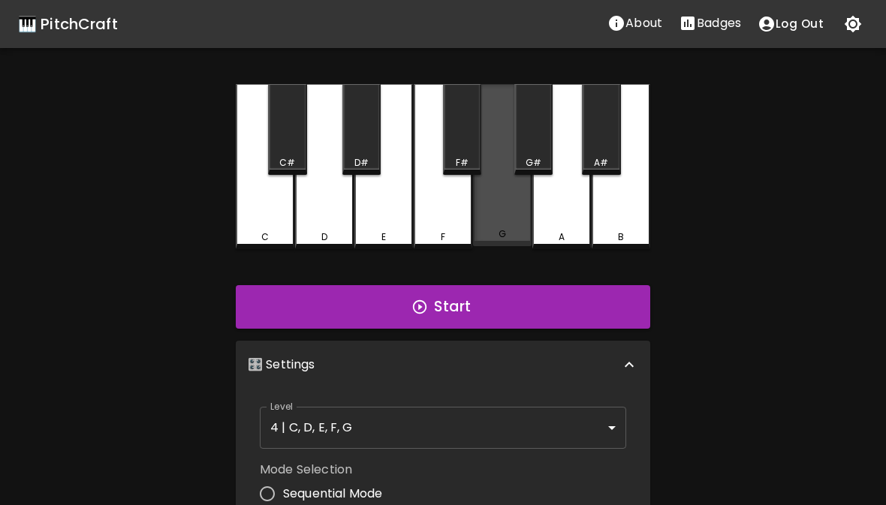
click at [489, 185] on div "G" at bounding box center [502, 165] width 59 height 162
click at [506, 202] on div "G" at bounding box center [502, 165] width 59 height 162
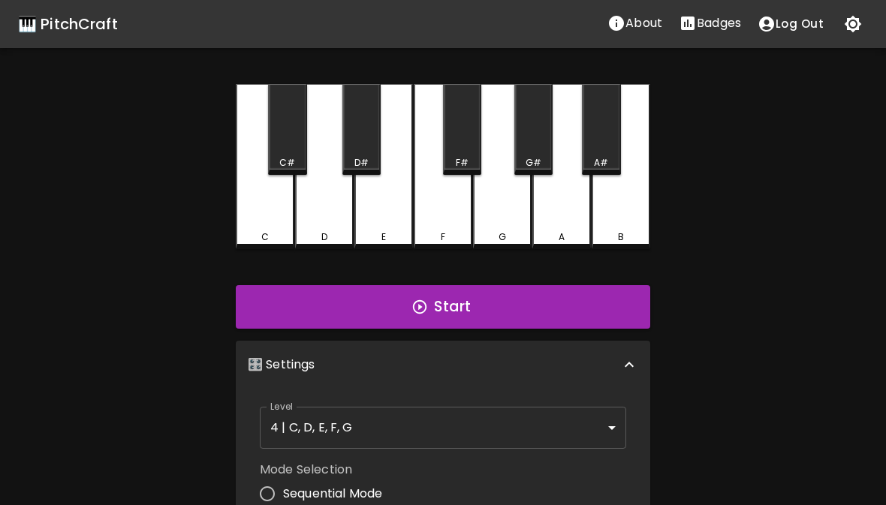
click at [540, 216] on div "A" at bounding box center [561, 166] width 59 height 165
click at [430, 432] on body "🎹 PitchCraft About Badges Log Out C C# D D# E F F# G G# A A# B Start 🎛️ Setting…" at bounding box center [443, 454] width 886 height 909
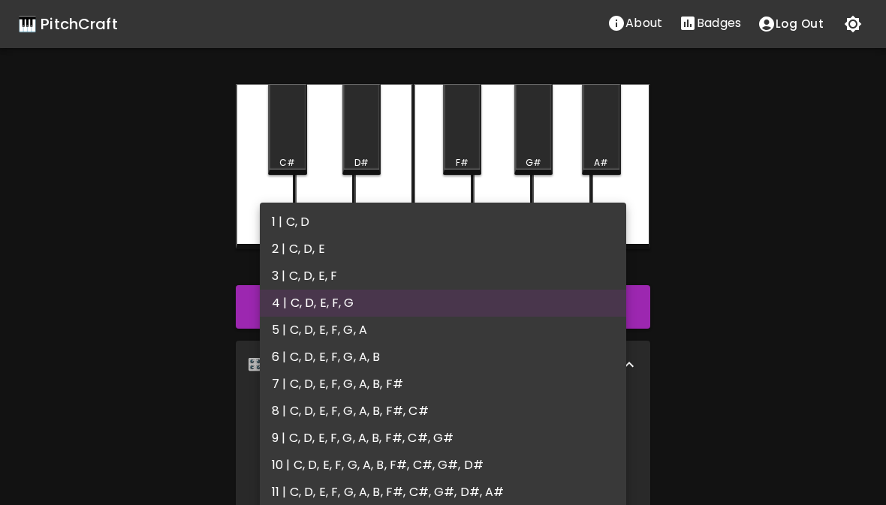
click at [690, 365] on div at bounding box center [443, 252] width 886 height 505
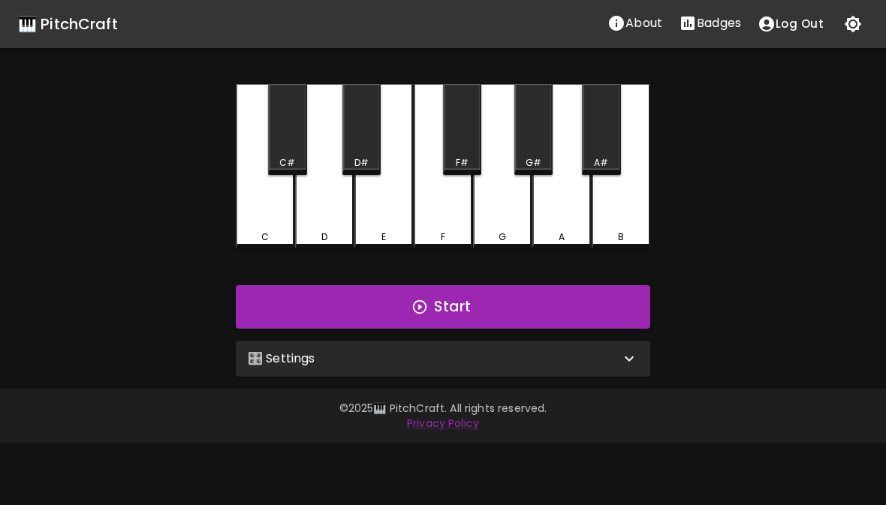
click at [438, 369] on div "🎛️ Settings" at bounding box center [443, 359] width 414 height 36
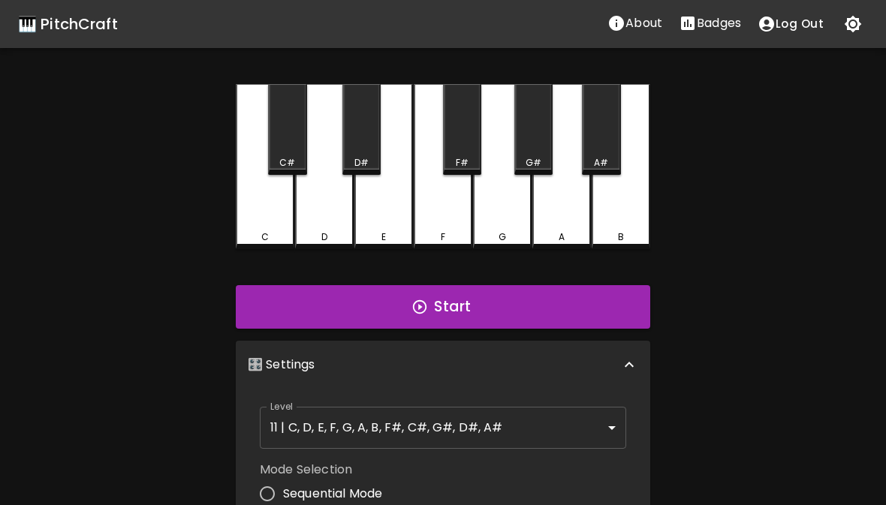
click at [65, 23] on div "🎹 PitchCraft" at bounding box center [68, 24] width 100 height 24
click at [653, 32] on button "About" at bounding box center [634, 23] width 71 height 30
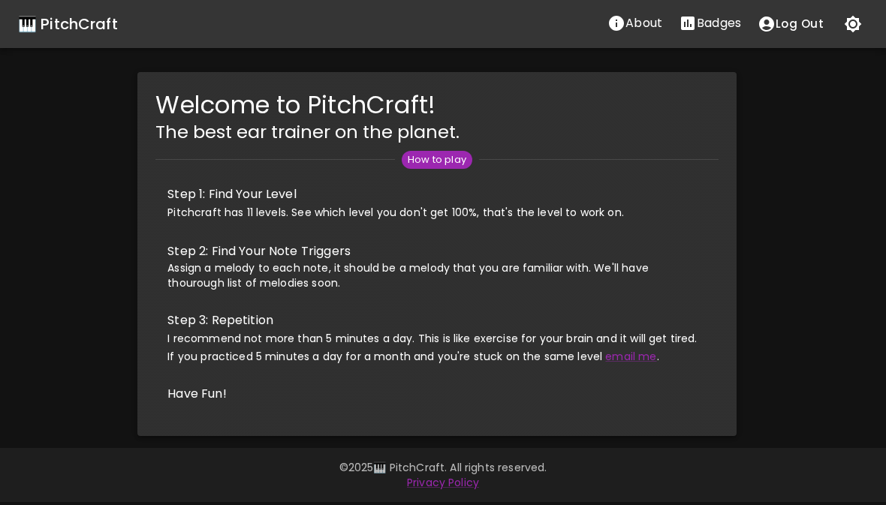
click at [778, 34] on button "Log Out" at bounding box center [790, 24] width 83 height 32
click at [812, 14] on button "Log In" at bounding box center [796, 24] width 69 height 30
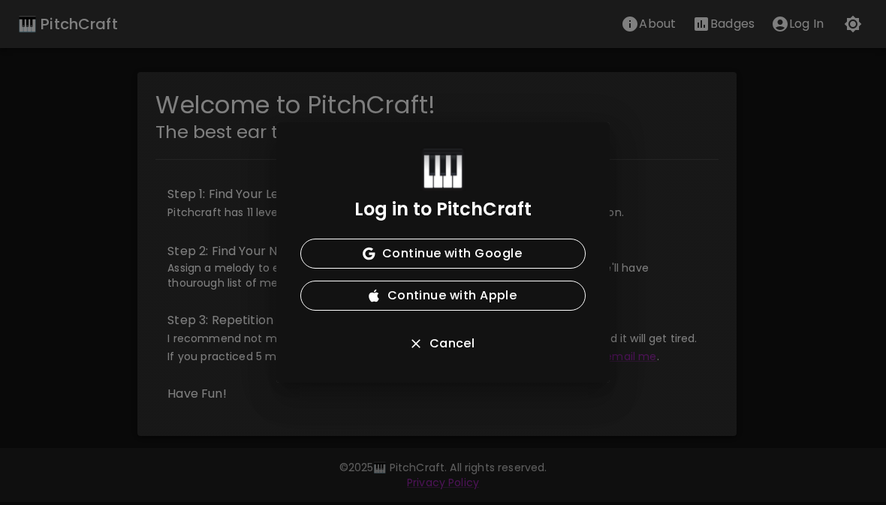
click at [554, 256] on button "Continue with Google" at bounding box center [442, 254] width 285 height 30
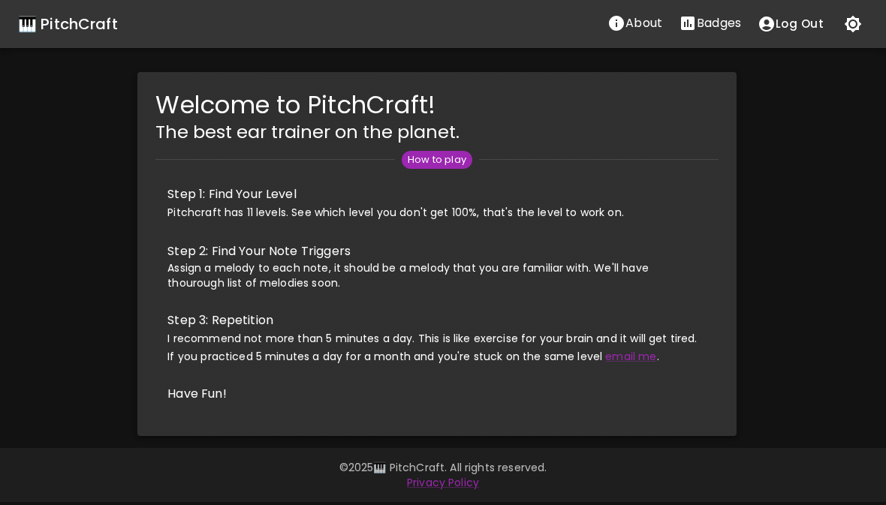
click at [852, 27] on icon "button" at bounding box center [853, 24] width 18 height 18
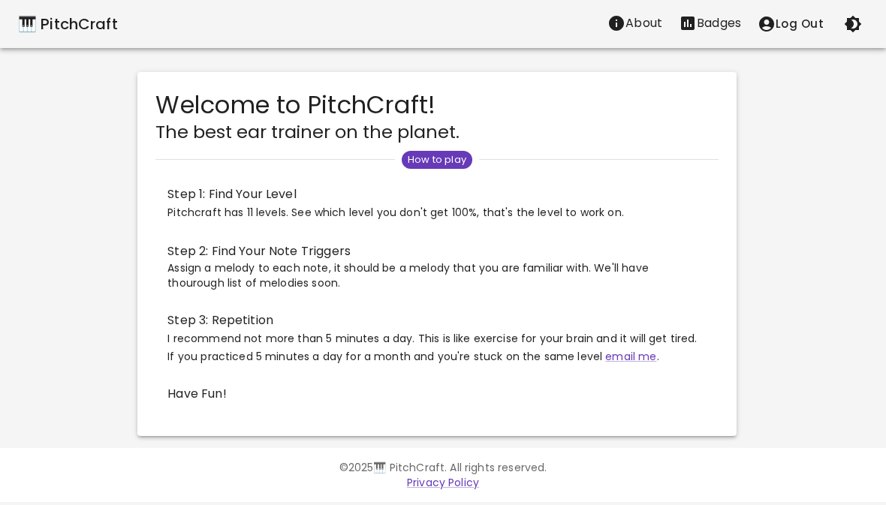
click at [847, 26] on icon "button" at bounding box center [852, 24] width 17 height 17
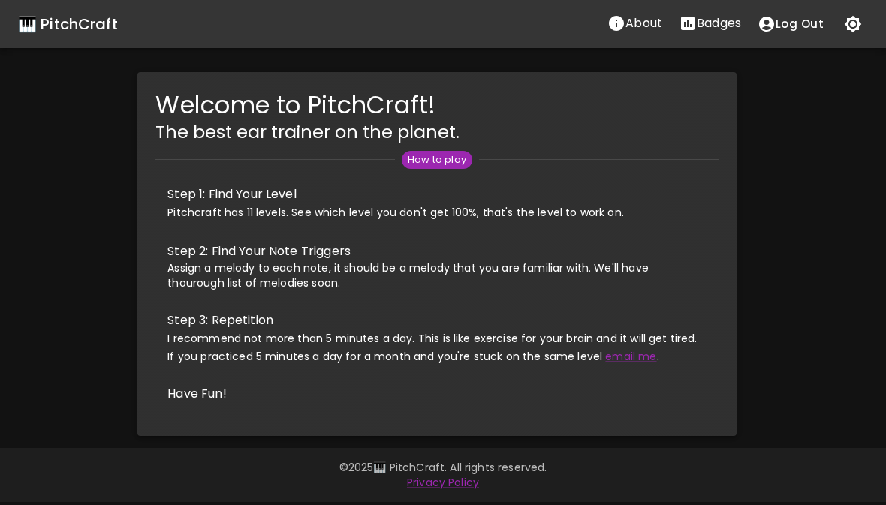
click at [718, 23] on p "Badges" at bounding box center [718, 23] width 44 height 18
